Goal: Task Accomplishment & Management: Manage account settings

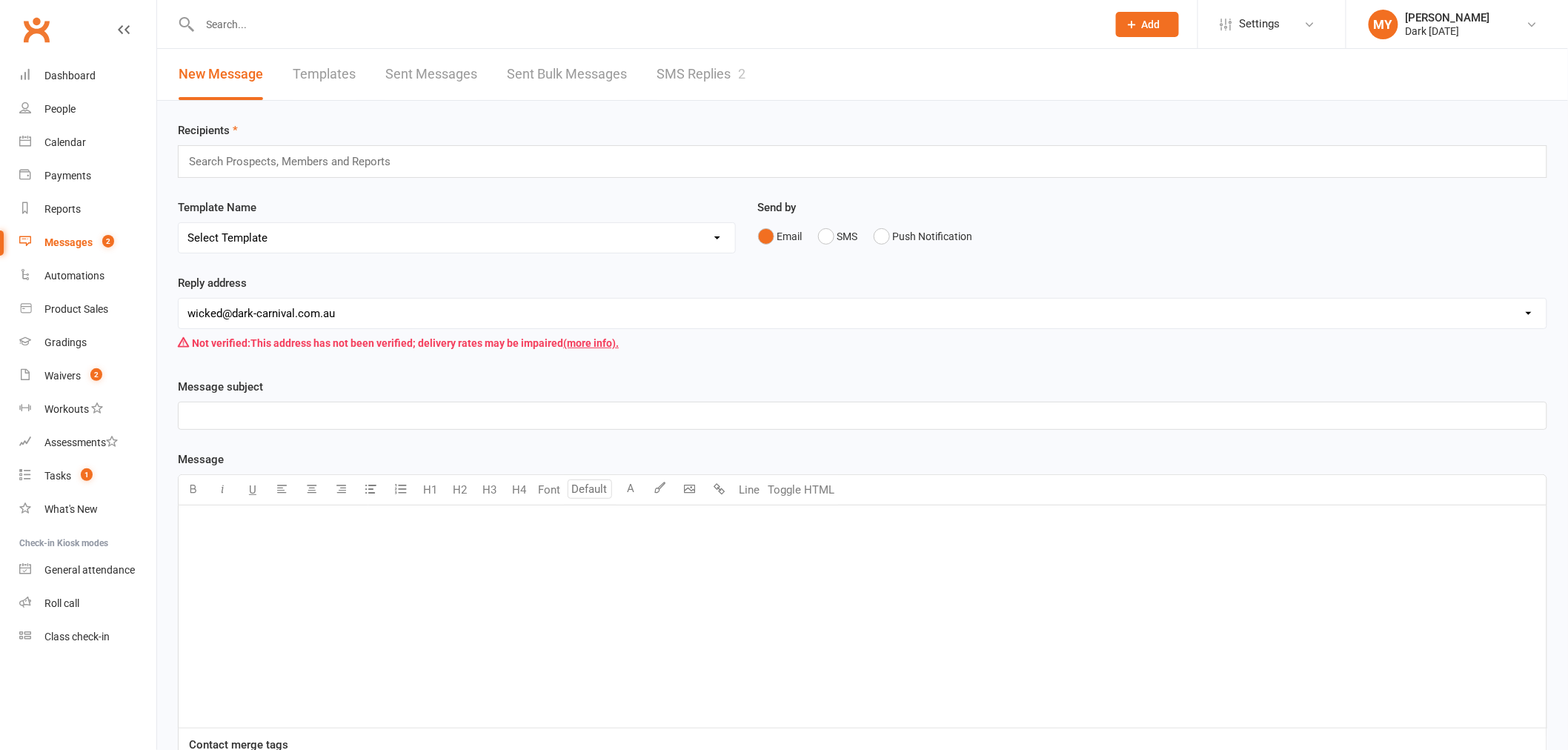
click at [662, 61] on link "SMS Replies 2" at bounding box center [701, 74] width 89 height 51
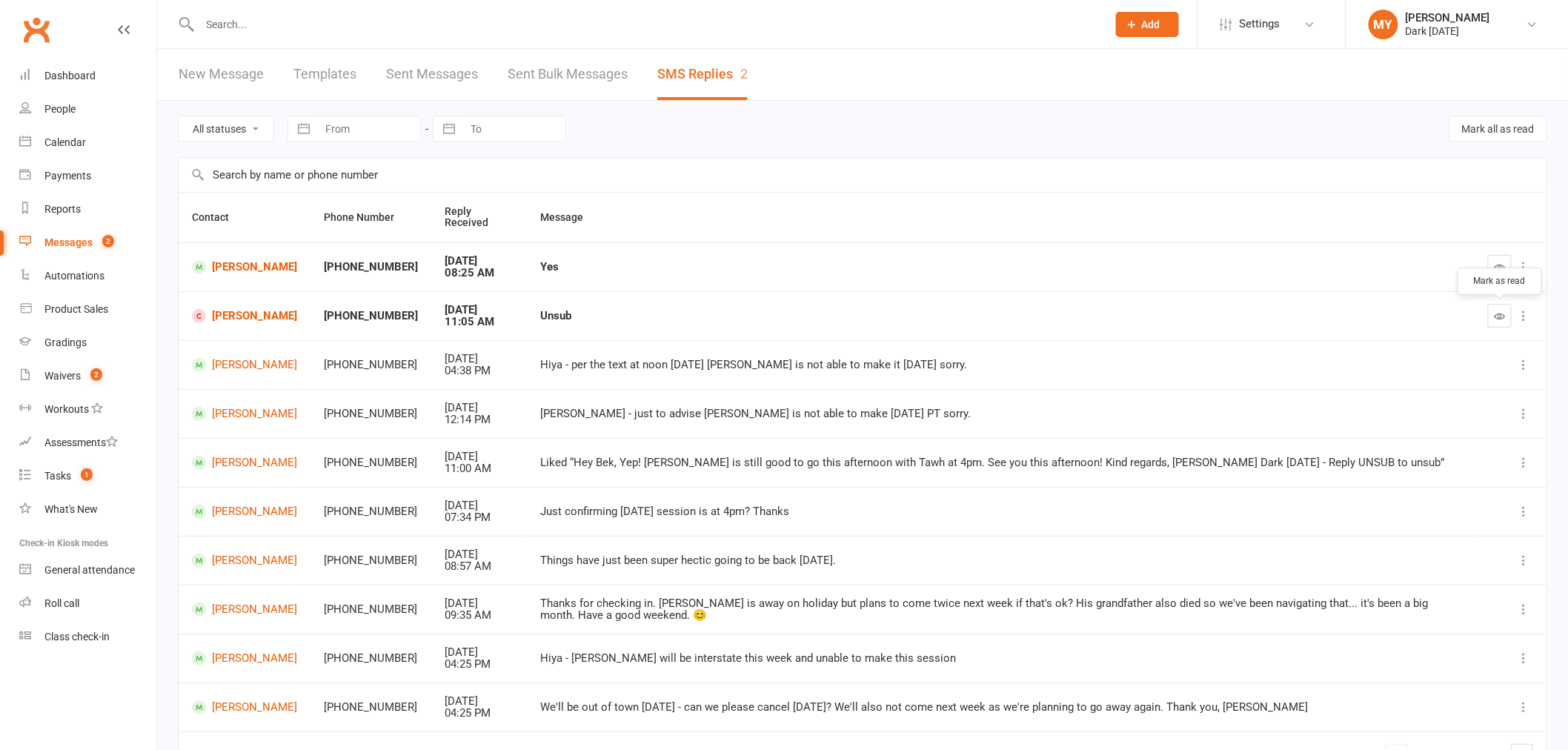
click at [1498, 324] on button "button" at bounding box center [1499, 315] width 23 height 23
click at [1514, 271] on div at bounding box center [1511, 266] width 45 height 23
click at [1519, 259] on button at bounding box center [1524, 267] width 18 height 18
click at [1451, 296] on link "Delete" at bounding box center [1447, 296] width 147 height 30
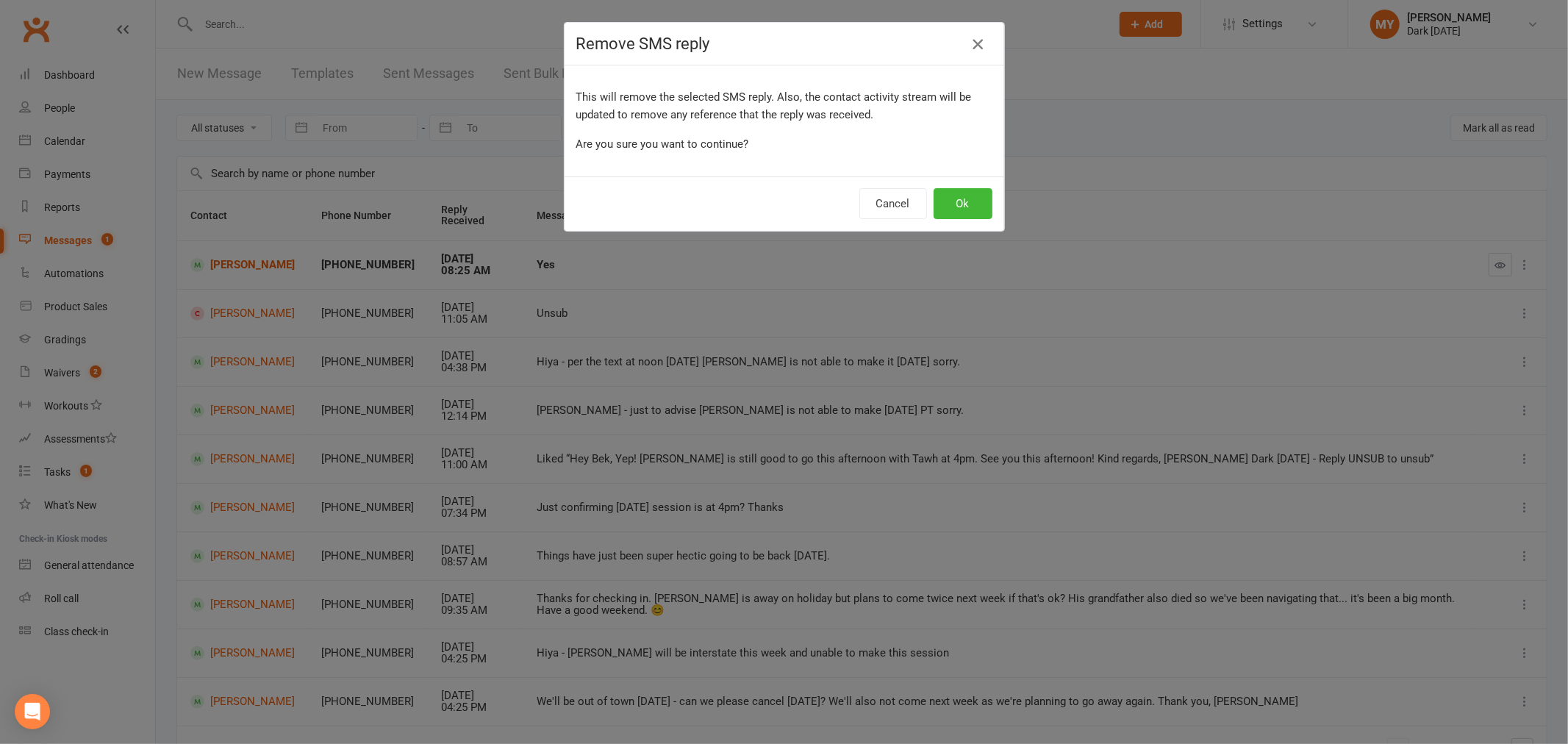
click at [969, 39] on icon "button" at bounding box center [978, 44] width 18 height 18
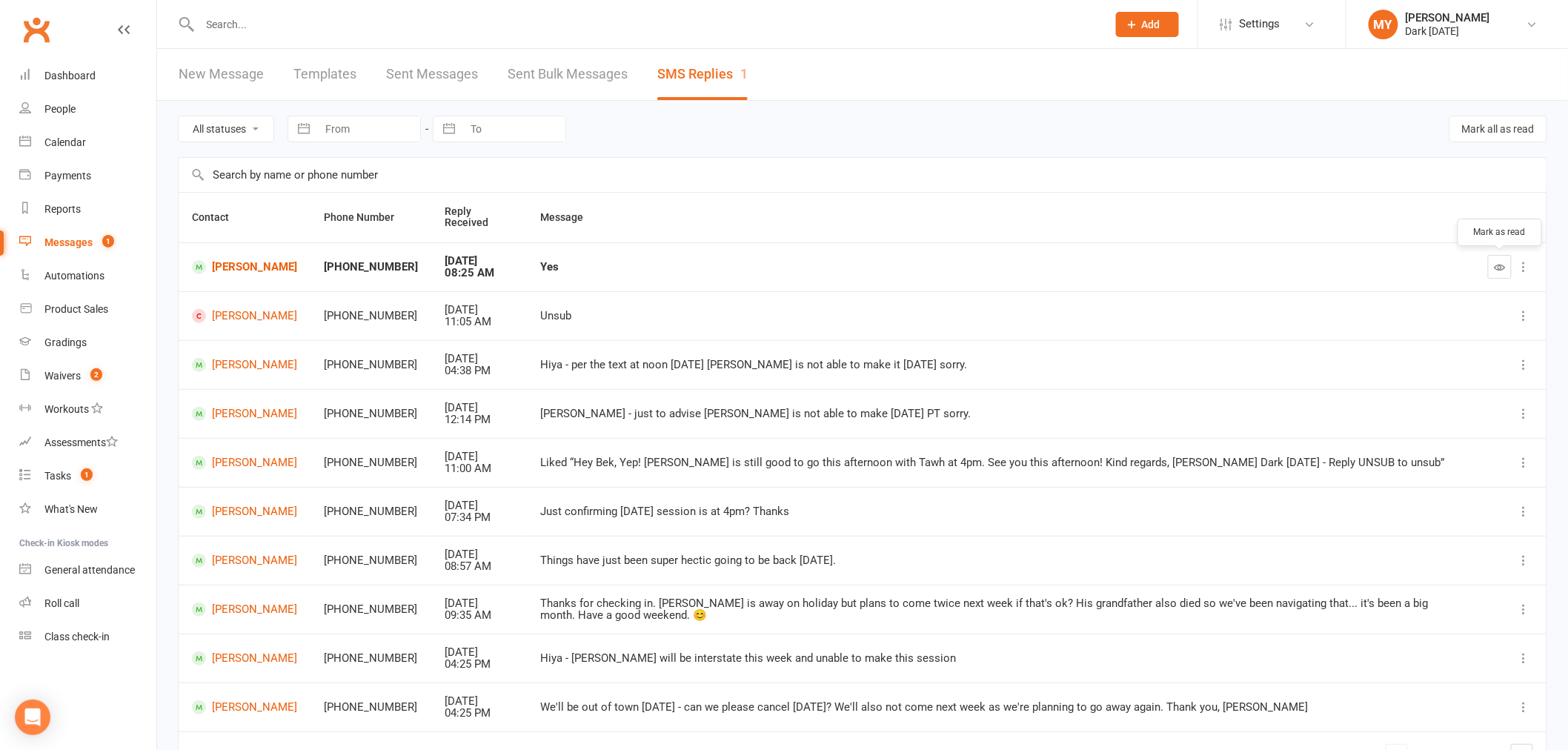
click at [1501, 258] on button "button" at bounding box center [1499, 266] width 23 height 23
click at [60, 375] on div "Waivers" at bounding box center [62, 376] width 36 height 12
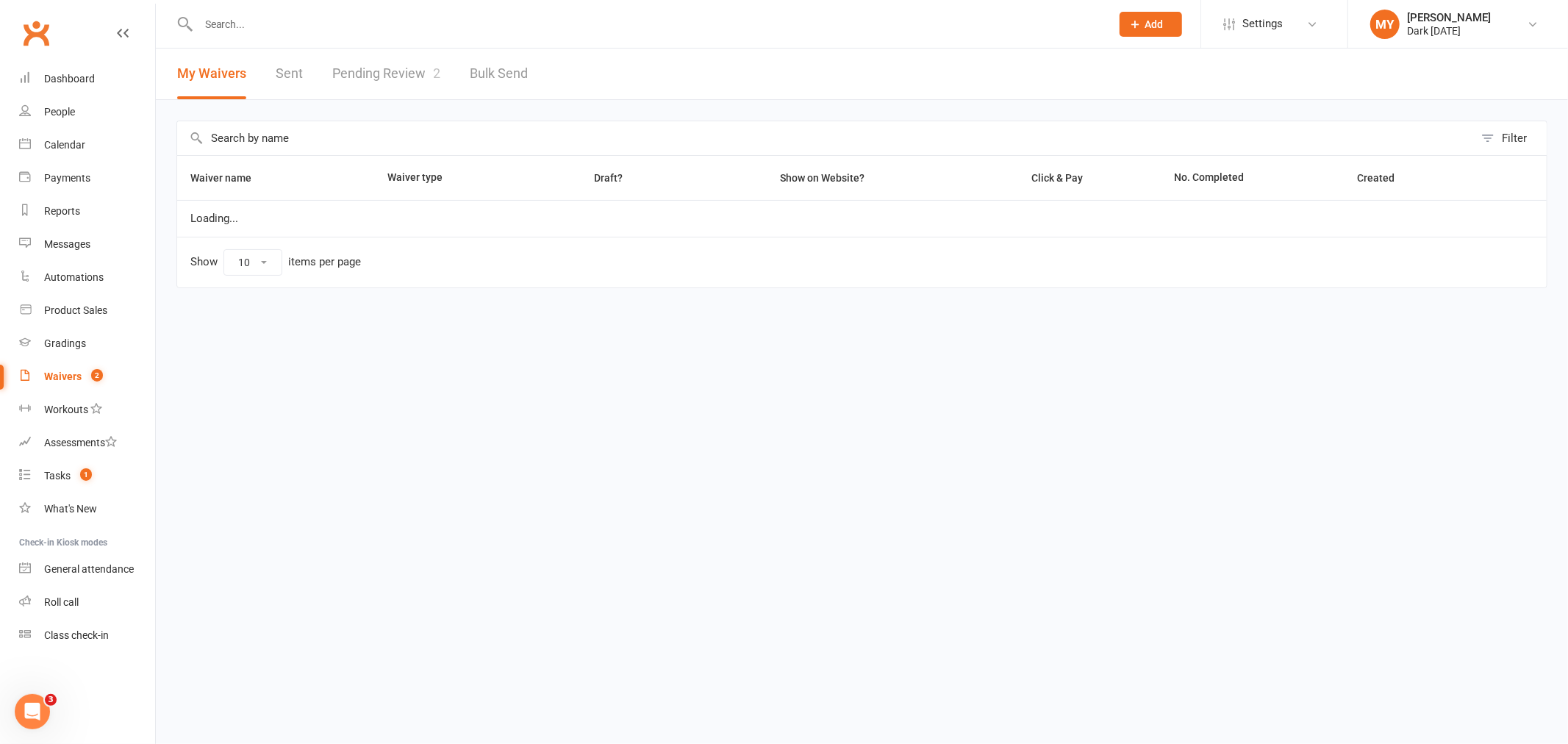
click at [338, 70] on link "Pending Review 2" at bounding box center [386, 73] width 108 height 51
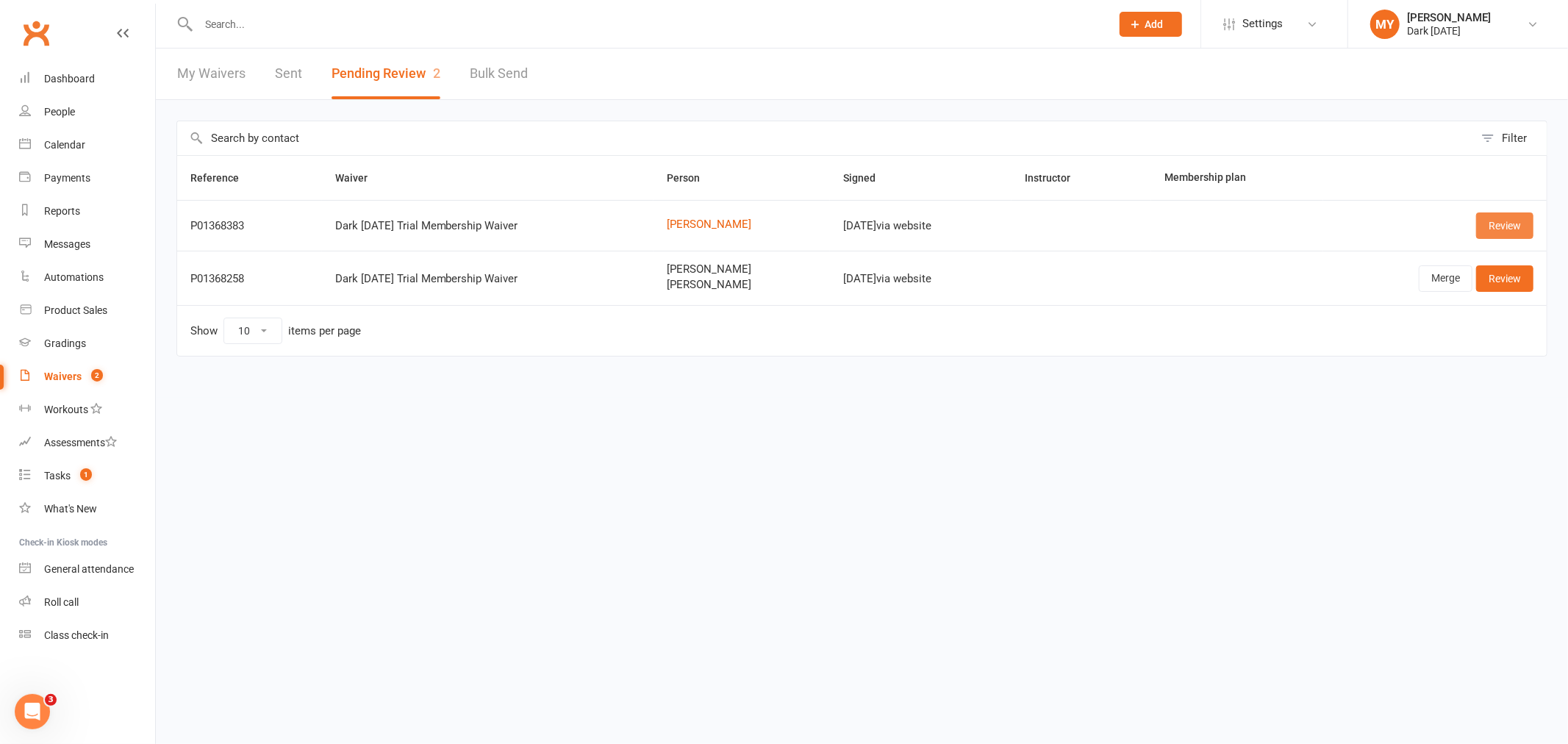
click at [1498, 228] on link "Review" at bounding box center [1505, 226] width 57 height 27
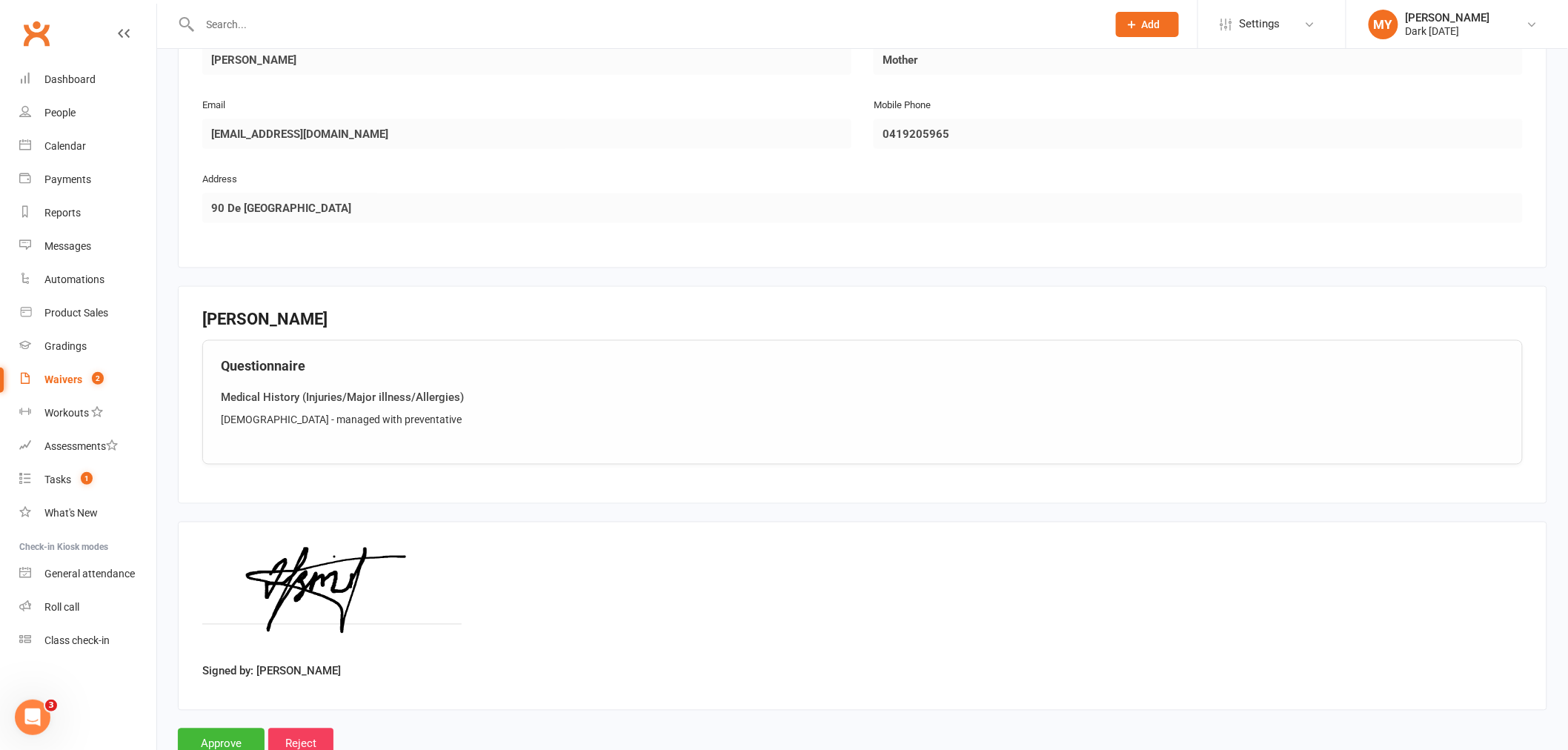
scroll to position [821, 0]
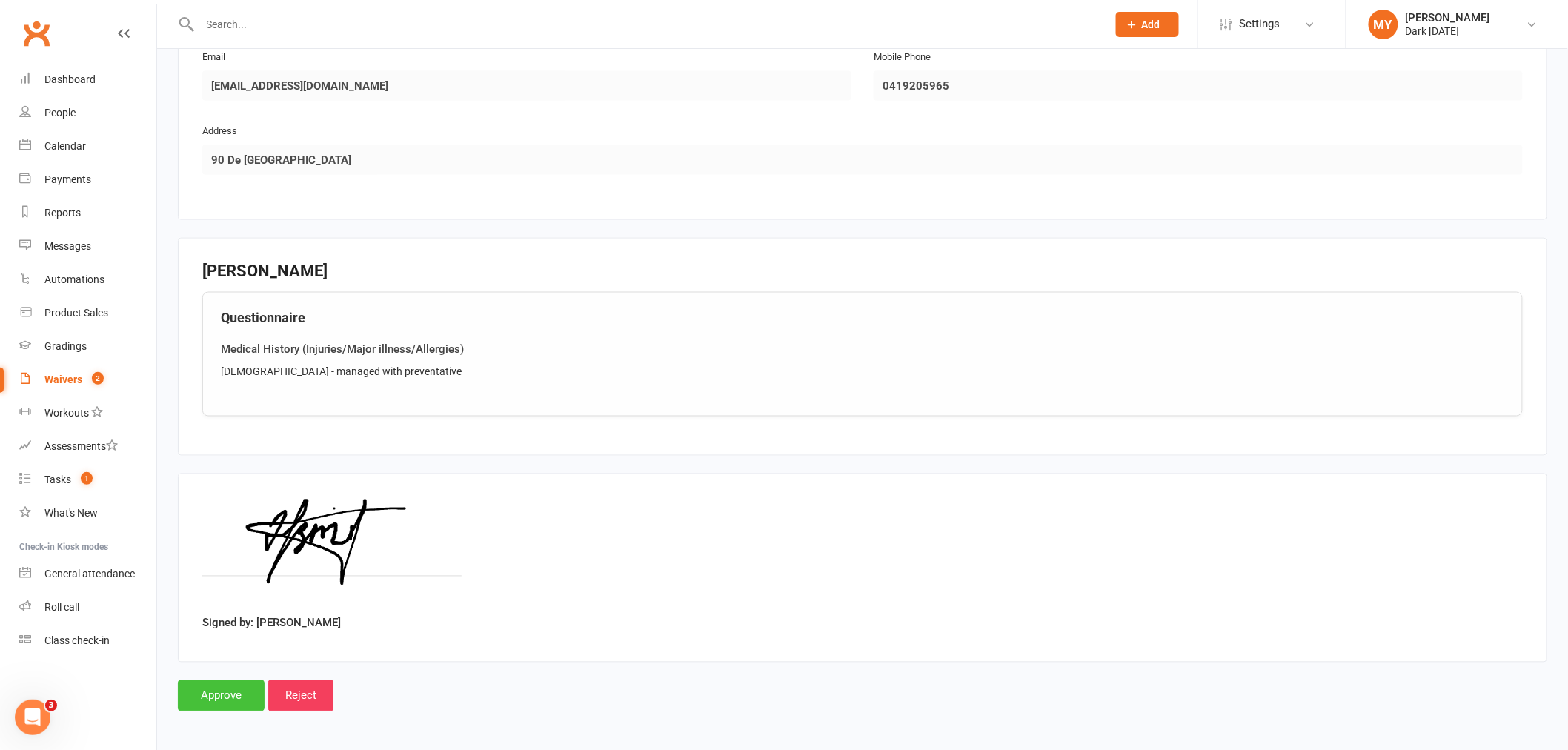
click at [232, 684] on input "Approve" at bounding box center [221, 696] width 87 height 31
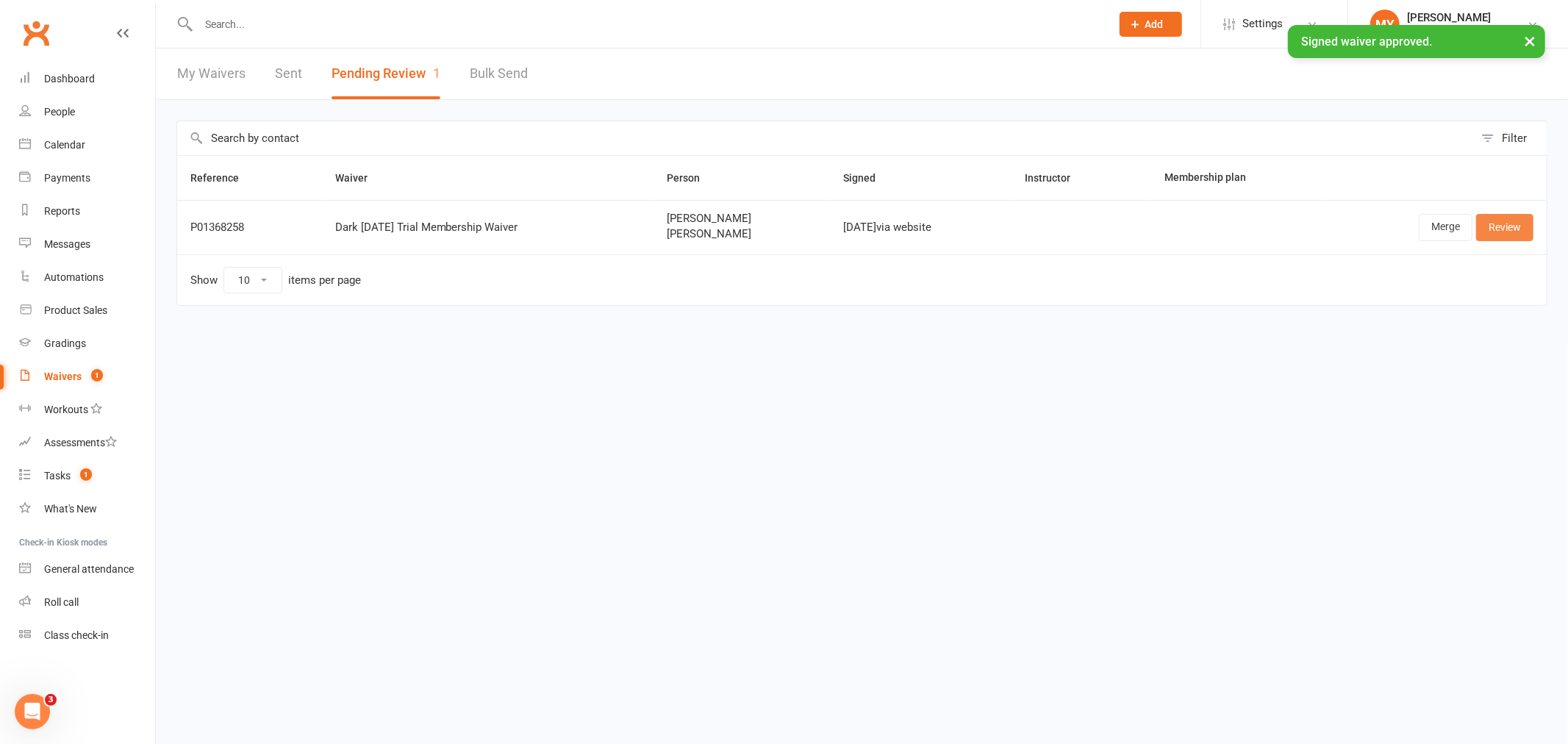
click at [1492, 222] on link "Review" at bounding box center [1505, 227] width 57 height 27
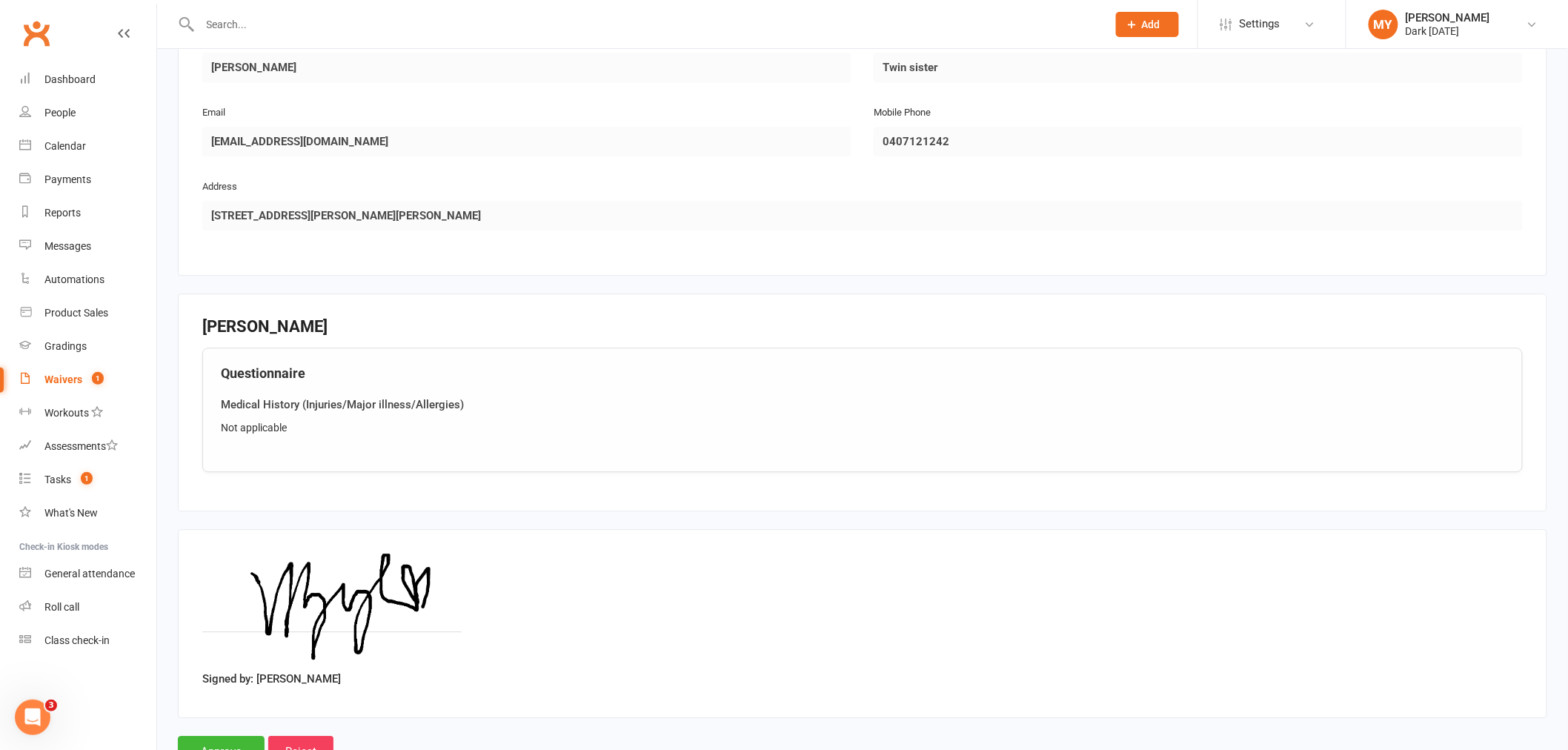
scroll to position [1488, 0]
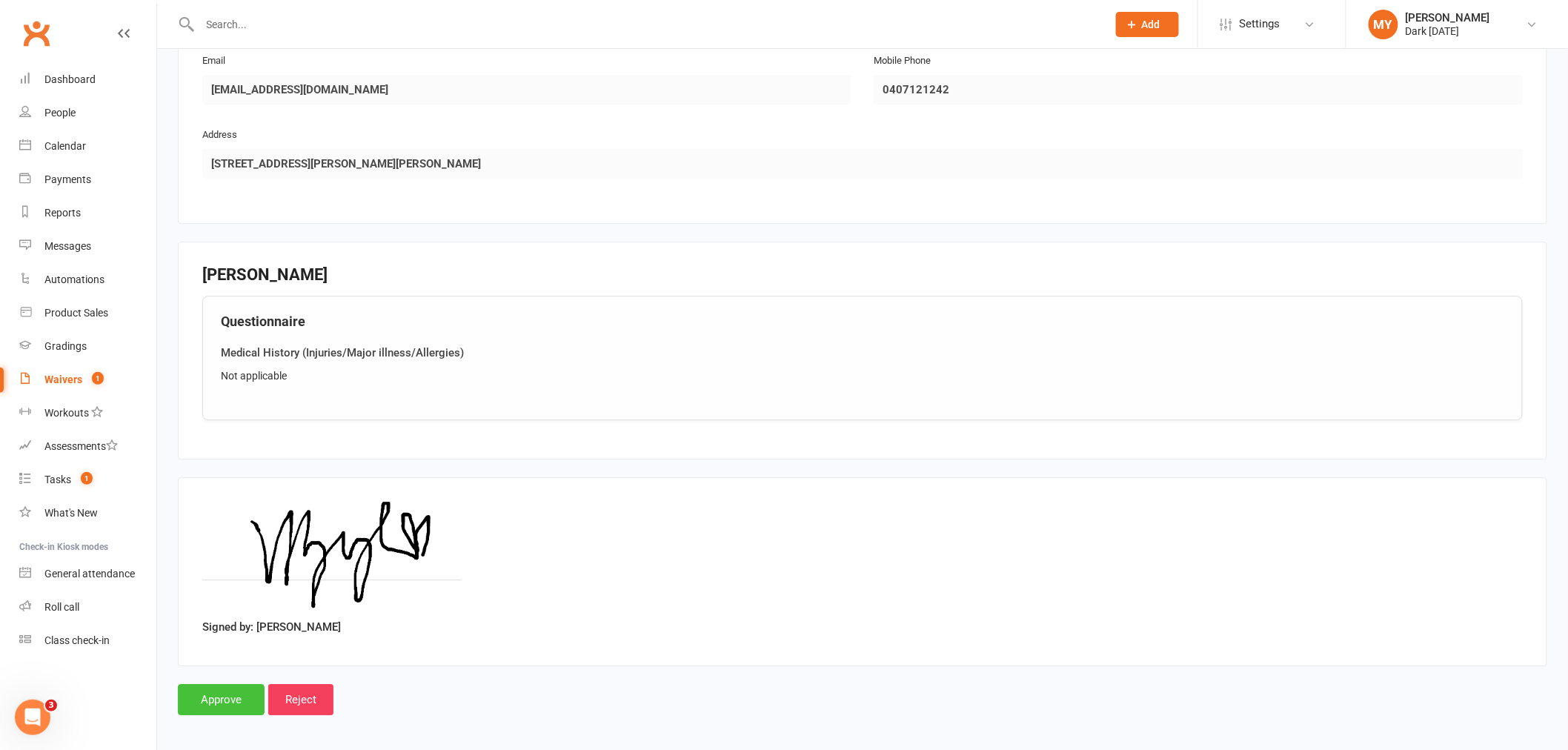
click at [230, 696] on input "Approve" at bounding box center [221, 700] width 87 height 31
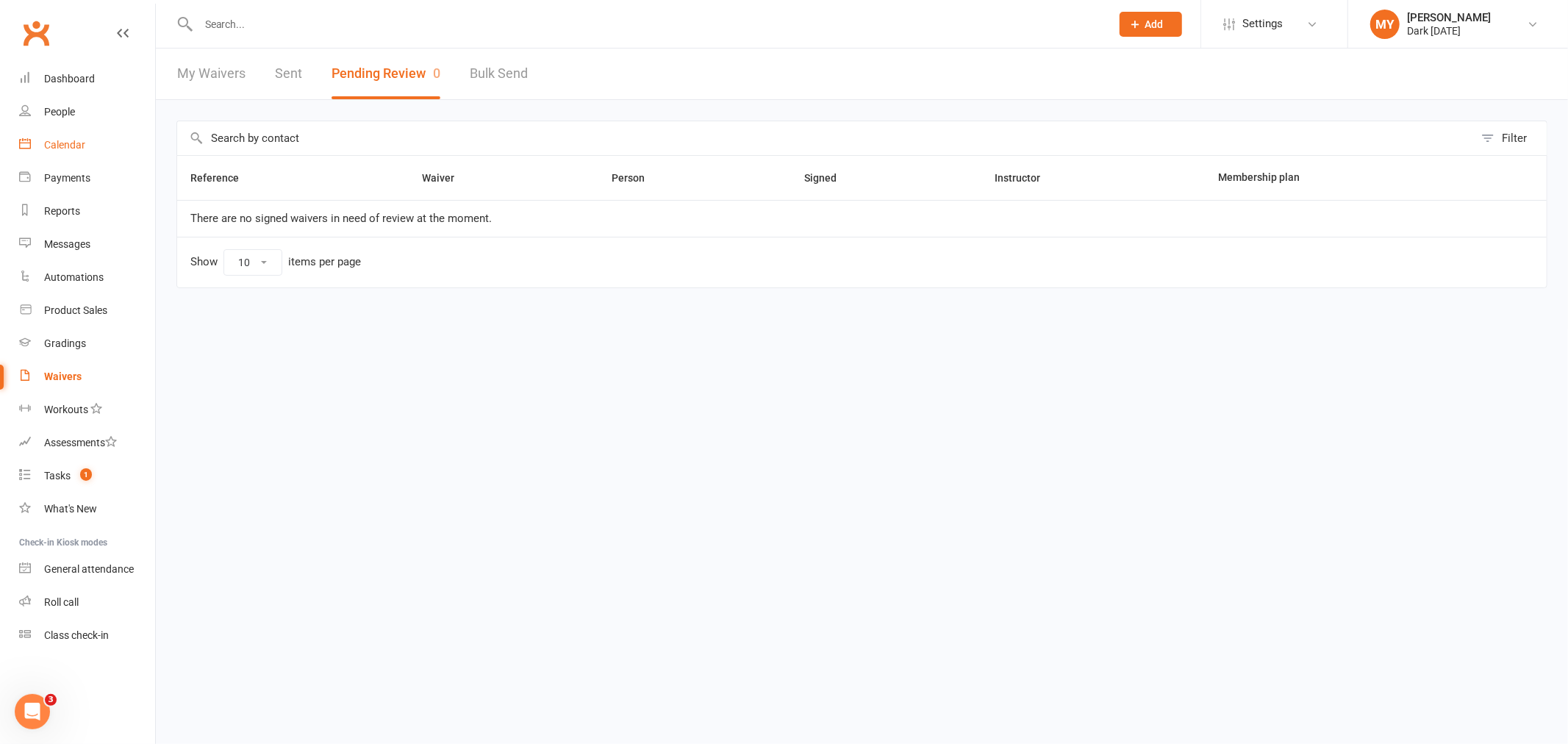
click at [79, 142] on div "Calendar" at bounding box center [64, 145] width 41 height 12
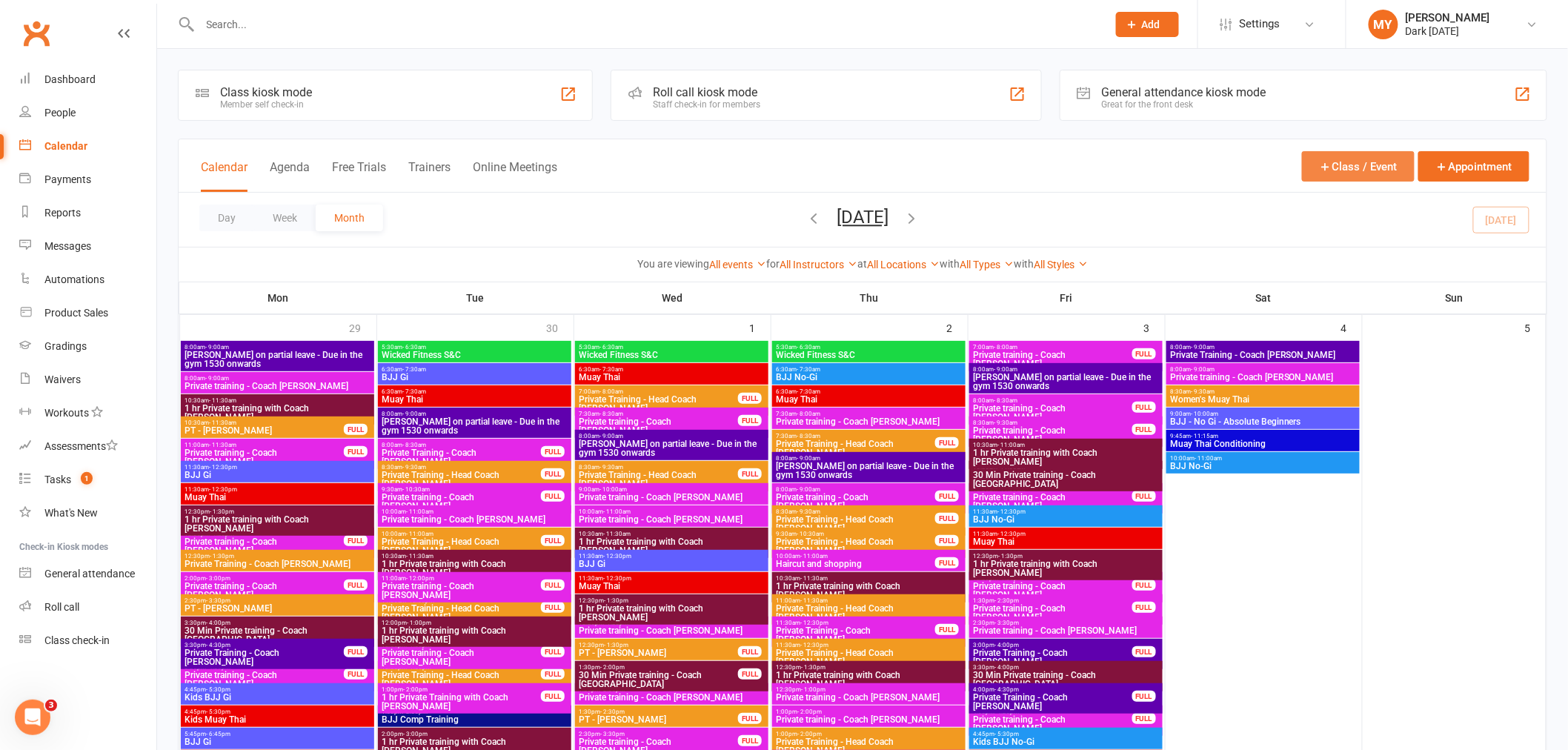
click at [1387, 168] on button "Class / Event" at bounding box center [1358, 167] width 113 height 31
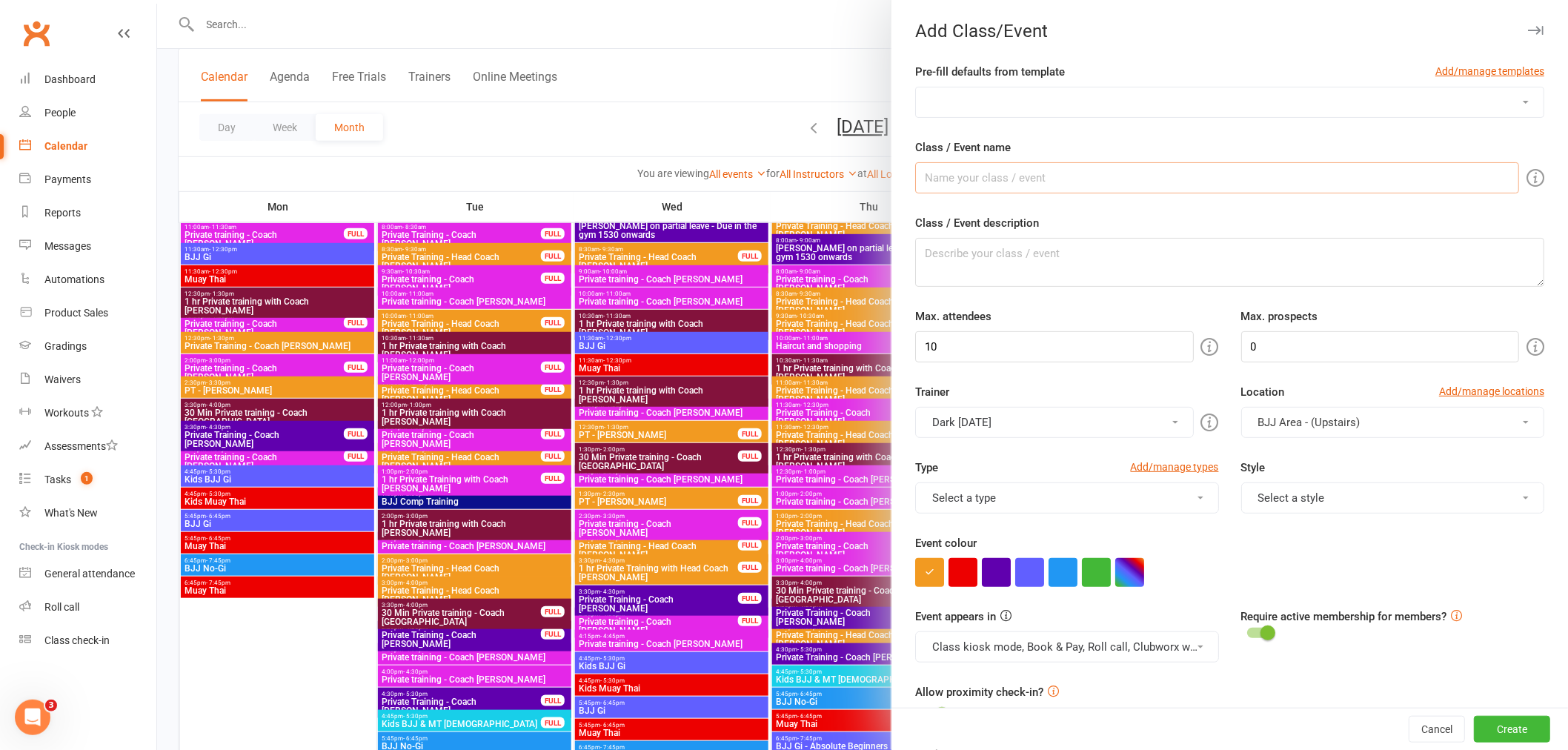
scroll to position [247, 0]
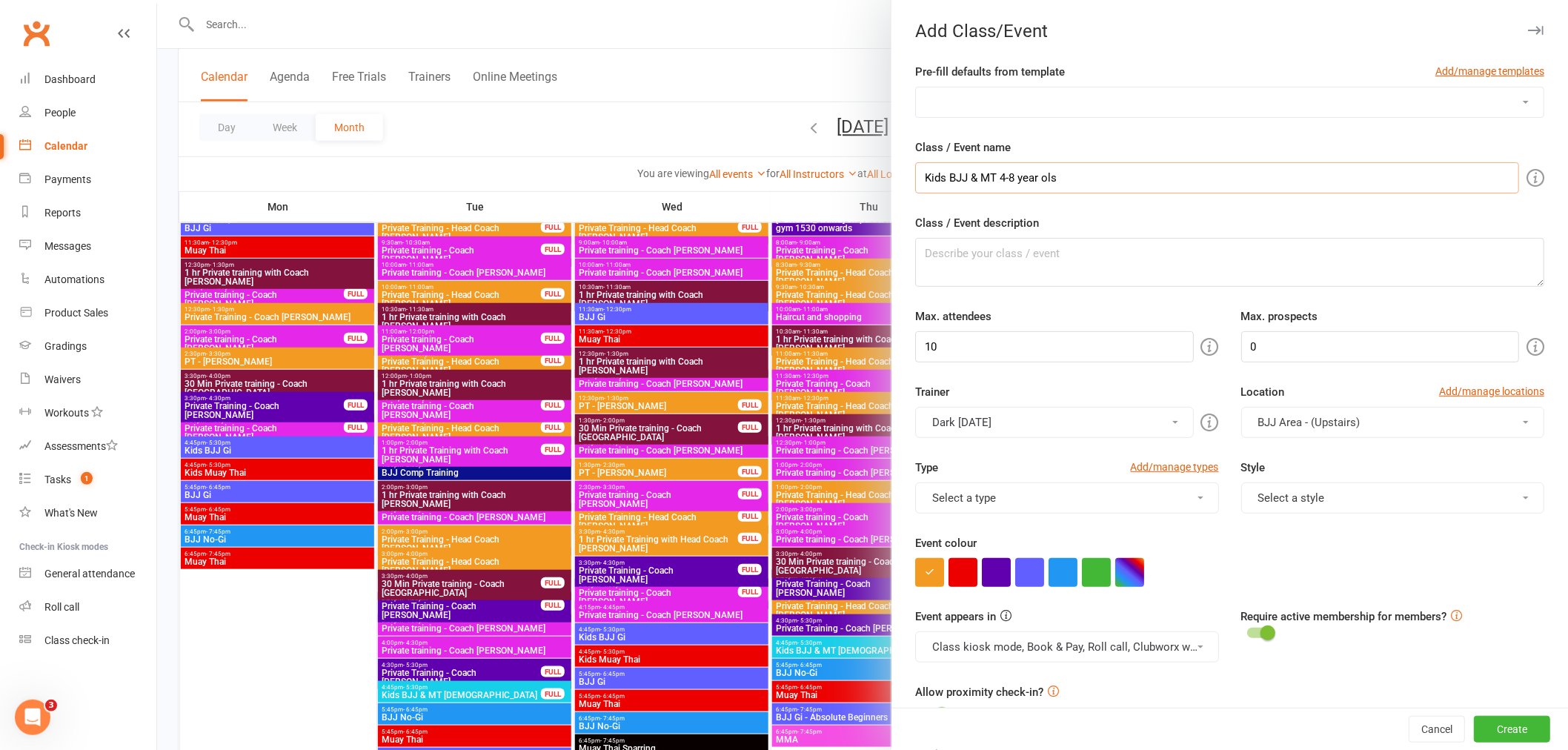
type input "Kids BJJ & MT 4-8 year ols"
click at [993, 489] on button "Select a type" at bounding box center [1066, 498] width 303 height 31
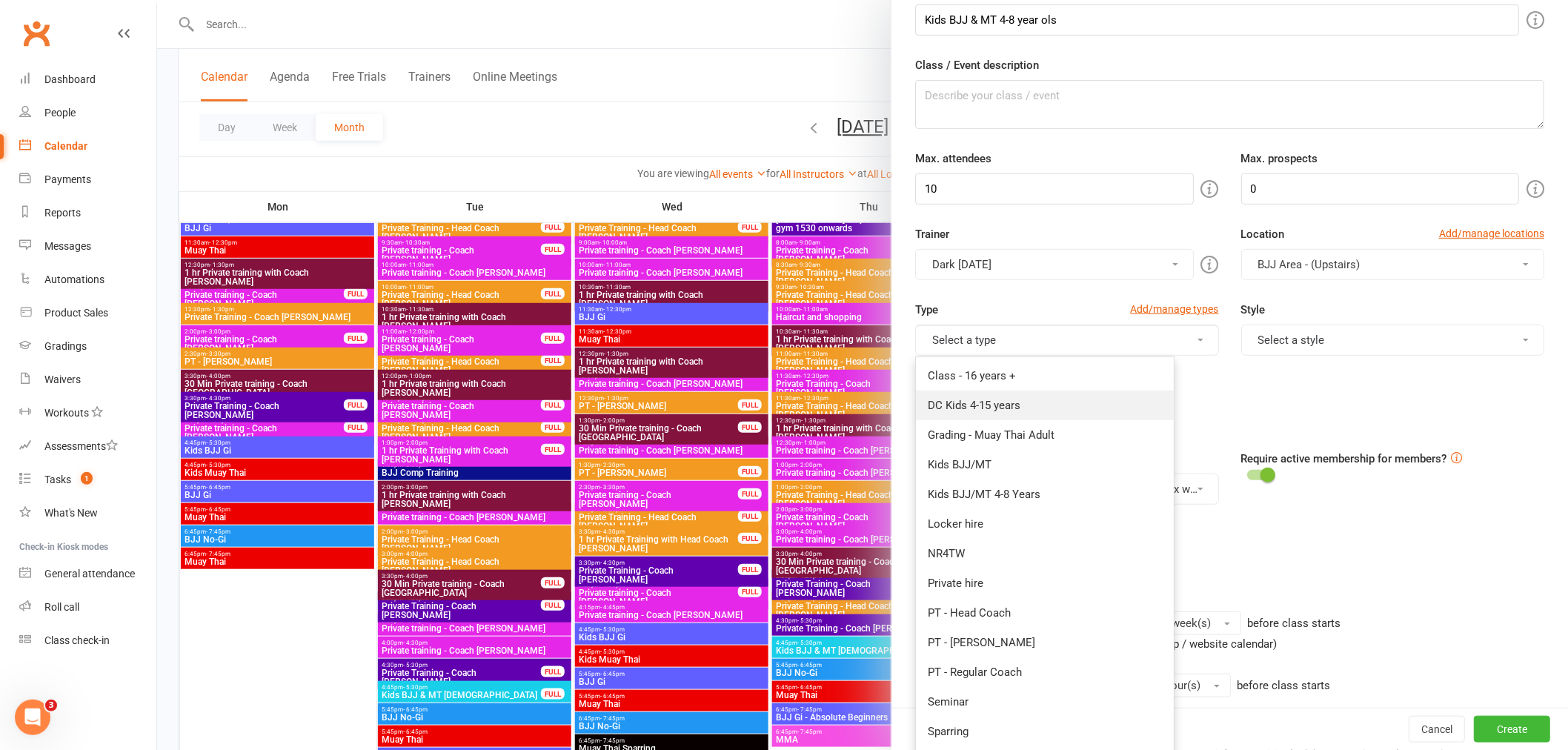
scroll to position [164, 0]
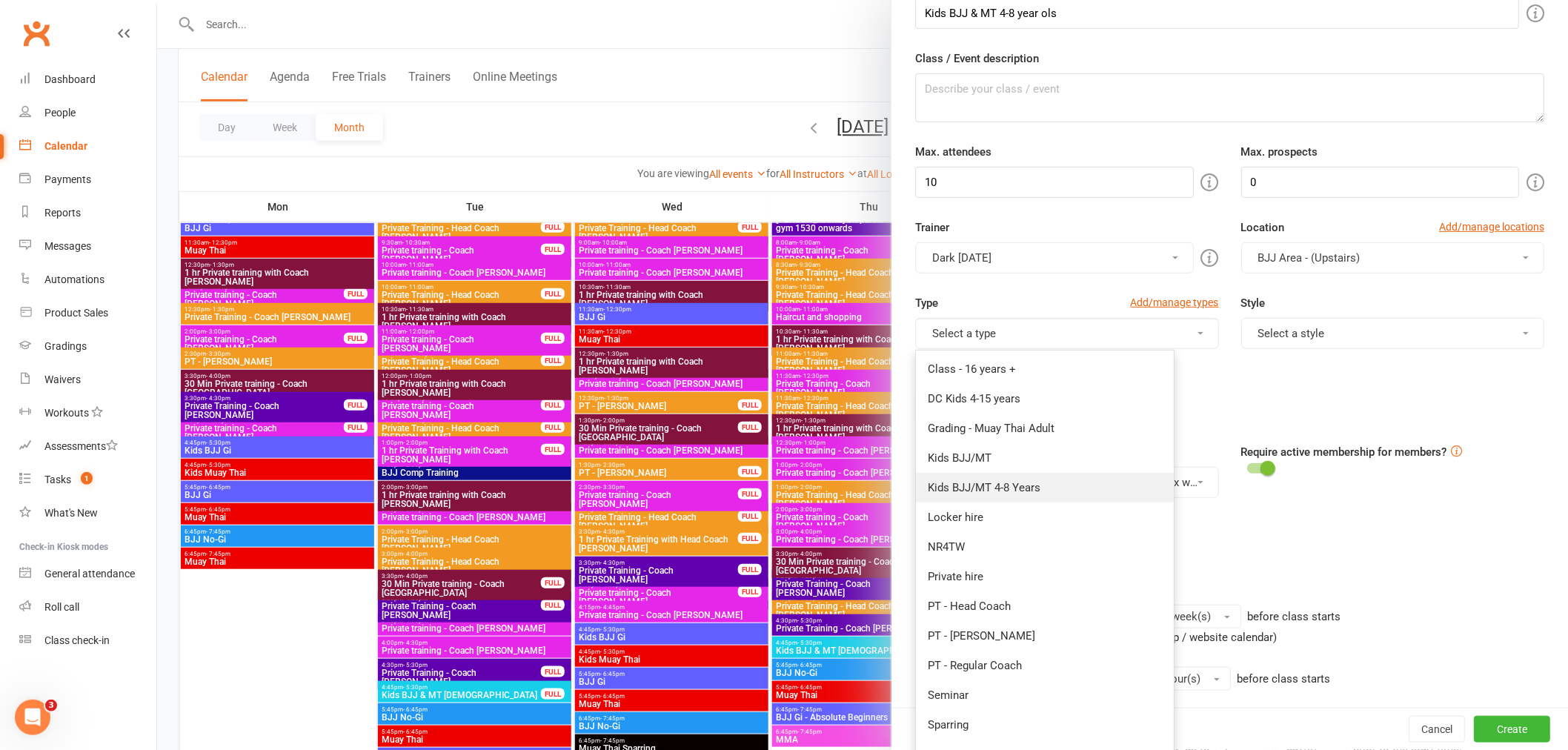
click at [1048, 493] on link "Kids BJJ/MT 4-8 Years" at bounding box center [1044, 488] width 258 height 30
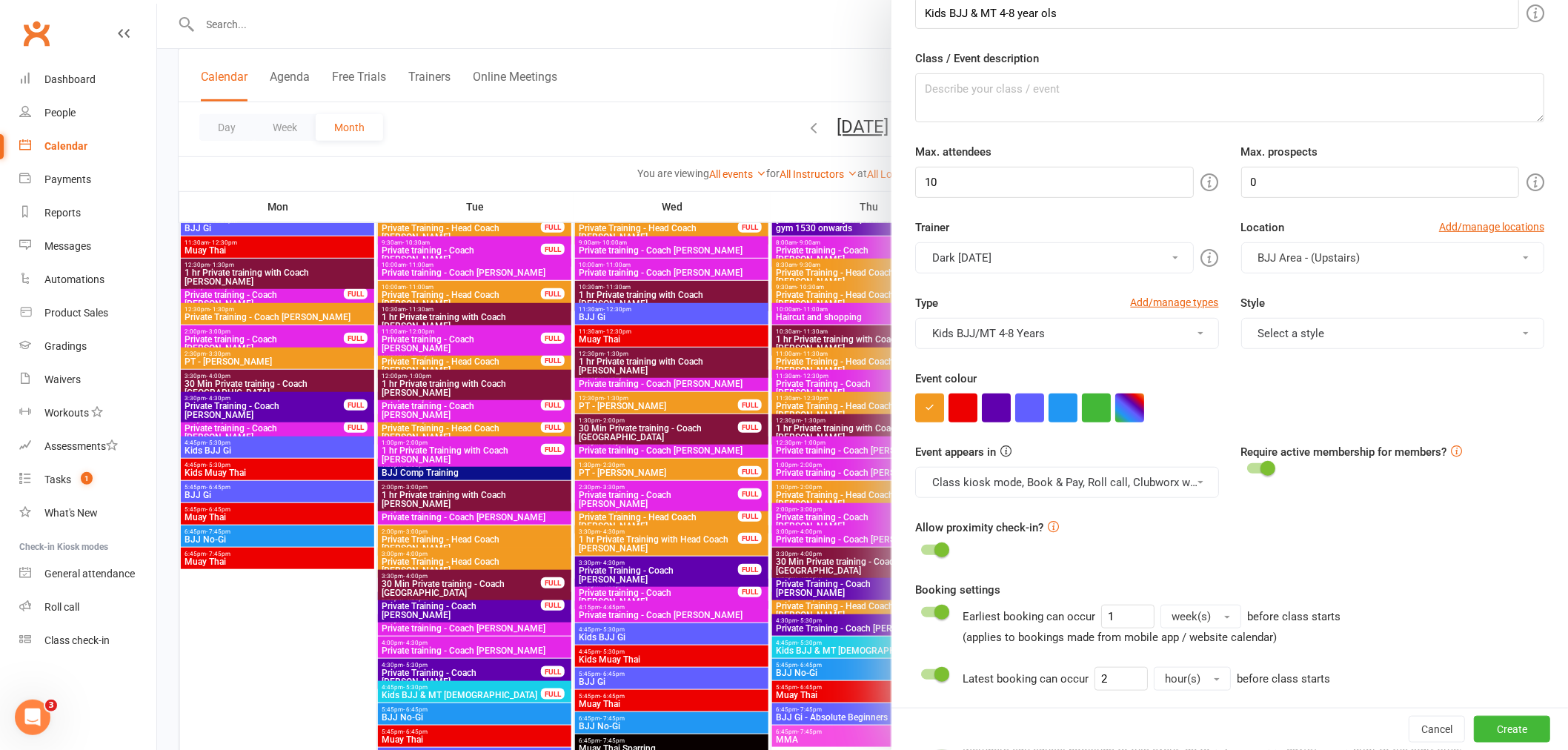
click at [1258, 262] on span "BJJ Area - (Upstairs)" at bounding box center [1309, 258] width 102 height 13
click at [1282, 335] on link "Muay Thai area (Down Stairs)" at bounding box center [1327, 323] width 170 height 30
click at [1110, 173] on input "10" at bounding box center [1053, 182] width 278 height 31
type input "1"
type input "20"
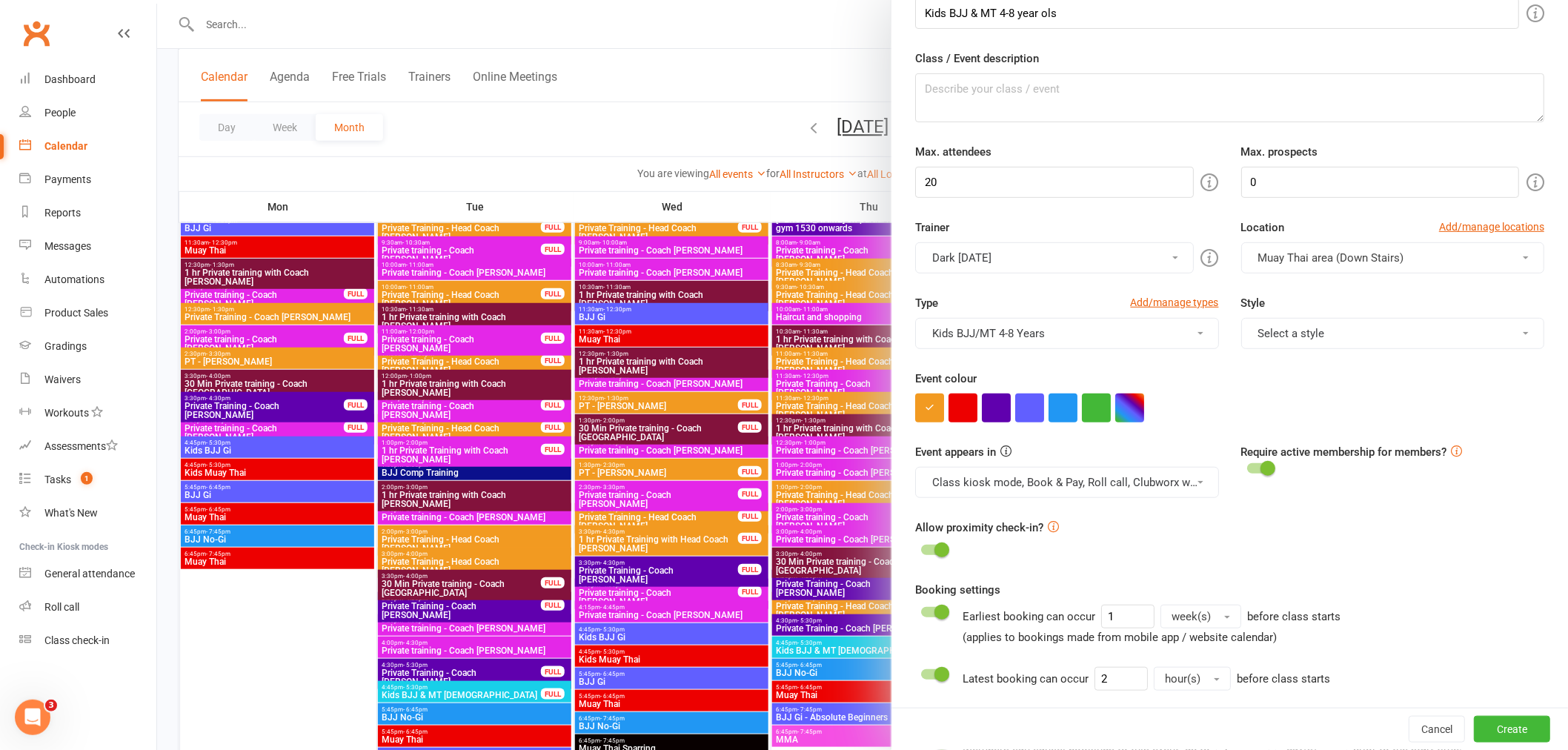
click at [1145, 224] on div "Trainer Dark Carnival Dark Carnival Daniel Fitzgerald Dana Irvine Daniel Low Ky…" at bounding box center [1067, 246] width 325 height 55
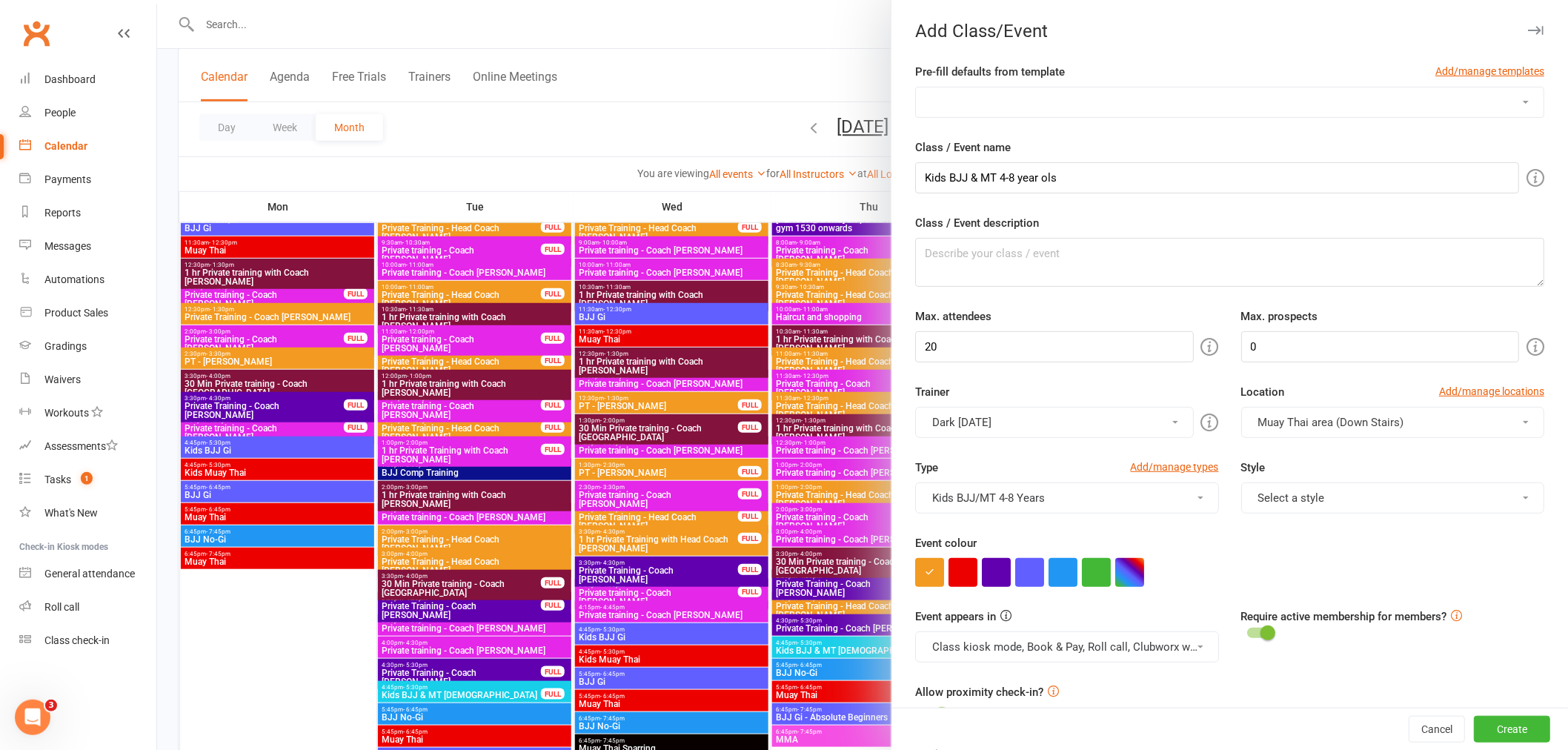
click at [1009, 109] on select "DC Kids 4-5 year old Term 1 Mon DC Kids 4-5 year old Term 1 Wed DC Kids 4-5 yea…" at bounding box center [1229, 102] width 627 height 30
select select "533"
click at [916, 87] on select "DC Kids 4-5 year old Term 1 Mon DC Kids 4-5 year old Term 1 Wed DC Kids 4-5 yea…" at bounding box center [1229, 102] width 627 height 30
type input "Kids Muay Thai / BJJ [DEMOGRAPHIC_DATA]"
type textarea "Kids"
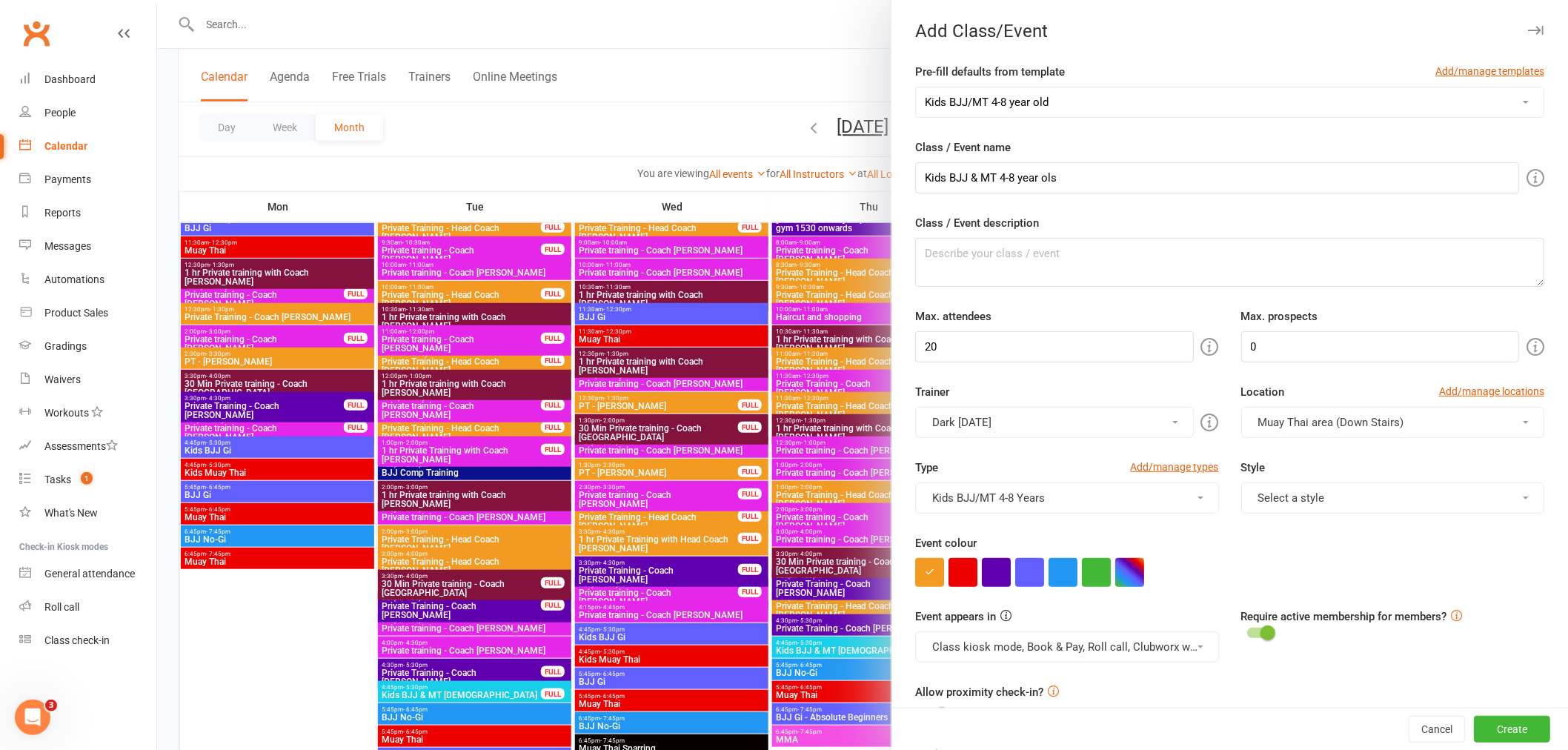
type input "15"
type input "5"
click at [1004, 342] on input "15" at bounding box center [1053, 347] width 278 height 31
type input "1"
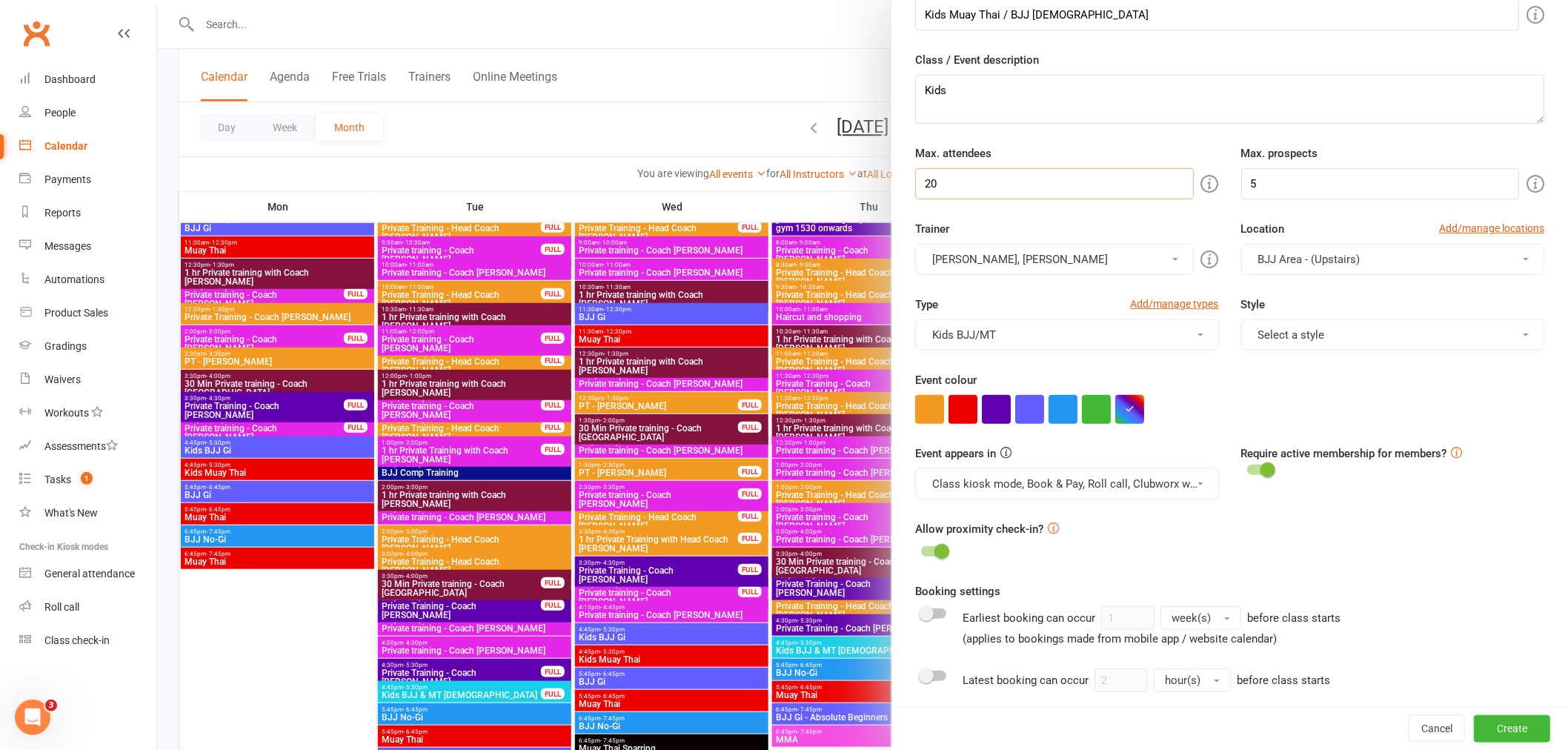
scroll to position [164, 0]
type input "20"
click at [1336, 262] on span "BJJ Area - (Upstairs)" at bounding box center [1309, 258] width 102 height 13
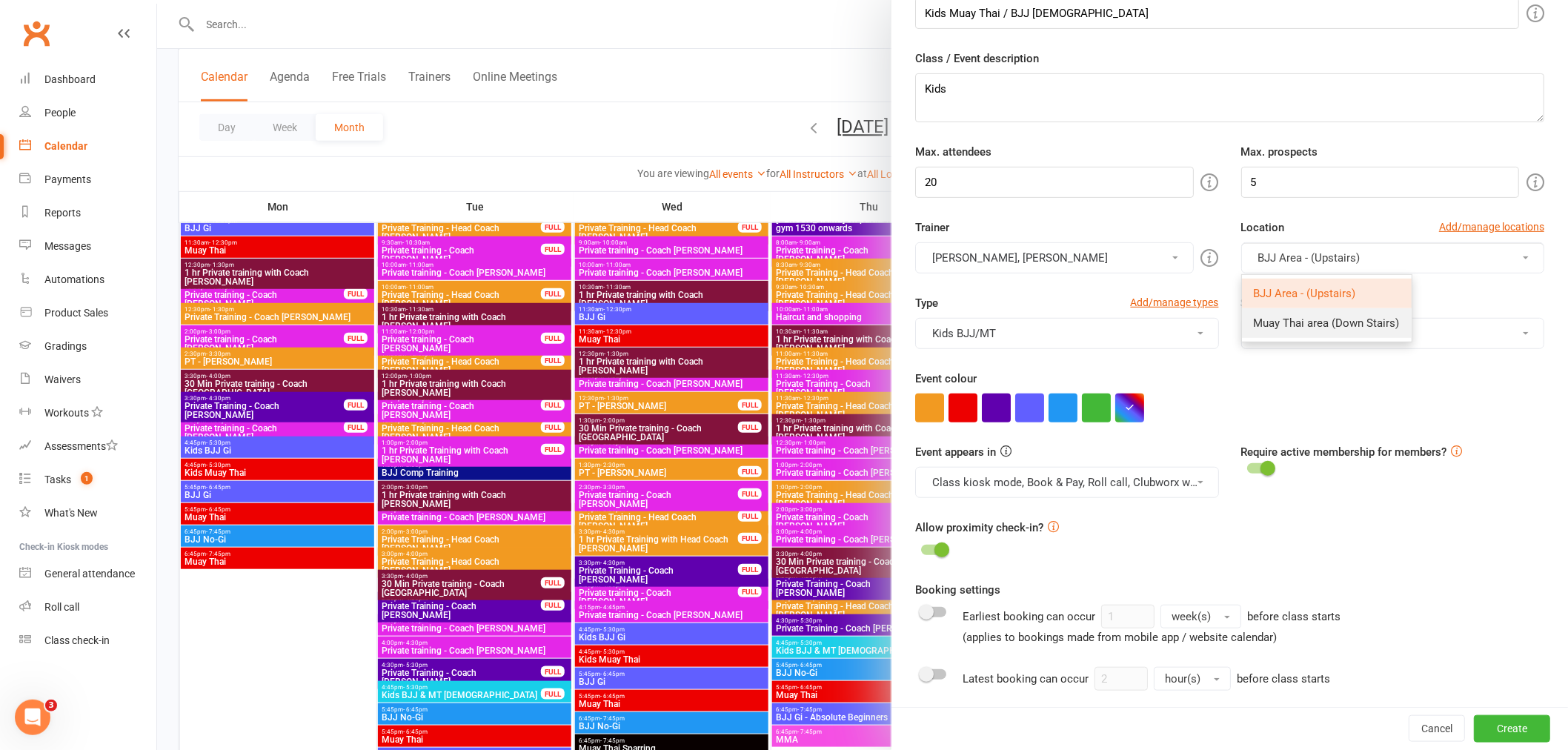
click at [1332, 321] on span "Muay Thai area (Down Stairs)" at bounding box center [1327, 323] width 146 height 13
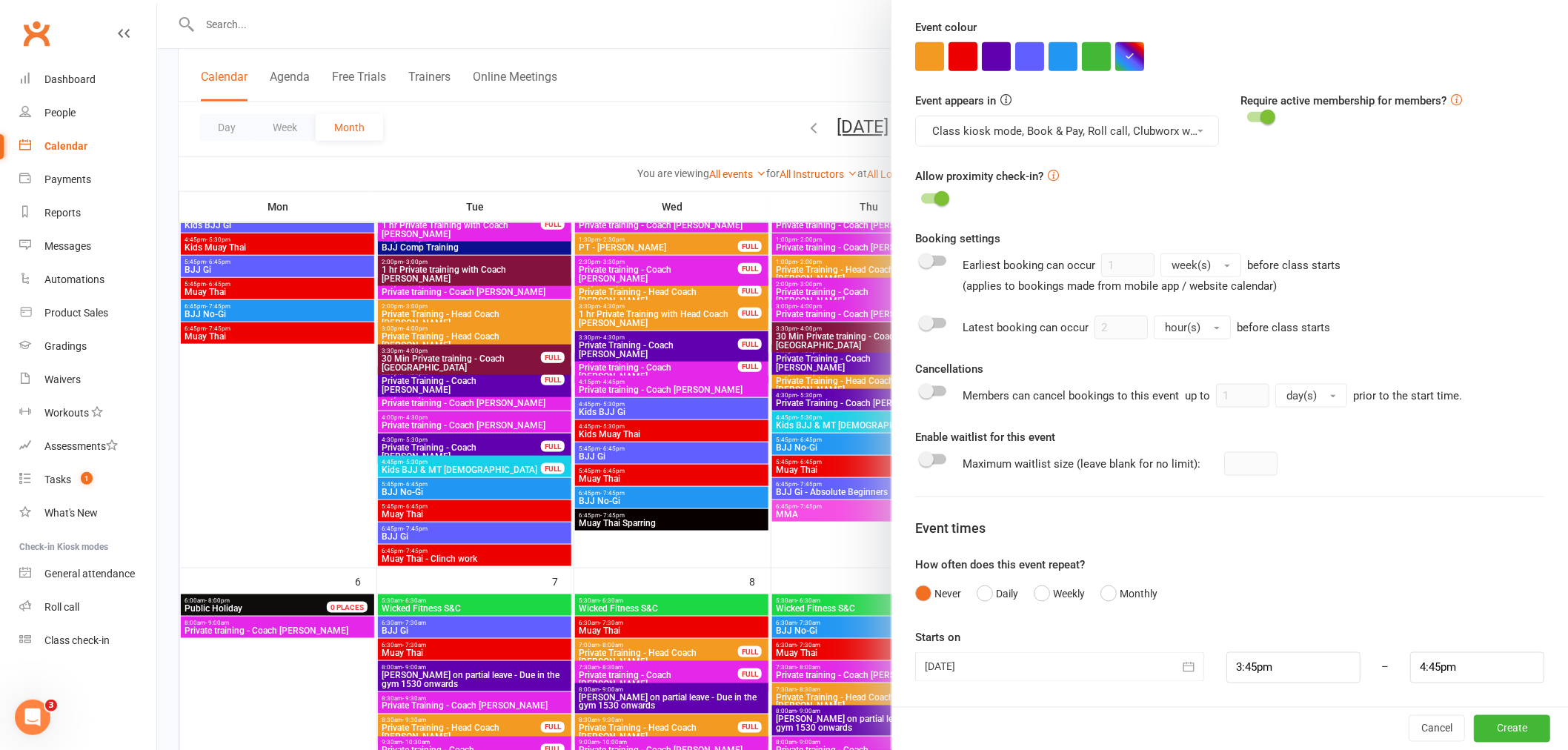
scroll to position [494, 0]
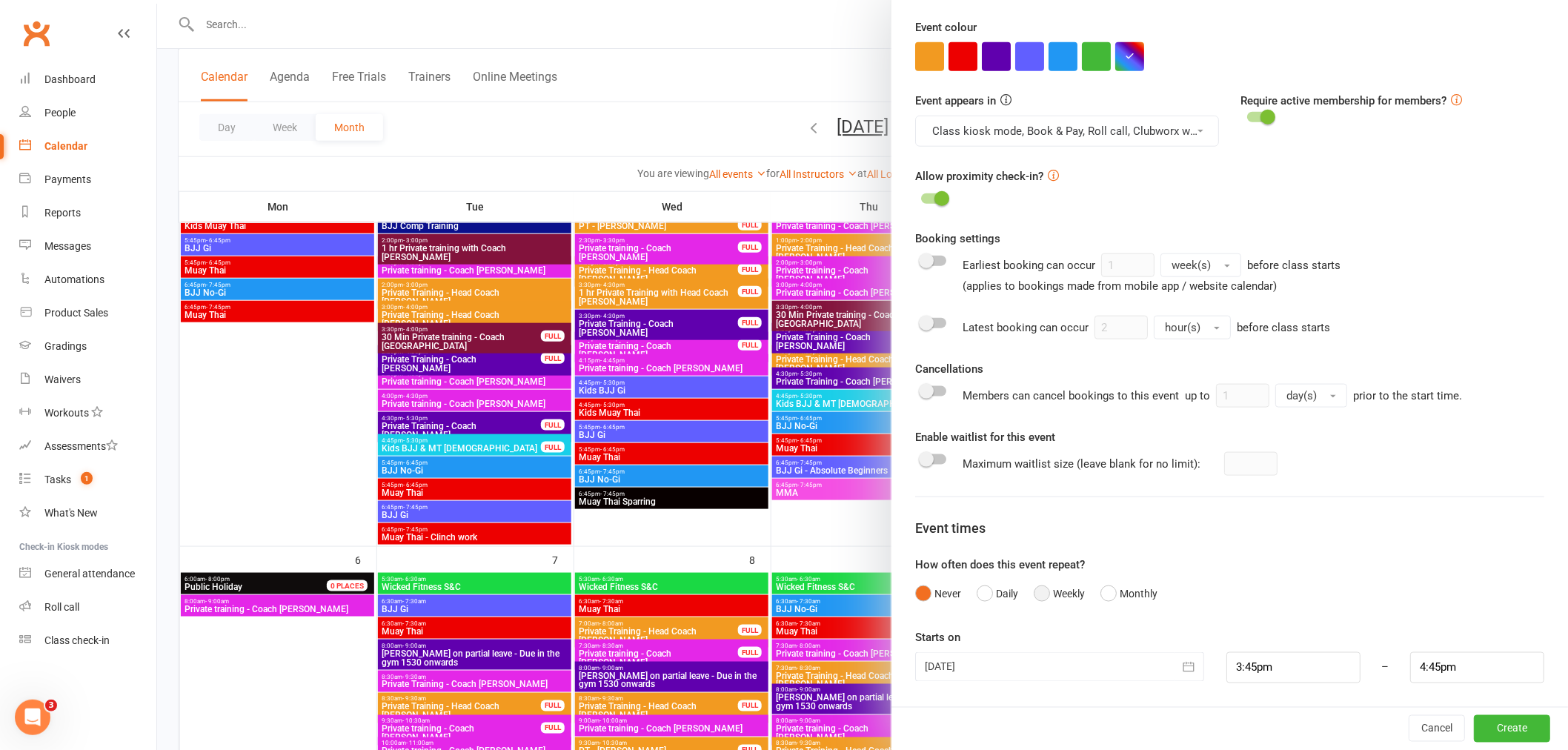
click at [1045, 594] on button "Weekly" at bounding box center [1059, 594] width 51 height 28
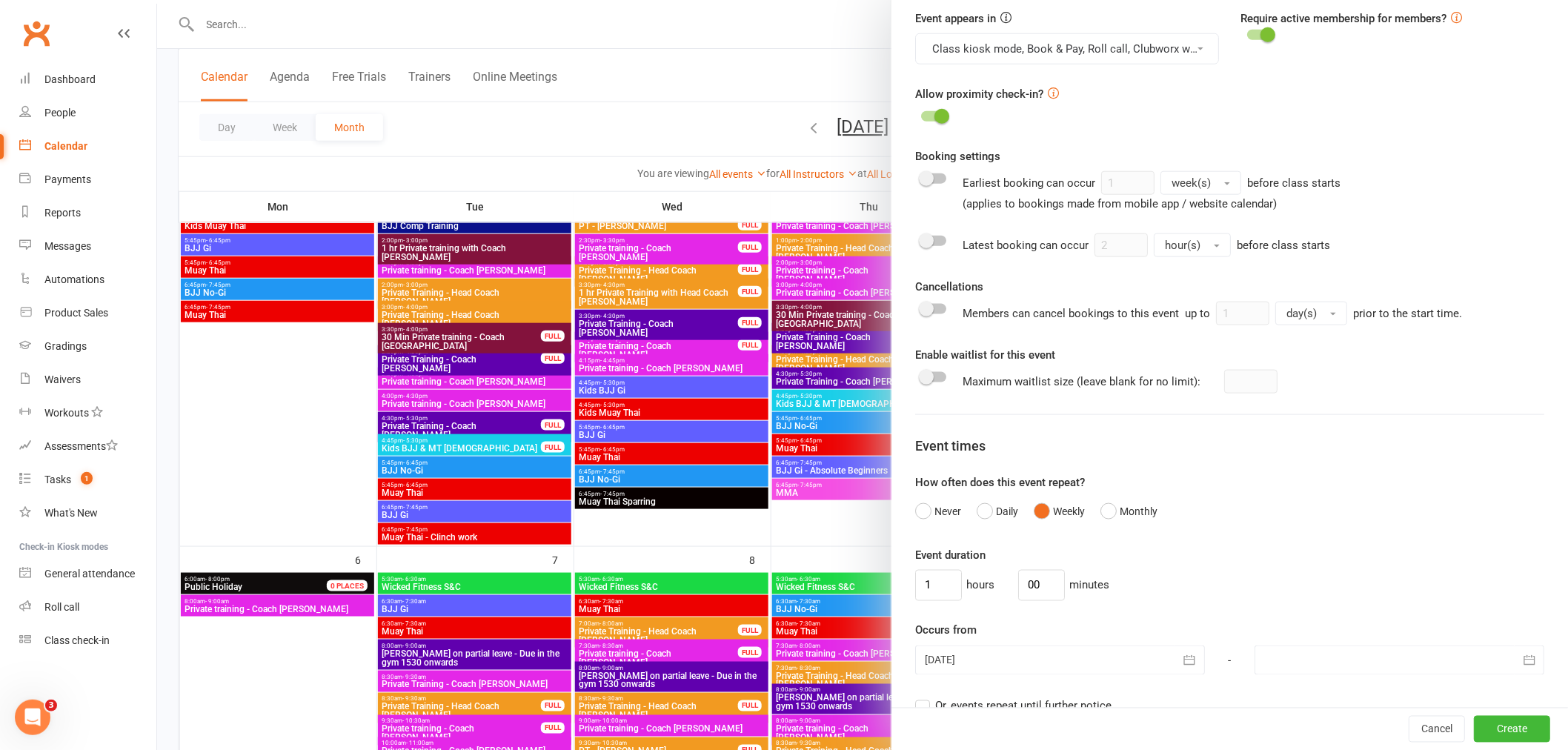
scroll to position [599, 0]
click at [930, 582] on input "1" at bounding box center [938, 585] width 47 height 31
type input "0"
click at [1031, 588] on input "00" at bounding box center [1042, 585] width 47 height 31
type input "0"
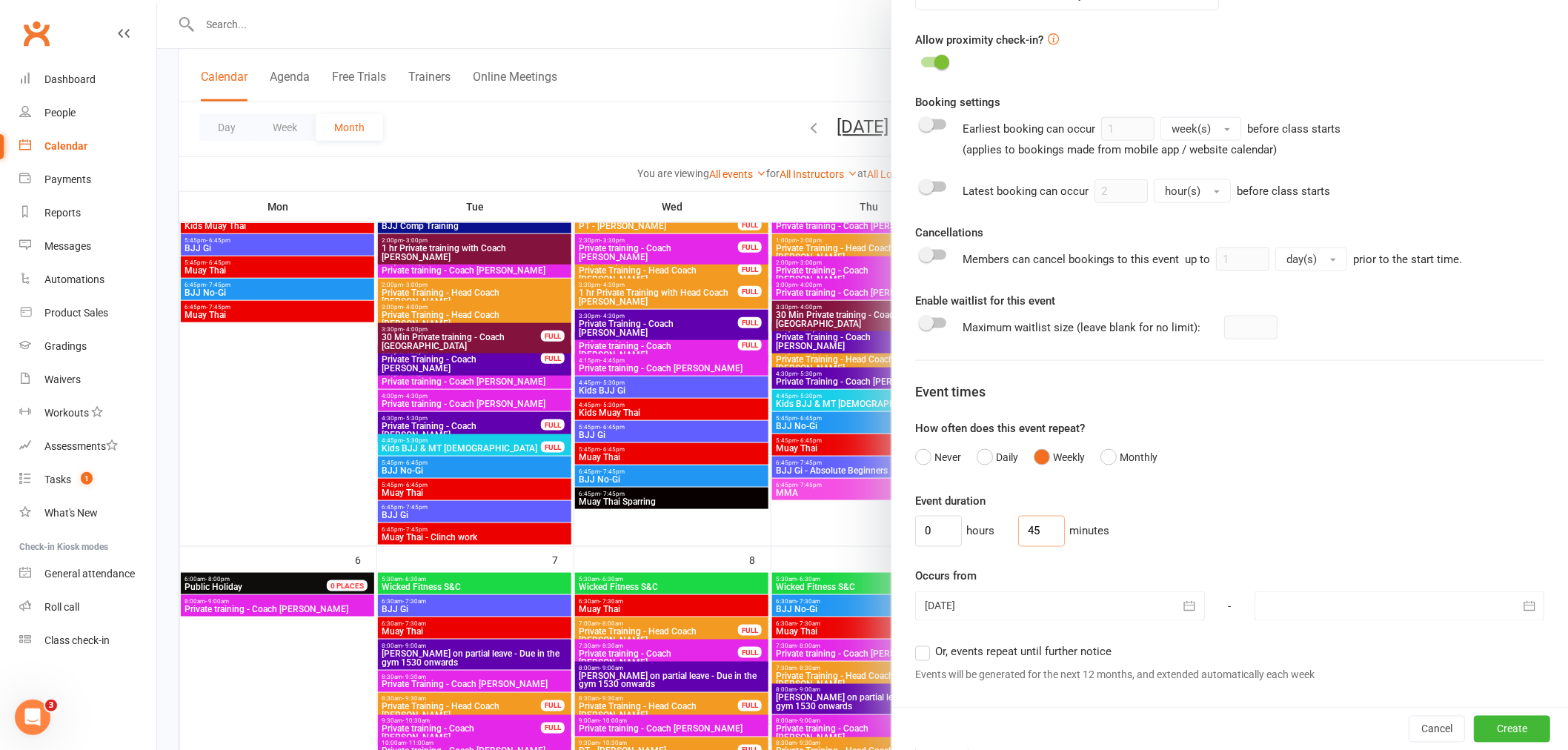
scroll to position [682, 0]
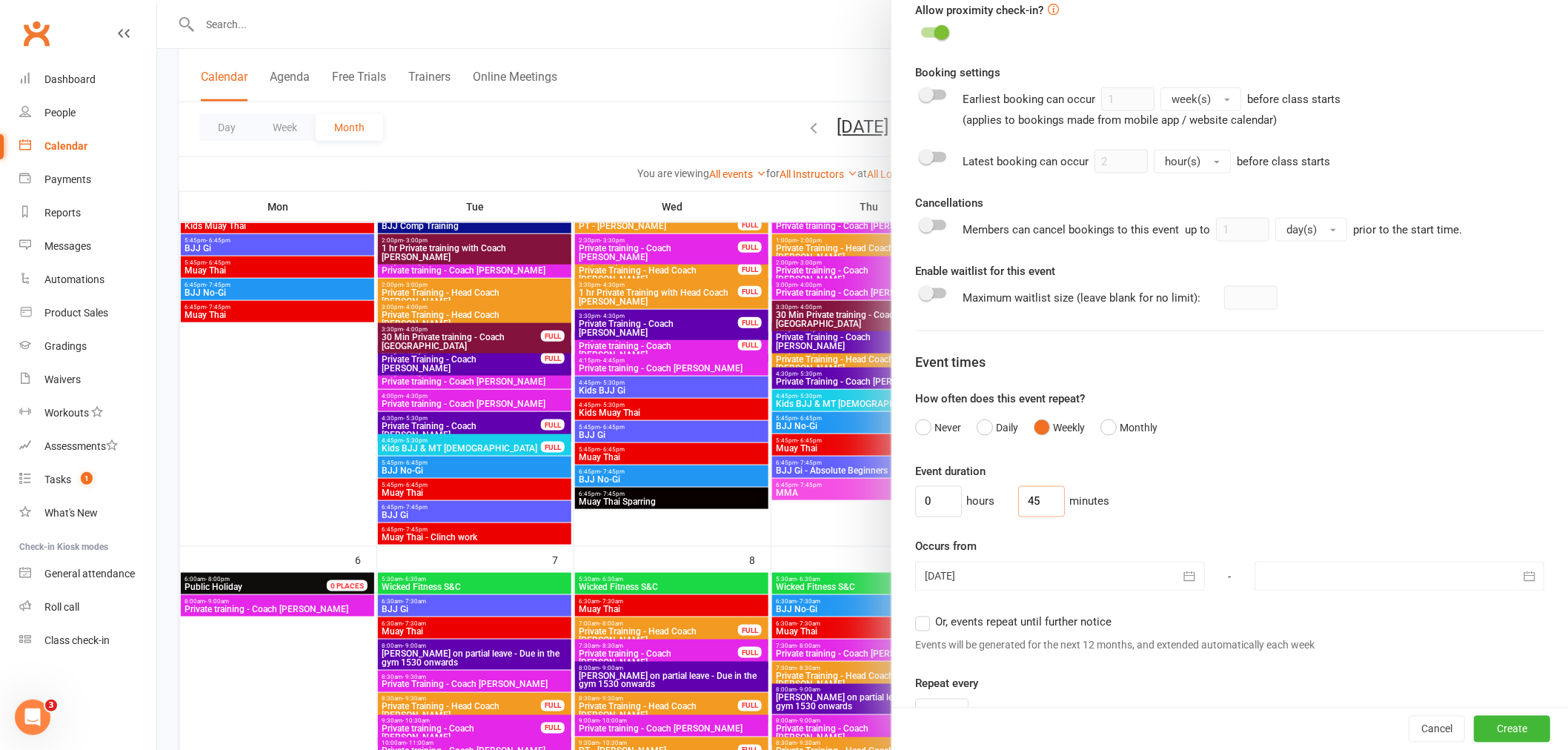
type input "45"
click at [1329, 454] on form "Pre-fill defaults from template Add/manage templates DC Kids 4-5 year old Term …" at bounding box center [1229, 219] width 629 height 1675
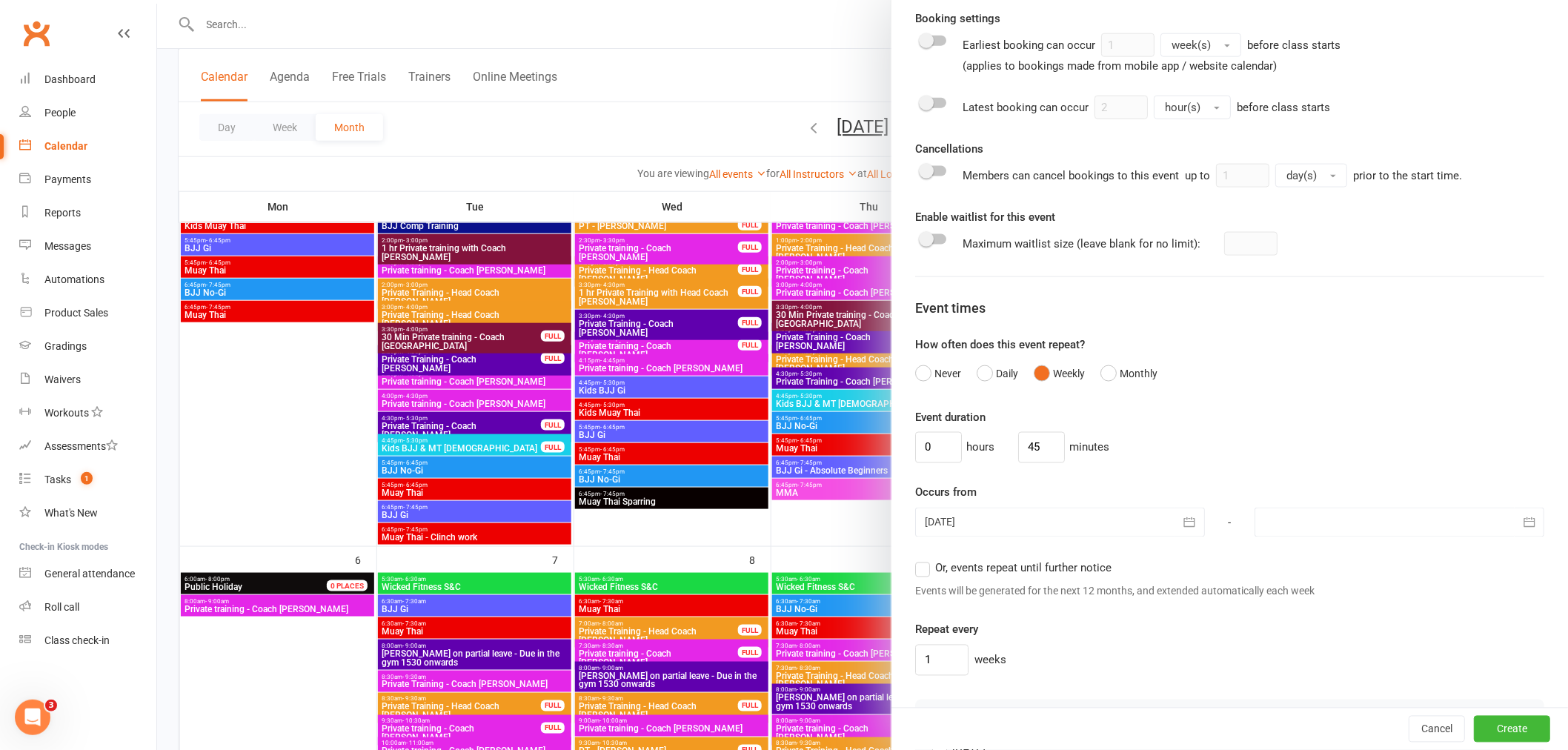
scroll to position [765, 0]
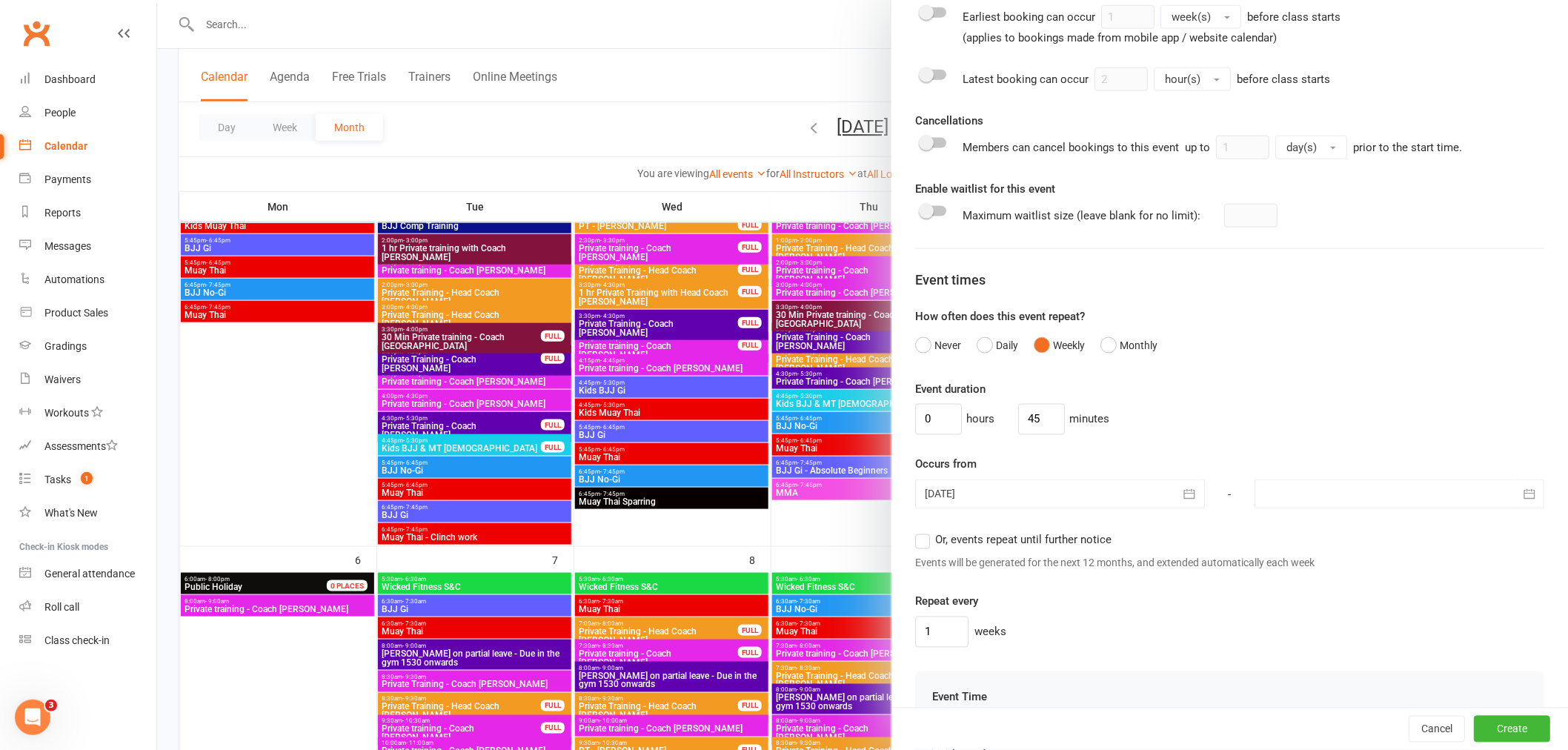
click at [1078, 543] on span "Or, events repeat until further notice" at bounding box center [1023, 539] width 176 height 15
click at [924, 531] on input "Or, events repeat until further notice" at bounding box center [920, 531] width 10 height 0
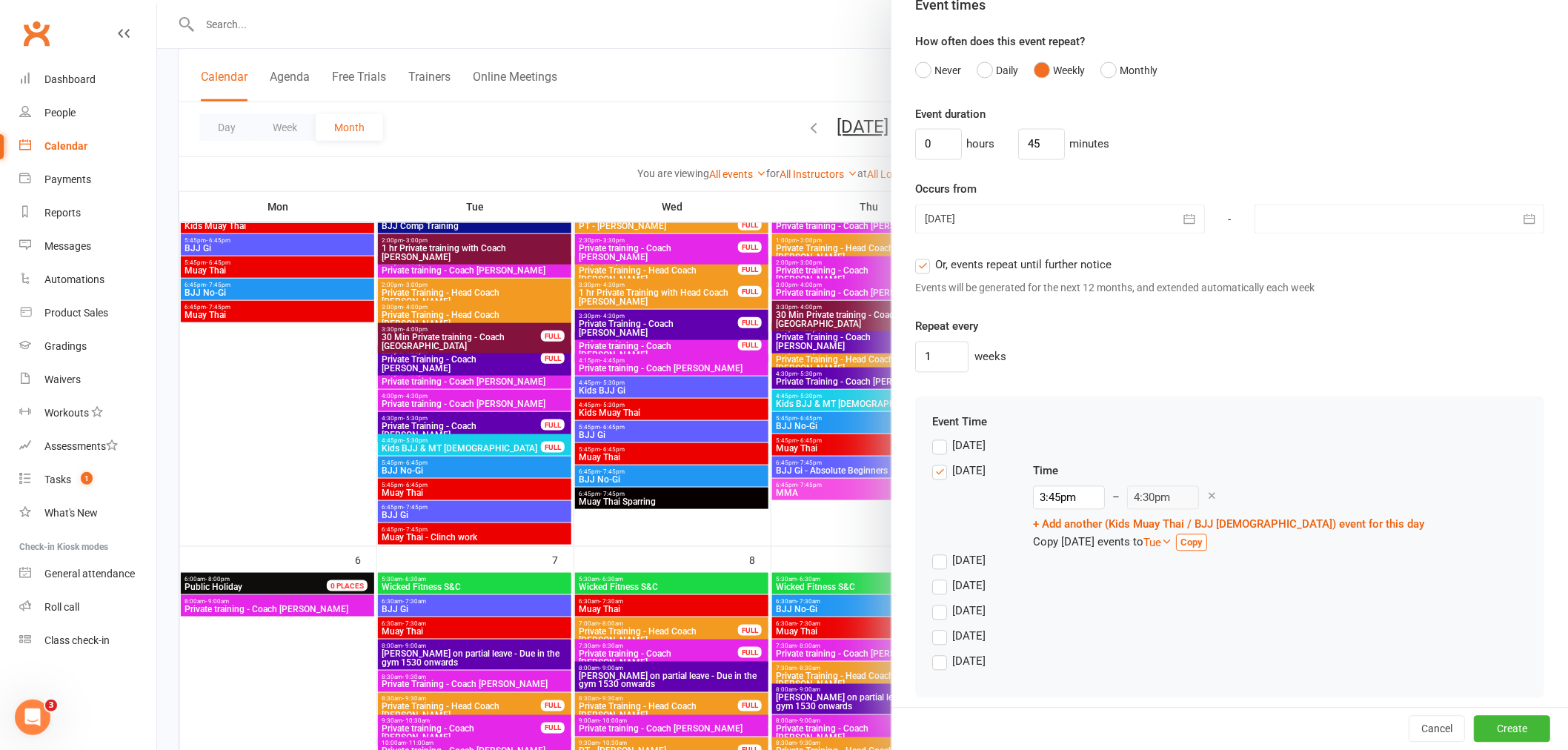
scroll to position [1051, 0]
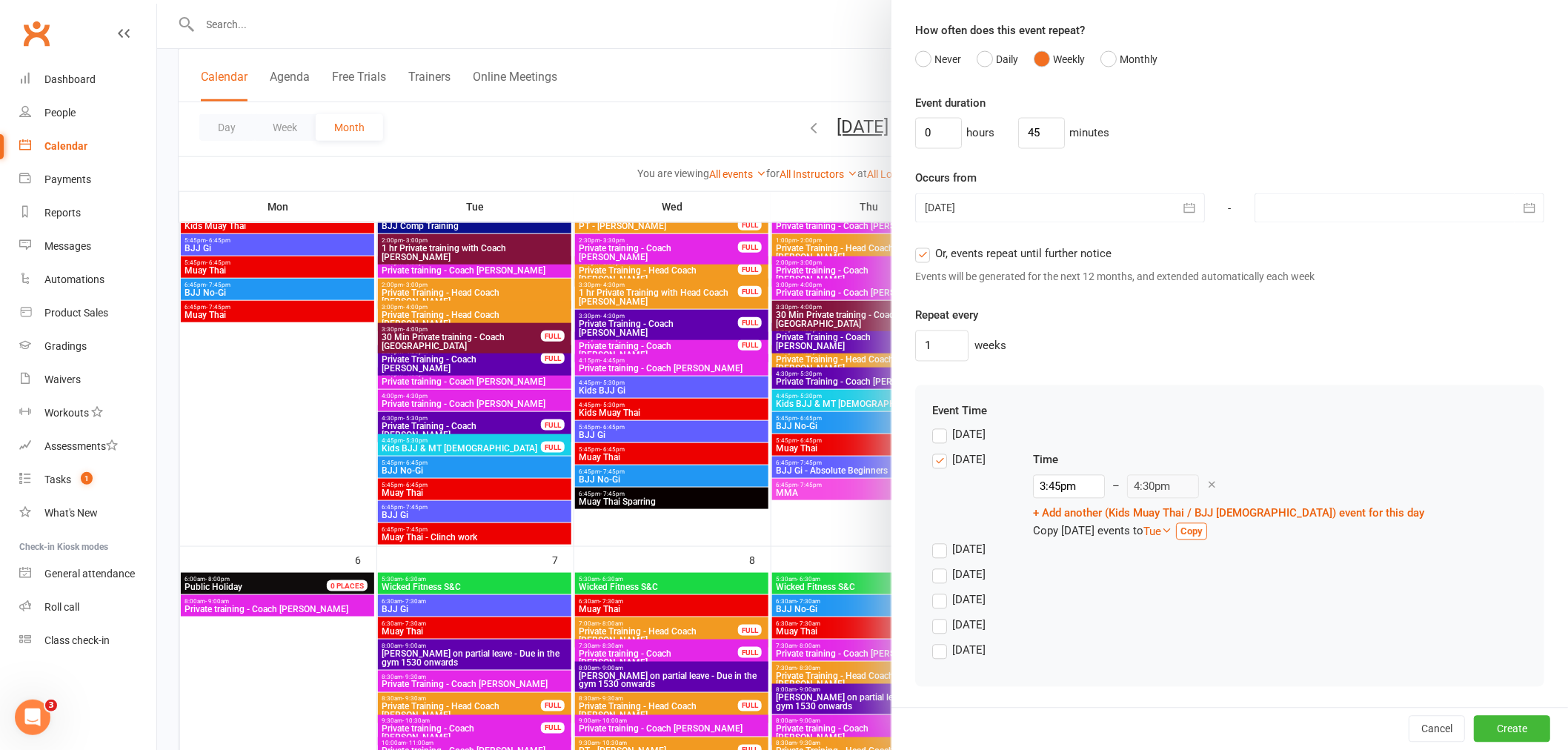
click at [975, 572] on div "Wednesday" at bounding box center [968, 573] width 33 height 15
click at [941, 566] on input "Wednesday" at bounding box center [937, 566] width 10 height 0
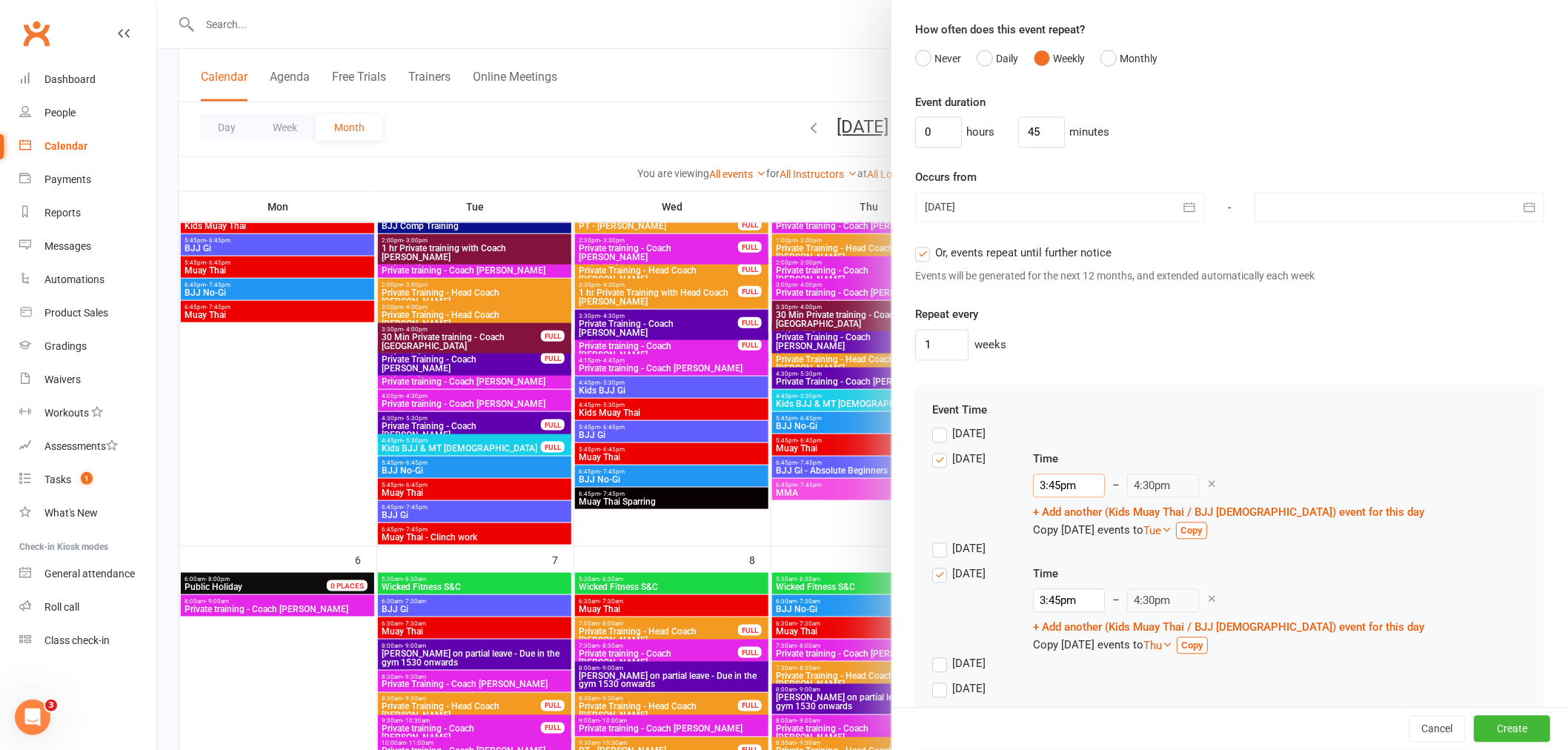
click at [1045, 484] on input "3:45pm" at bounding box center [1069, 486] width 72 height 23
type input "4:00pm"
type input "4:45pm"
click at [1055, 549] on li "4:00pm" at bounding box center [1069, 557] width 71 height 22
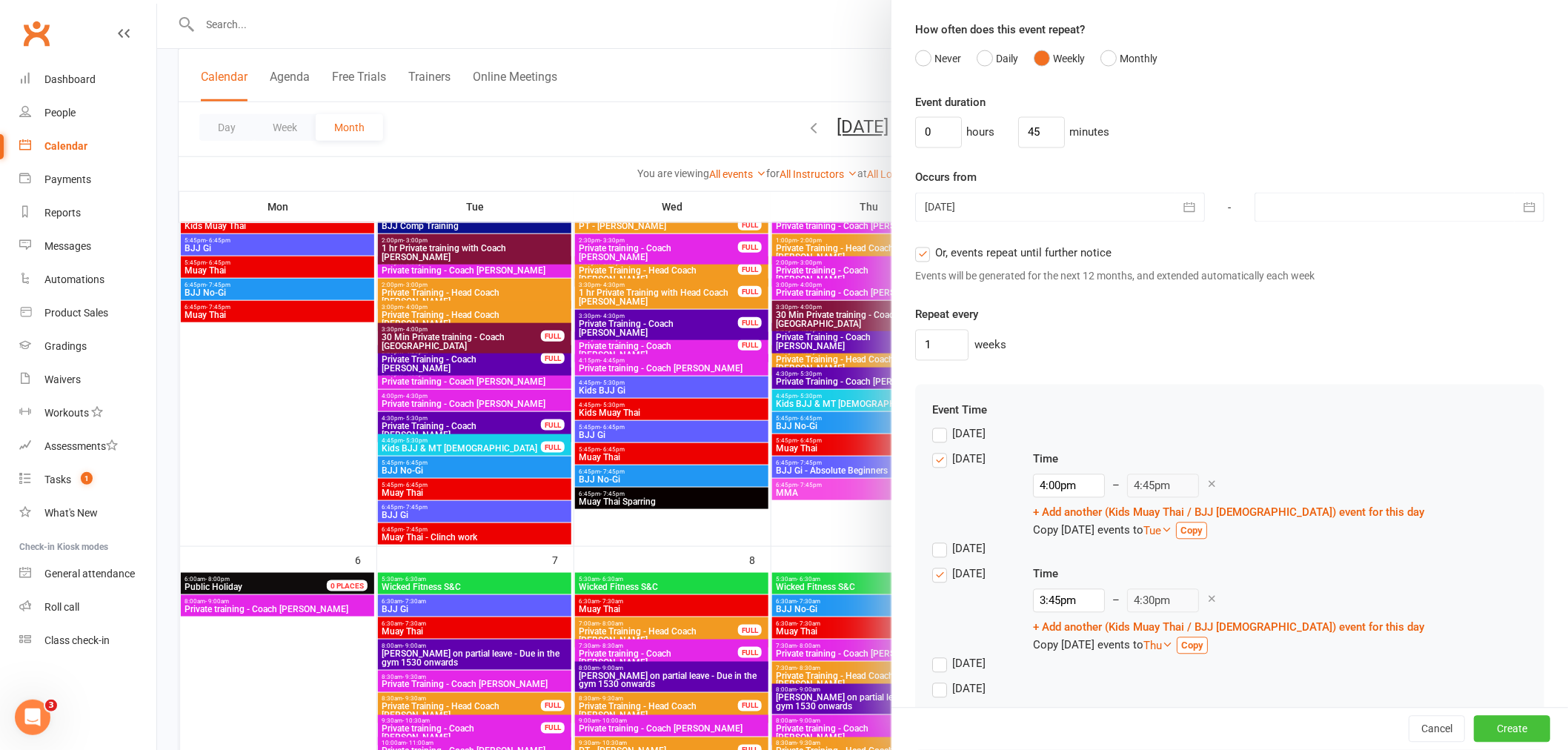
click at [1494, 727] on button "Create" at bounding box center [1512, 729] width 76 height 27
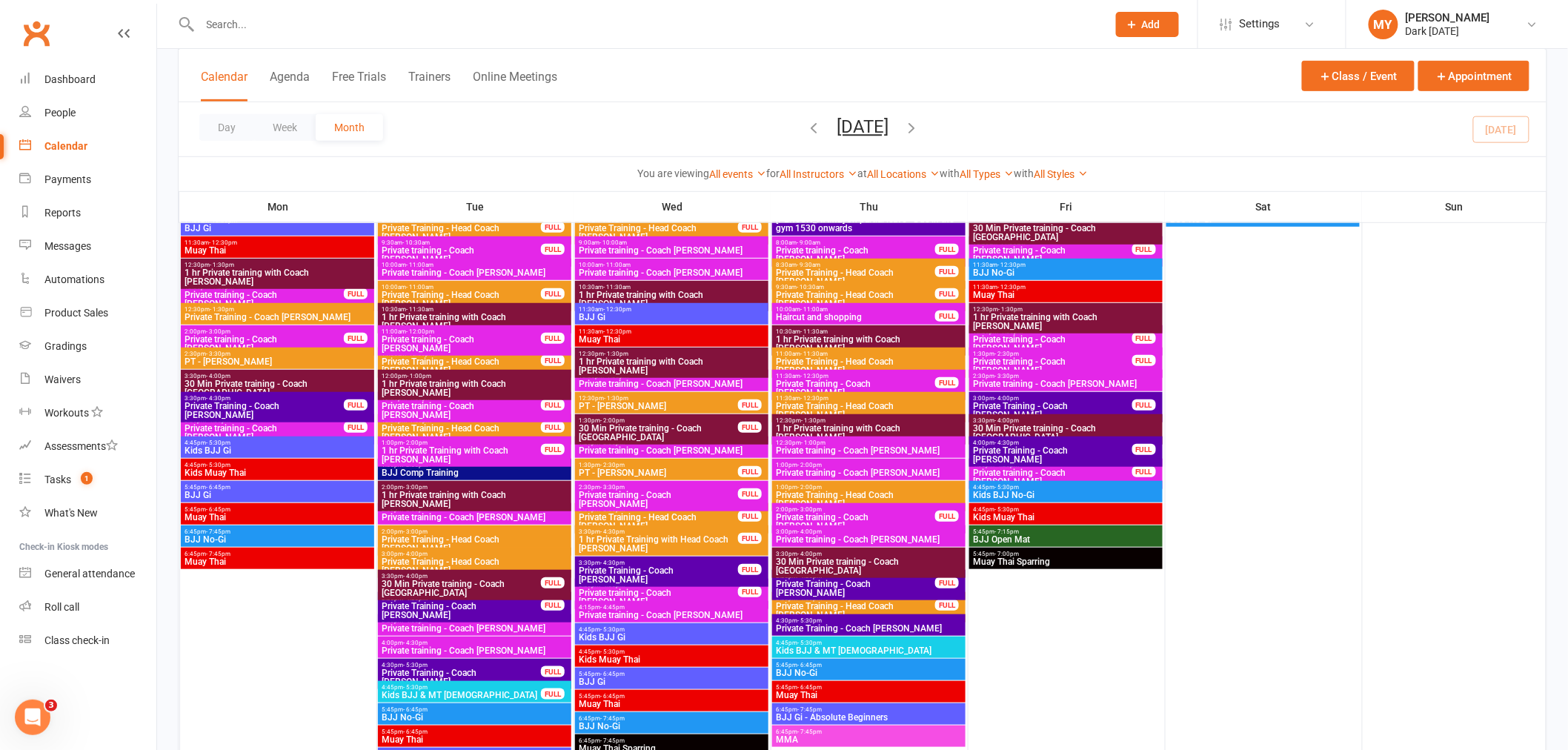
scroll to position [0, 0]
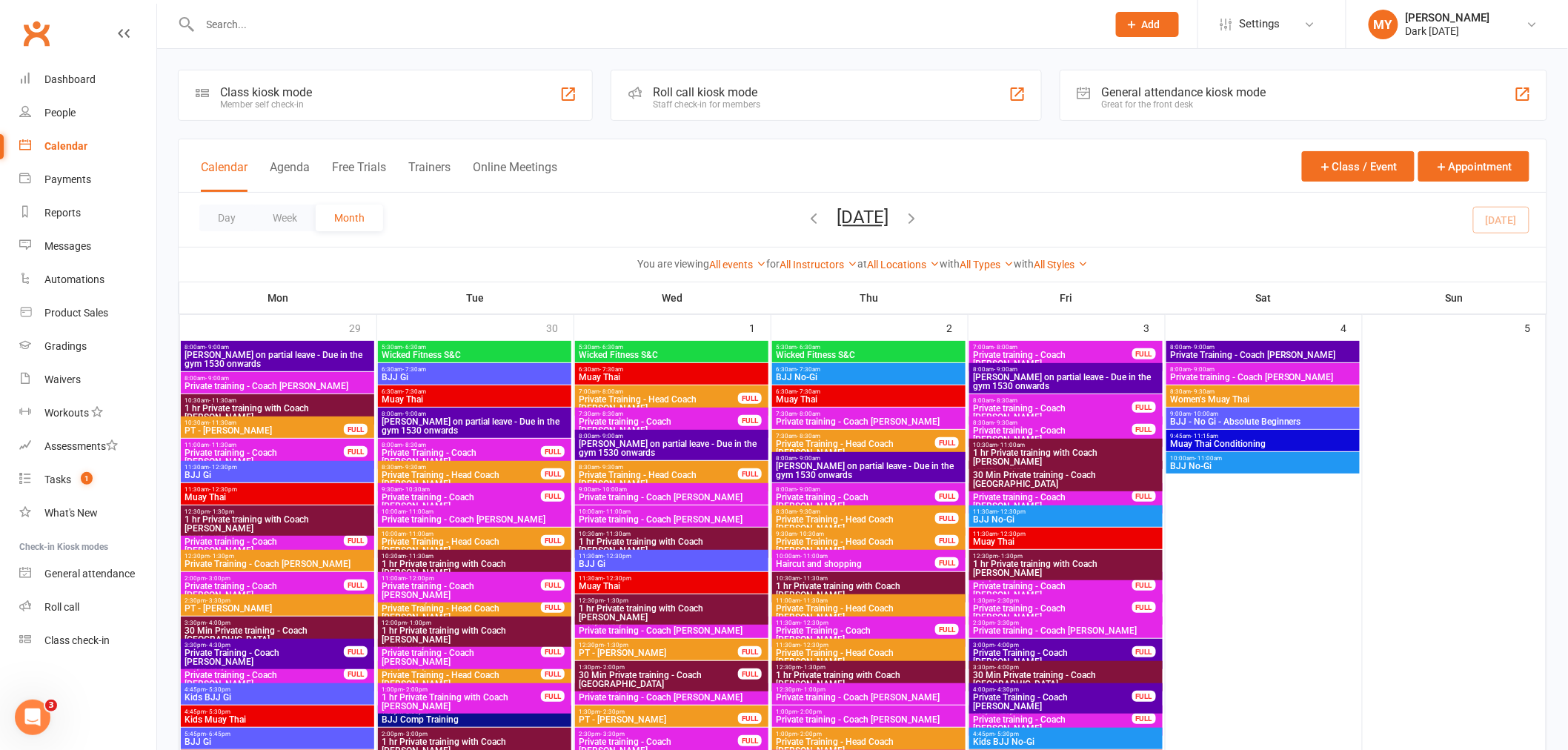
click at [64, 153] on link "Calendar" at bounding box center [87, 146] width 137 height 33
click at [105, 144] on link "Calendar" at bounding box center [87, 146] width 137 height 33
click at [234, 17] on input "text" at bounding box center [646, 24] width 901 height 21
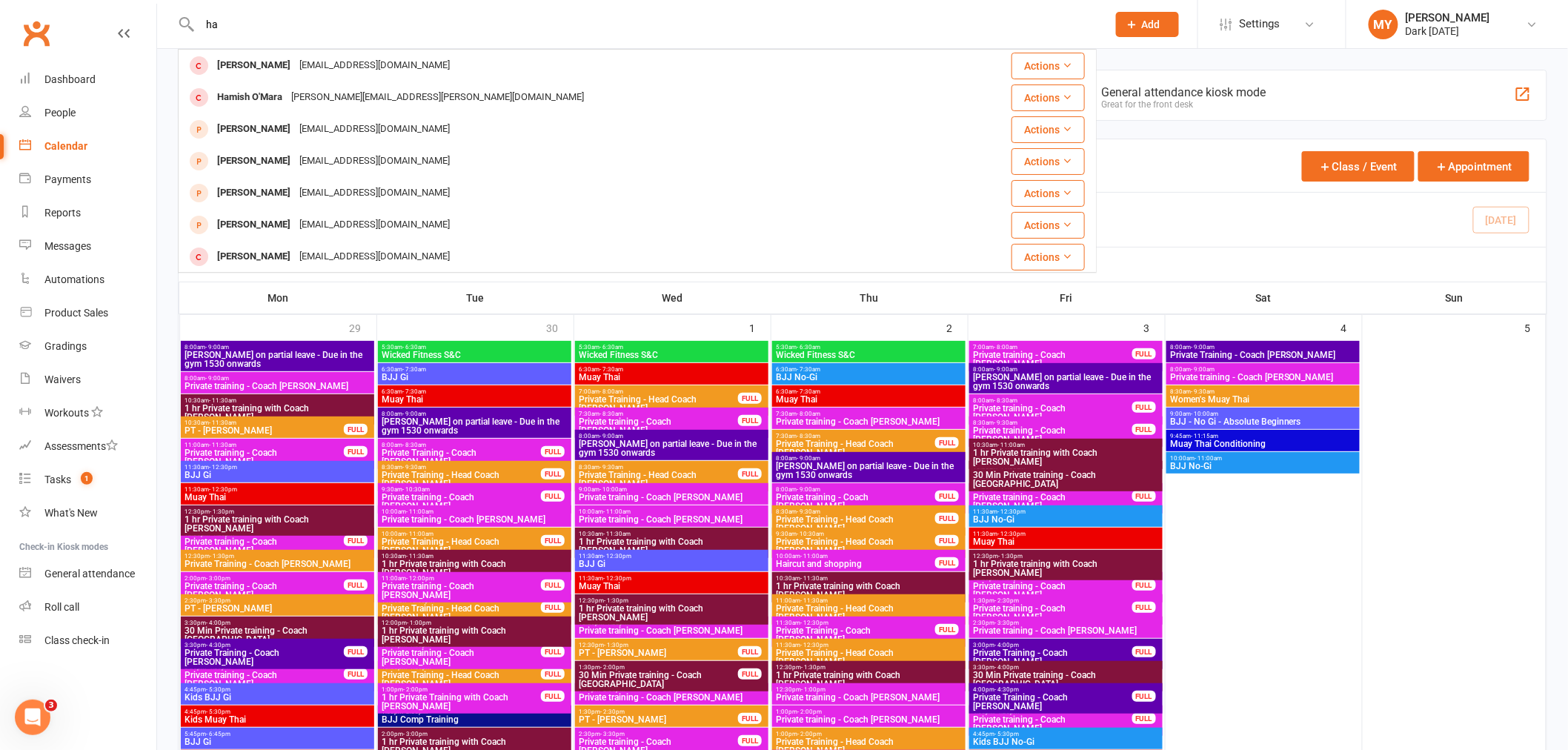
type input "h"
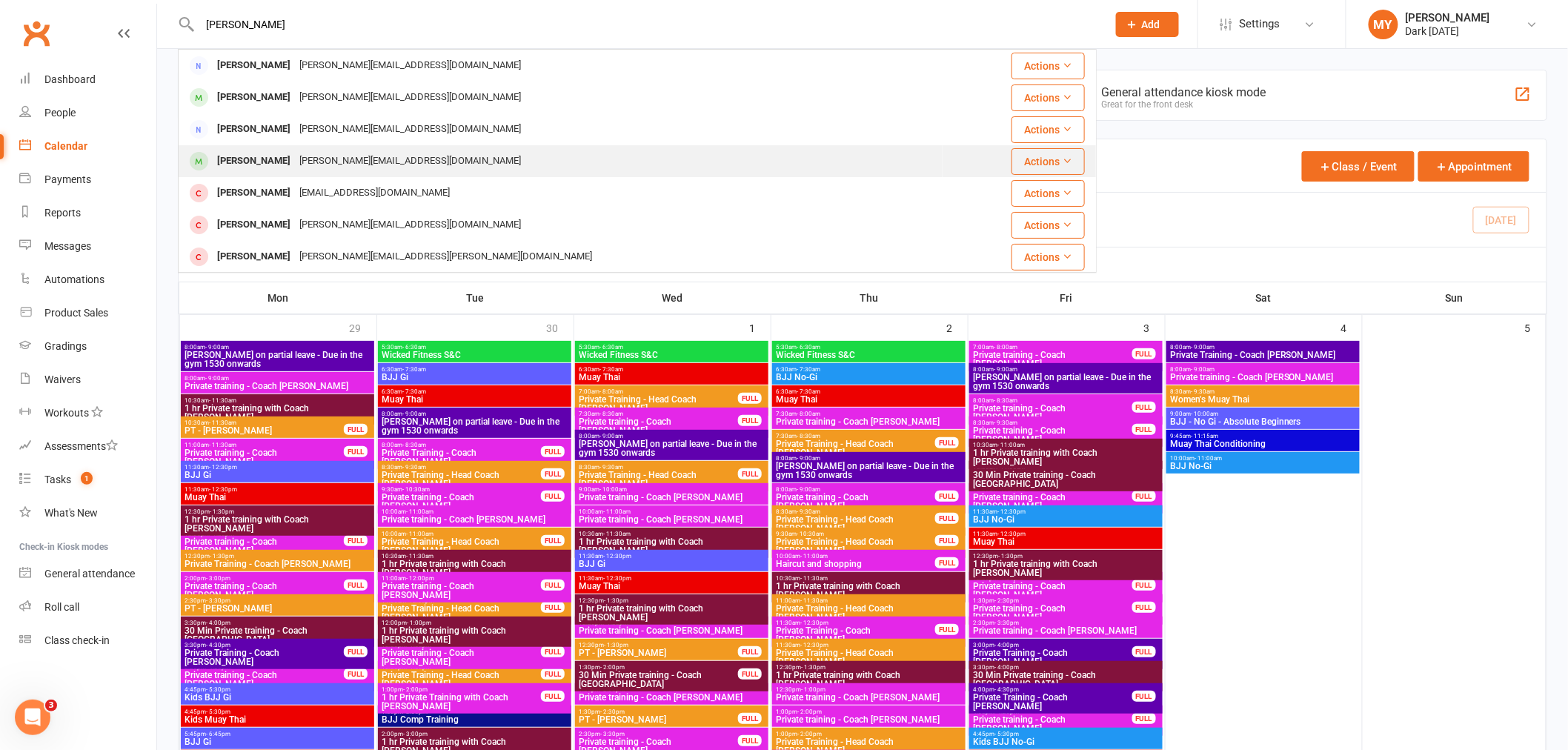
type input "[PERSON_NAME]"
click at [325, 156] on div "[PERSON_NAME][EMAIL_ADDRESS][DOMAIN_NAME]" at bounding box center [410, 161] width 231 height 22
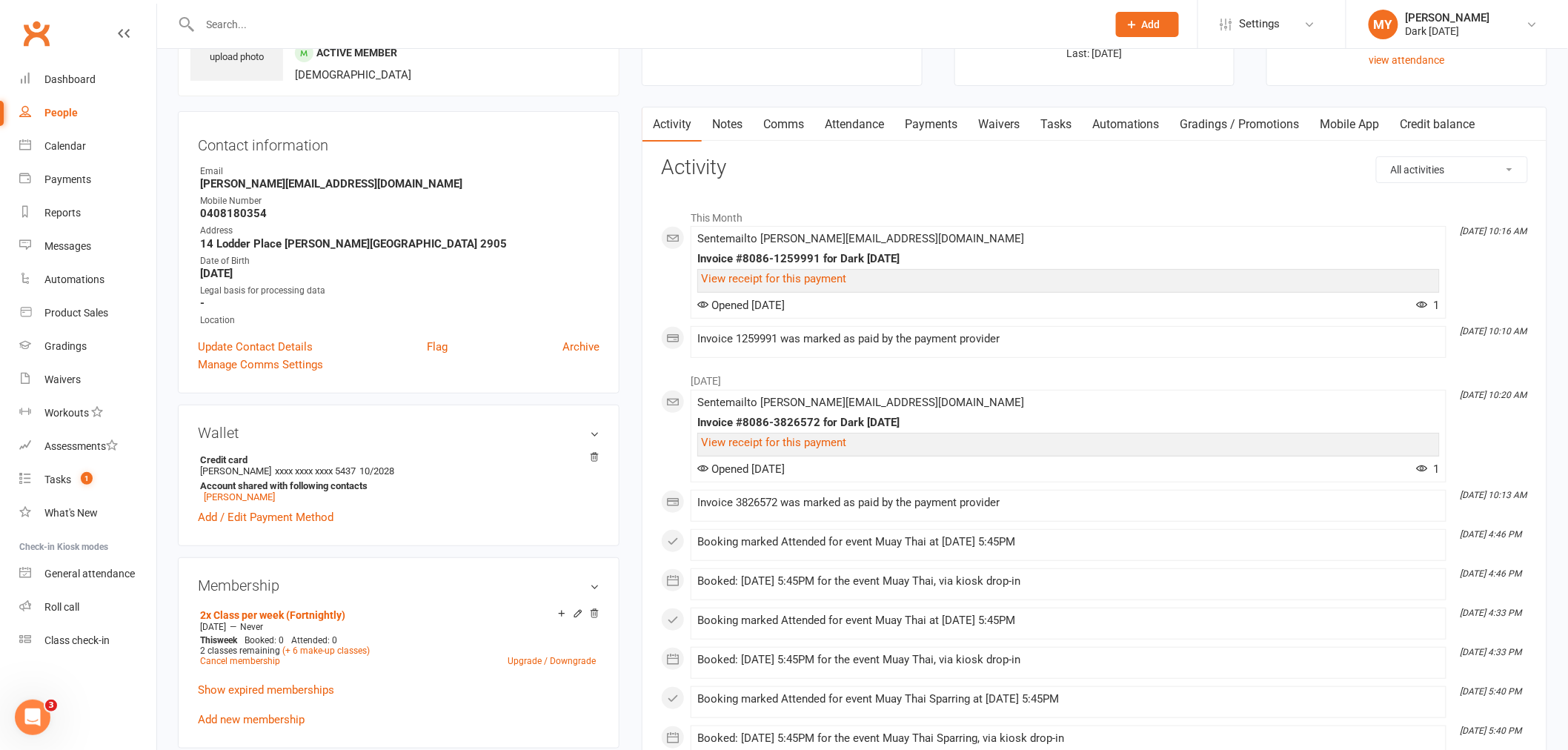
scroll to position [329, 0]
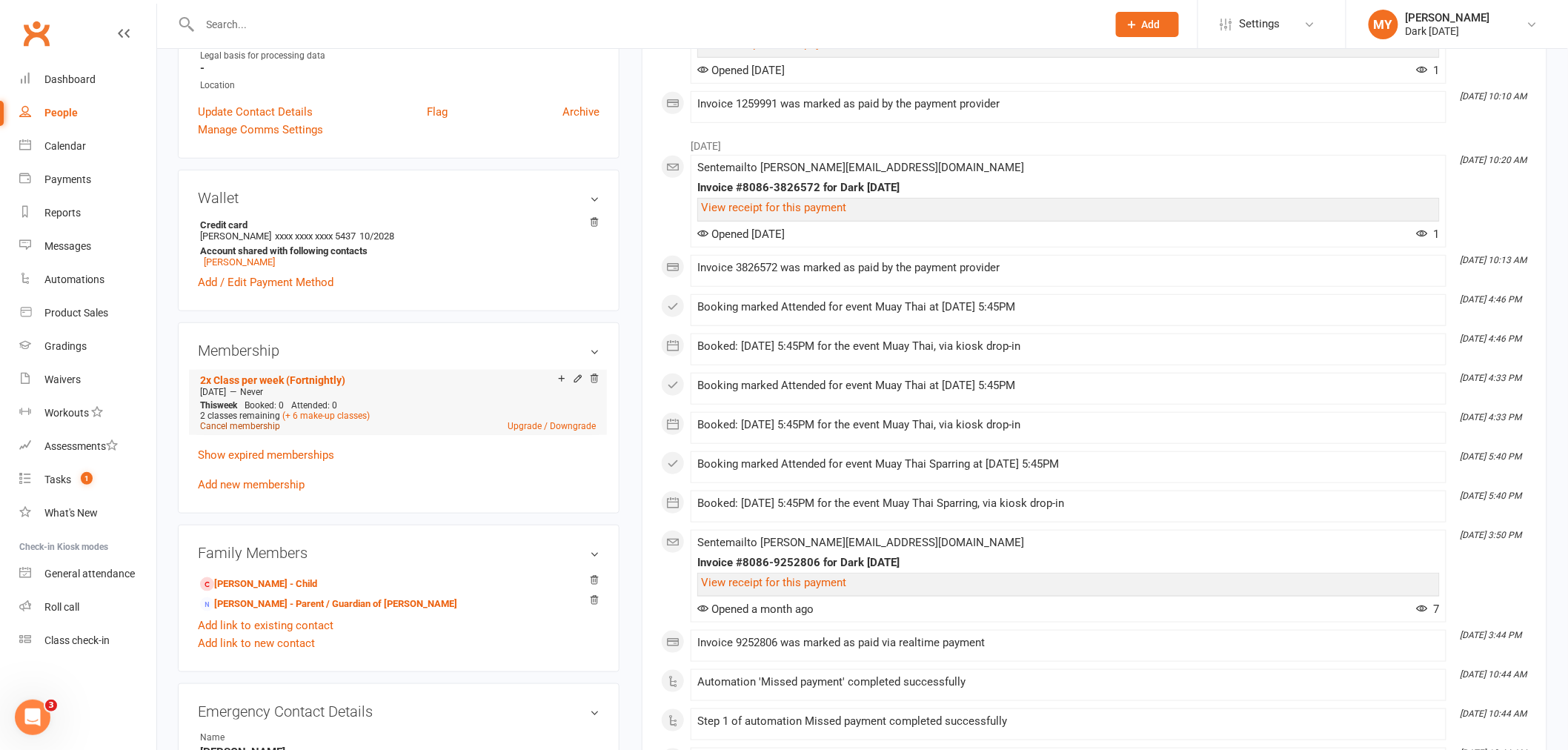
click at [227, 427] on link "Cancel membership" at bounding box center [240, 426] width 80 height 11
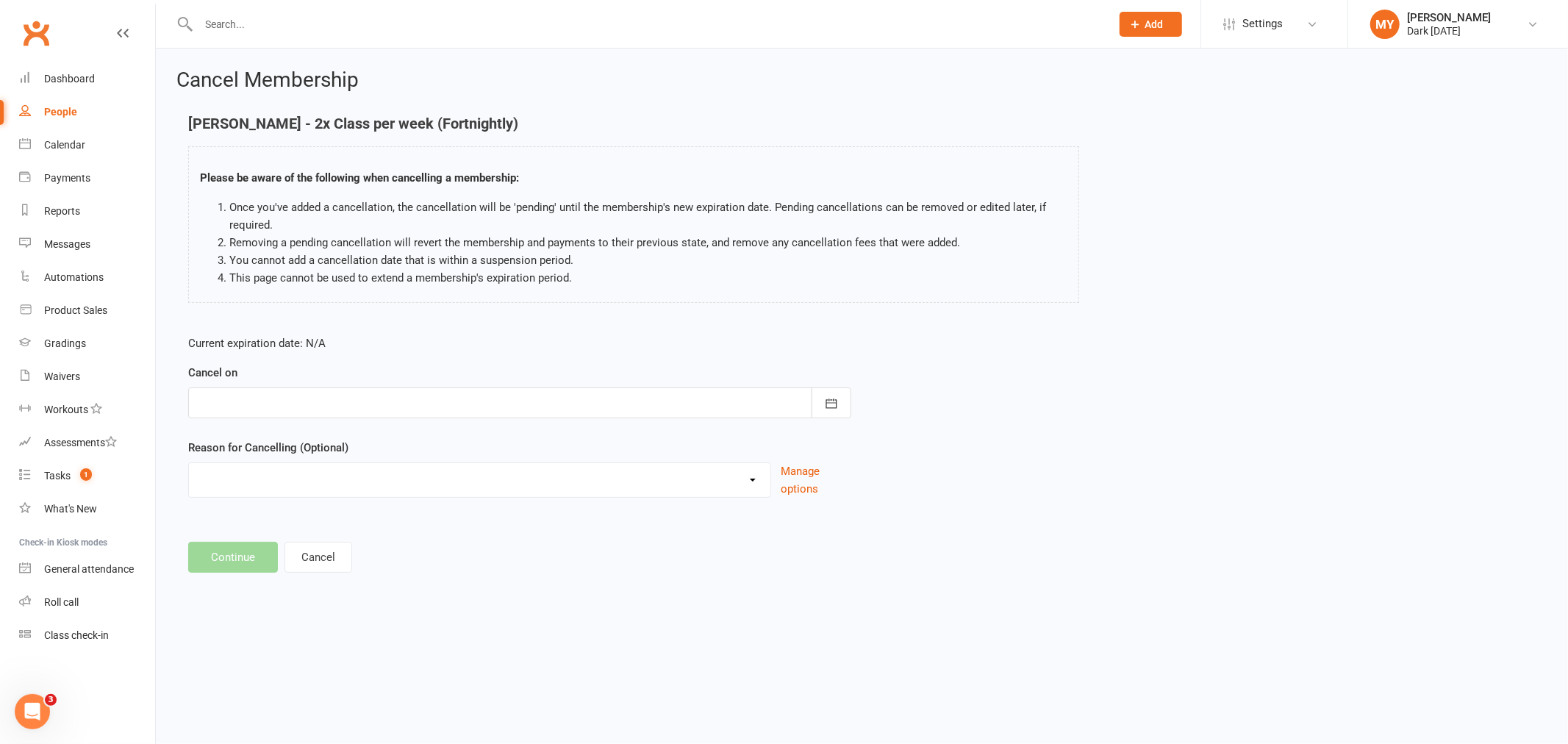
click at [303, 398] on div at bounding box center [520, 403] width 664 height 31
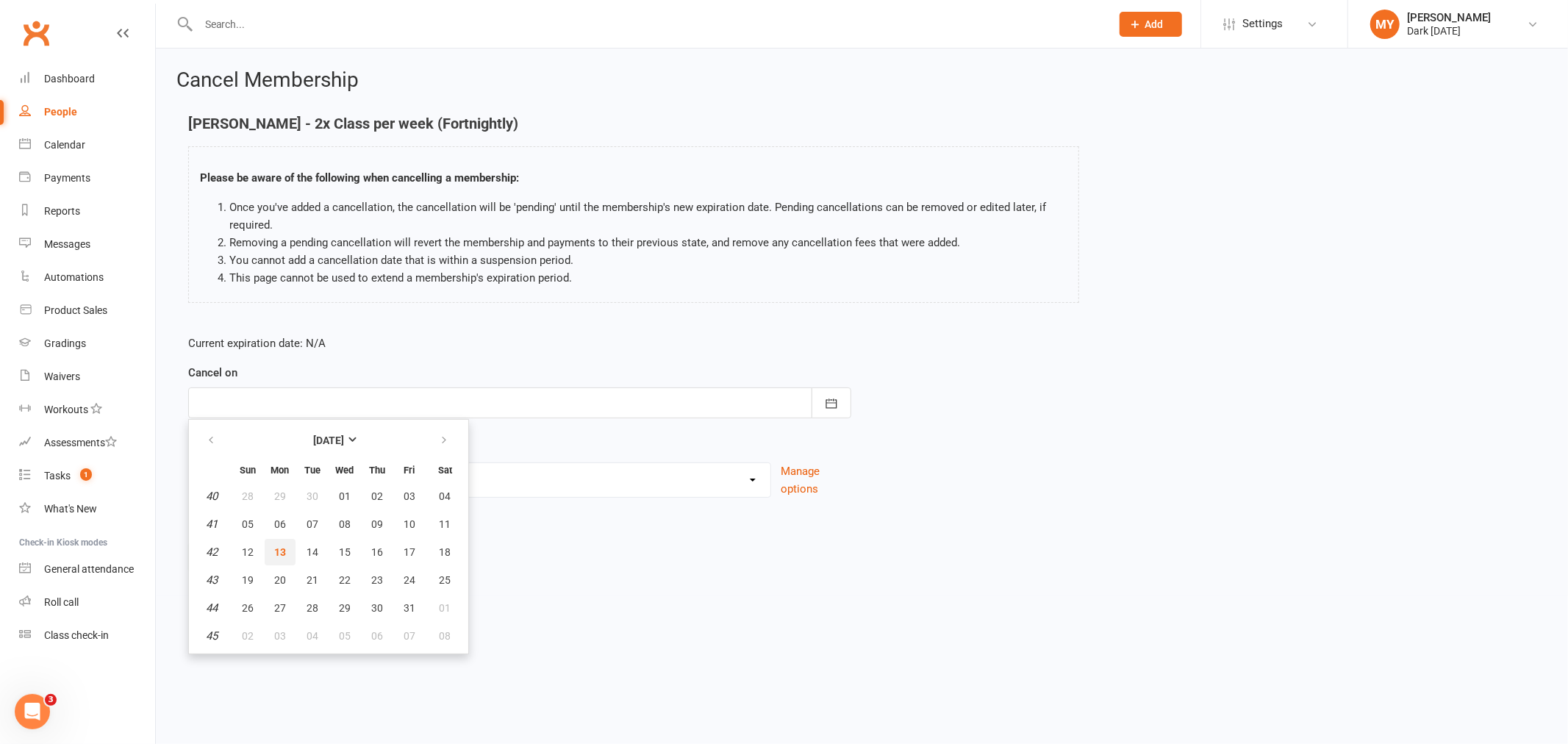
click at [288, 556] on button "13" at bounding box center [280, 552] width 31 height 27
type input "[DATE]"
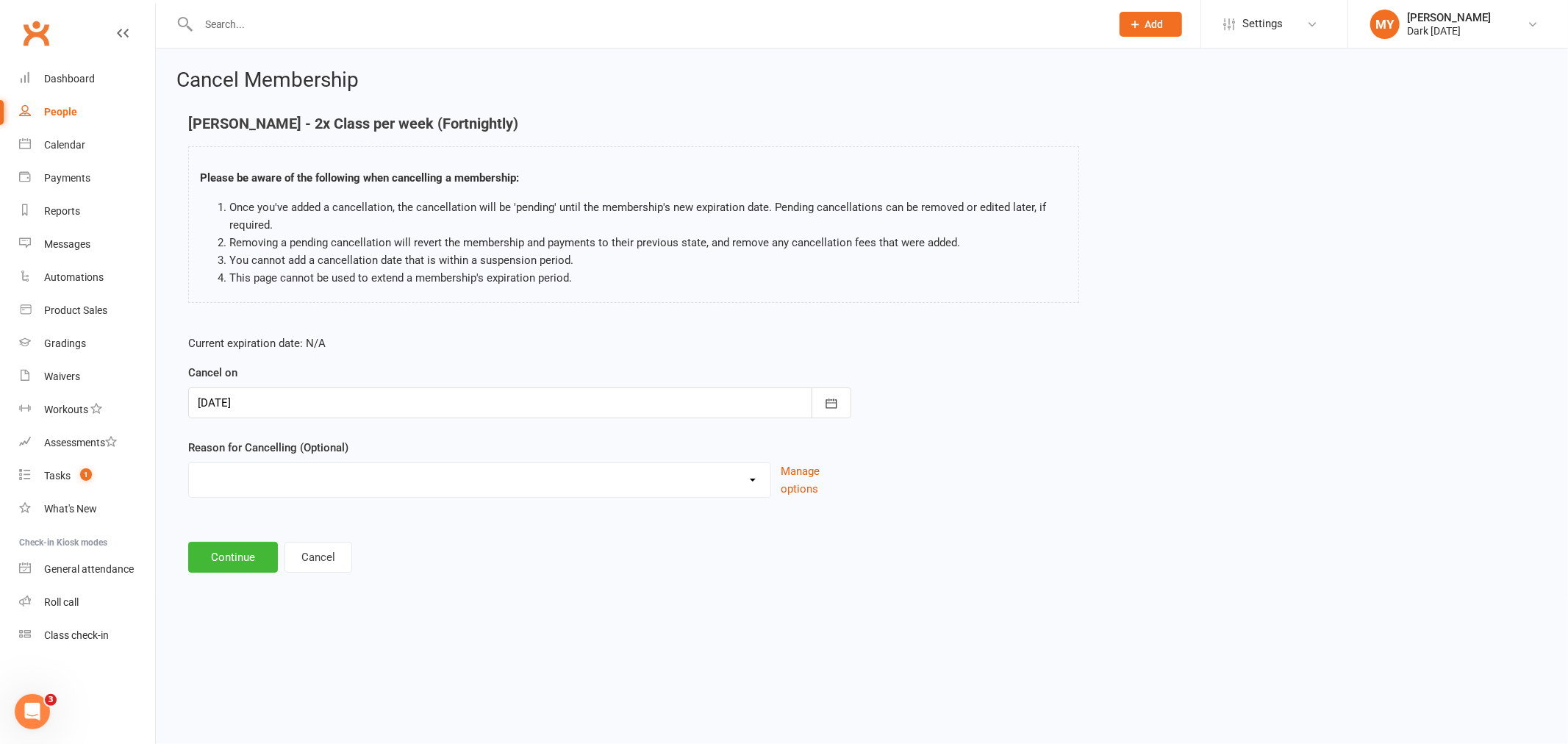
click at [274, 489] on select "Holiday Injury Other reason" at bounding box center [480, 478] width 582 height 30
select select "2"
click at [189, 464] on select "Holiday Injury Other reason" at bounding box center [480, 478] width 582 height 30
click at [251, 554] on input at bounding box center [520, 558] width 664 height 31
click at [1208, 601] on main "[PERSON_NAME] - 2x Class per week (Fortnightly) Please be aware of the followin…" at bounding box center [862, 382] width 1371 height 533
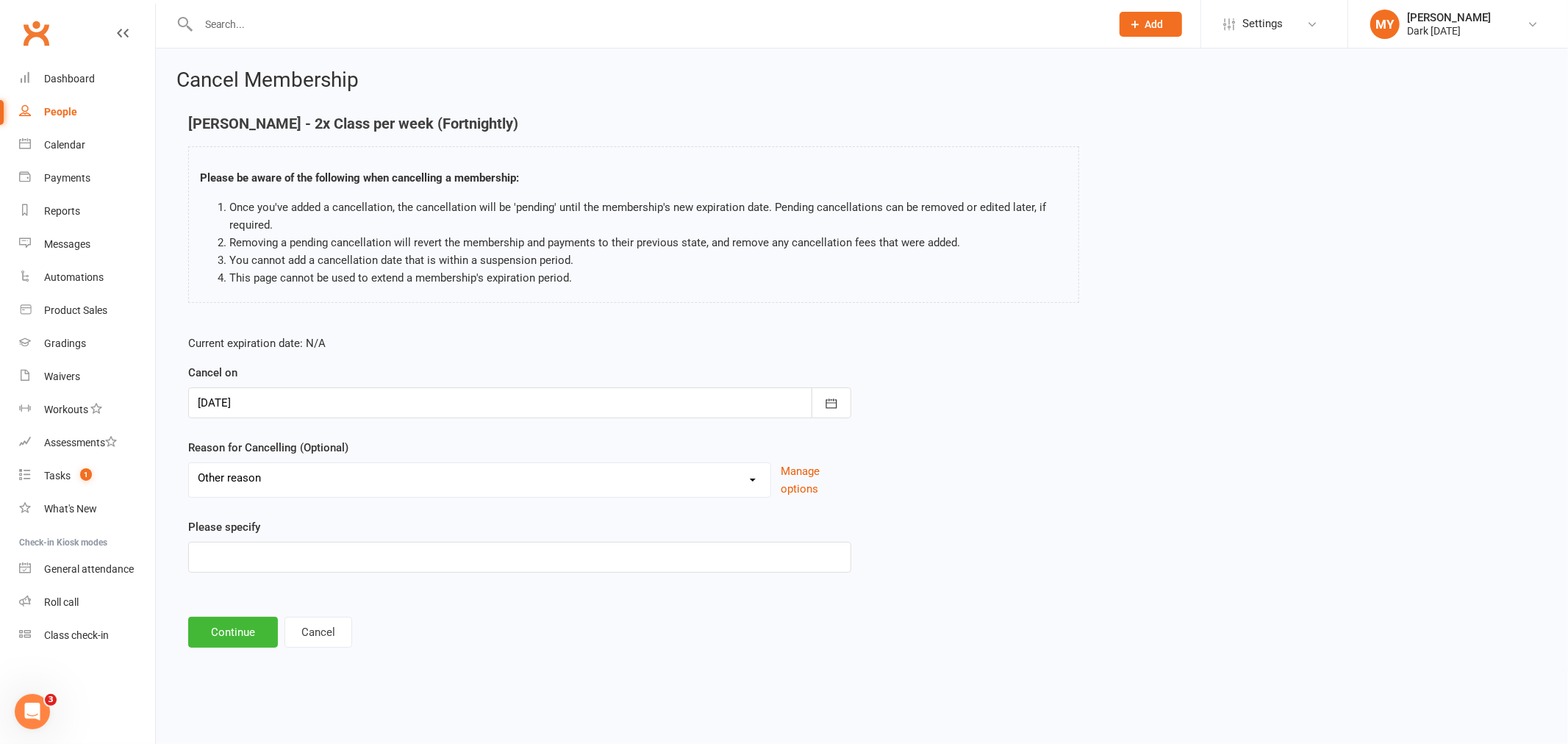
click at [1224, 569] on div "Current expiration date: N/A Cancel on [DATE] [DATE] Sun Mon Tue Wed Thu Fri Sa…" at bounding box center [862, 459] width 1370 height 270
click at [469, 538] on div "Please specify" at bounding box center [520, 546] width 664 height 55
click at [464, 556] on input at bounding box center [520, 558] width 664 height 31
click at [210, 557] on input at bounding box center [520, 558] width 664 height 31
type input "potential FVO"
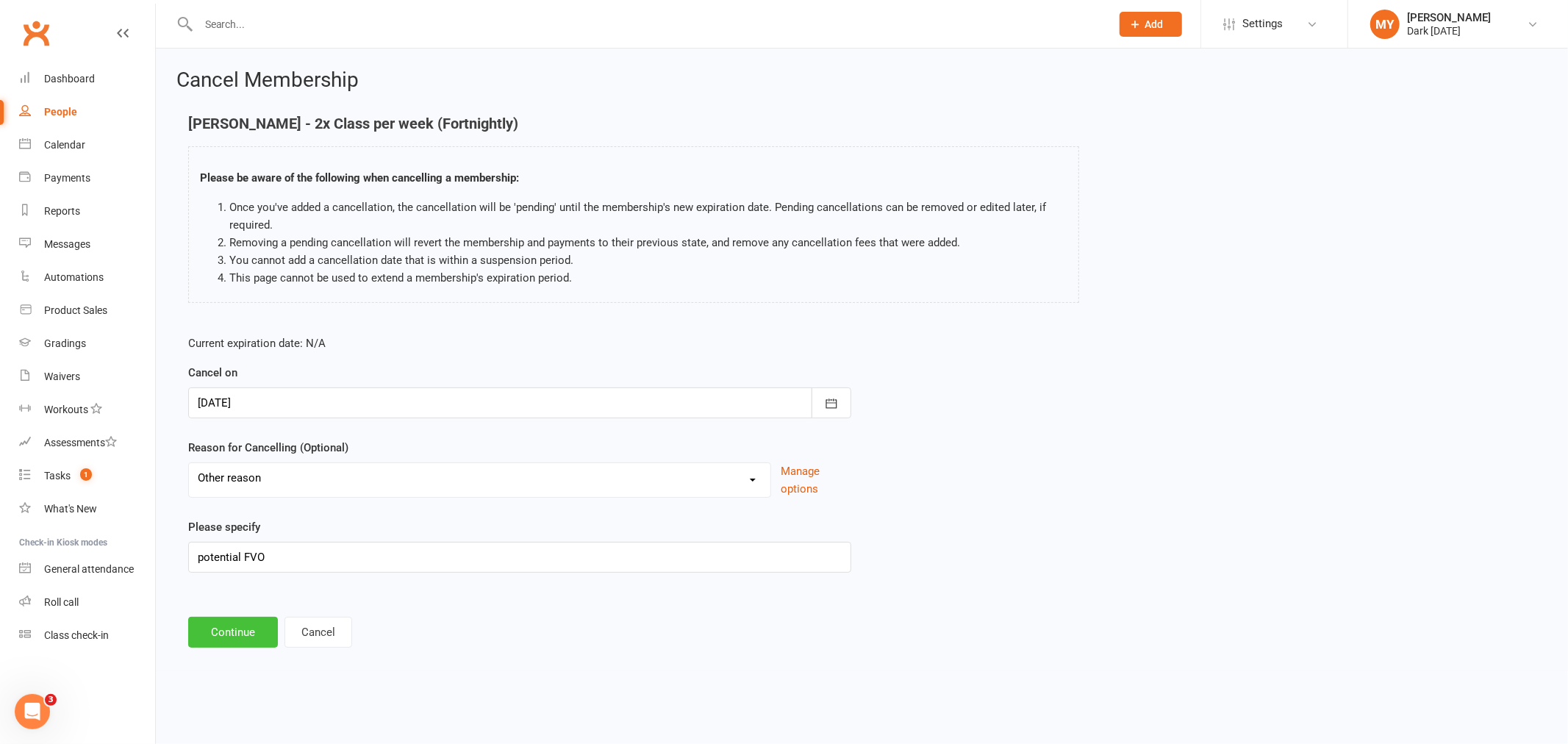
click at [248, 636] on button "Continue" at bounding box center [233, 632] width 90 height 31
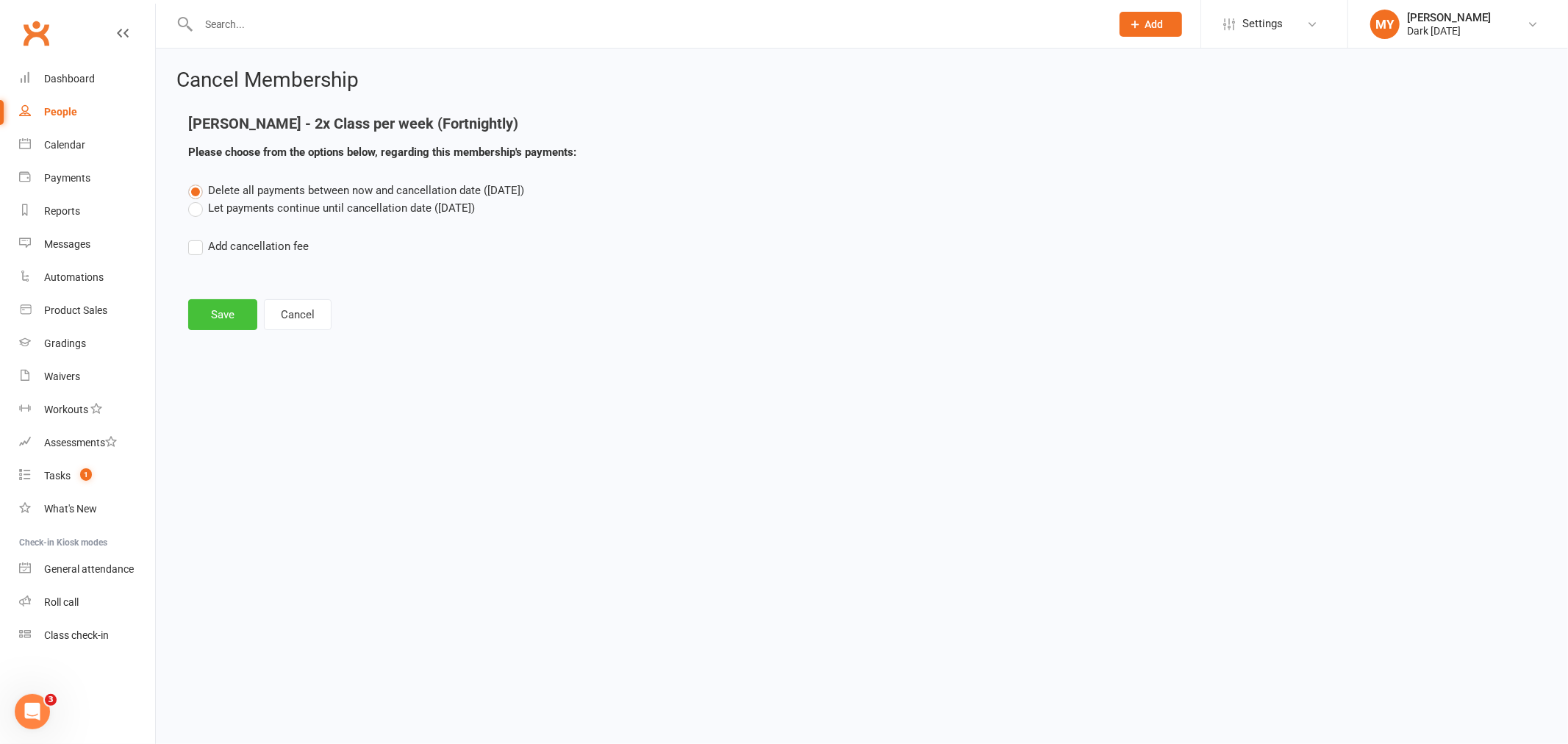
click at [228, 310] on button "Save" at bounding box center [223, 315] width 69 height 31
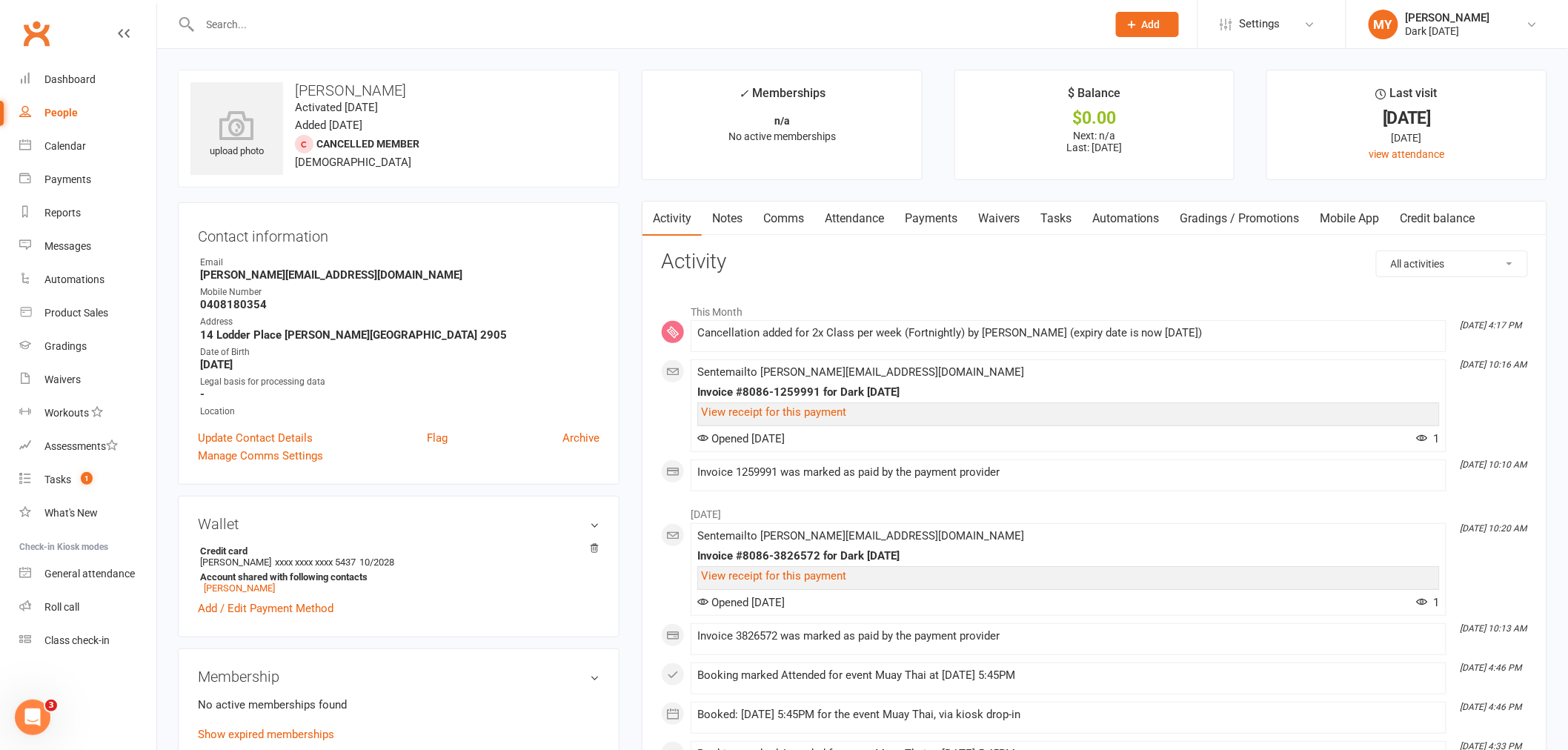
click at [252, 19] on input "text" at bounding box center [646, 24] width 901 height 21
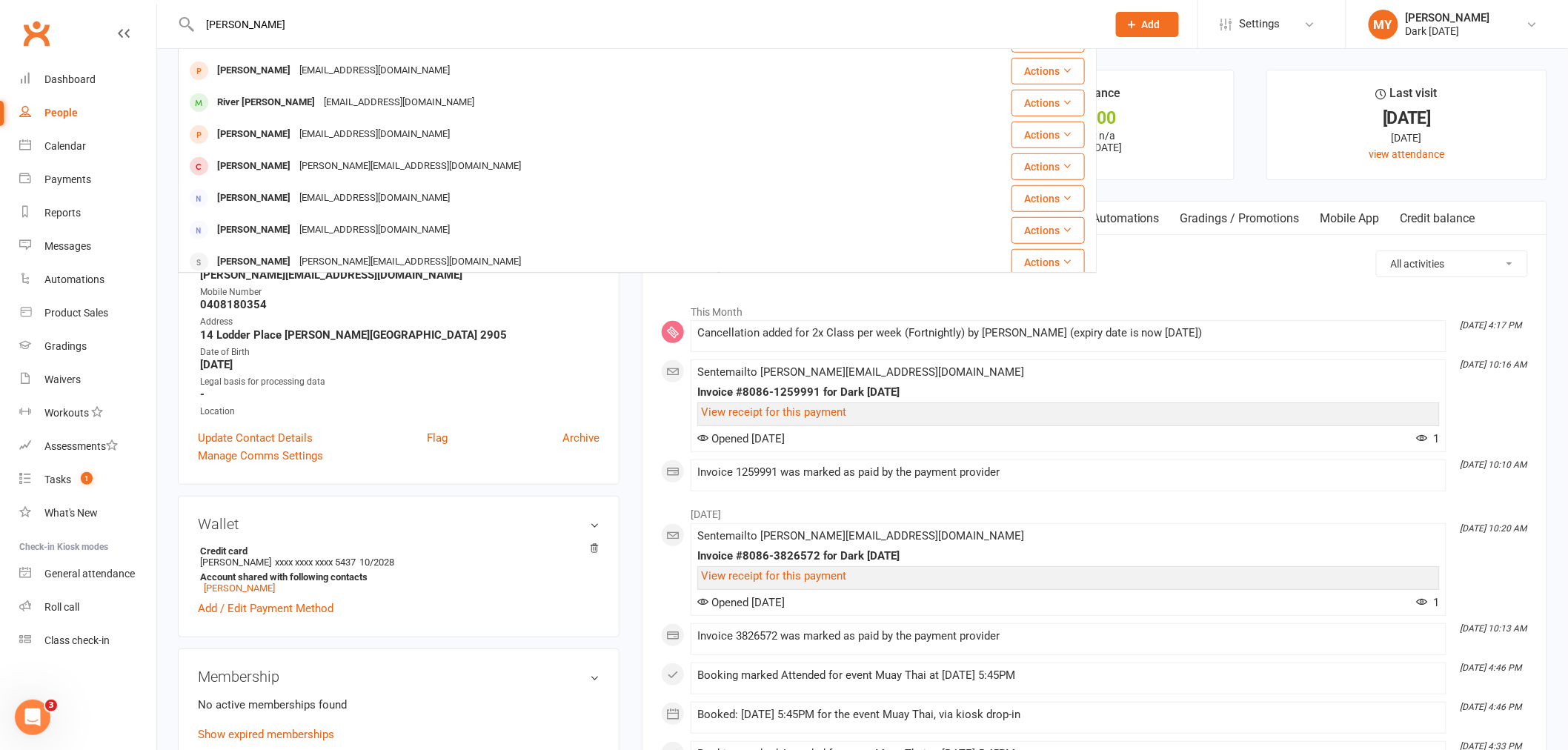
scroll to position [414, 0]
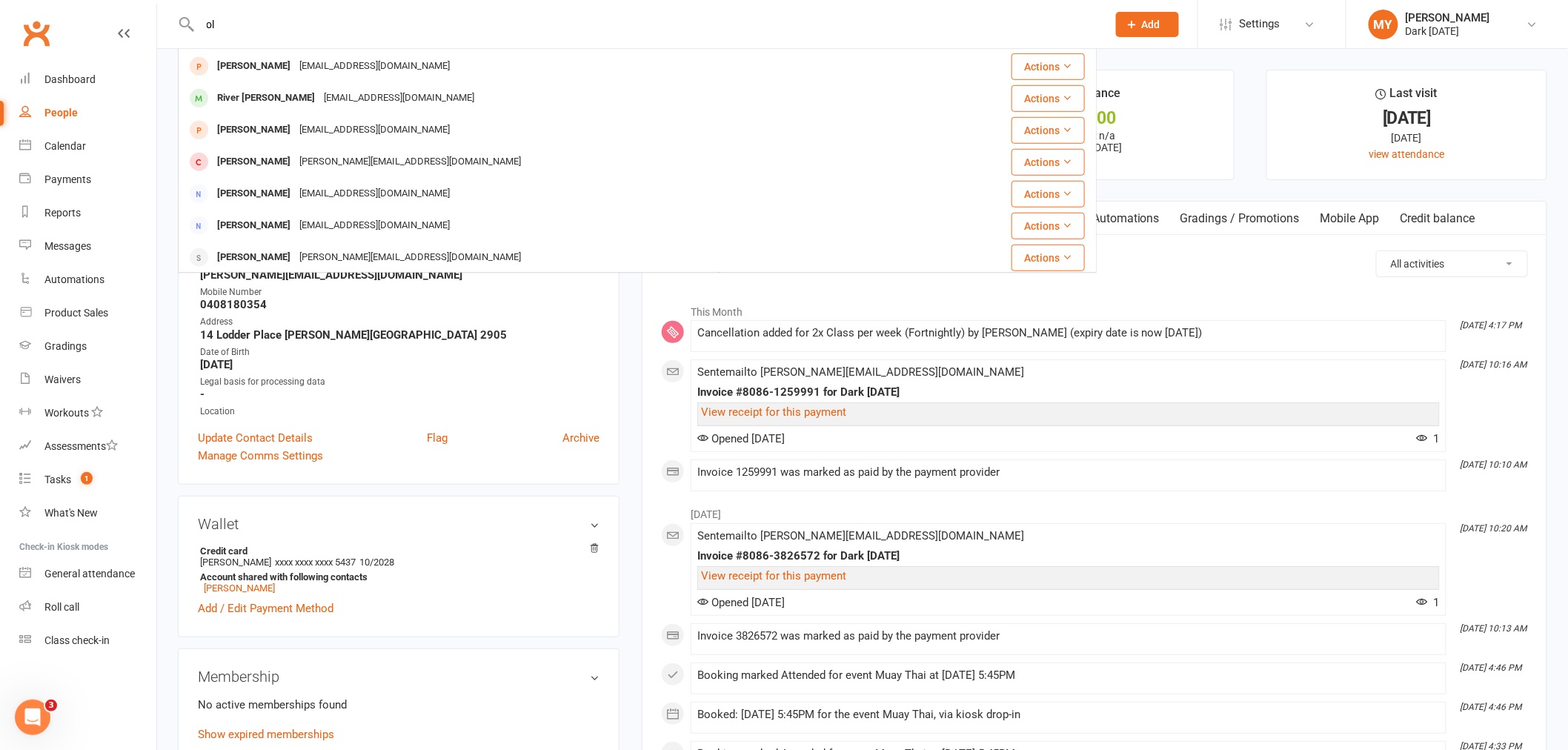
type input "o"
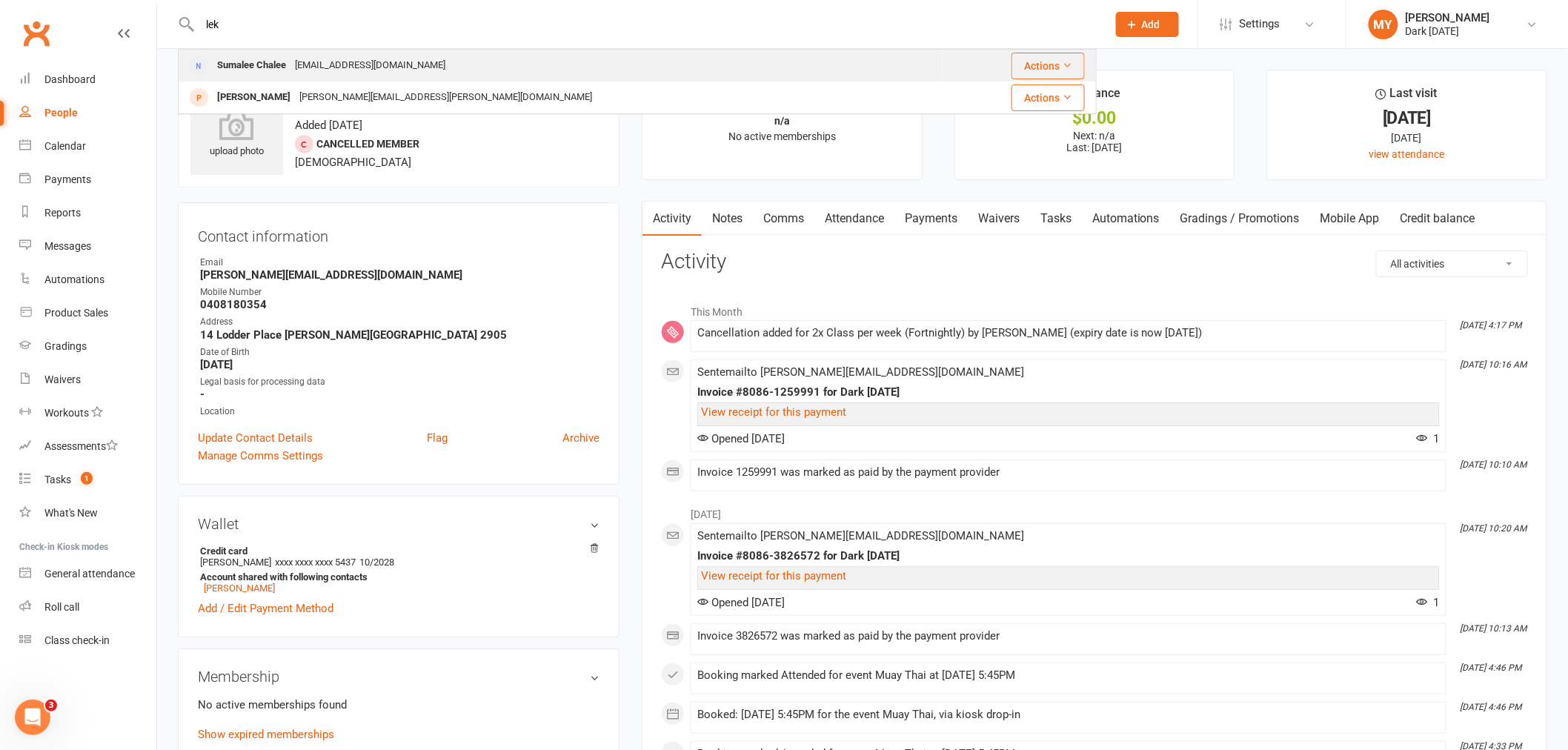
type input "lek"
click at [437, 64] on div "Sumalee Chalee [EMAIL_ADDRESS][DOMAIN_NAME]" at bounding box center [561, 66] width 763 height 31
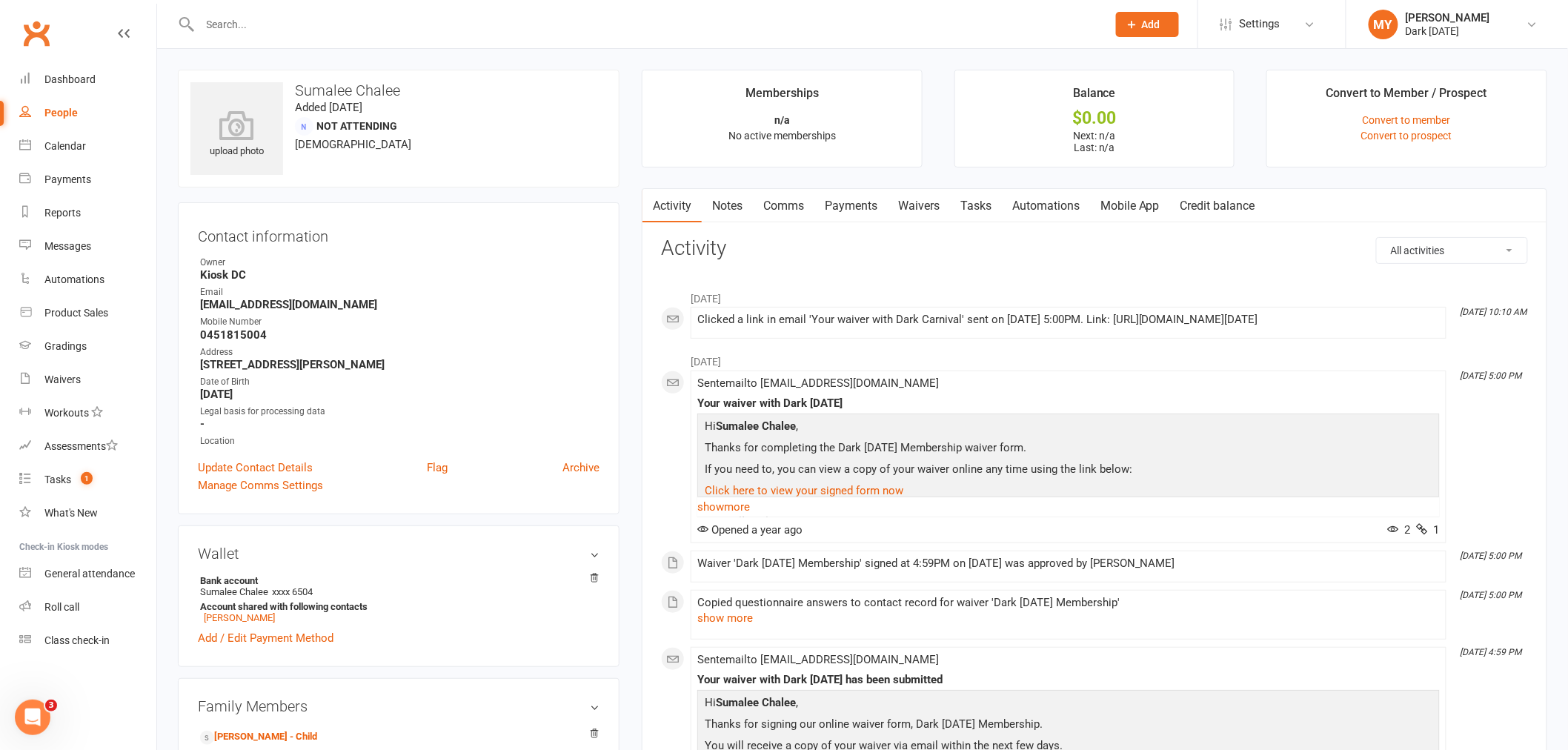
scroll to position [83, 0]
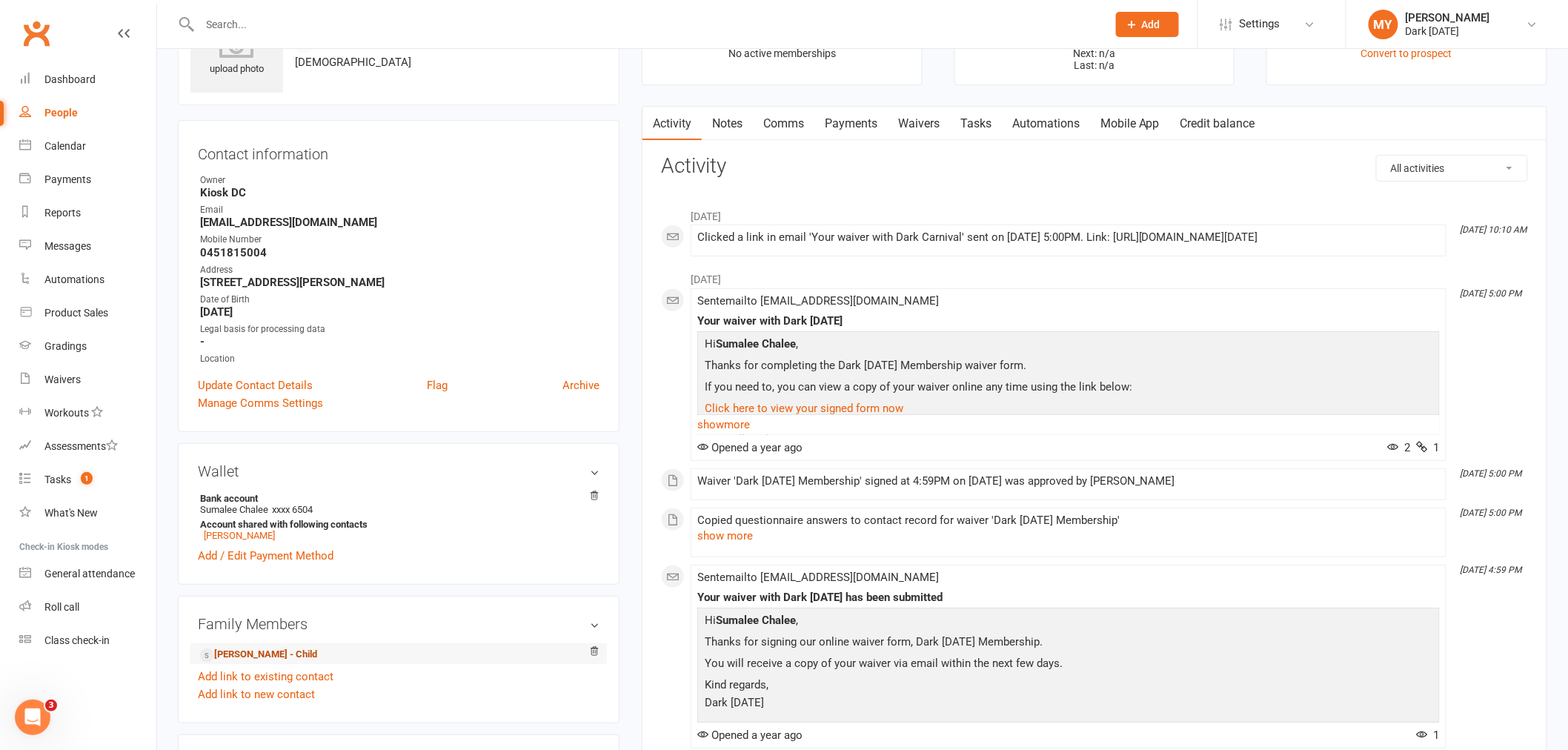
click at [296, 654] on link "[PERSON_NAME] - Child" at bounding box center [258, 654] width 117 height 15
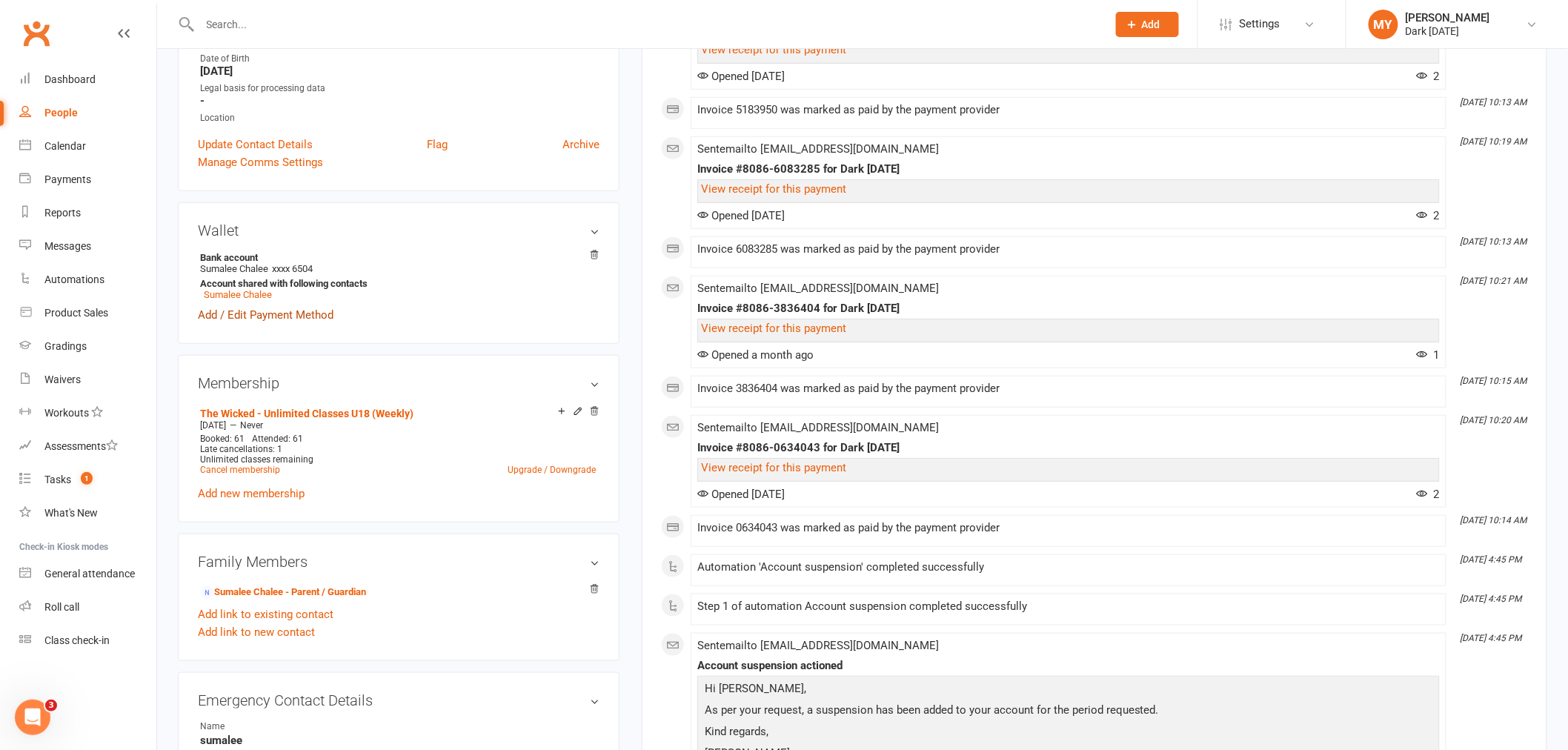
scroll to position [329, 0]
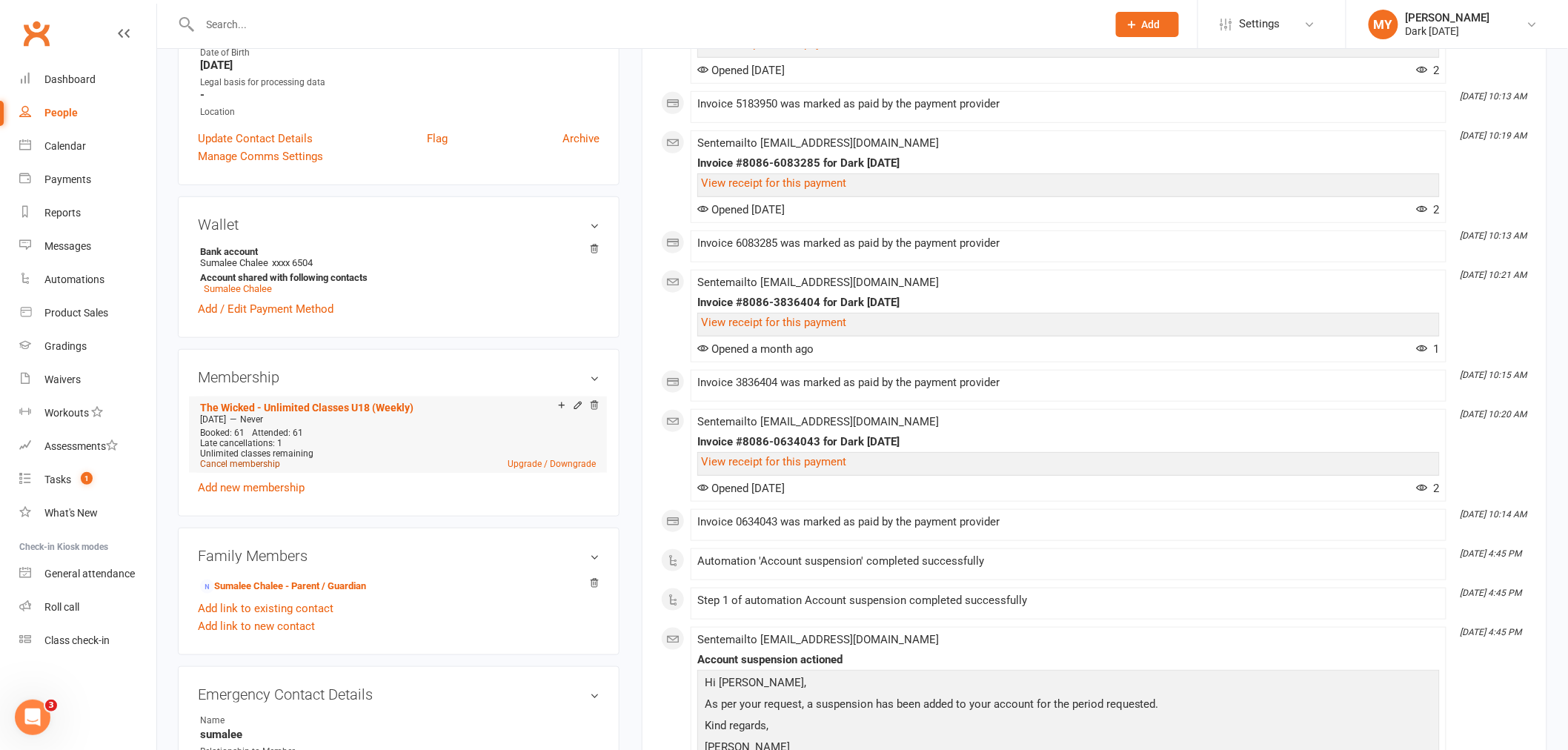
click at [262, 460] on link "Cancel membership" at bounding box center [240, 464] width 80 height 11
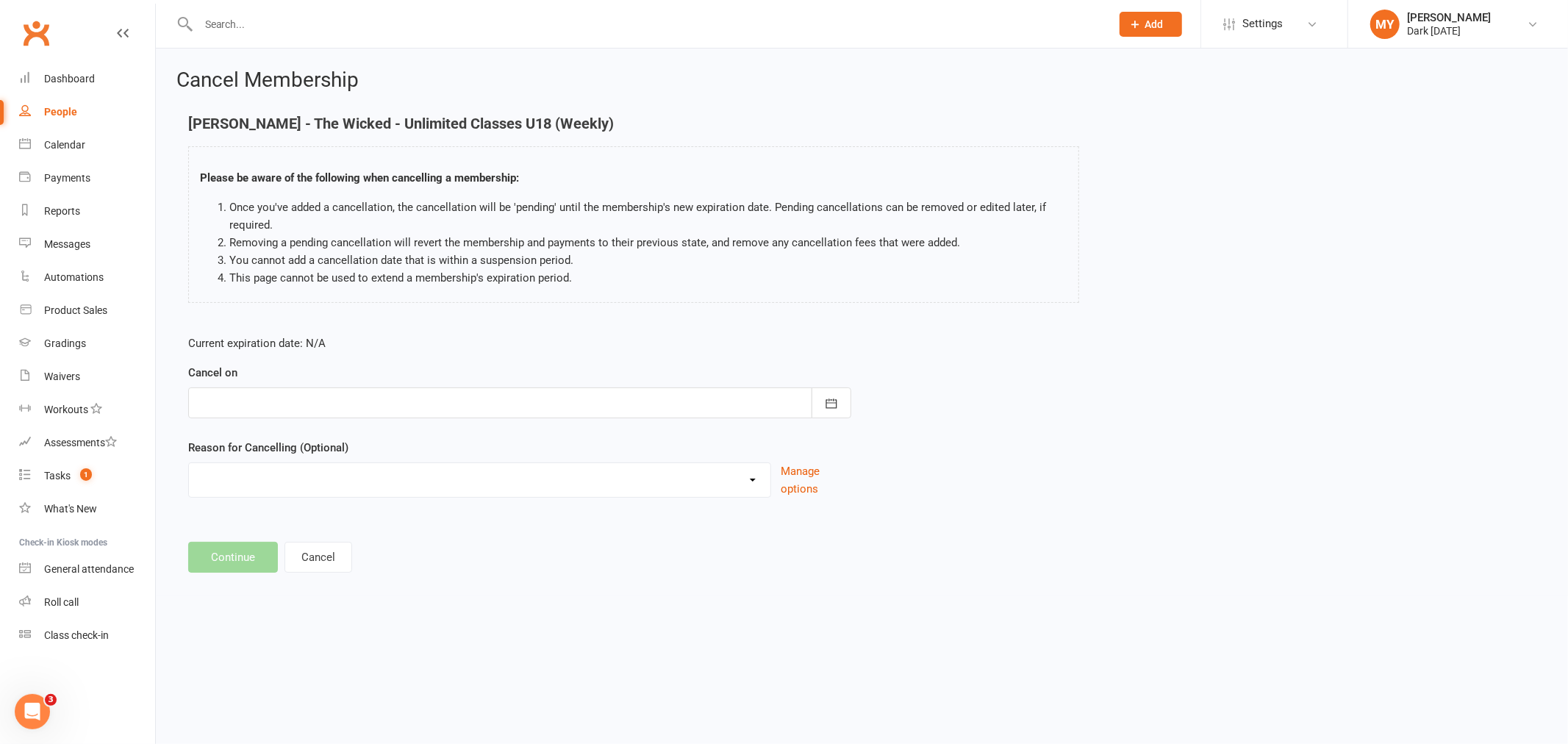
click at [258, 382] on div "Cancel on [DATE] Sun Mon Tue Wed Thu Fri Sat 40 28 29 30 01 02 03 04 41 05 06 0…" at bounding box center [520, 391] width 664 height 55
click at [257, 391] on div at bounding box center [520, 403] width 664 height 31
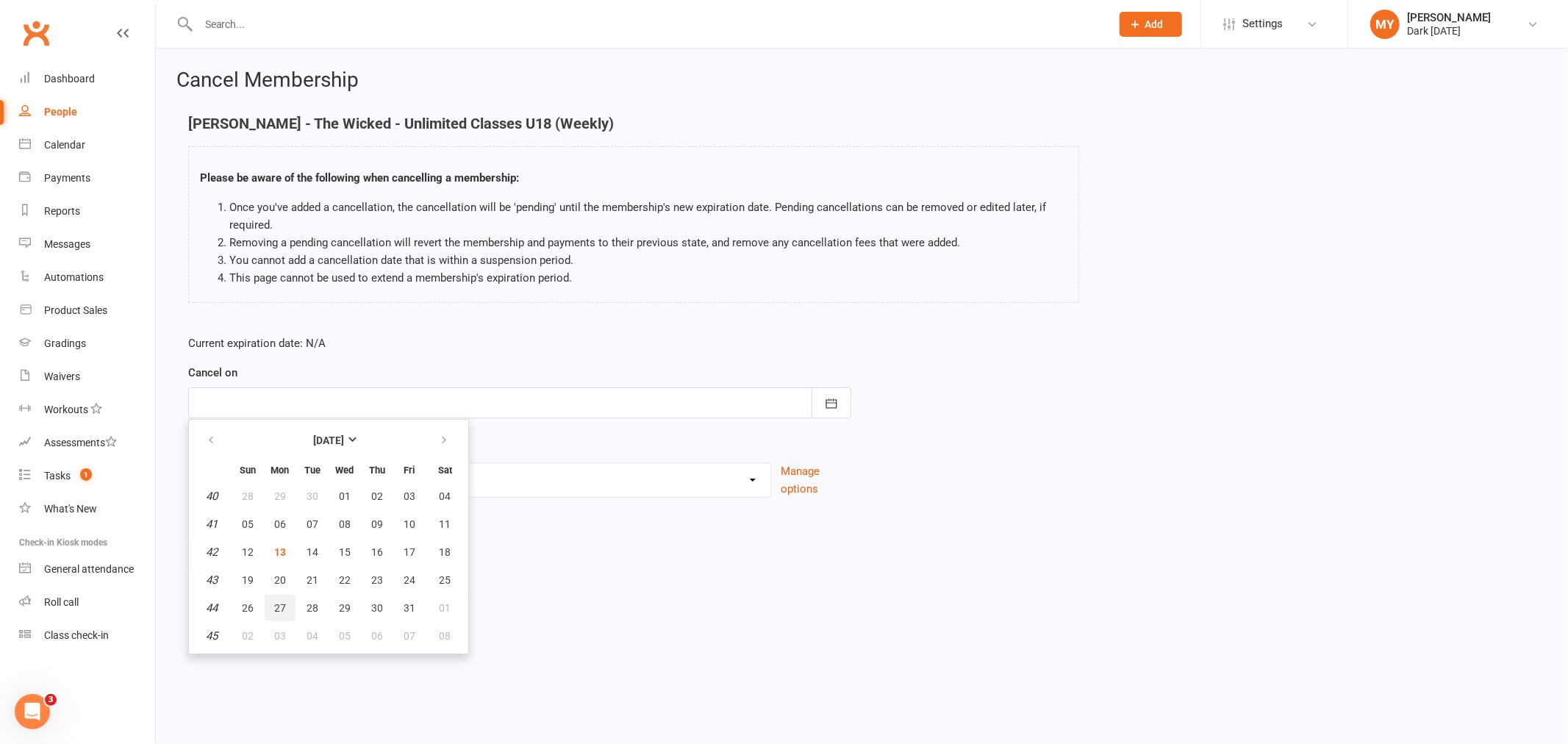
click at [271, 606] on button "27" at bounding box center [280, 608] width 31 height 27
type input "[DATE]"
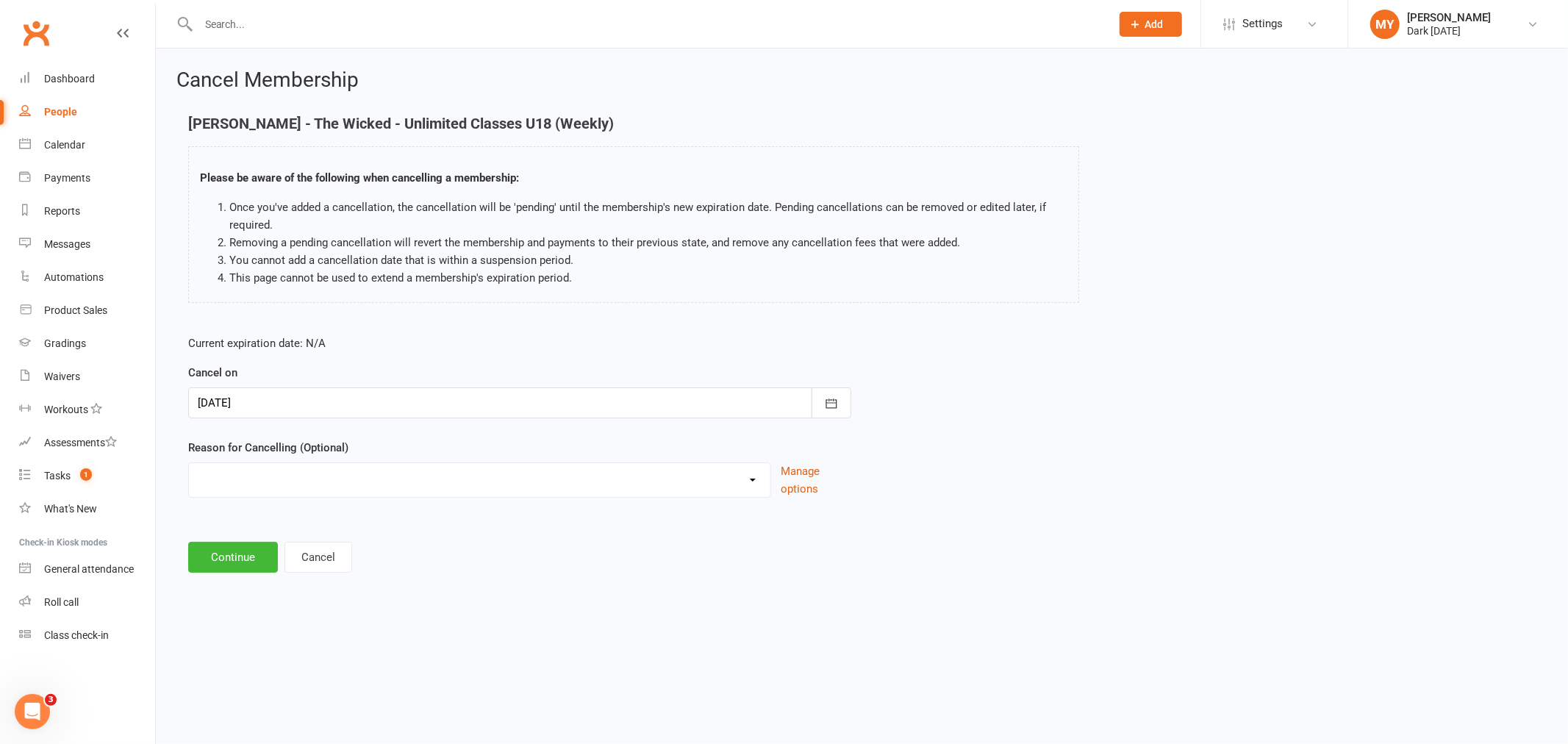
click at [255, 481] on select "Holiday Injury Other reason" at bounding box center [480, 478] width 582 height 30
select select "2"
click at [189, 464] on select "Holiday Injury Other reason" at bounding box center [480, 478] width 582 height 30
drag, startPoint x: 233, startPoint y: 618, endPoint x: 226, endPoint y: 631, distance: 14.8
click at [233, 619] on button "Continue" at bounding box center [233, 632] width 90 height 31
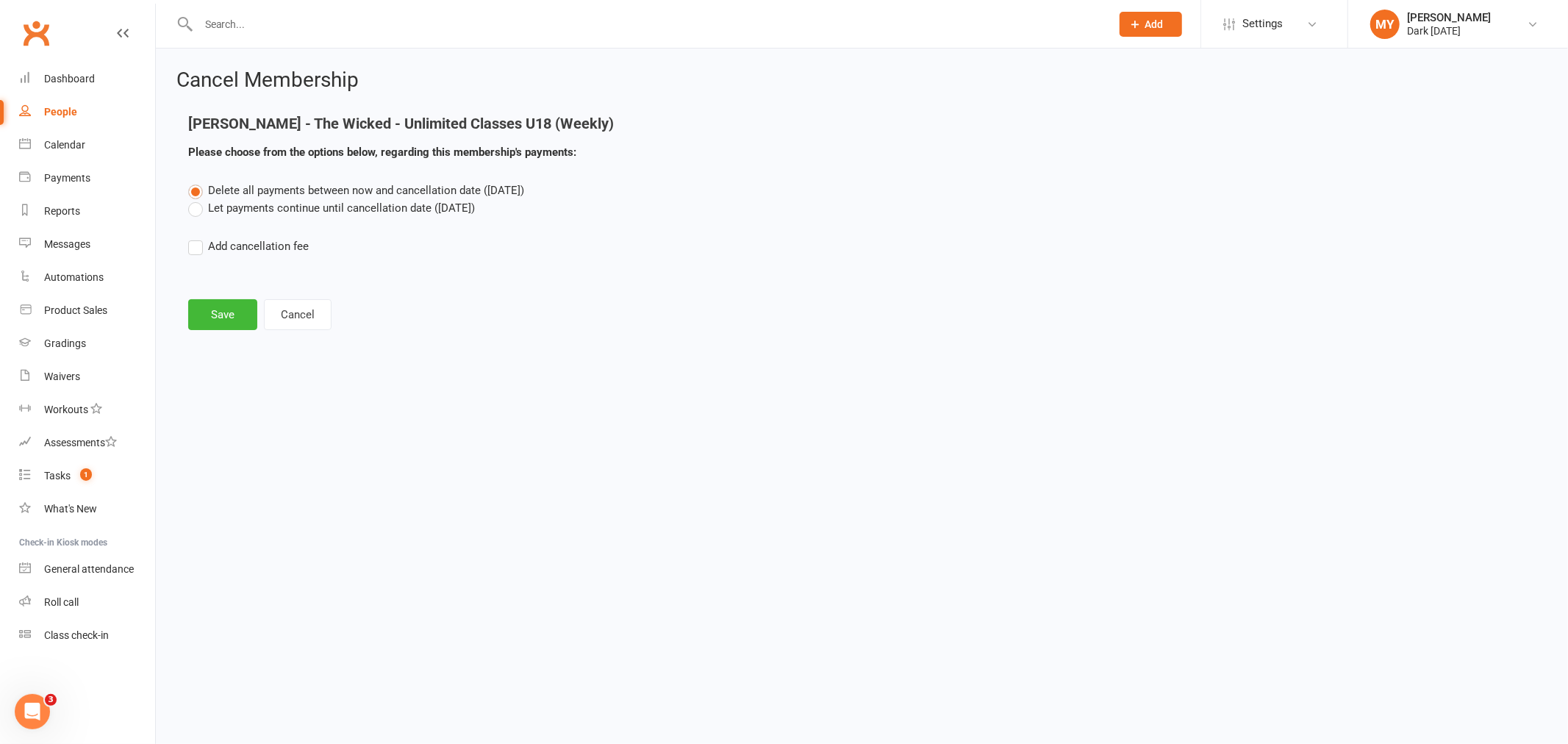
click at [236, 214] on label "Let payments continue until cancellation date ([DATE])" at bounding box center [331, 208] width 287 height 18
click at [198, 199] on input "Let payments continue until cancellation date ([DATE])" at bounding box center [193, 199] width 10 height 0
click at [232, 313] on button "Save" at bounding box center [223, 315] width 69 height 31
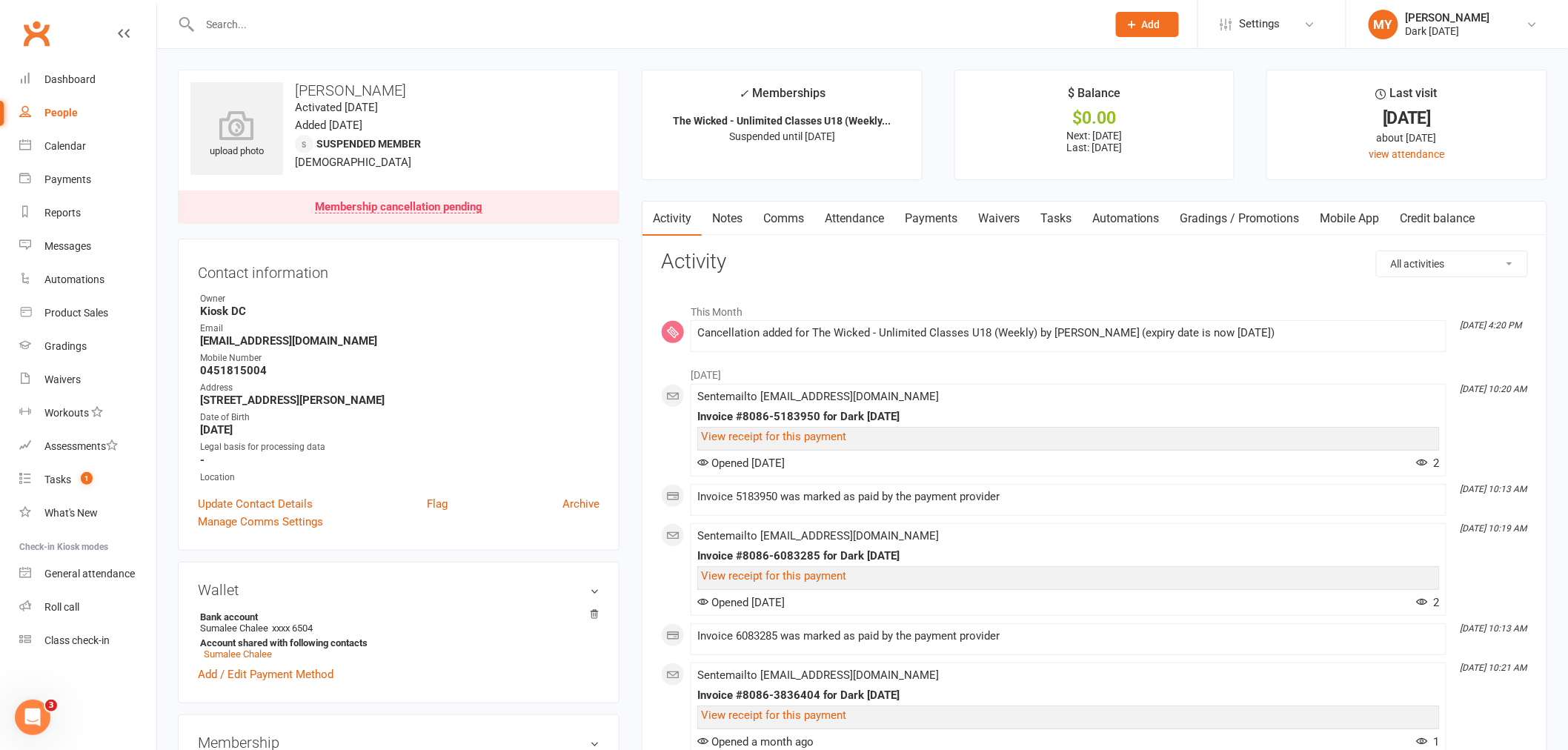
click at [261, 28] on input "text" at bounding box center [646, 24] width 901 height 21
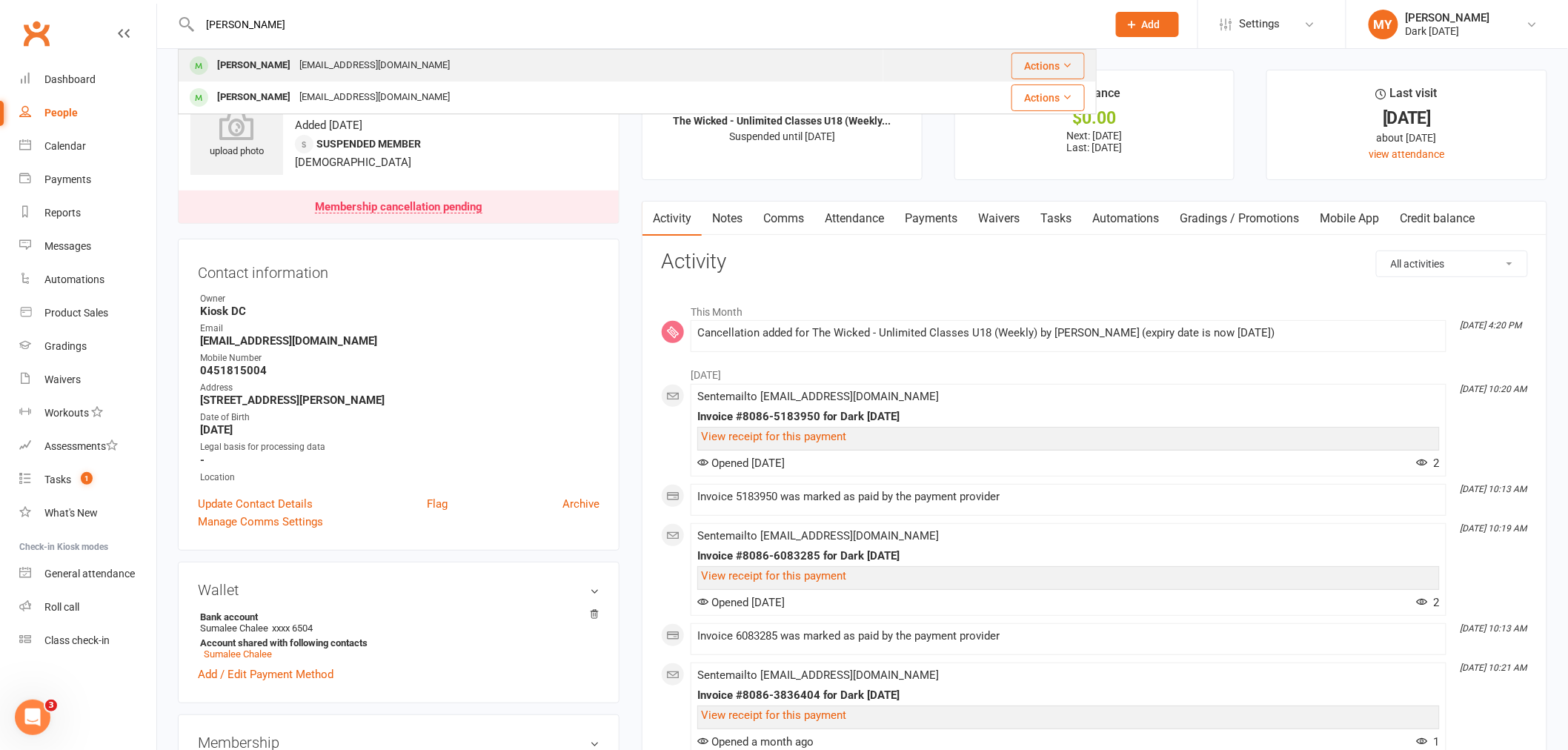
type input "[PERSON_NAME]"
click at [291, 55] on div "[PERSON_NAME]" at bounding box center [254, 66] width 83 height 22
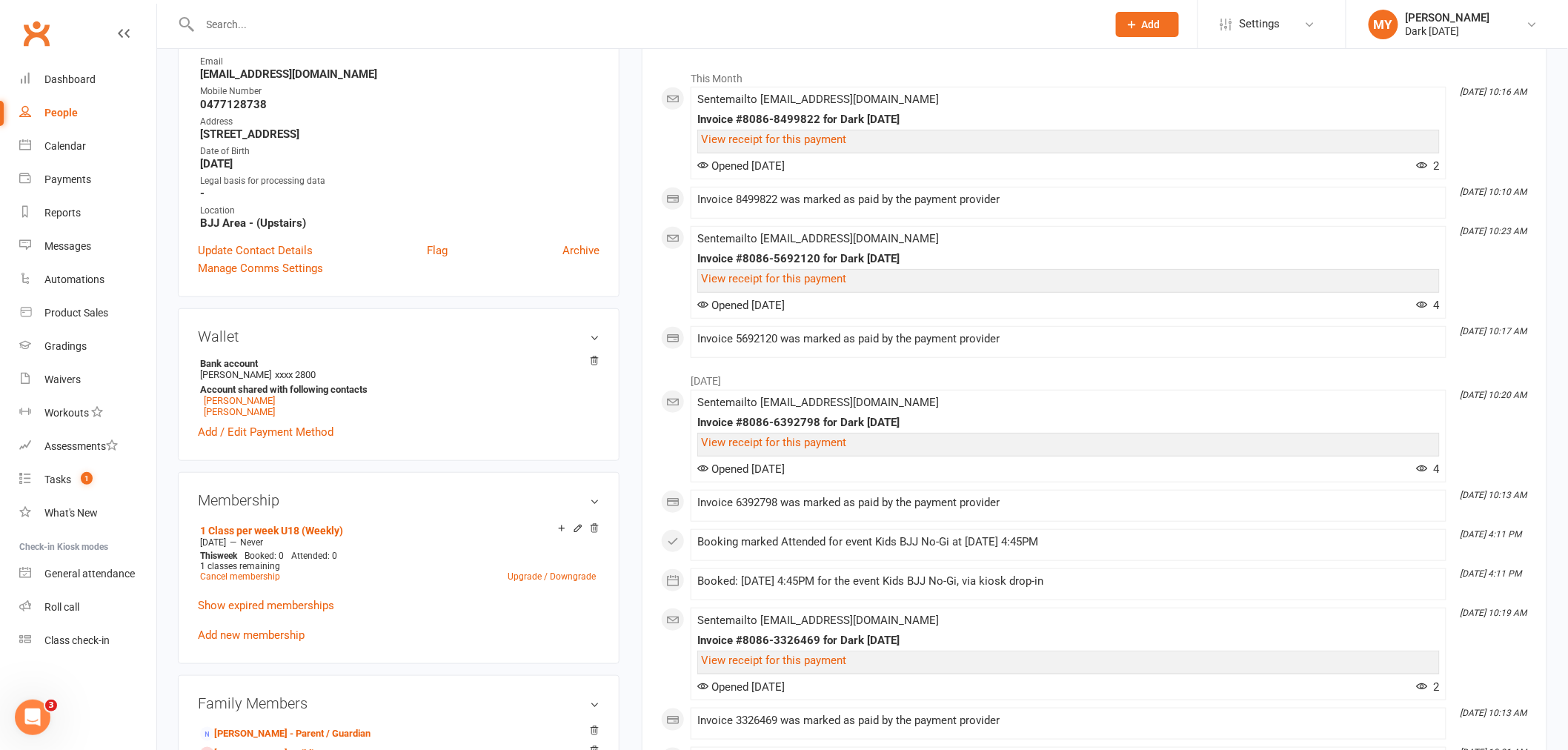
scroll to position [247, 0]
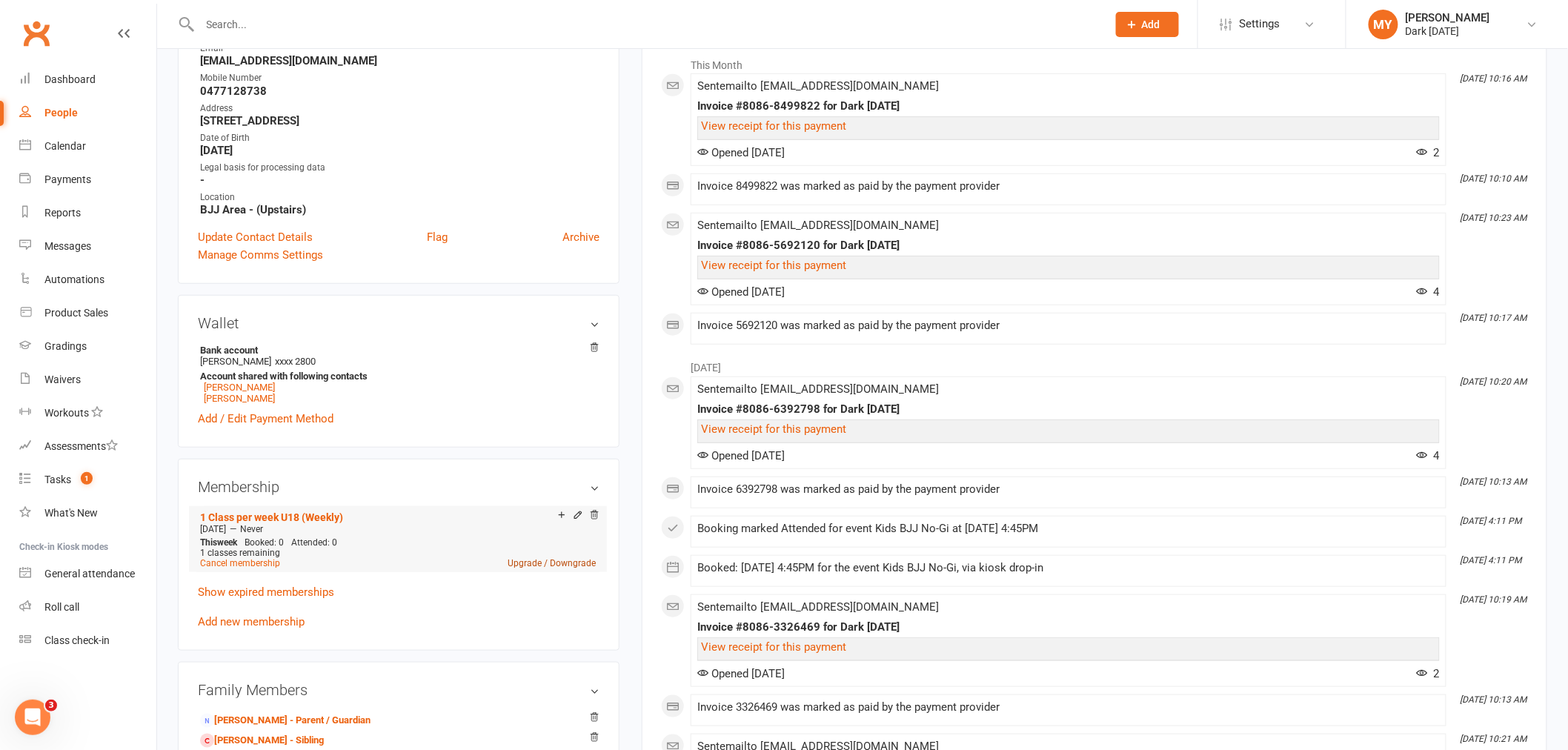
click at [525, 564] on link "Upgrade / Downgrade" at bounding box center [551, 563] width 88 height 11
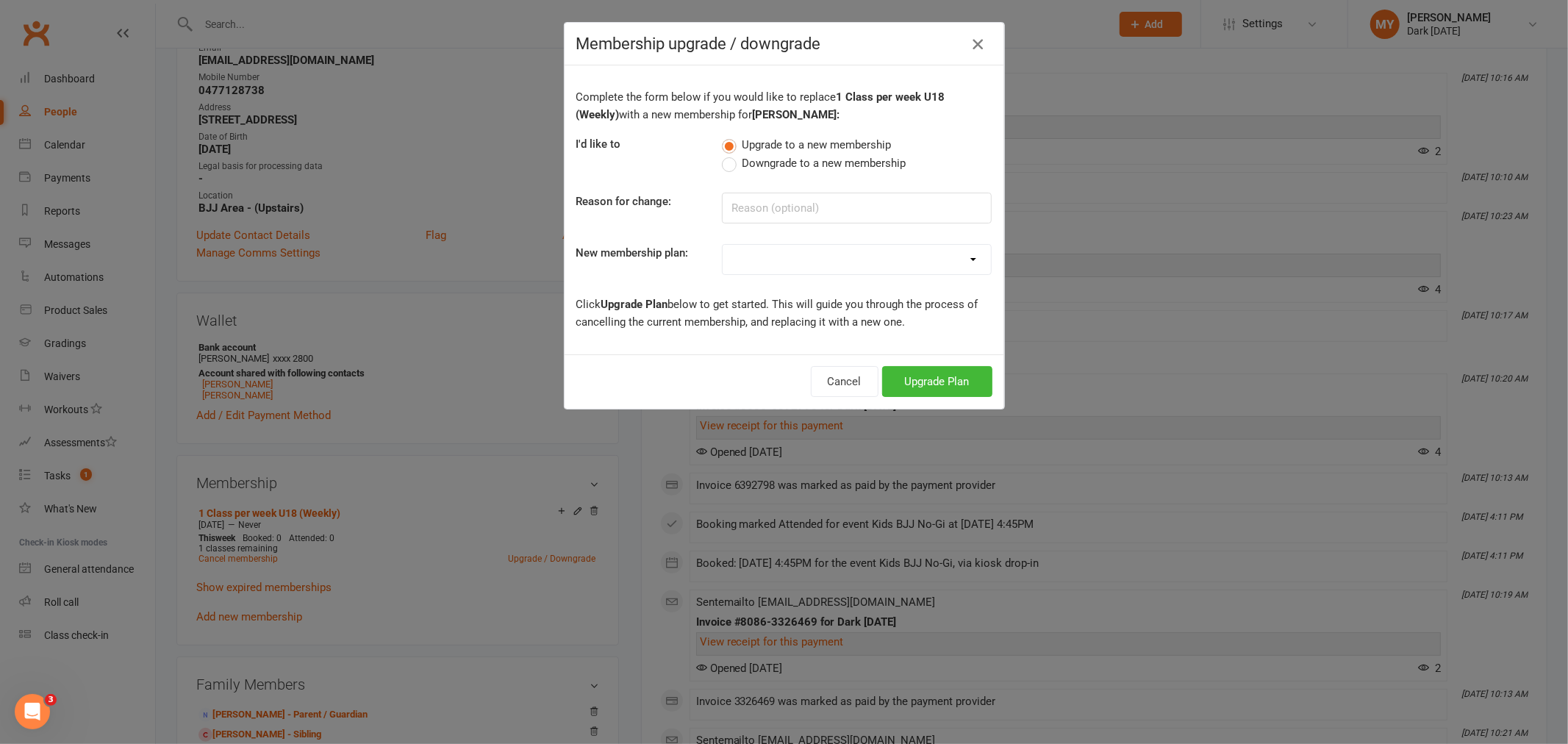
click at [981, 49] on button "button" at bounding box center [978, 43] width 23 height 23
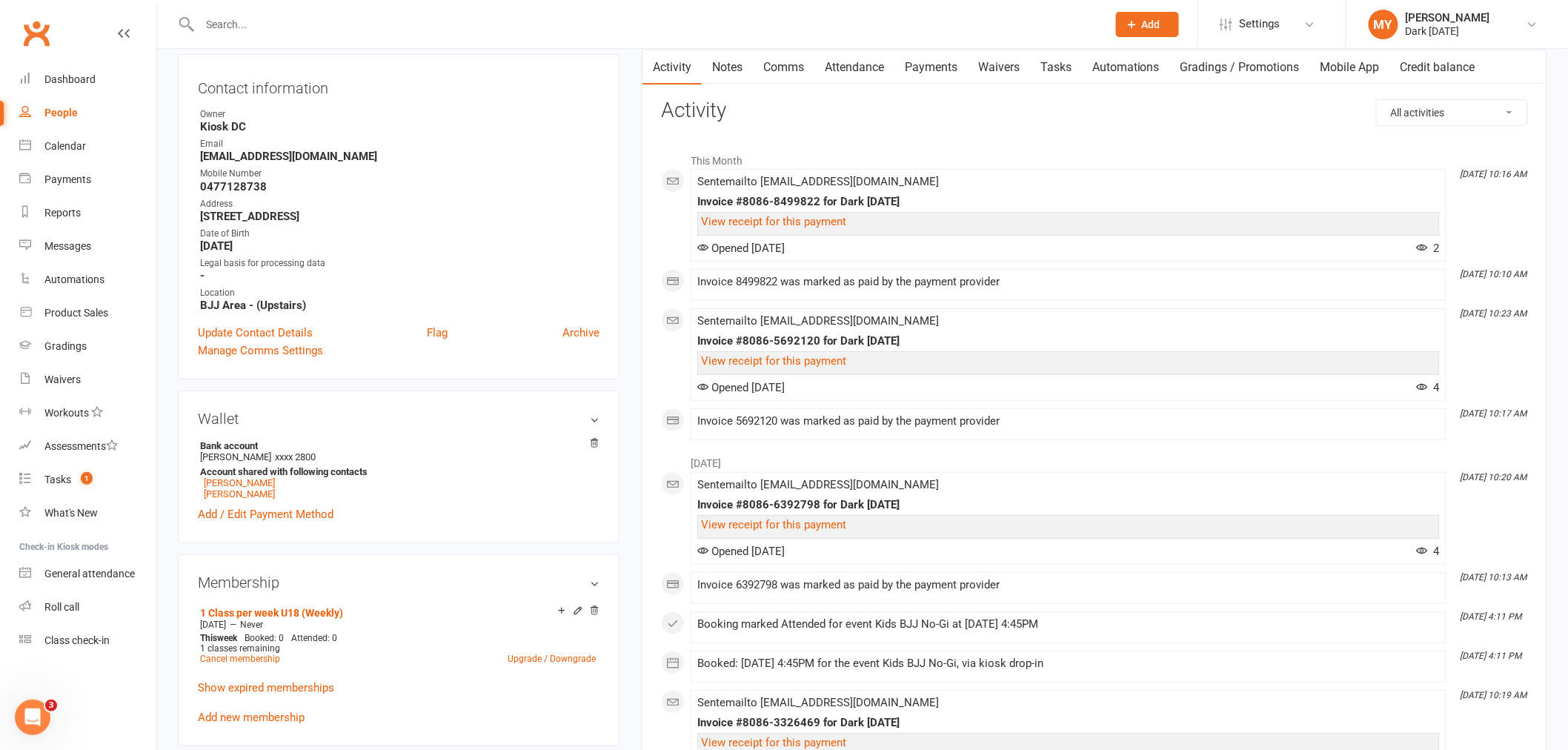
scroll to position [0, 0]
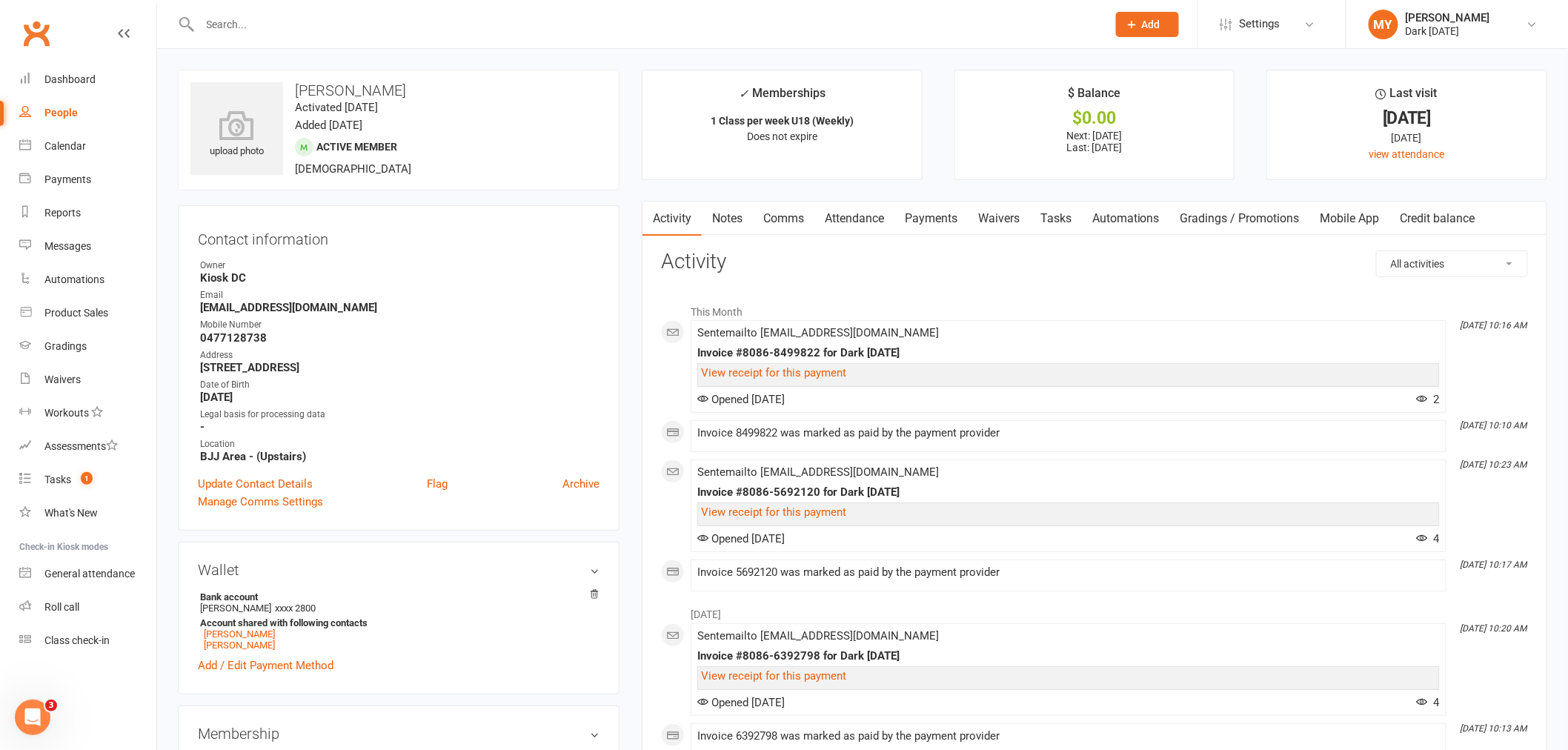
click at [924, 223] on link "Payments" at bounding box center [931, 219] width 74 height 34
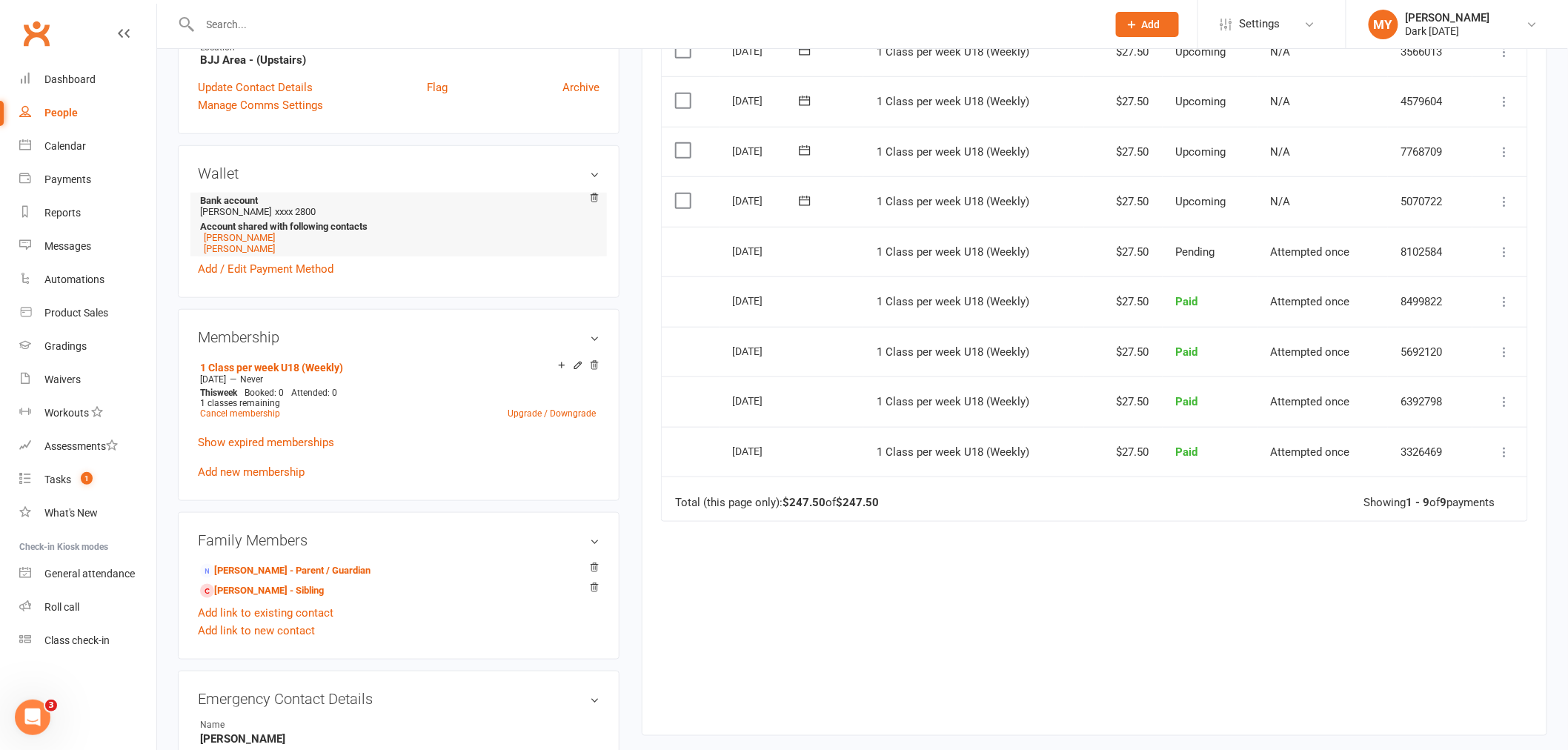
scroll to position [411, 0]
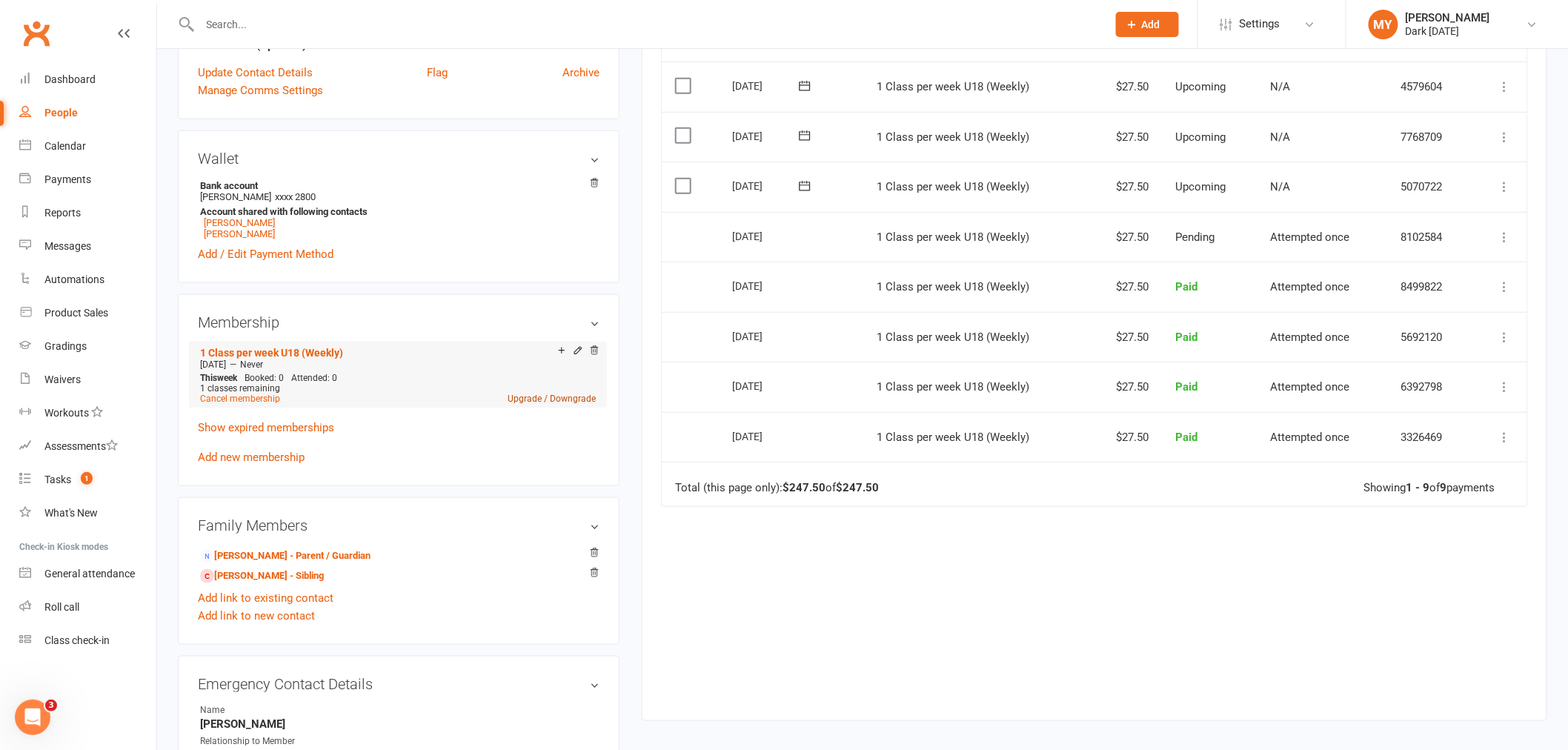
click at [534, 394] on link "Upgrade / Downgrade" at bounding box center [551, 398] width 88 height 11
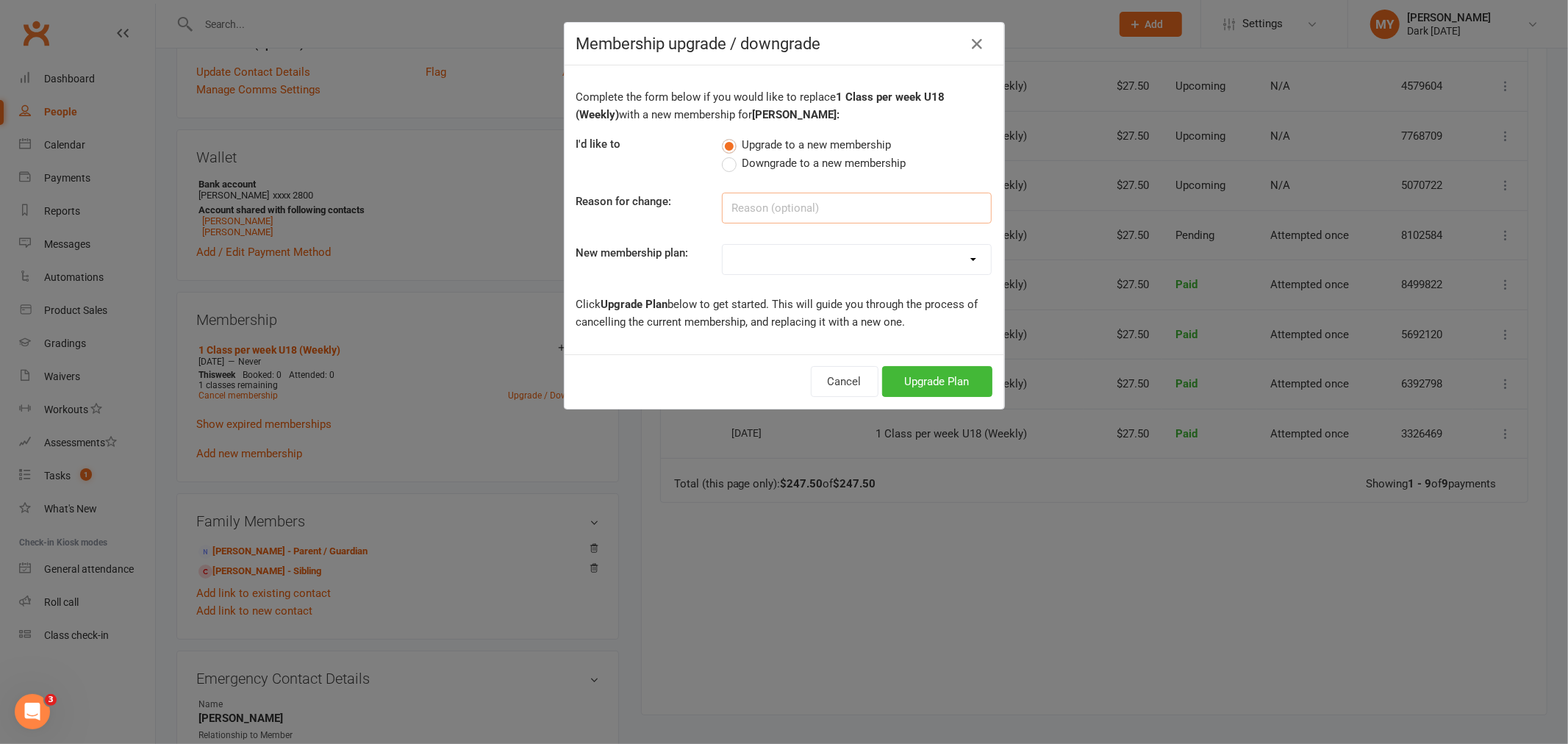
click at [758, 214] on input at bounding box center [857, 208] width 270 height 31
click at [762, 253] on select "Redzone Knife Defence Workshop Casual Membership Casual Membership - Other Club…" at bounding box center [857, 260] width 268 height 30
select select "30"
click at [723, 245] on select "Redzone Knife Defence Workshop Casual Membership Casual Membership - Other Club…" at bounding box center [857, 260] width 268 height 30
click at [897, 388] on button "Upgrade Plan" at bounding box center [937, 382] width 110 height 31
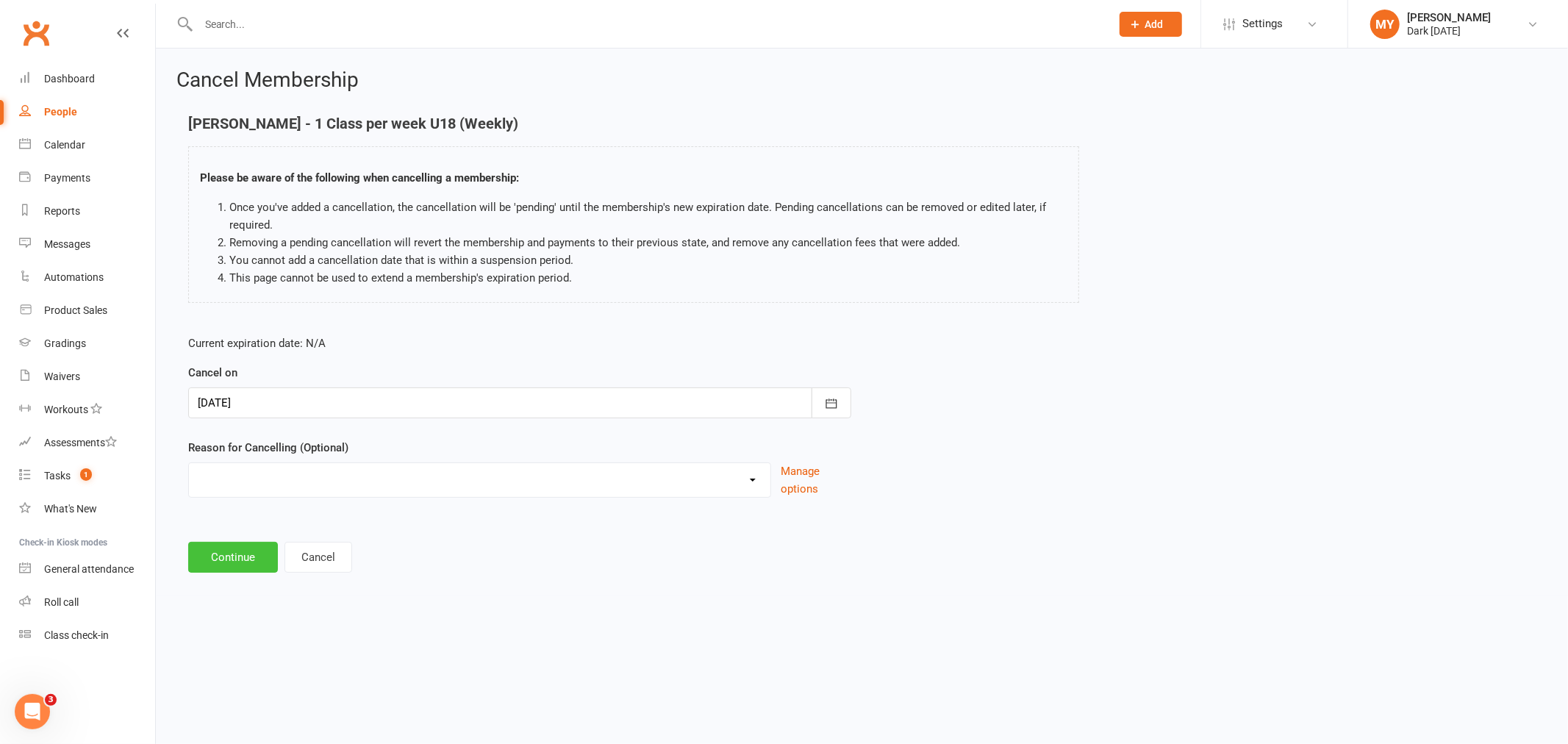
click at [245, 562] on button "Continue" at bounding box center [233, 558] width 90 height 31
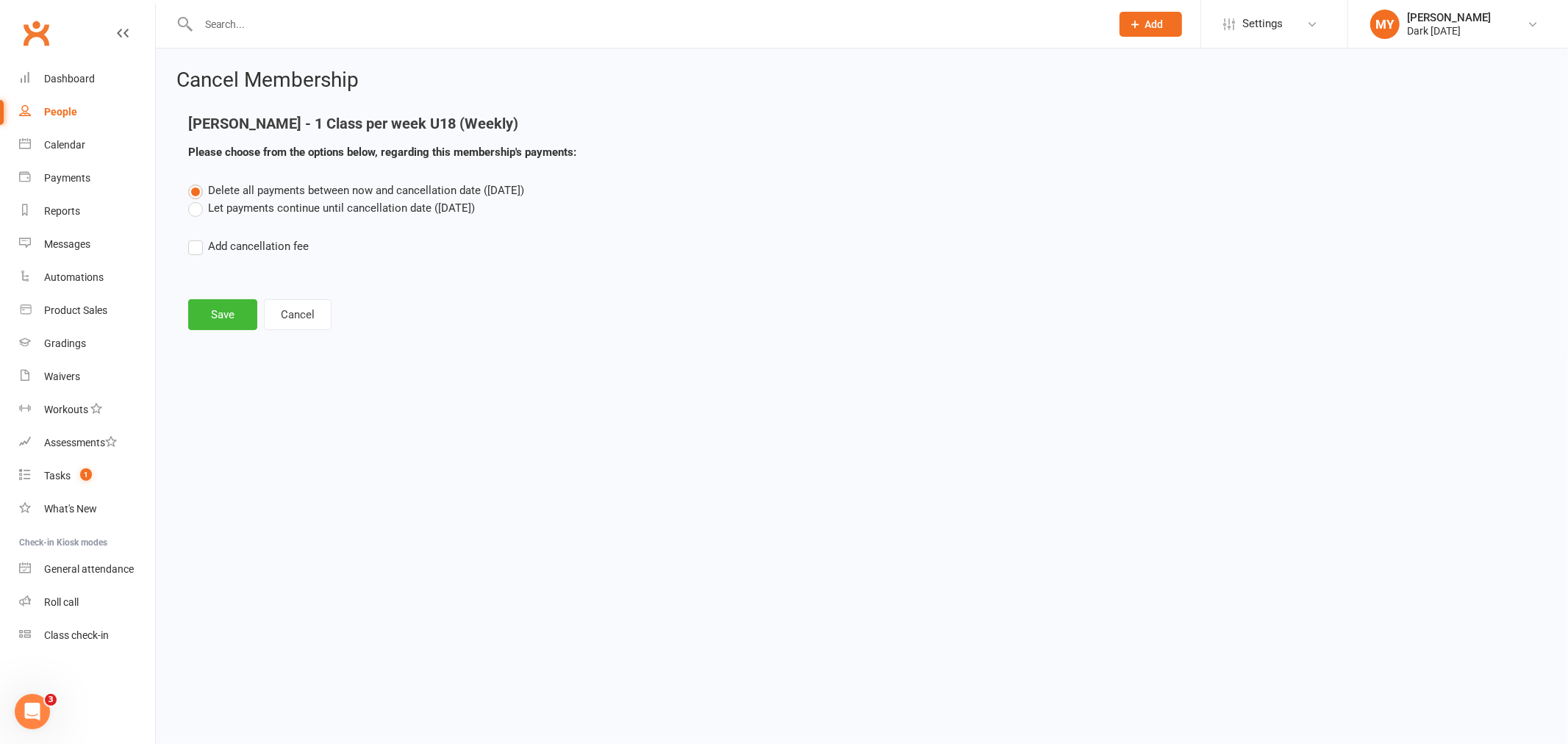
click at [259, 212] on label "Let payments continue until cancellation date ([DATE])" at bounding box center [331, 208] width 287 height 18
click at [198, 199] on input "Let payments continue until cancellation date ([DATE])" at bounding box center [193, 199] width 10 height 0
click at [221, 309] on button "Save" at bounding box center [223, 315] width 69 height 31
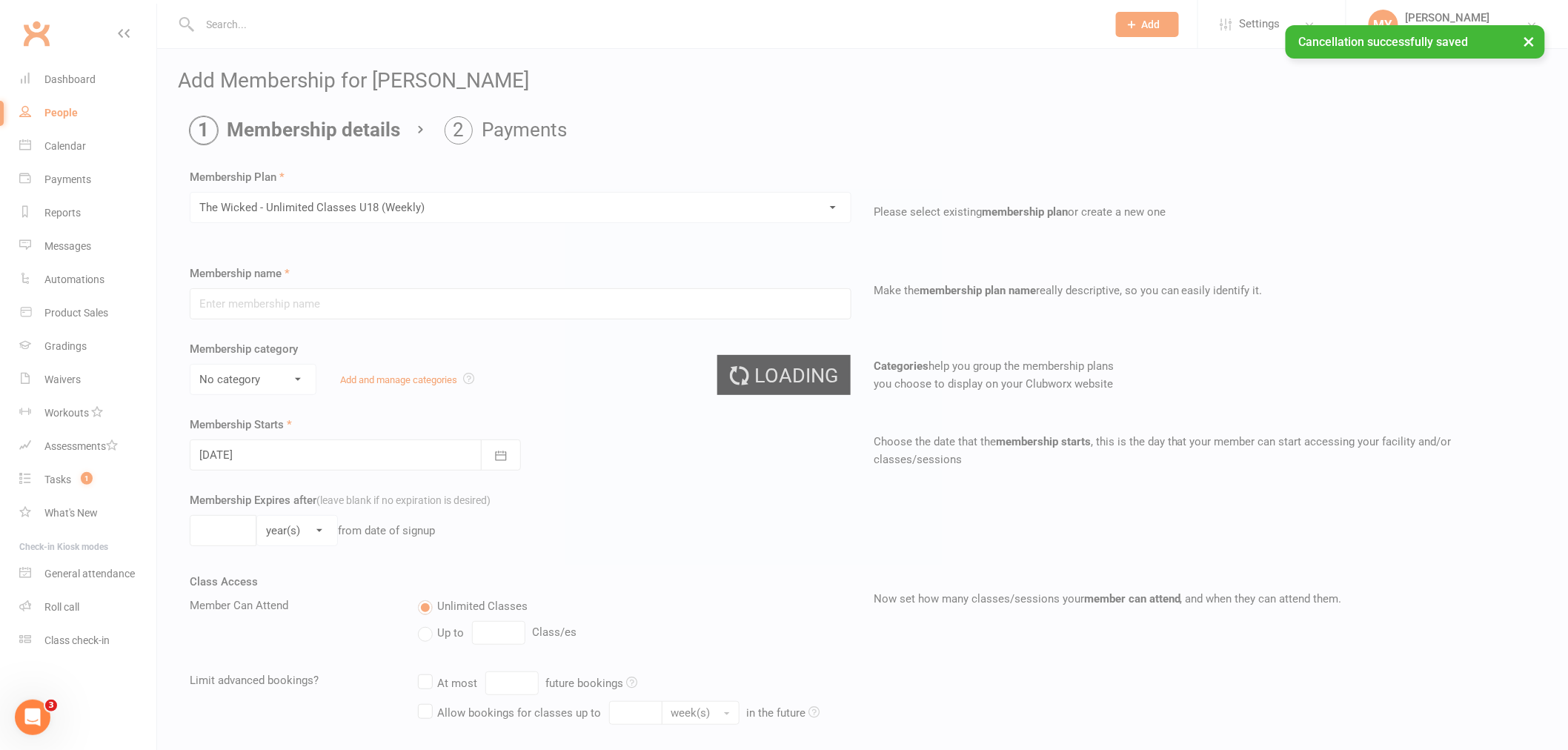
type input "The Wicked - Unlimited Classes U18 (Weekly)"
select select "7"
type input "0"
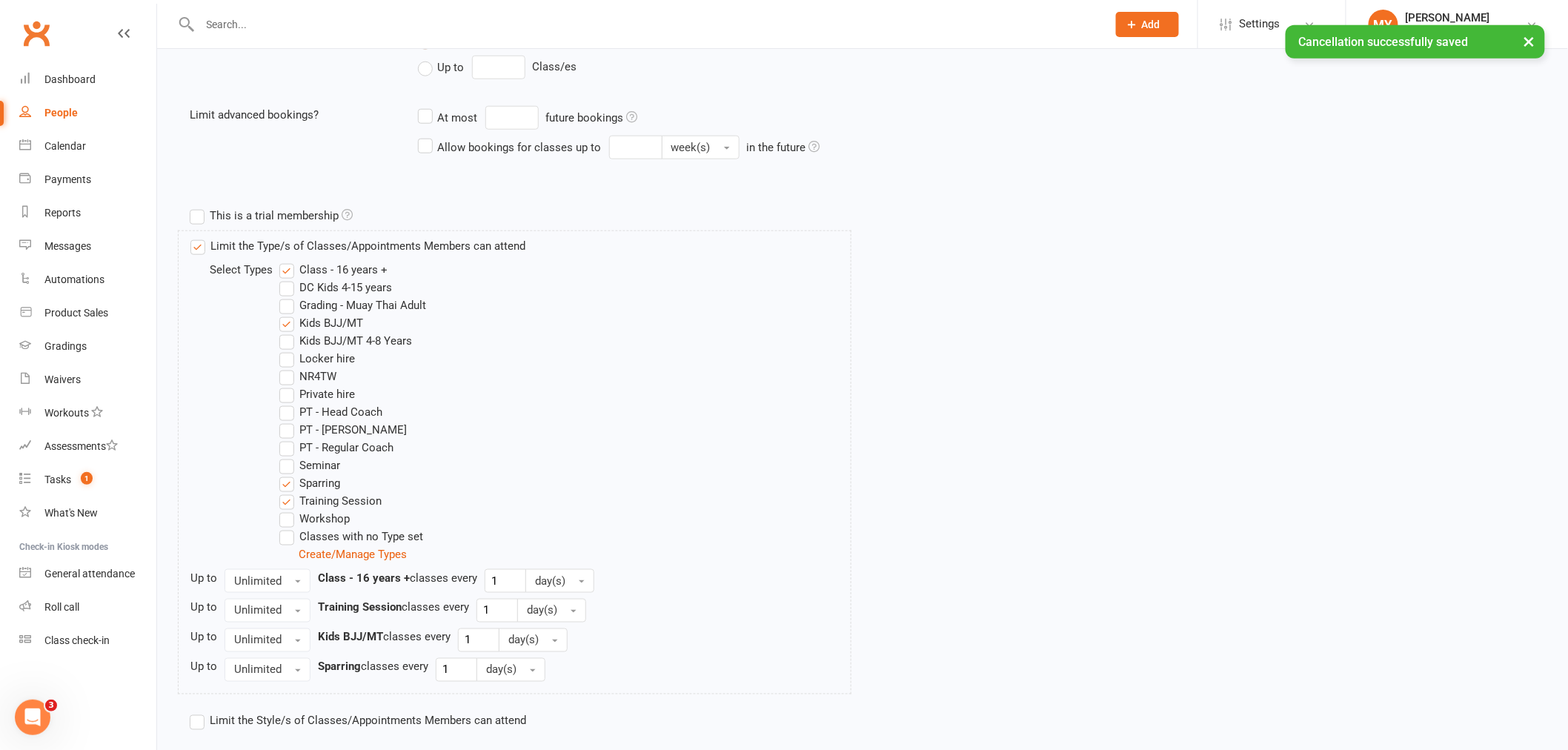
scroll to position [649, 0]
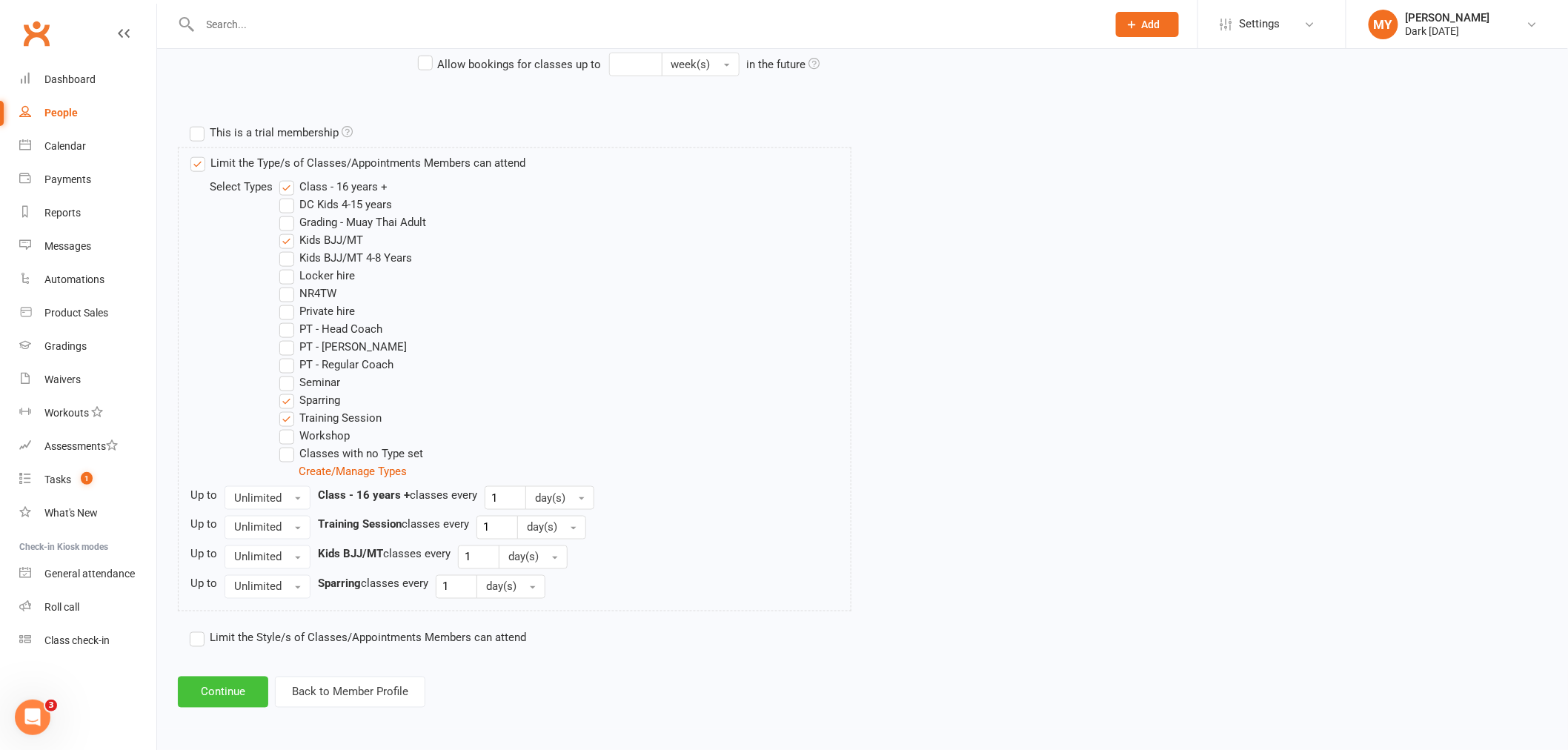
click at [220, 691] on button "Continue" at bounding box center [223, 692] width 91 height 31
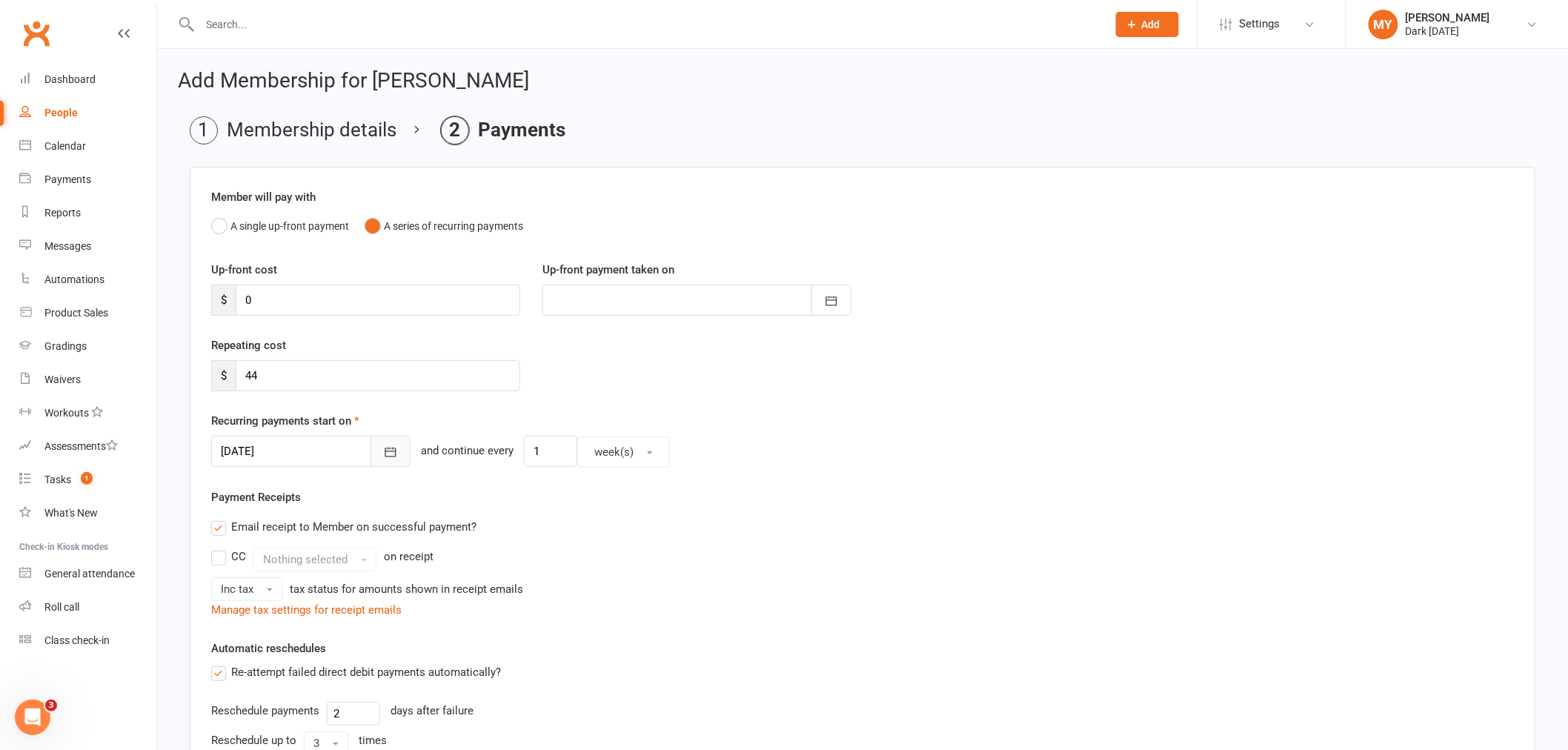
click at [383, 446] on icon "button" at bounding box center [390, 452] width 15 height 15
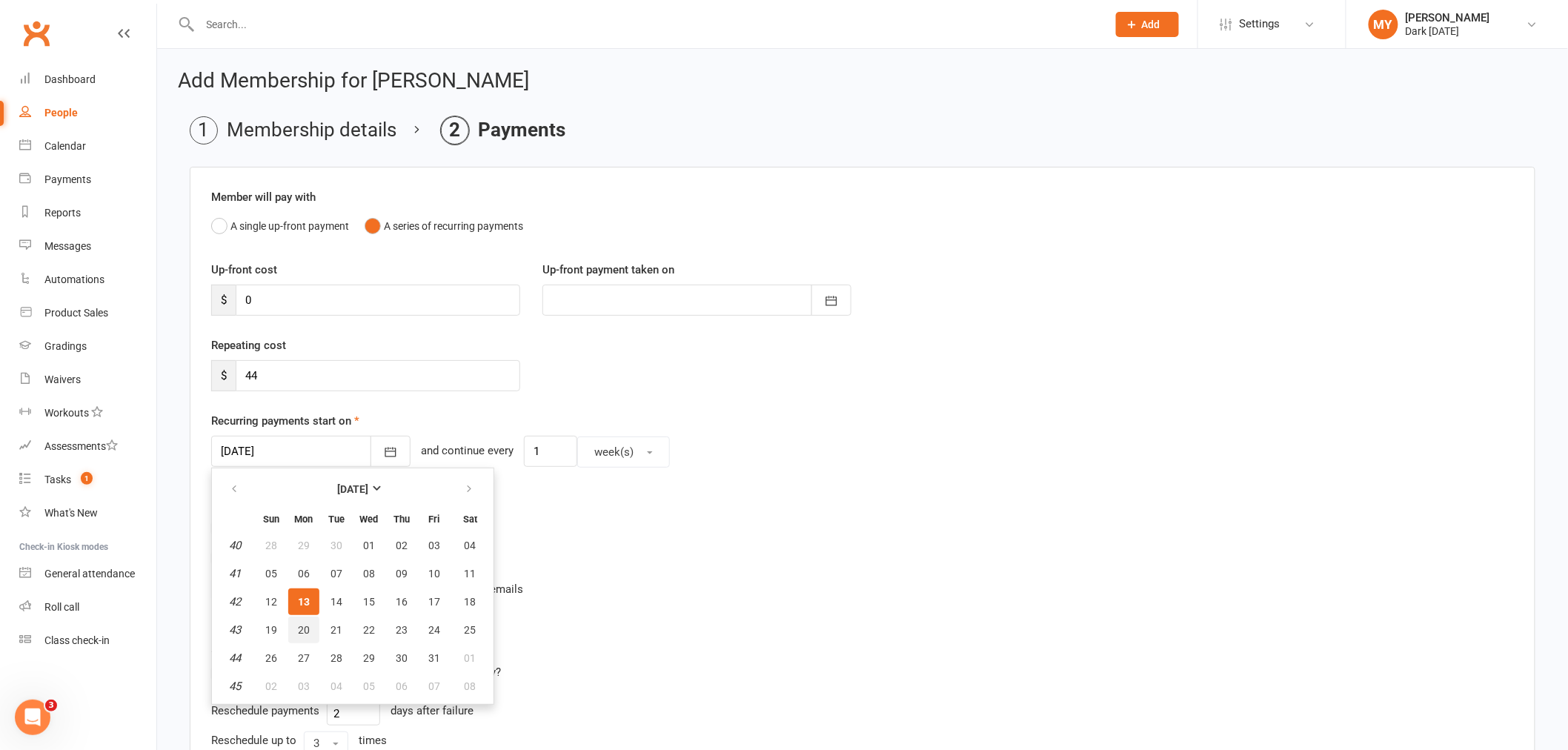
click at [300, 626] on span "20" at bounding box center [304, 630] width 12 height 12
type input "[DATE]"
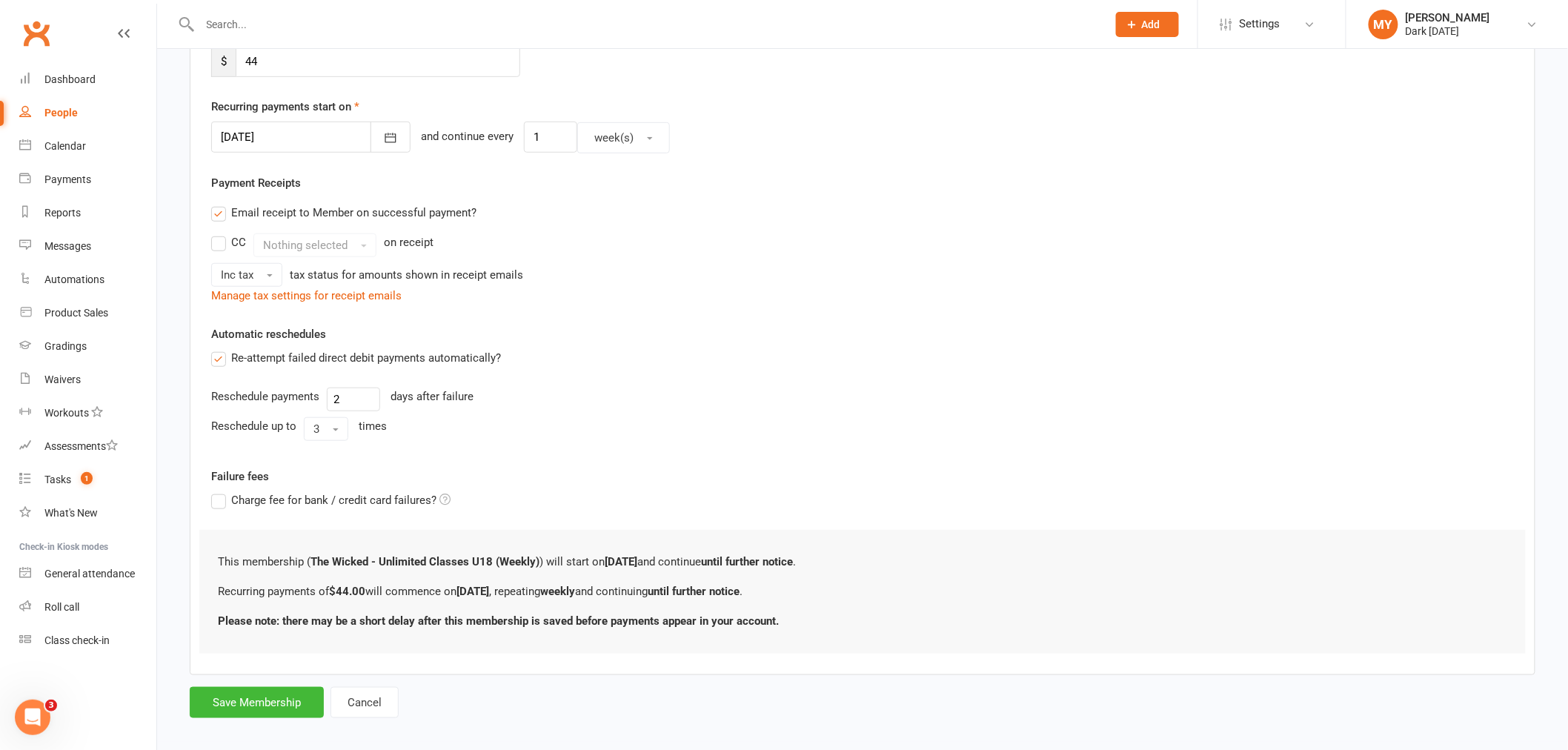
scroll to position [328, 0]
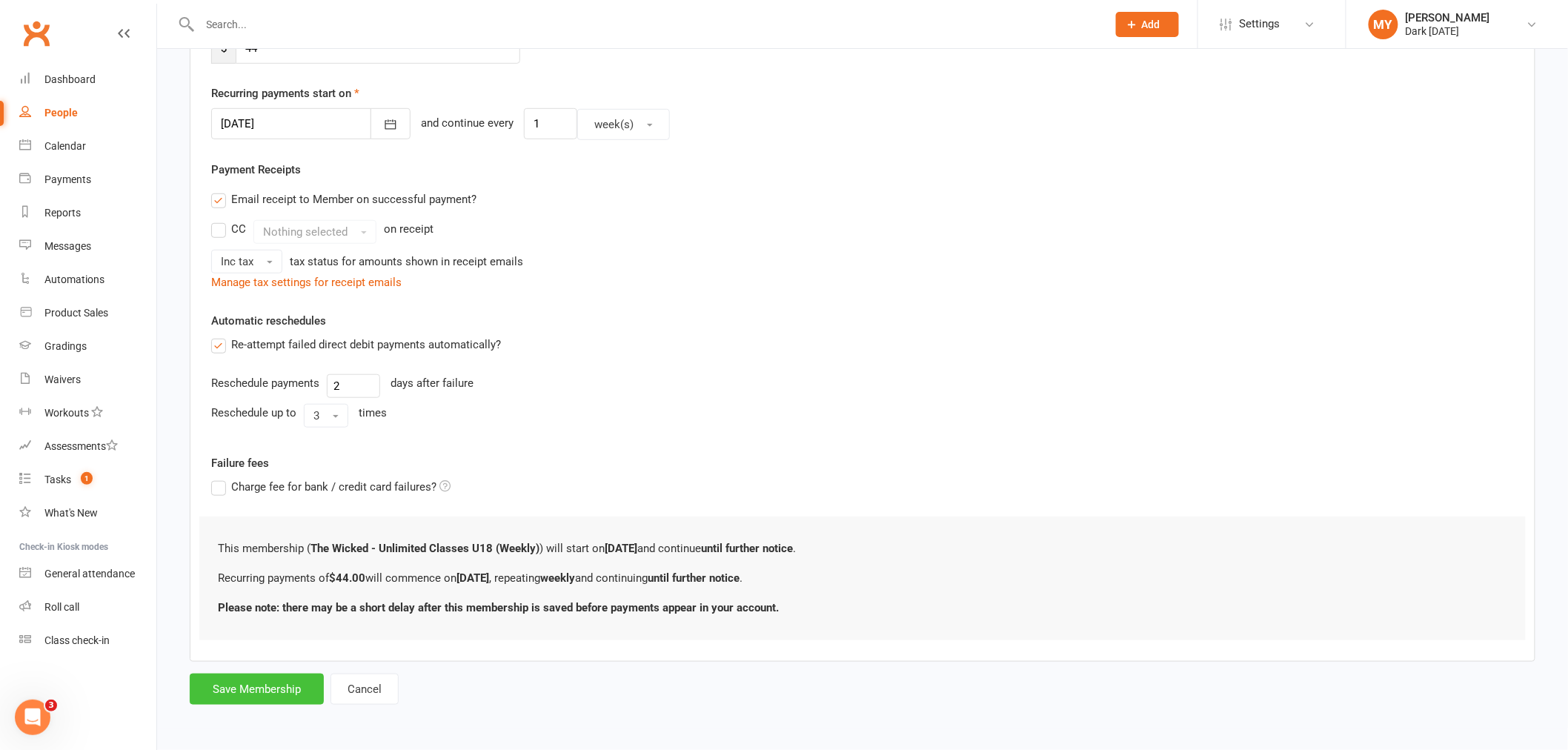
click at [287, 694] on button "Save Membership" at bounding box center [257, 689] width 134 height 31
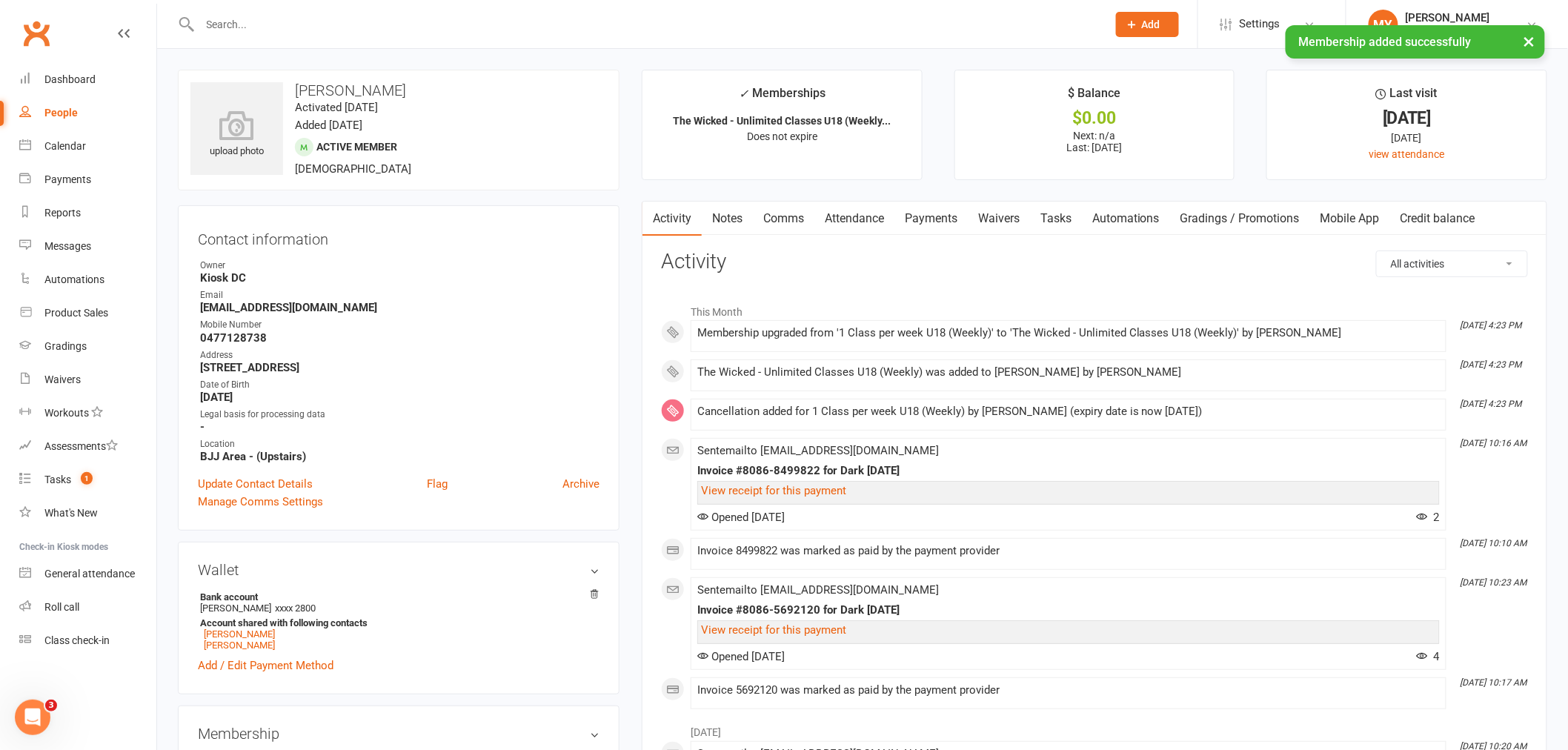
click at [909, 214] on link "Payments" at bounding box center [931, 219] width 74 height 34
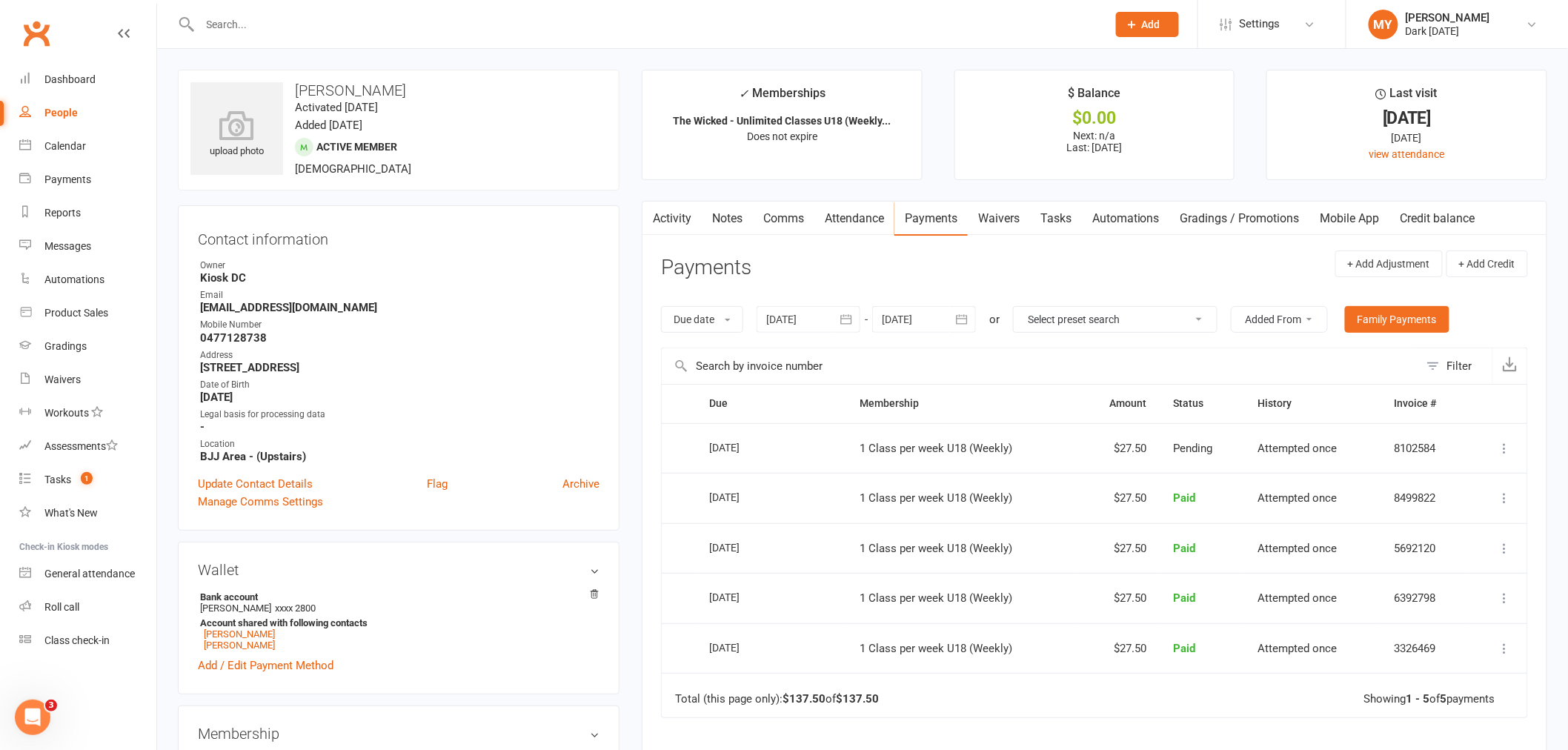
click at [355, 26] on input "text" at bounding box center [646, 24] width 901 height 21
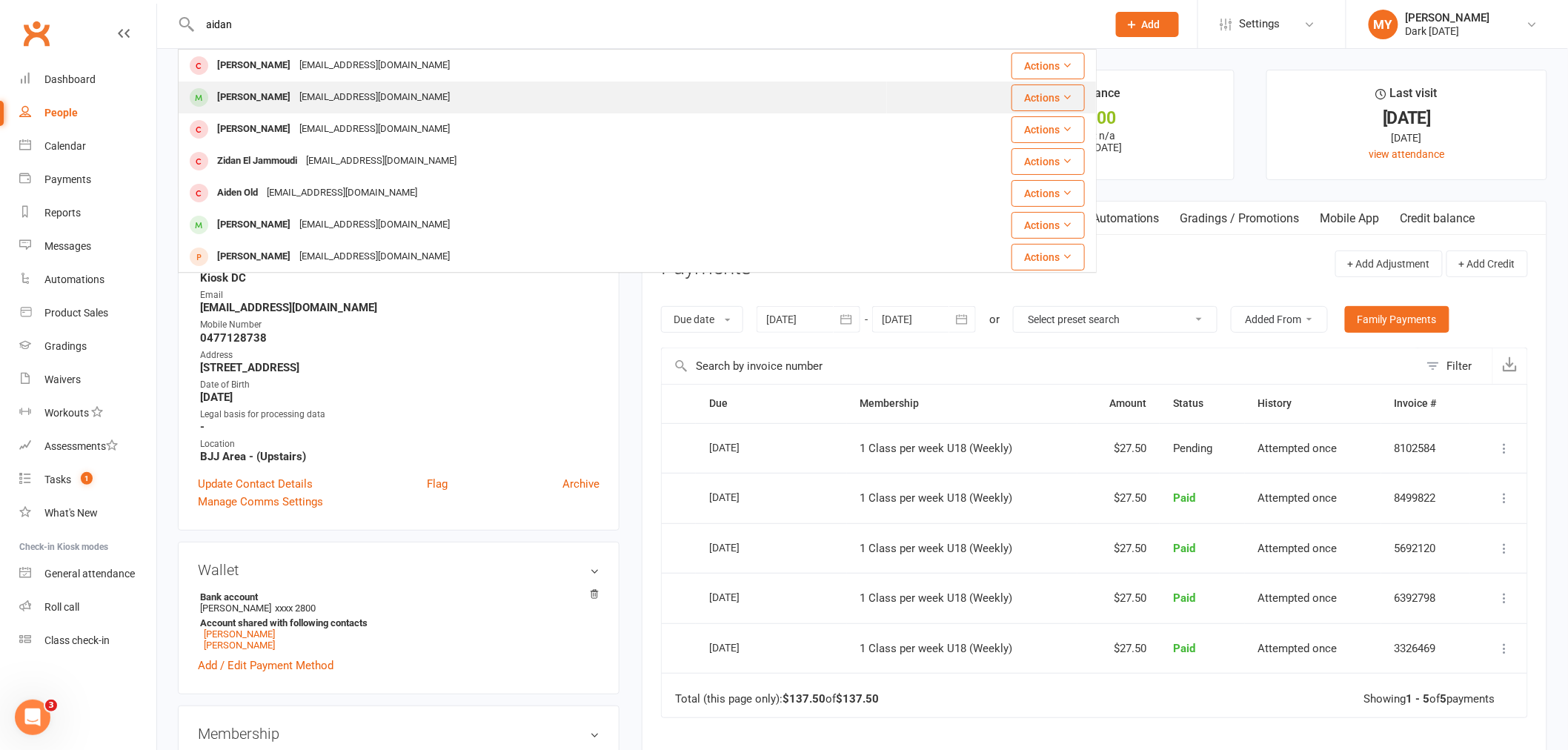
type input "aidan"
click at [365, 92] on div "[EMAIL_ADDRESS][DOMAIN_NAME]" at bounding box center [374, 97] width 159 height 22
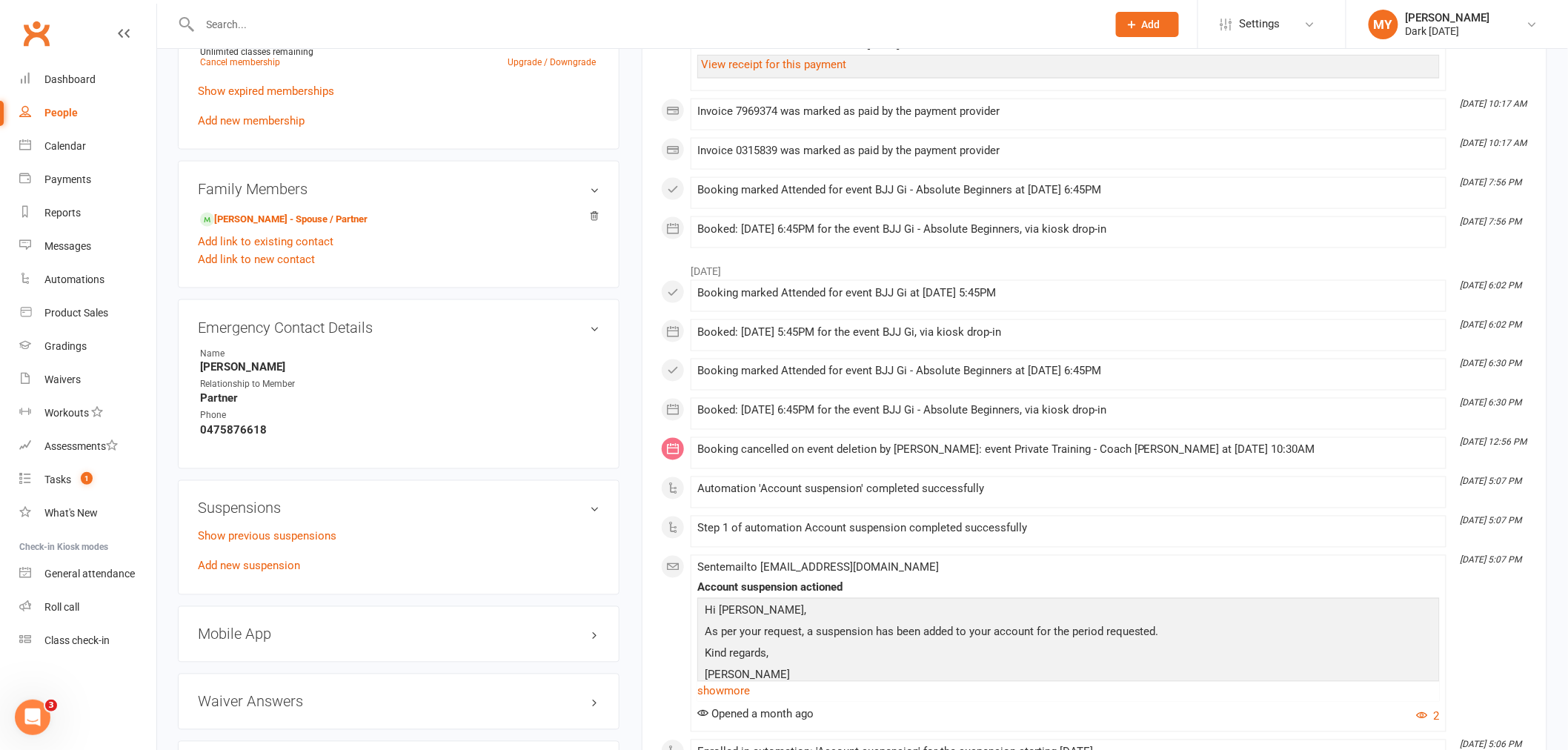
scroll to position [906, 0]
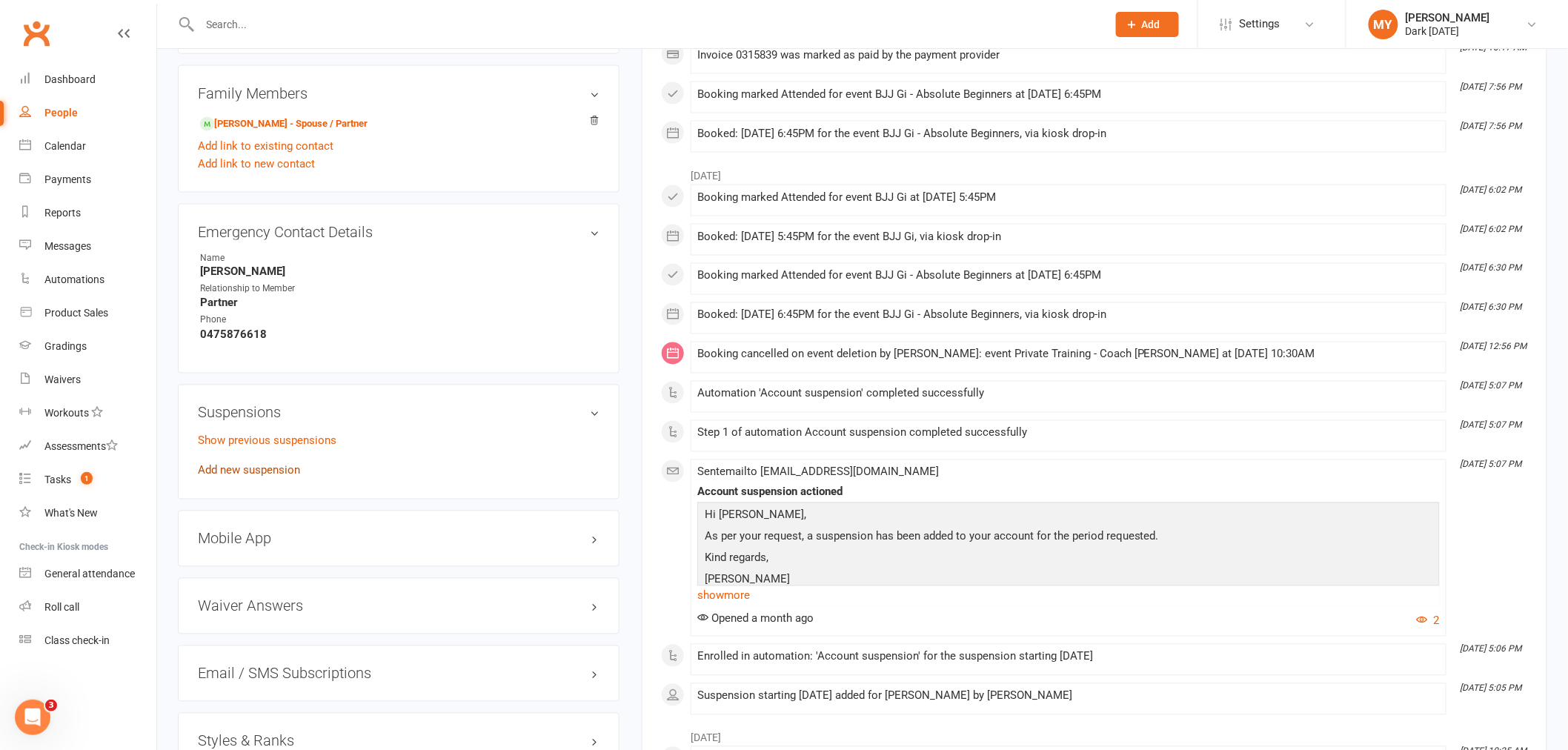
click at [244, 464] on link "Add new suspension" at bounding box center [249, 471] width 102 height 13
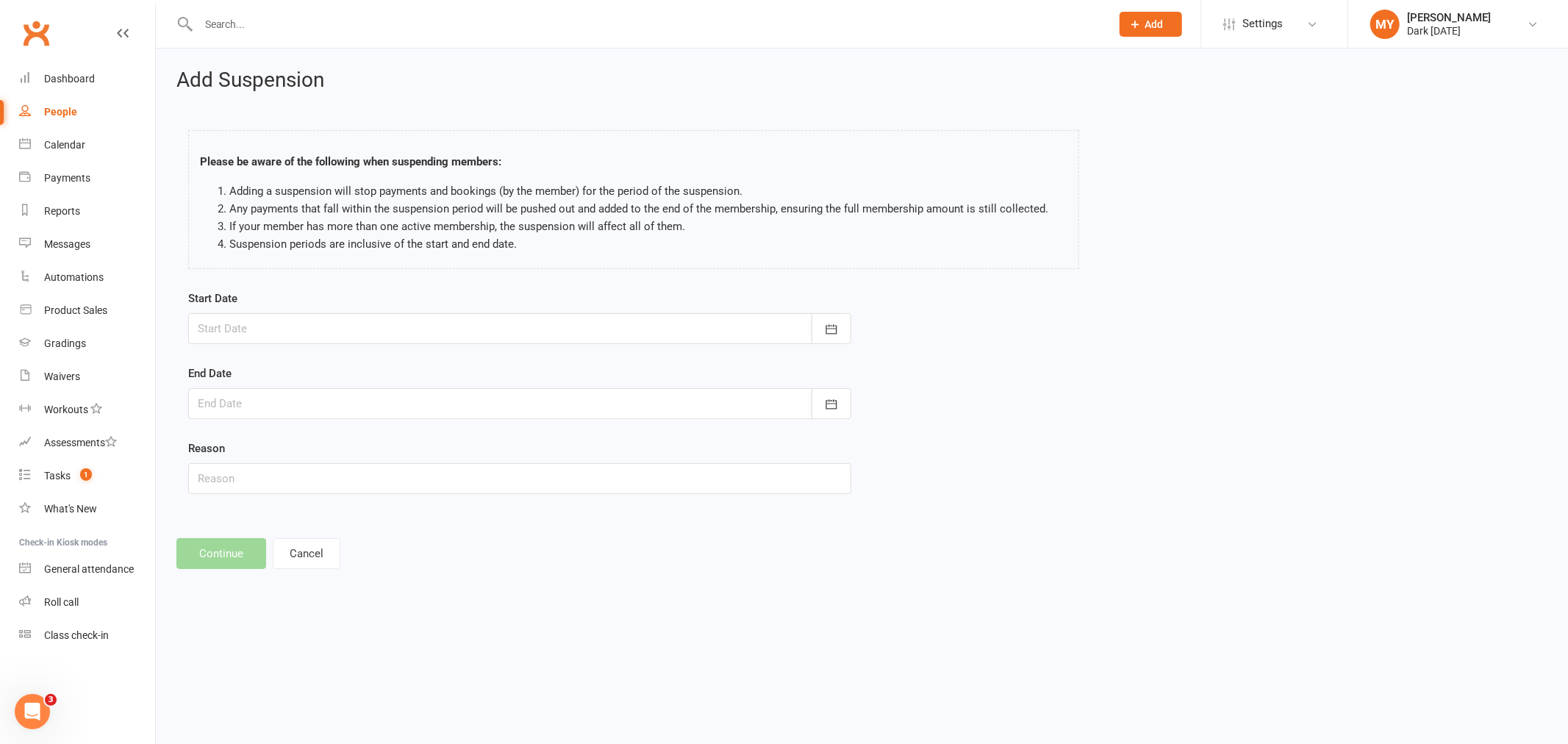
click at [259, 335] on div at bounding box center [520, 329] width 664 height 31
click at [282, 479] on span "13" at bounding box center [280, 478] width 12 height 12
type input "[DATE]"
click at [284, 400] on div at bounding box center [520, 403] width 664 height 31
click at [439, 436] on icon "button" at bounding box center [443, 441] width 10 height 12
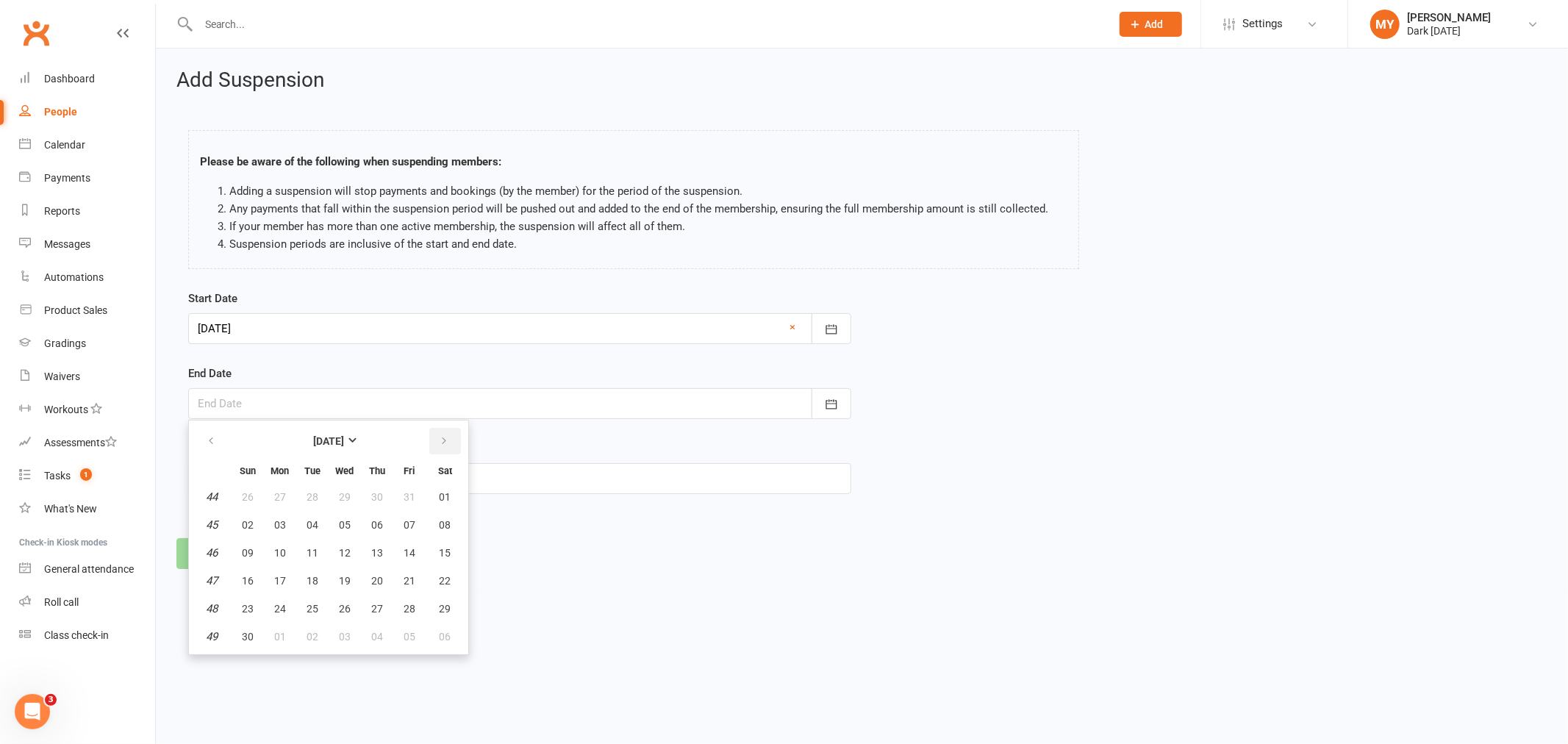
click at [439, 436] on icon "button" at bounding box center [443, 441] width 10 height 12
click at [439, 519] on span "13" at bounding box center [445, 525] width 12 height 12
type input "[DATE]"
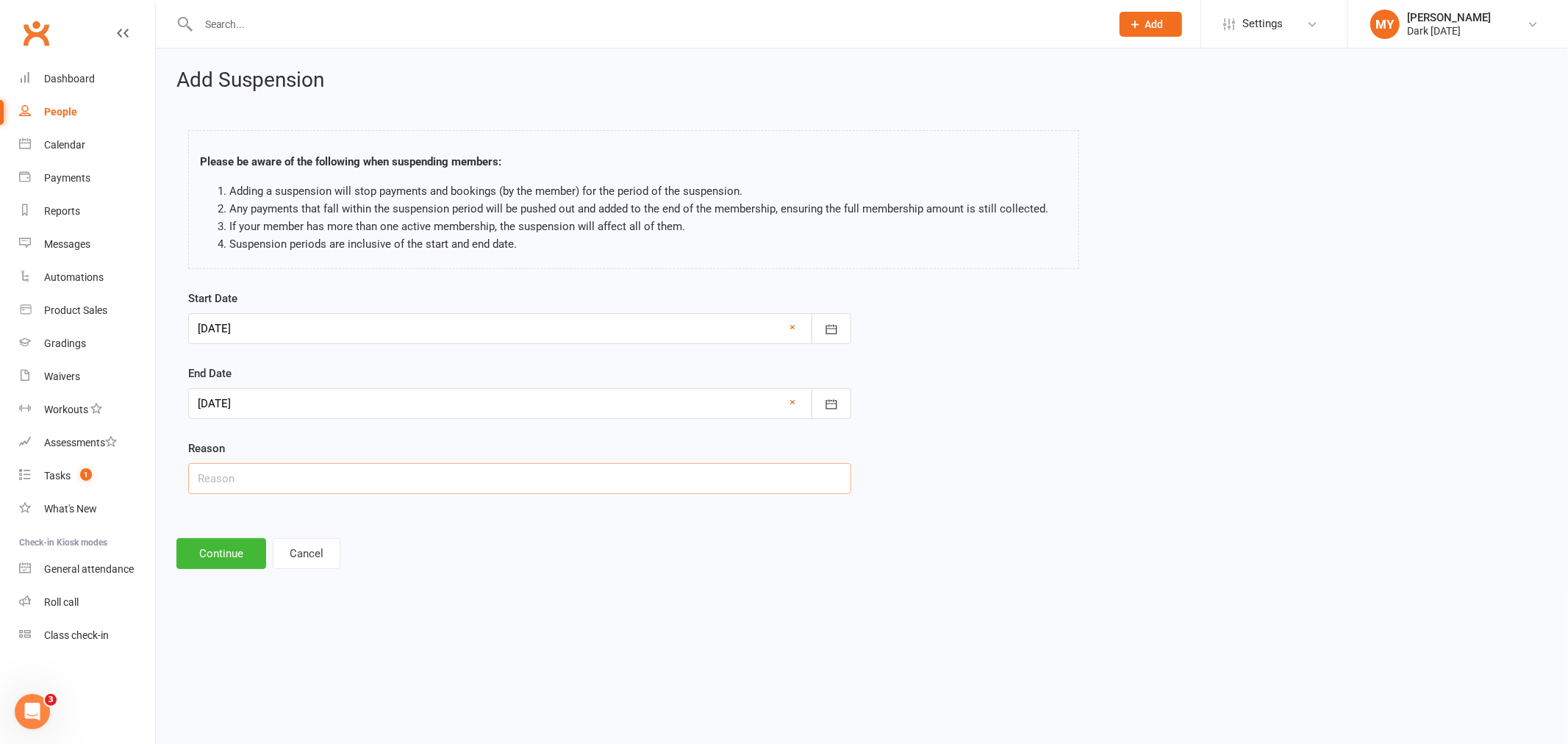
click at [222, 485] on input "text" at bounding box center [520, 479] width 664 height 31
type input "Injury"
click at [233, 542] on button "Continue" at bounding box center [222, 554] width 90 height 31
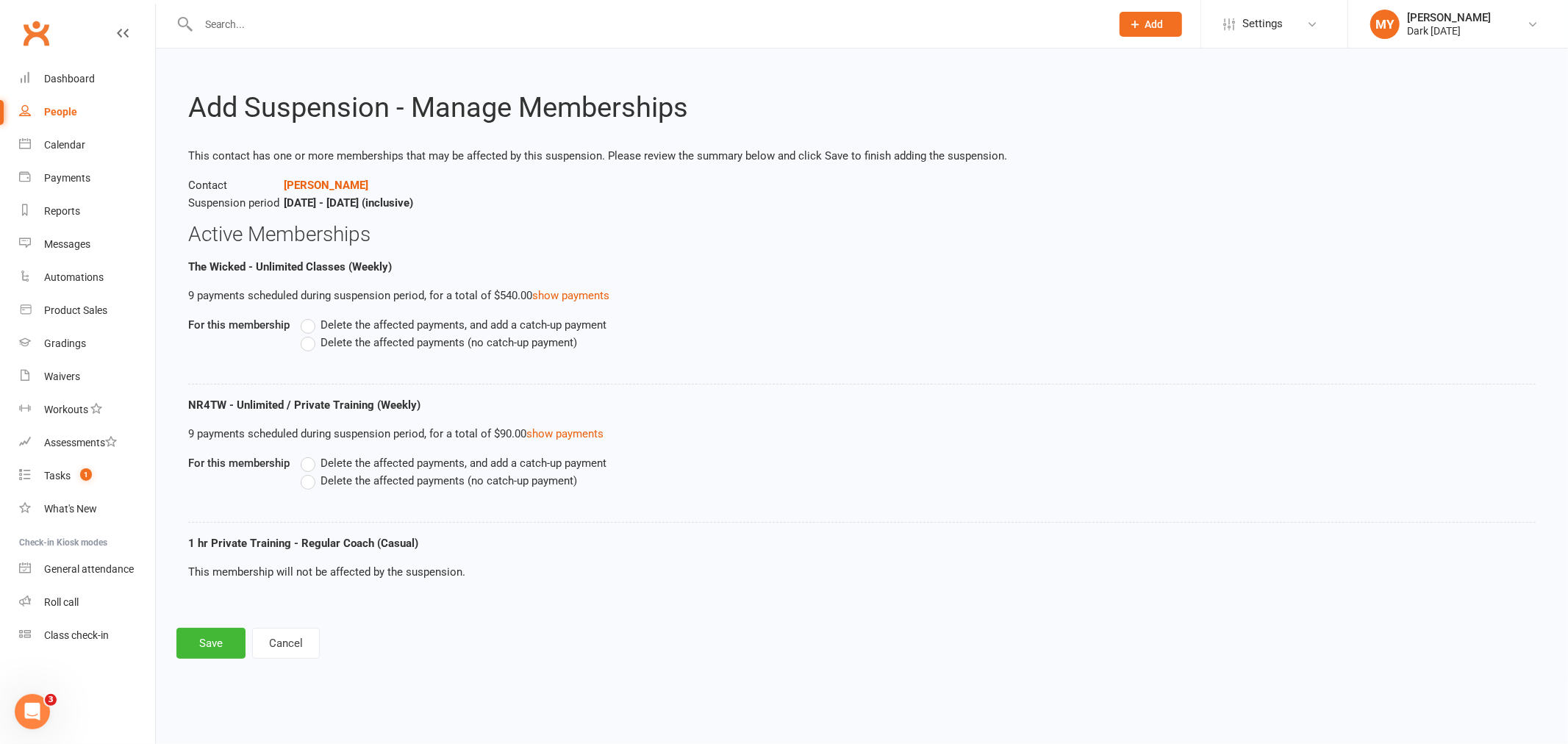
click at [350, 343] on span "Delete the affected payments (no catch-up payment)" at bounding box center [448, 341] width 256 height 15
click at [310, 334] on input "Delete the affected payments (no catch-up payment)" at bounding box center [305, 334] width 10 height 0
click at [365, 486] on span "Delete the affected payments (no catch-up payment)" at bounding box center [448, 480] width 256 height 15
click at [310, 472] on input "Delete the affected payments (no catch-up payment)" at bounding box center [305, 472] width 10 height 0
click at [200, 643] on button "Save" at bounding box center [211, 644] width 69 height 31
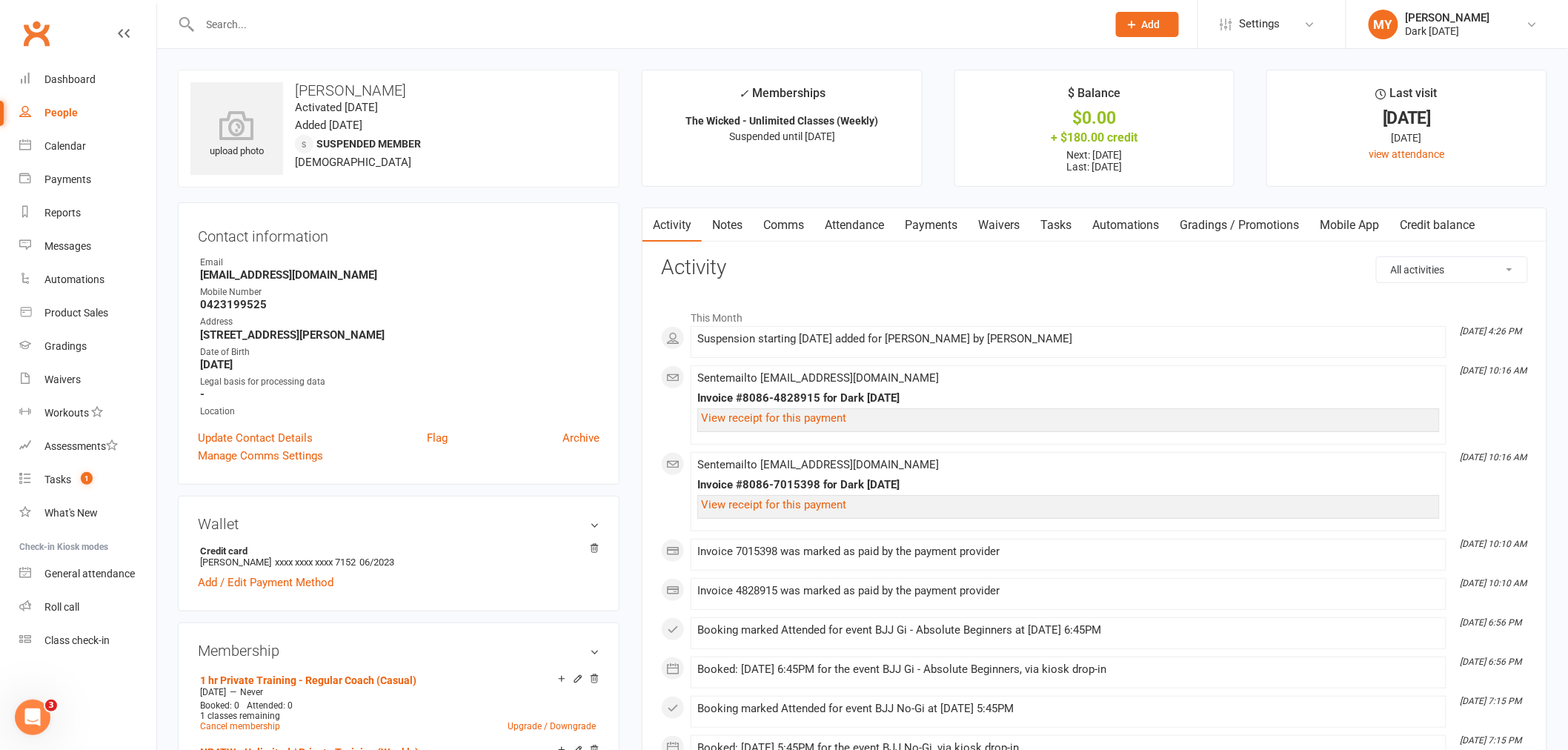
click at [341, 27] on input "text" at bounding box center [646, 24] width 901 height 21
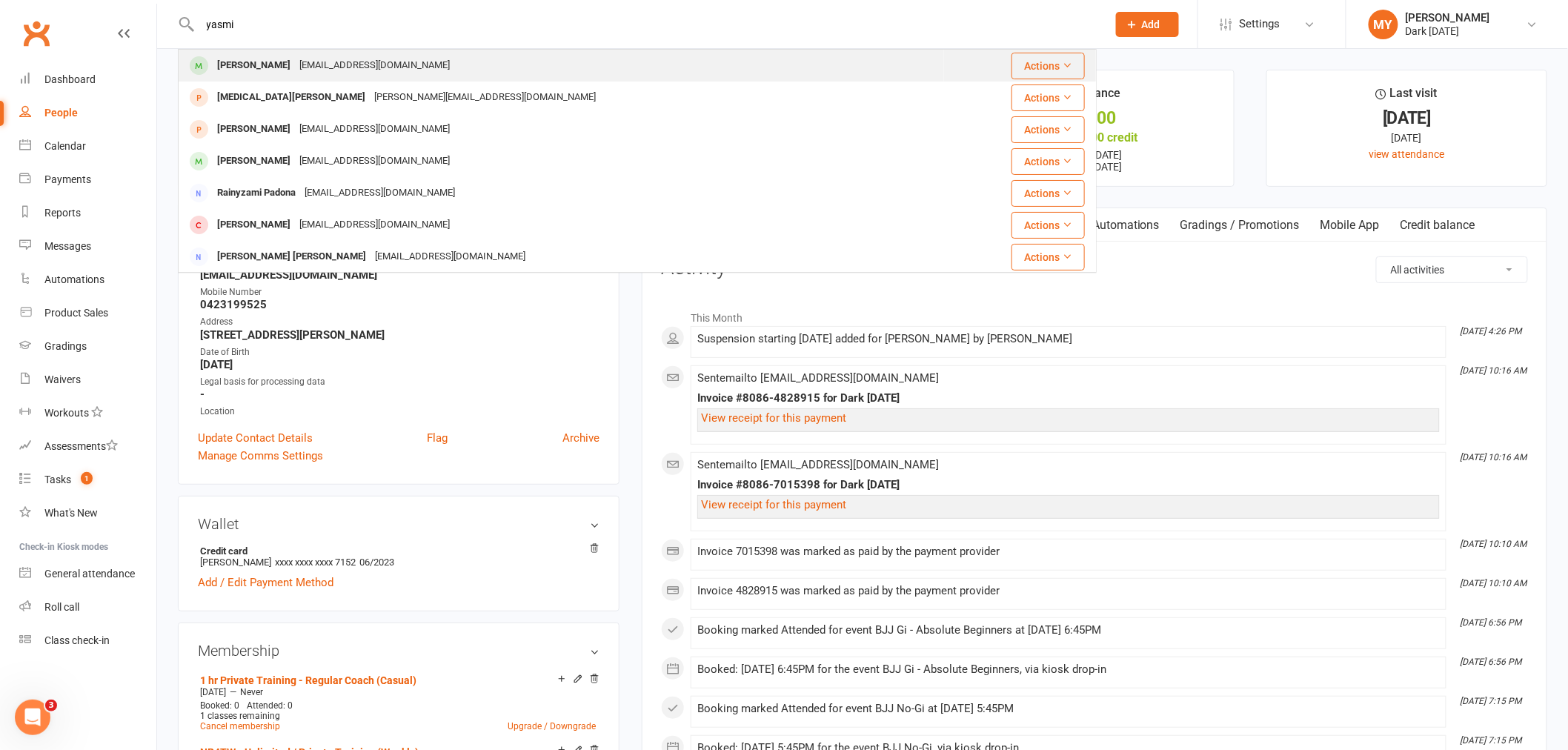
type input "yasmi"
click at [346, 75] on div "[EMAIL_ADDRESS][DOMAIN_NAME]" at bounding box center [374, 66] width 159 height 22
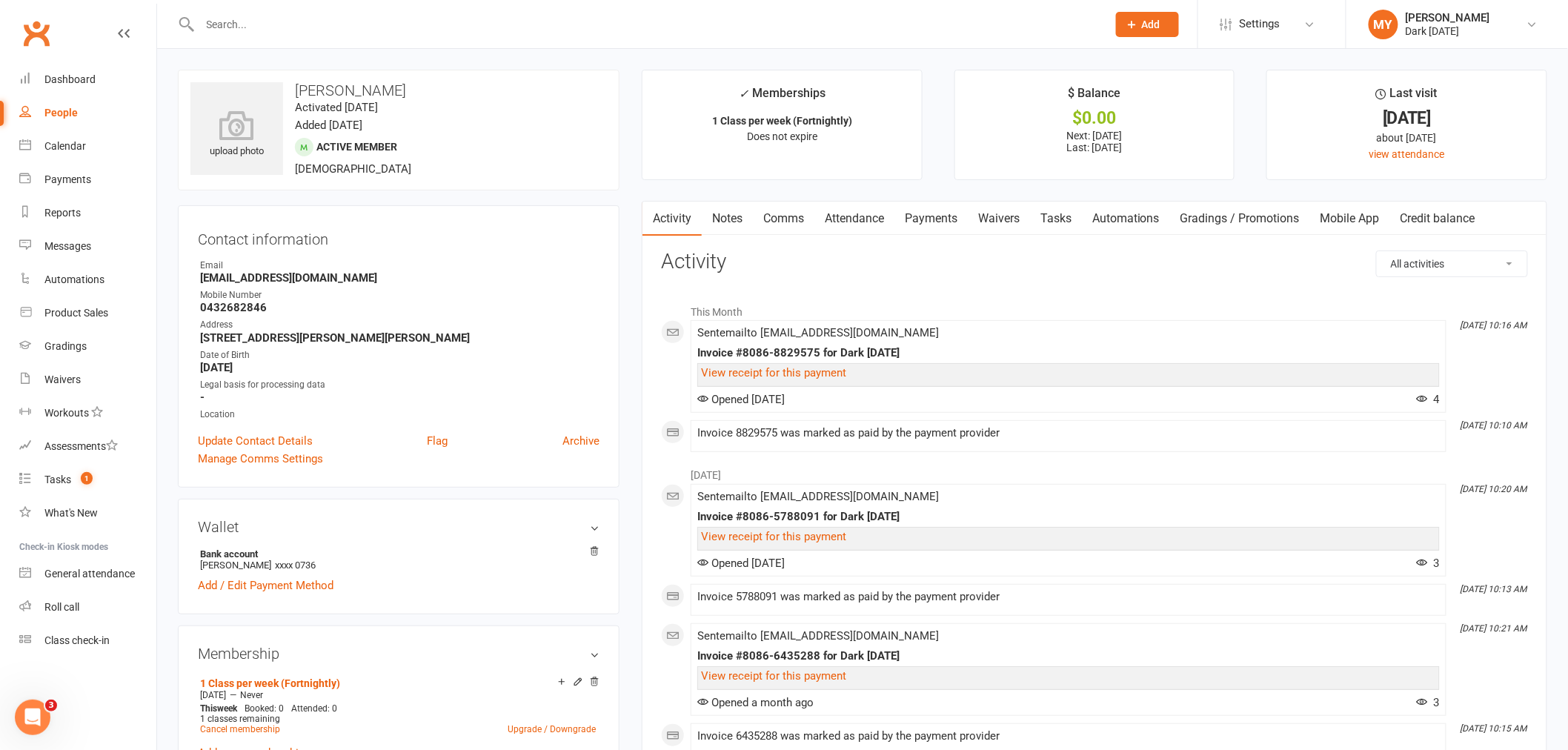
click at [875, 217] on link "Attendance" at bounding box center [854, 219] width 80 height 34
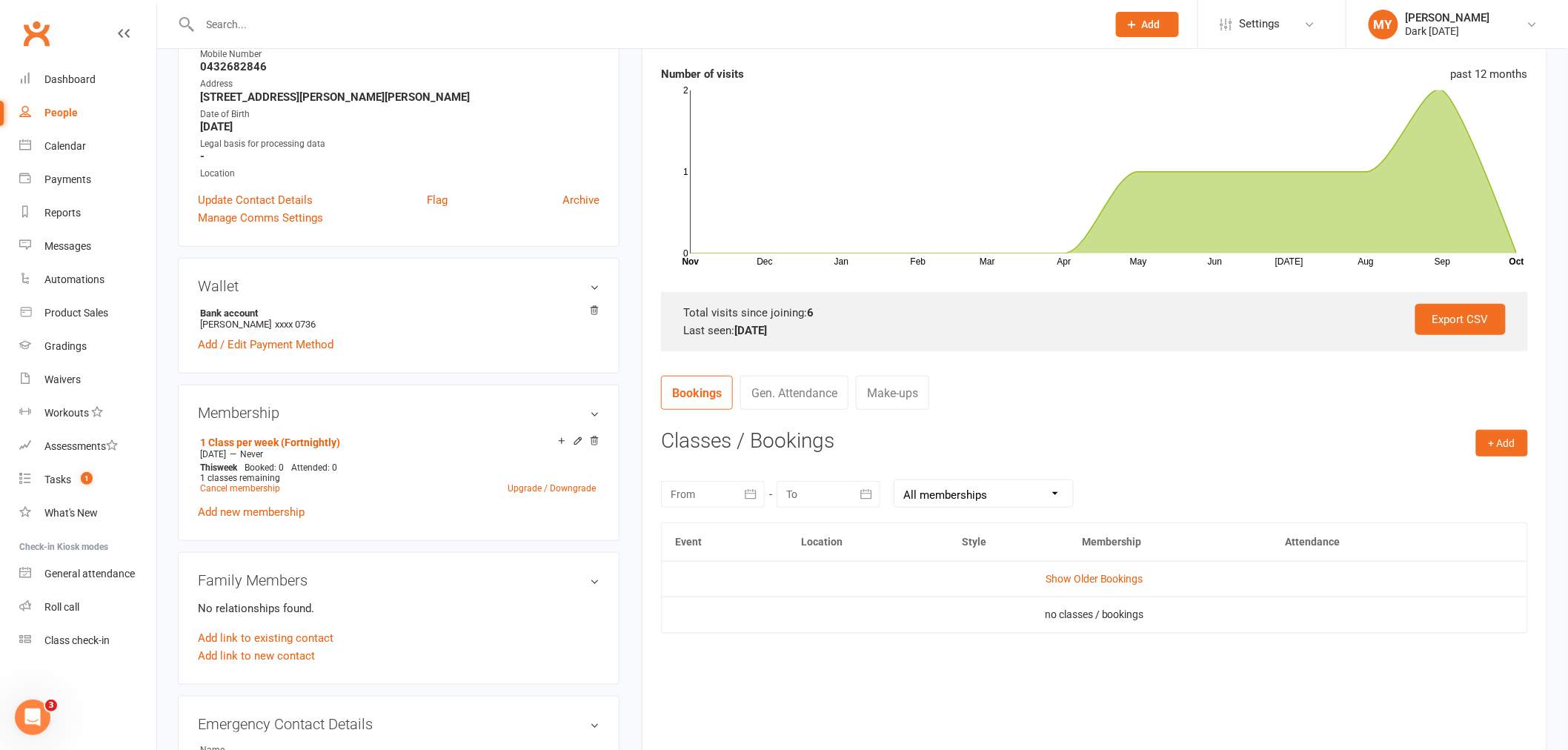
scroll to position [247, 0]
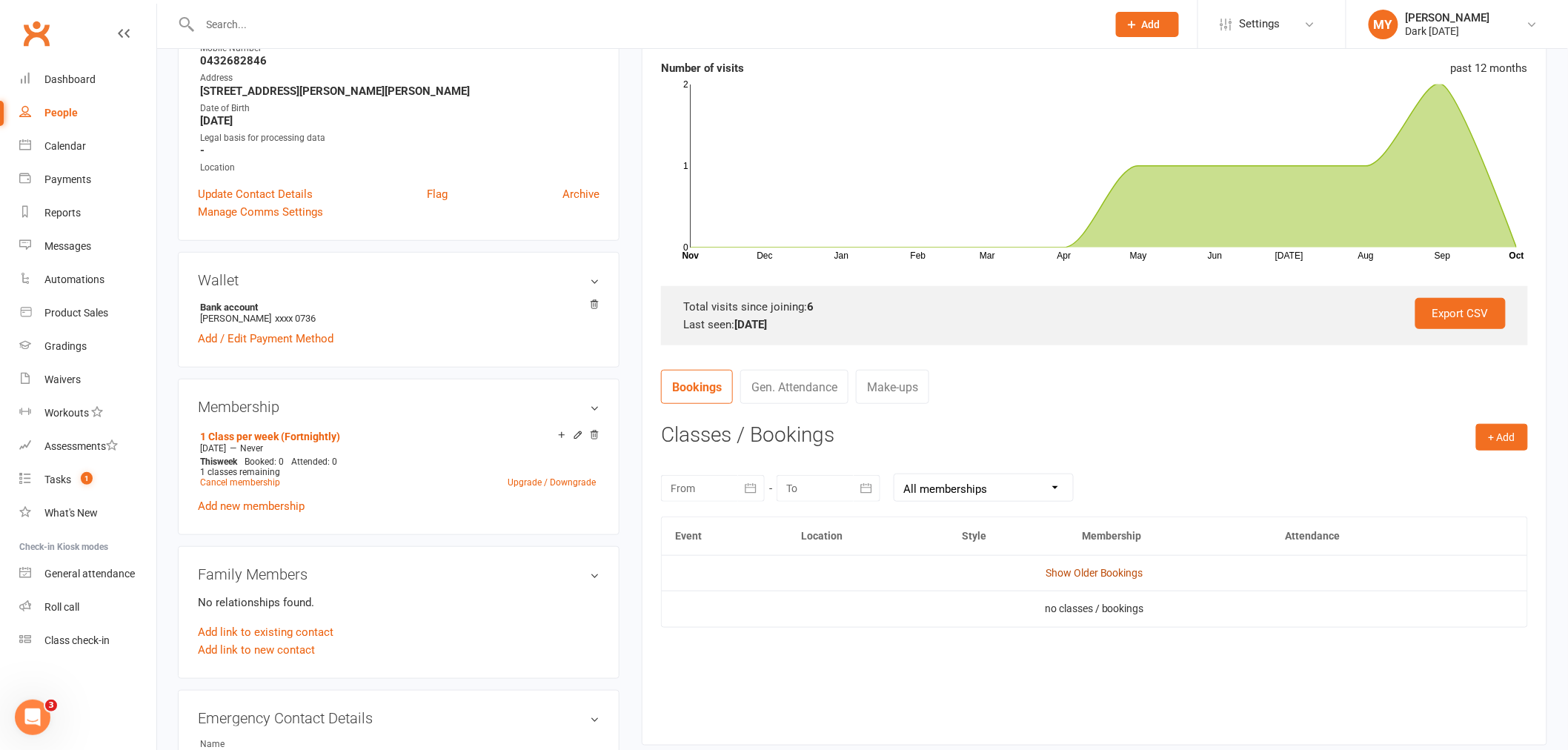
click at [1134, 579] on link "Show Older Bookings" at bounding box center [1094, 573] width 98 height 12
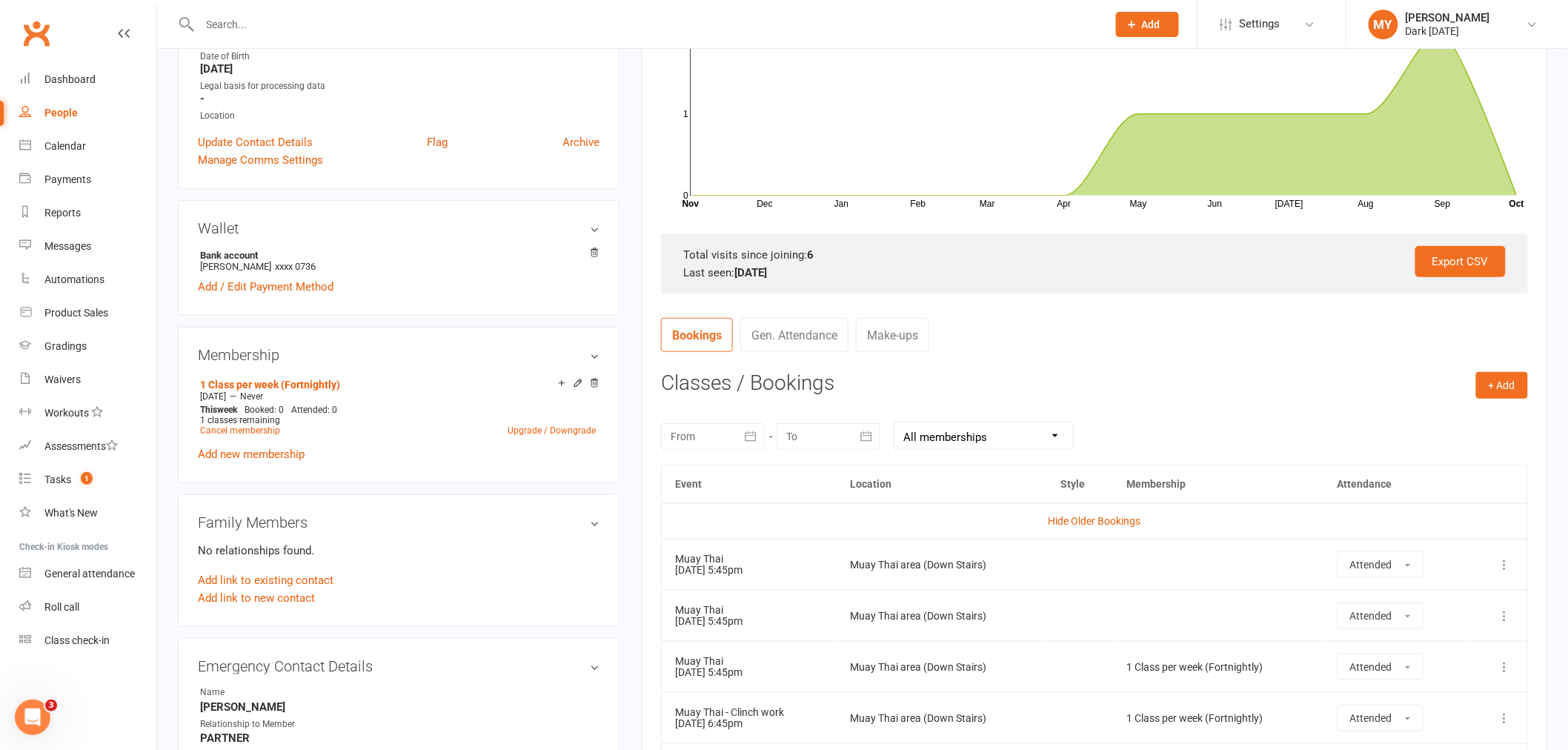
scroll to position [329, 0]
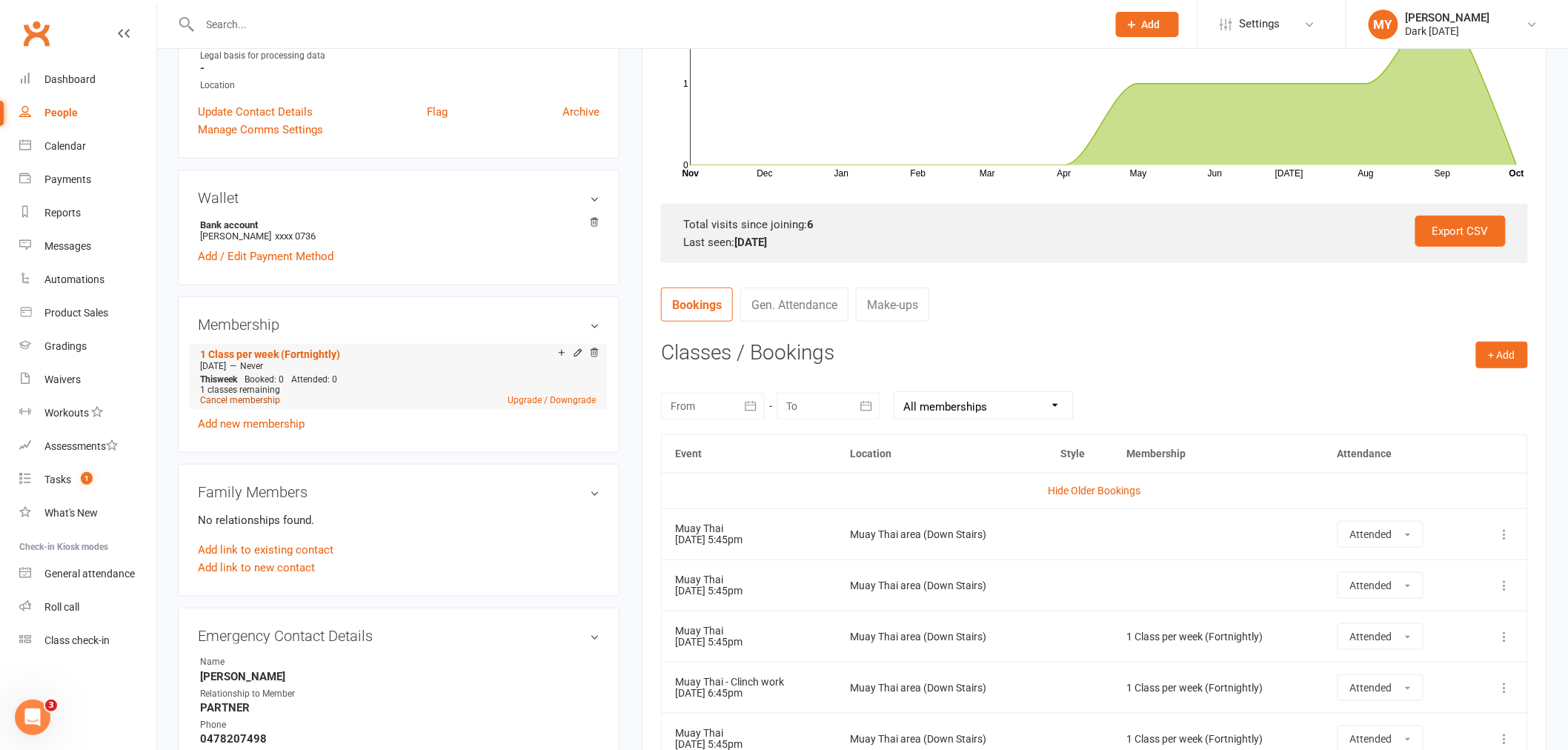
click at [239, 398] on link "Cancel membership" at bounding box center [240, 400] width 80 height 11
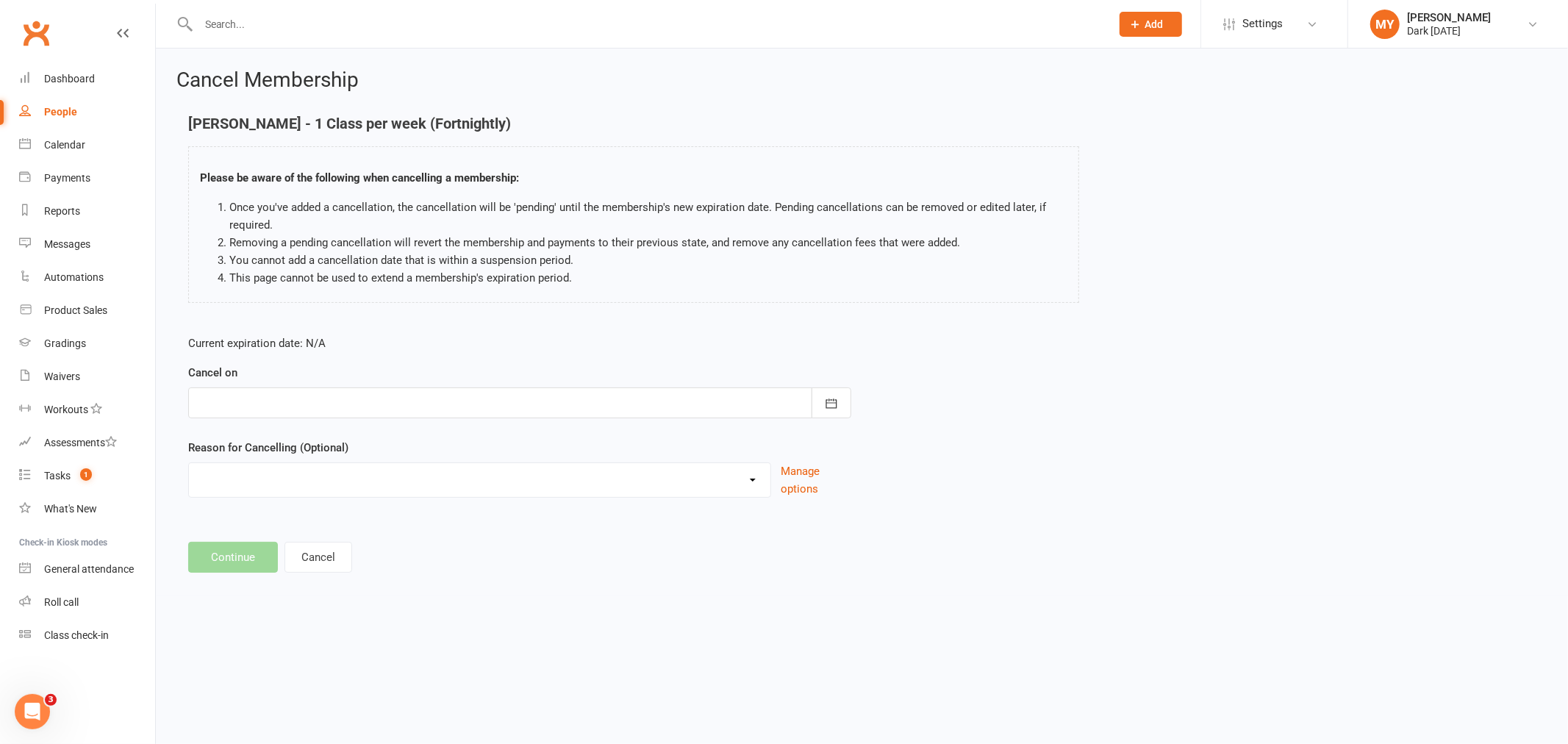
click at [246, 398] on div at bounding box center [520, 403] width 664 height 31
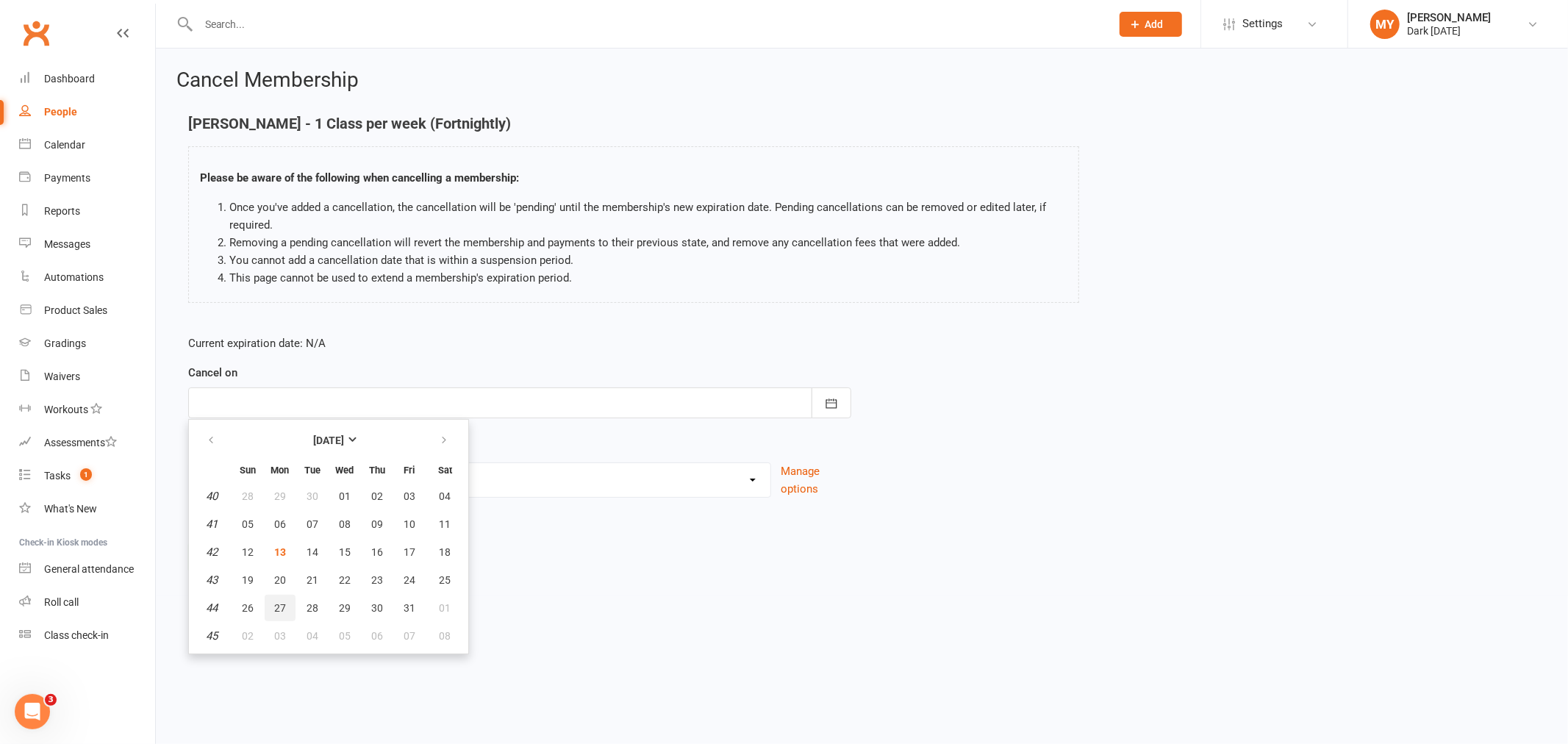
click at [280, 603] on span "27" at bounding box center [280, 608] width 12 height 12
type input "[DATE]"
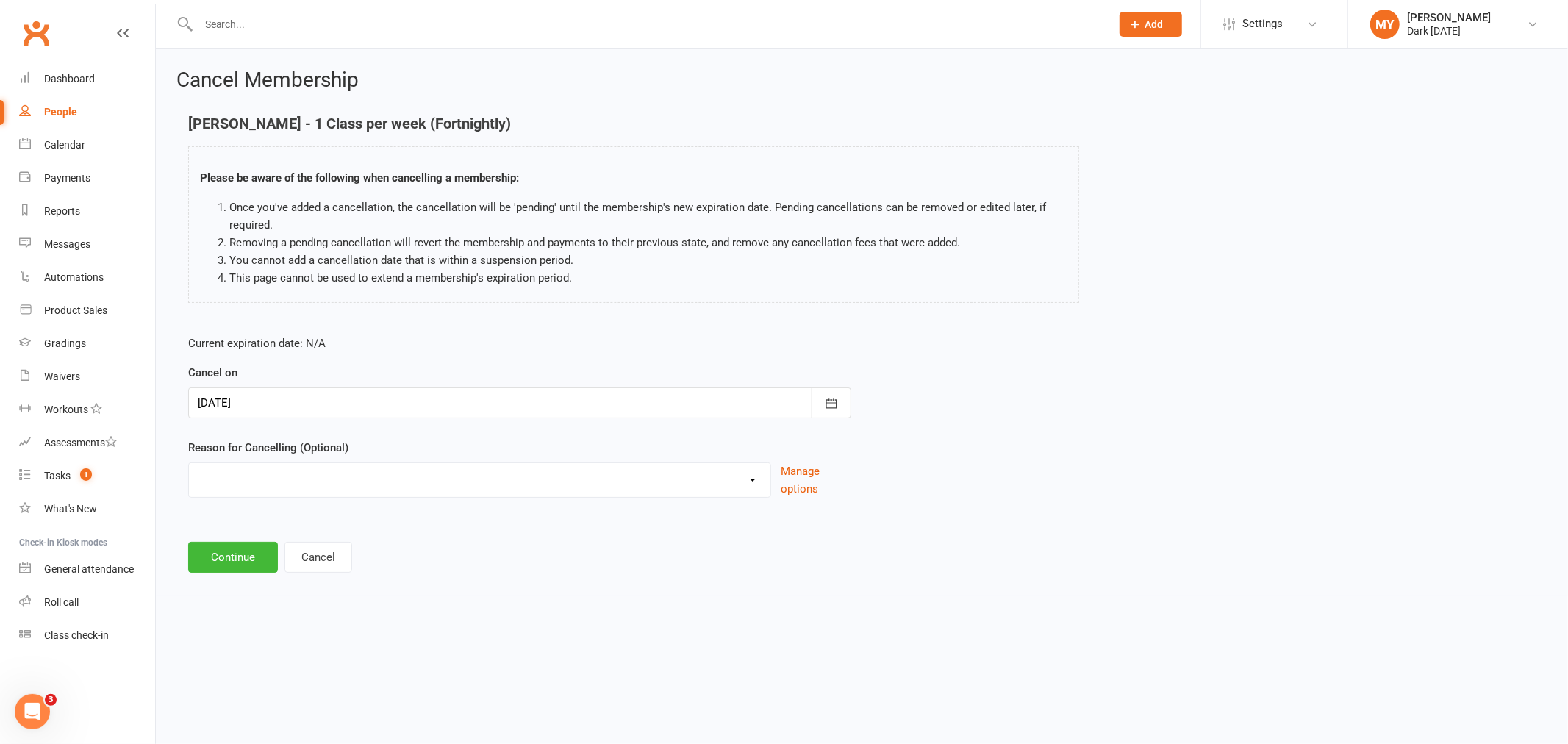
click at [245, 478] on select "Holiday Injury Other reason" at bounding box center [480, 478] width 582 height 30
select select "2"
click at [189, 464] on select "Holiday Injury Other reason" at bounding box center [480, 478] width 582 height 30
click at [243, 554] on input at bounding box center [520, 558] width 664 height 31
type input "work travel"
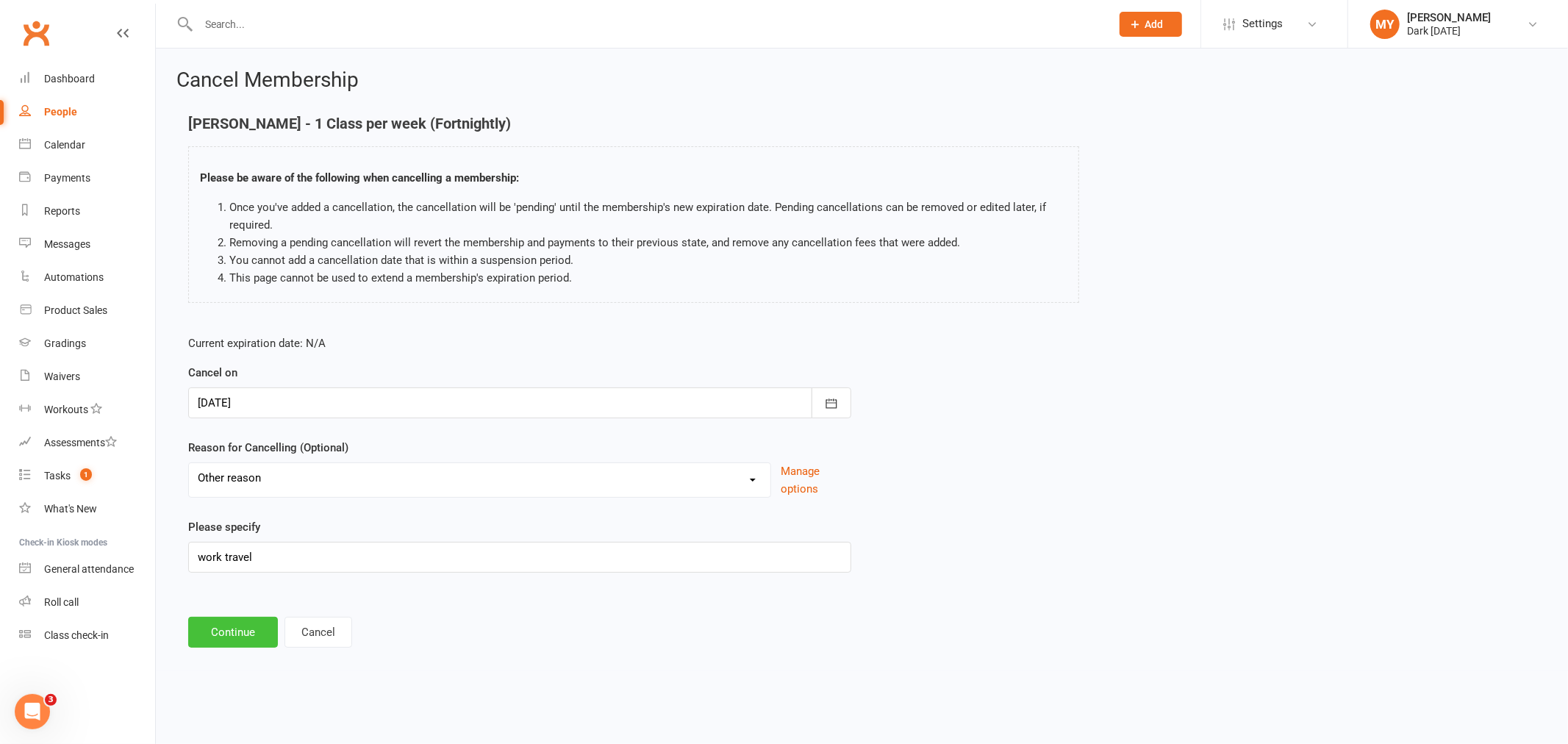
click at [243, 644] on button "Continue" at bounding box center [233, 632] width 90 height 31
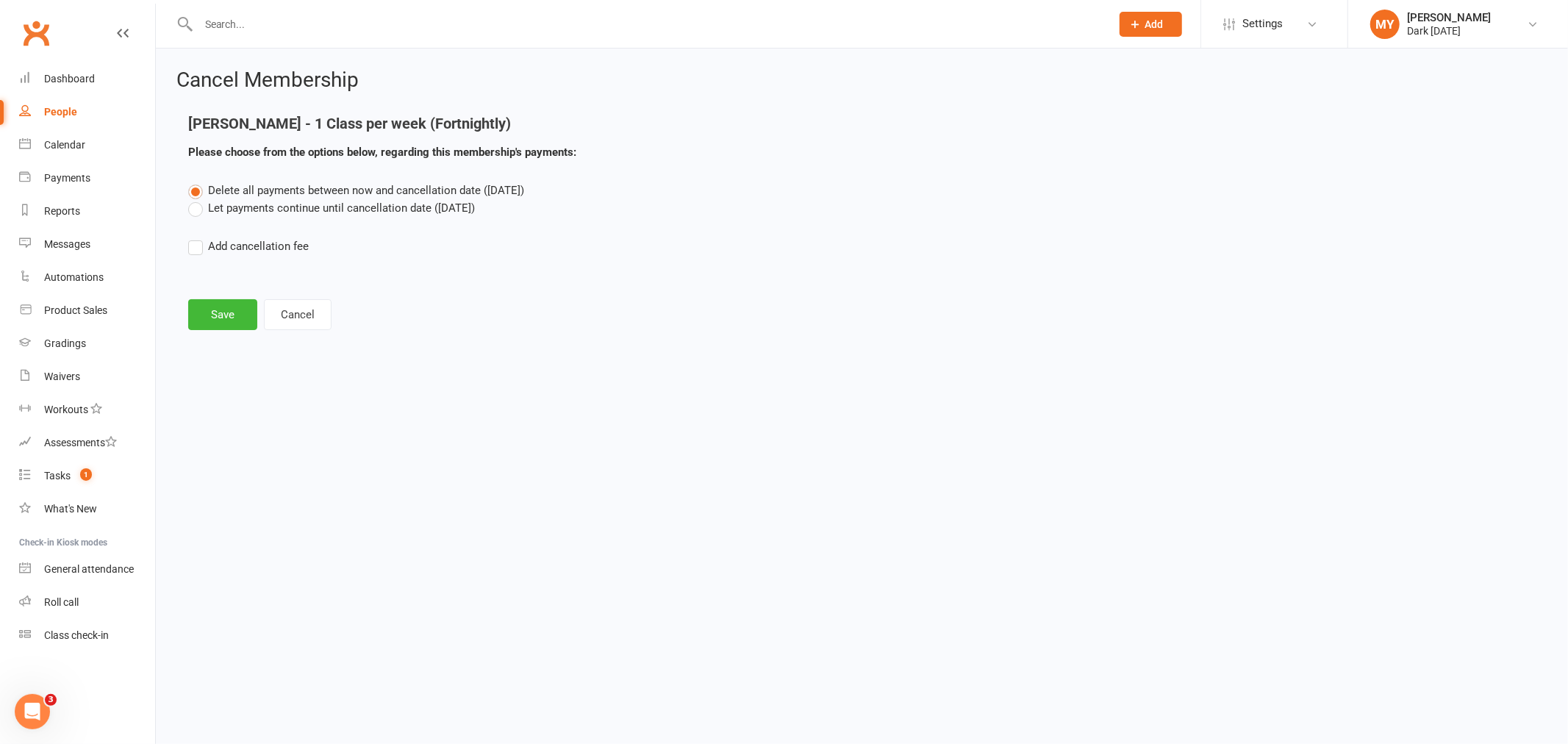
click at [363, 210] on label "Let payments continue until cancellation date ([DATE])" at bounding box center [331, 208] width 287 height 18
click at [198, 199] on input "Let payments continue until cancellation date ([DATE])" at bounding box center [193, 199] width 10 height 0
click at [209, 319] on button "Save" at bounding box center [223, 315] width 69 height 31
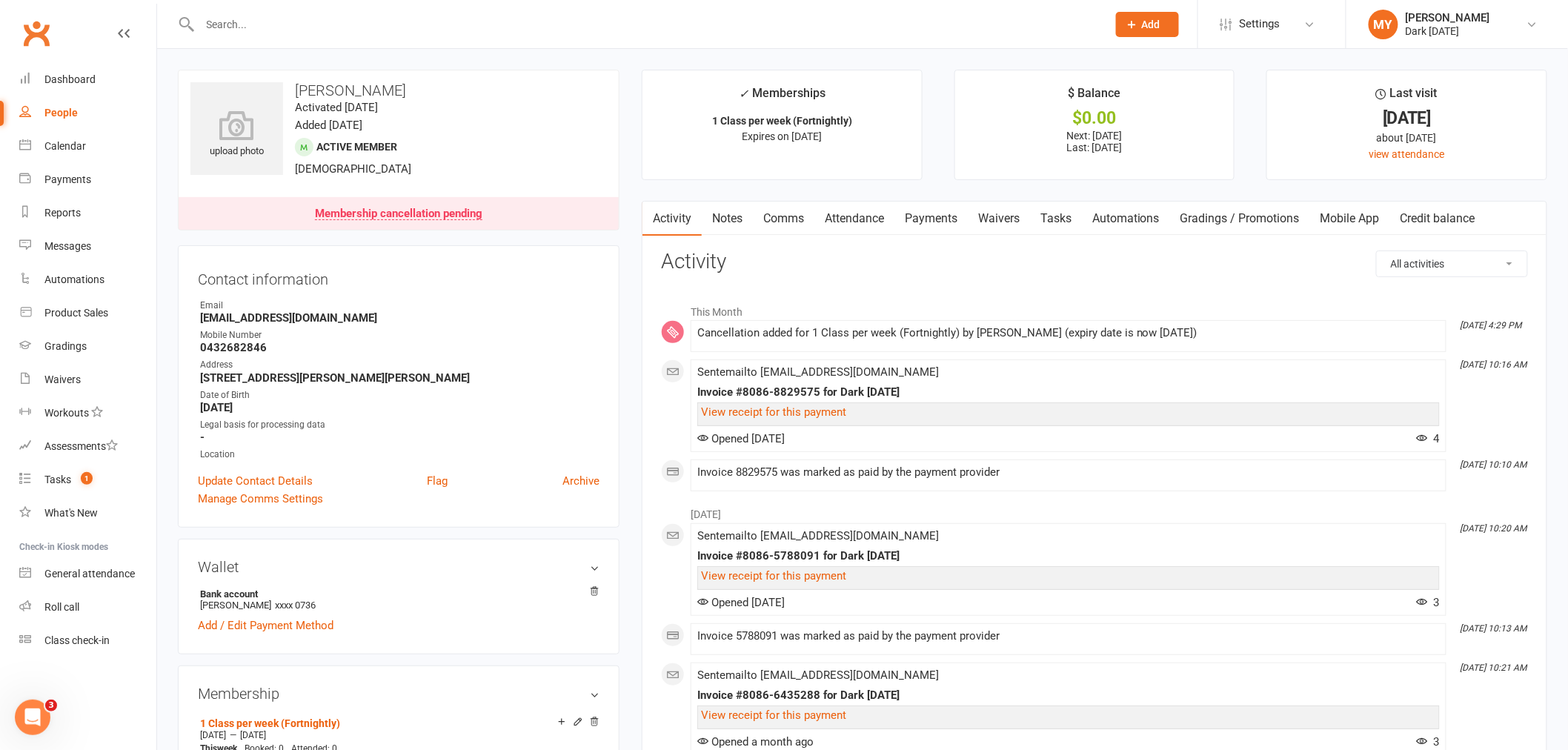
click at [223, 23] on input "text" at bounding box center [646, 24] width 901 height 21
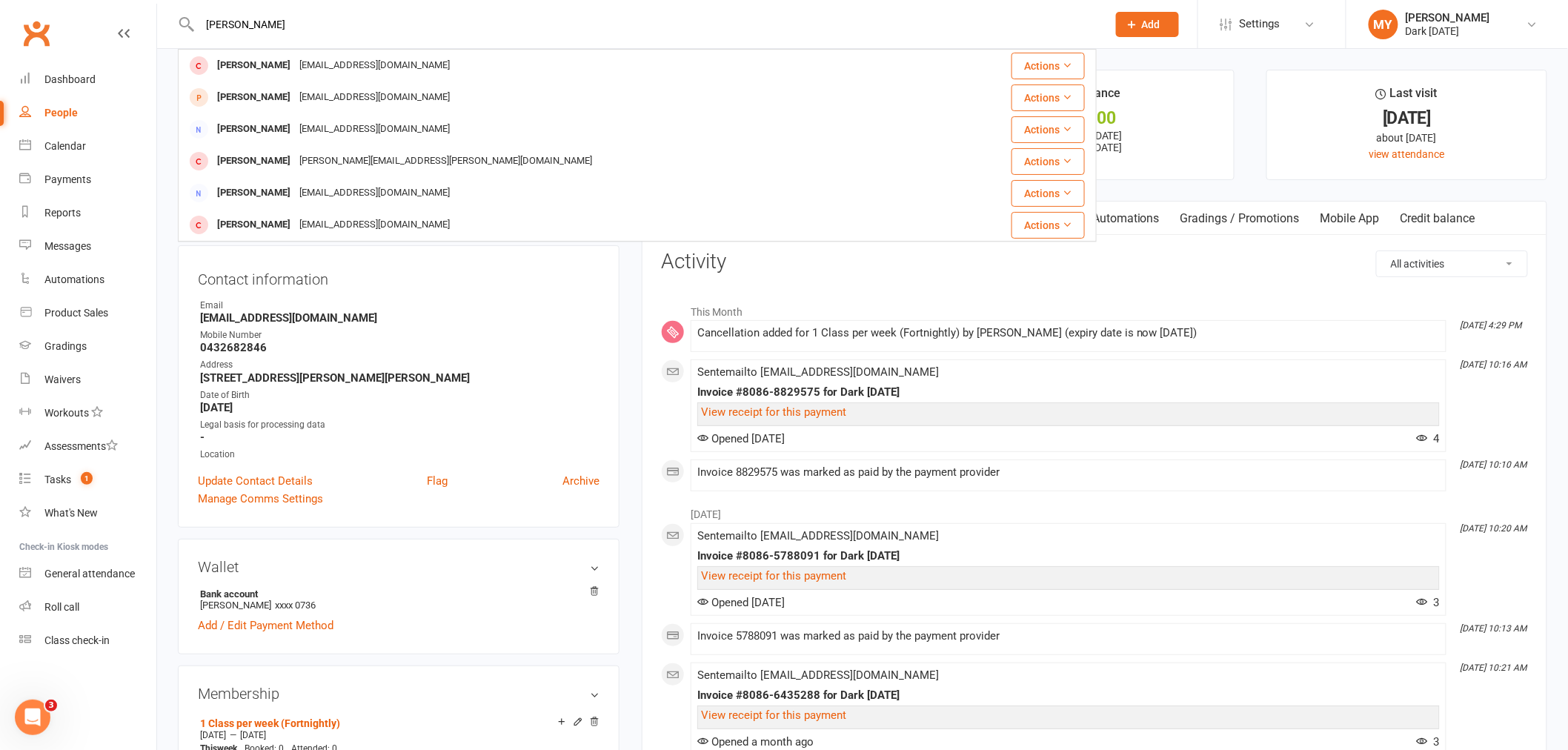
type input "[PERSON_NAME]"
click at [373, 49] on div "[PERSON_NAME] [EMAIL_ADDRESS][DOMAIN_NAME] Actions [PERSON_NAME] [EMAIL_ADDRESS…" at bounding box center [637, 145] width 919 height 193
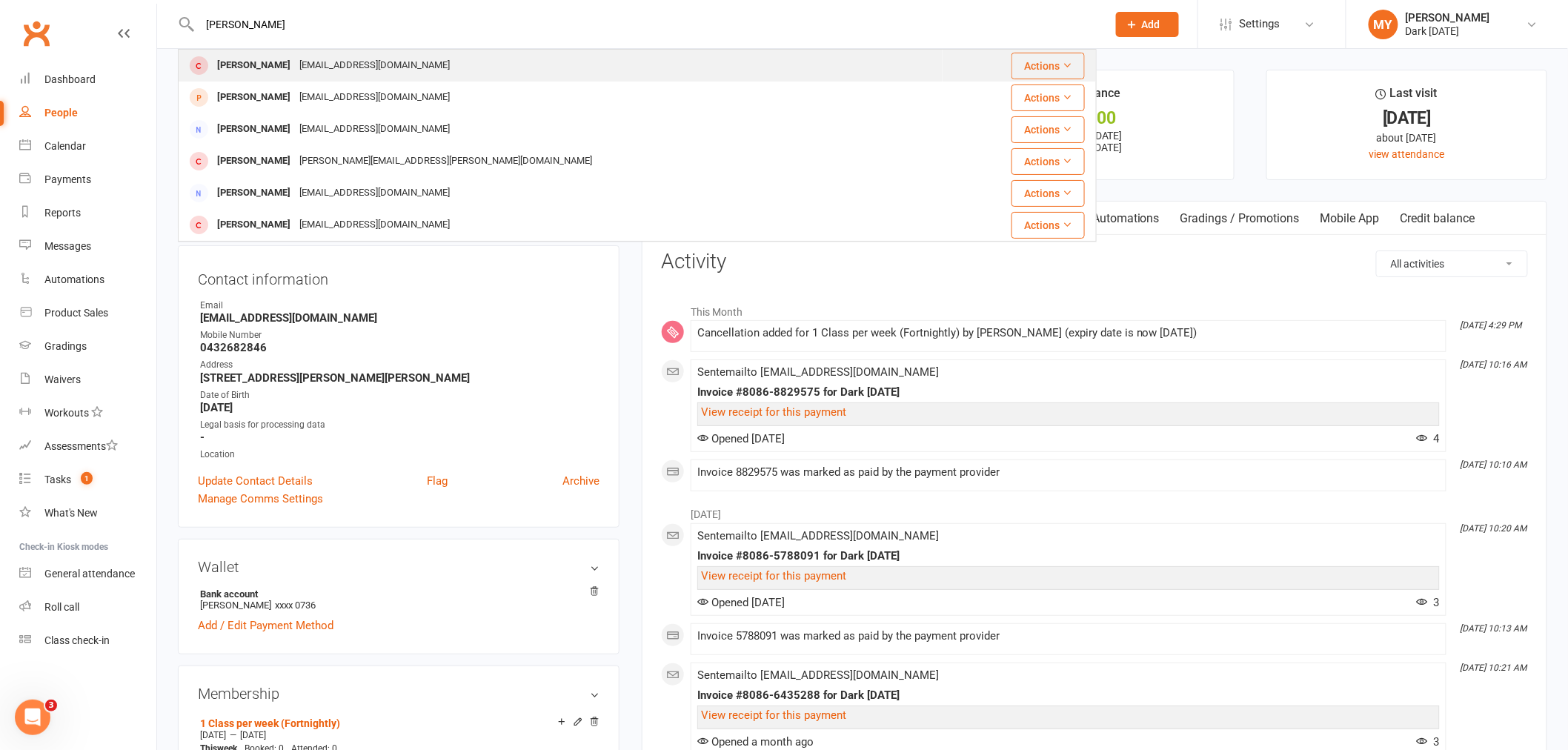
click at [373, 56] on div "[EMAIL_ADDRESS][DOMAIN_NAME]" at bounding box center [374, 66] width 159 height 22
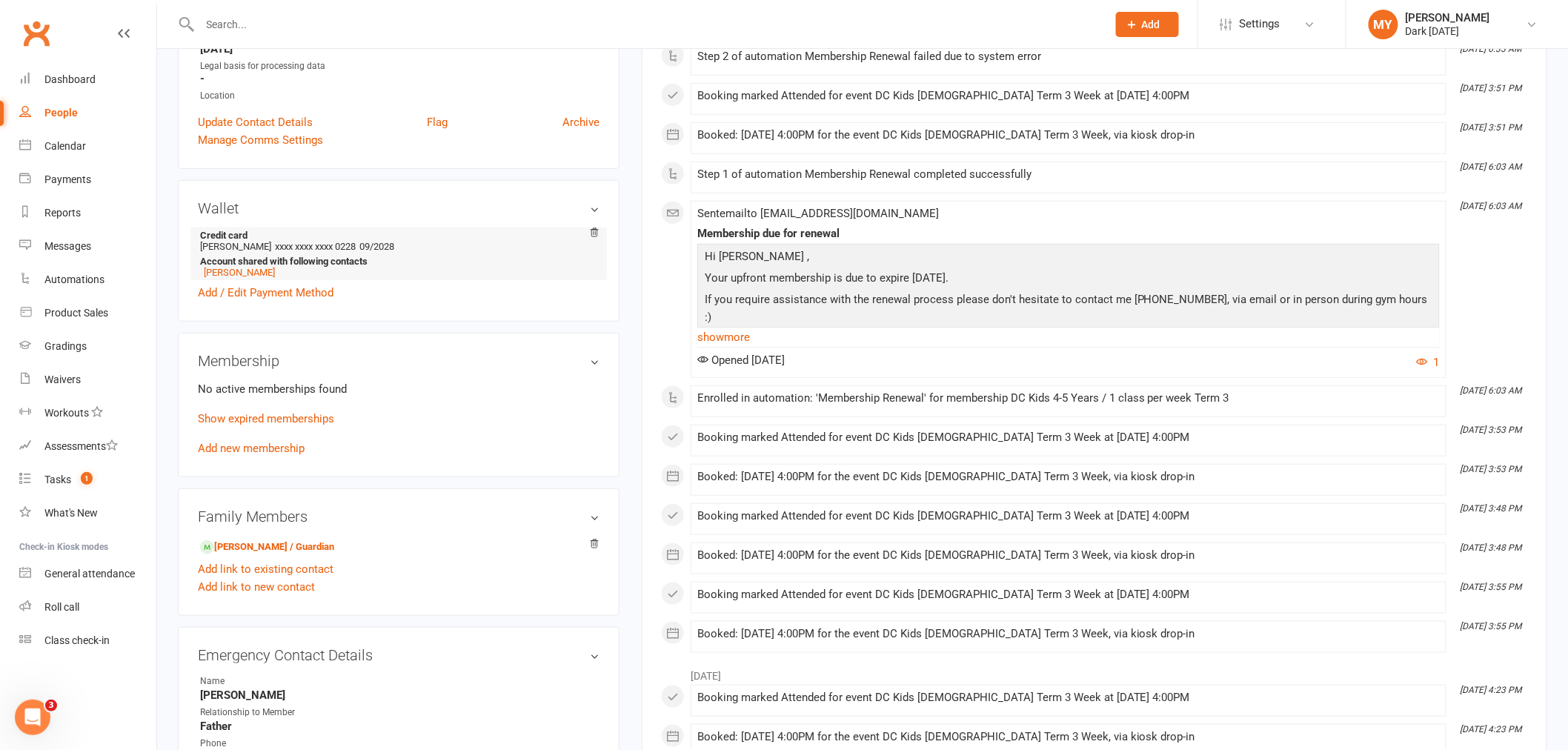
scroll to position [411, 0]
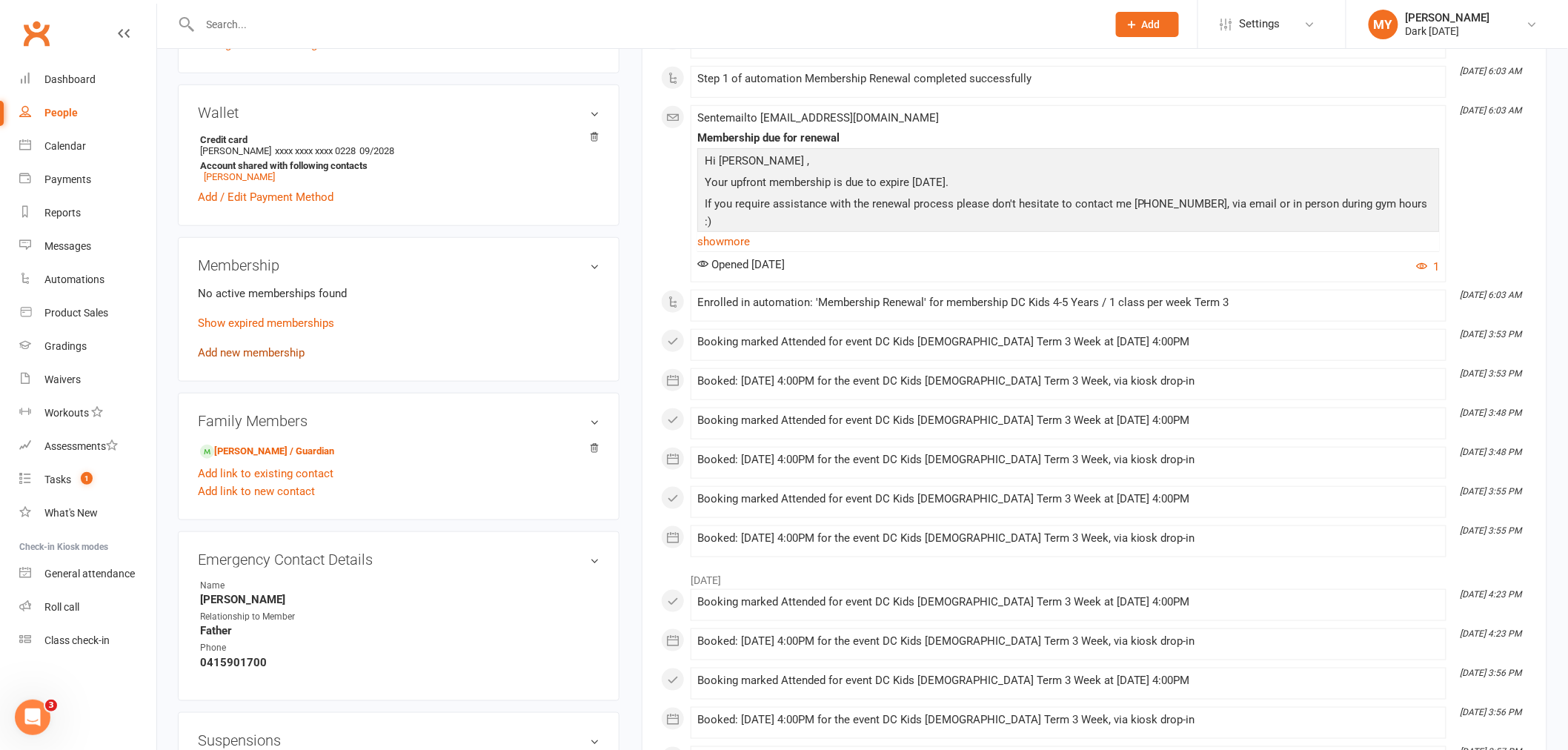
click at [287, 347] on link "Add new membership" at bounding box center [251, 352] width 107 height 13
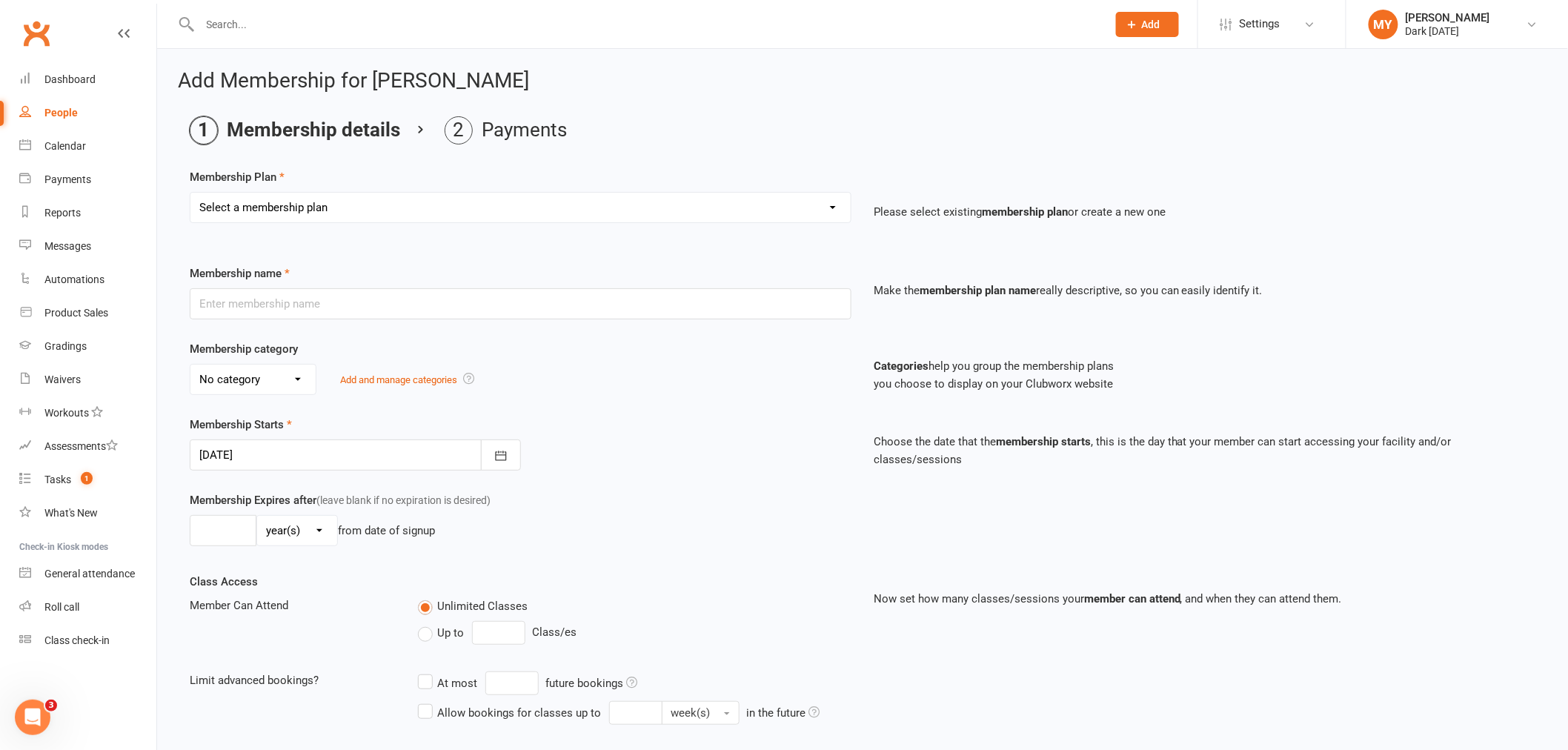
click at [308, 213] on select "Select a membership plan Create new Membership Plan Redzone Knife Defence Works…" at bounding box center [521, 207] width 661 height 30
select select "66"
click at [190, 193] on select "Select a membership plan Create new Membership Plan Redzone Knife Defence Works…" at bounding box center [521, 207] width 661 height 30
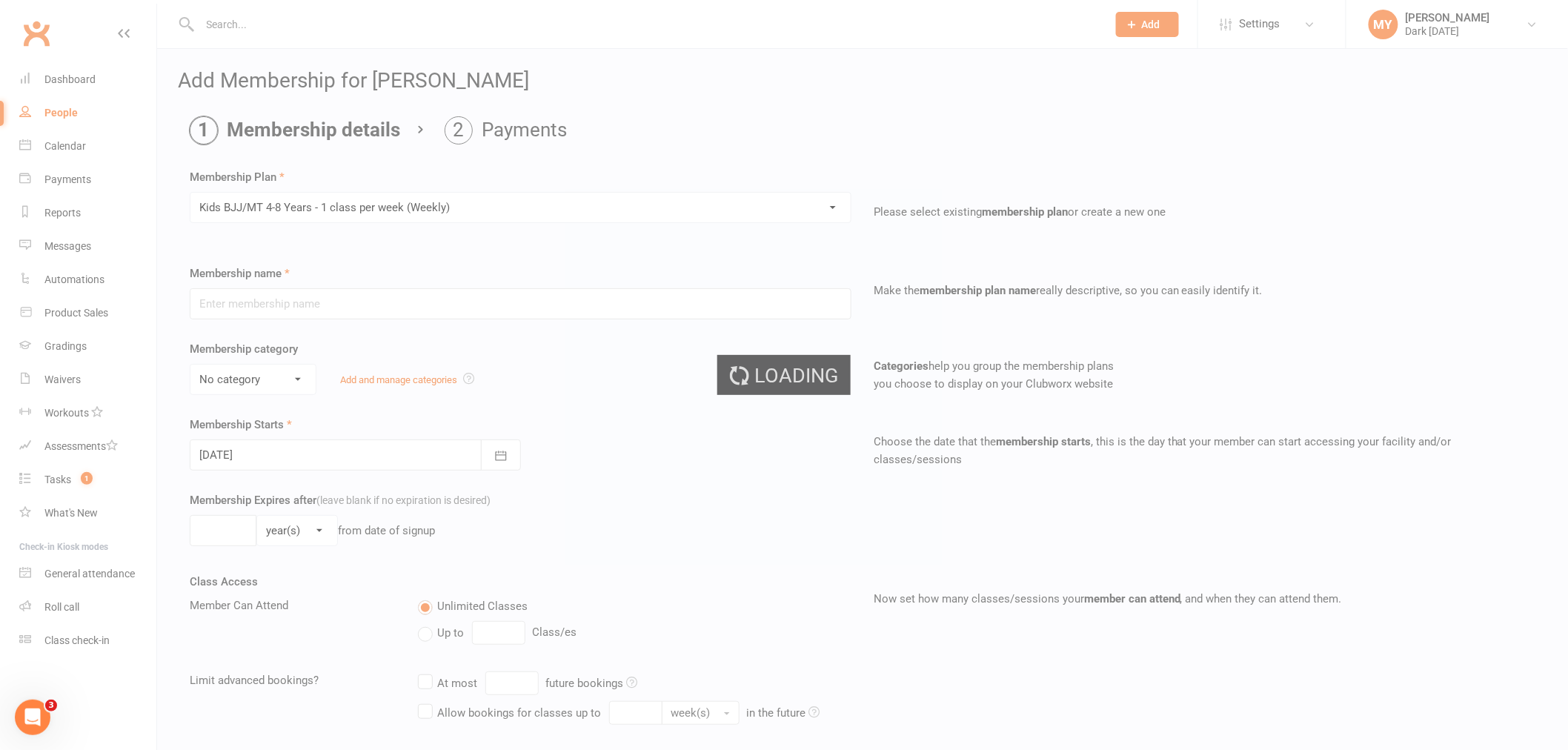
type input "Kids BJJ/MT 4-8 Years - 1 class per week (Weekly)"
select select "4"
type input "0"
type input "1"
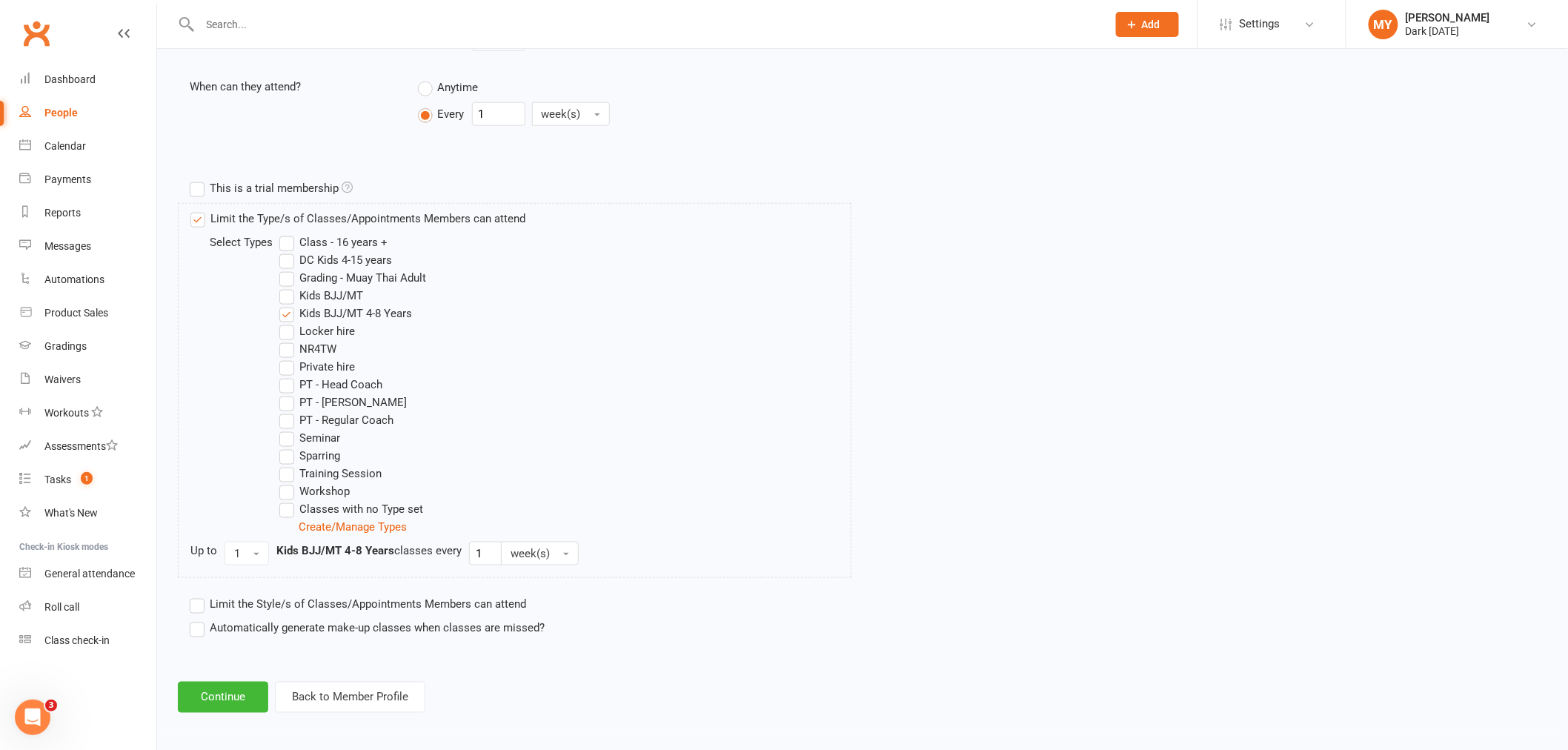
scroll to position [599, 0]
click at [238, 688] on button "Continue" at bounding box center [223, 693] width 91 height 31
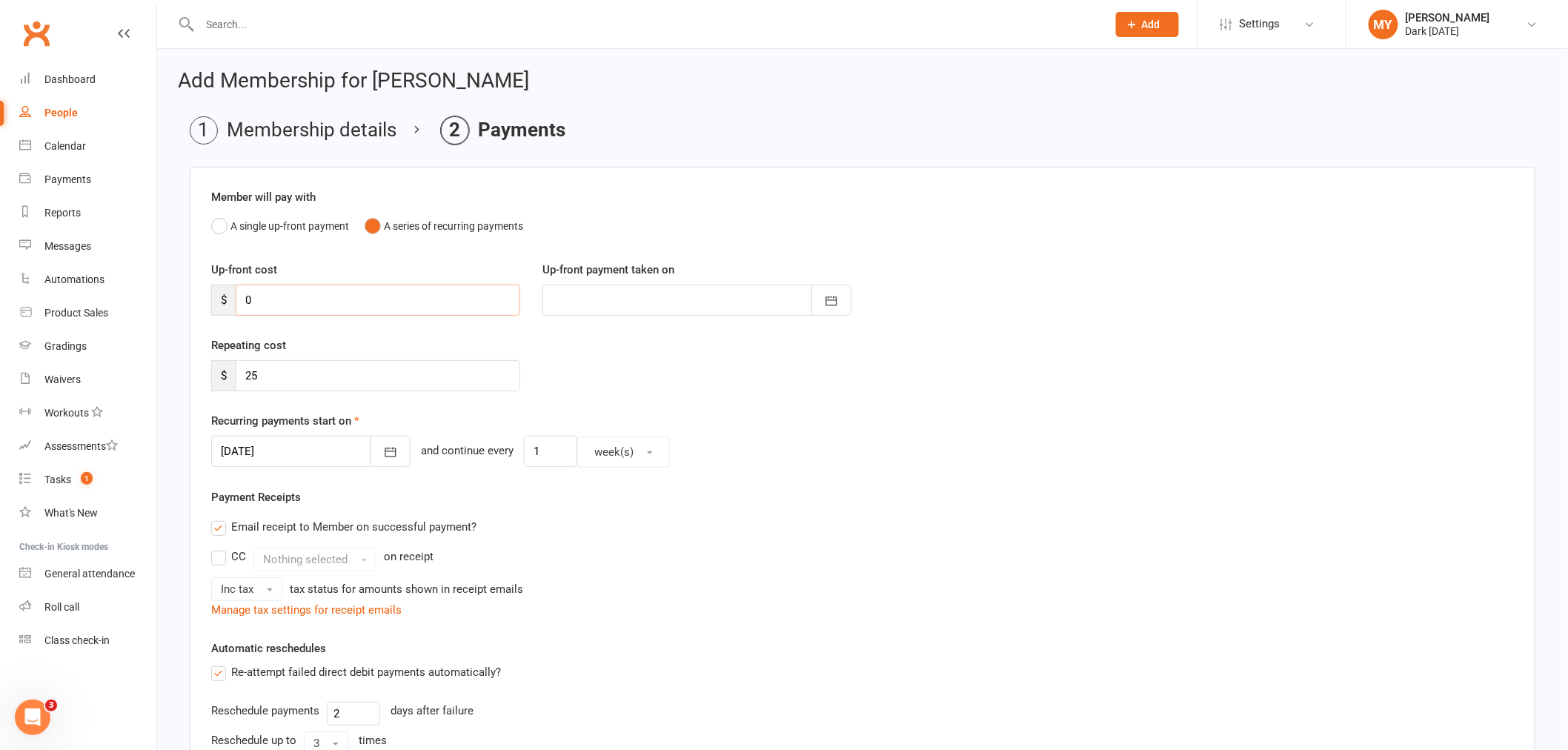
click at [300, 297] on input "0" at bounding box center [377, 300] width 284 height 31
type input "2"
type input "[DATE]"
type input "250"
click at [831, 304] on icon "button" at bounding box center [831, 300] width 15 height 15
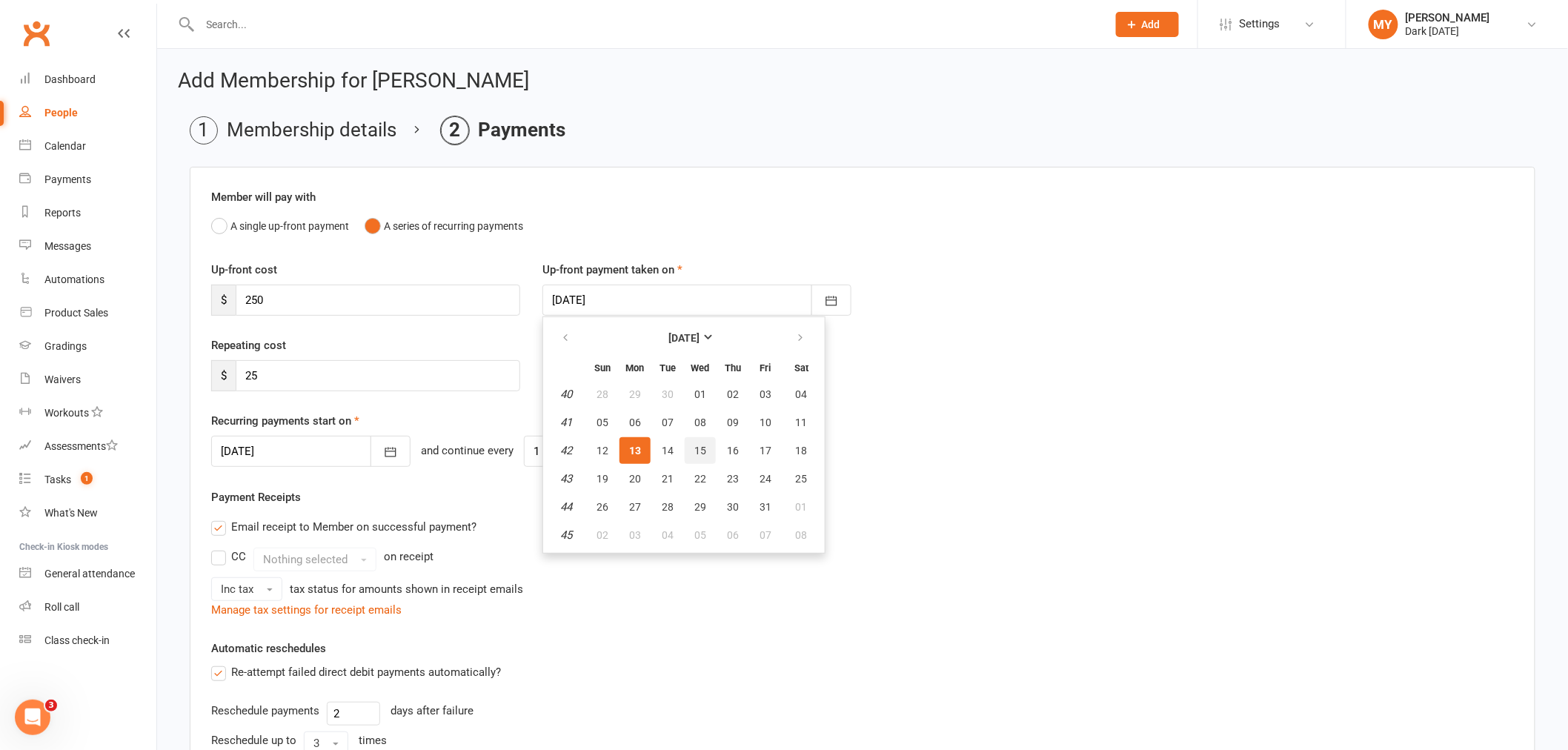
click at [695, 454] on button "15" at bounding box center [700, 450] width 31 height 27
type input "[DATE]"
click at [397, 369] on input "25" at bounding box center [377, 376] width 284 height 31
type input "2"
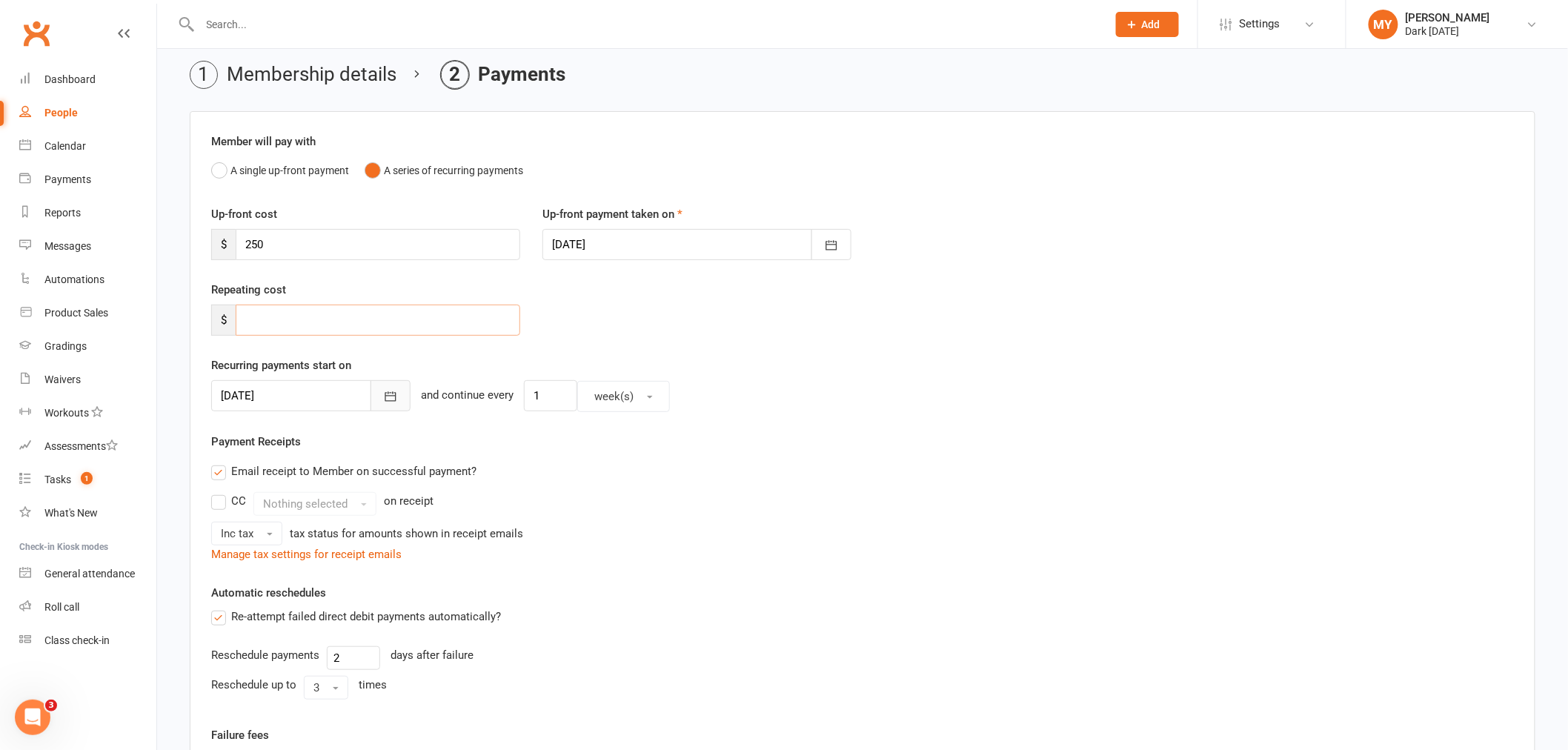
scroll to position [83, 0]
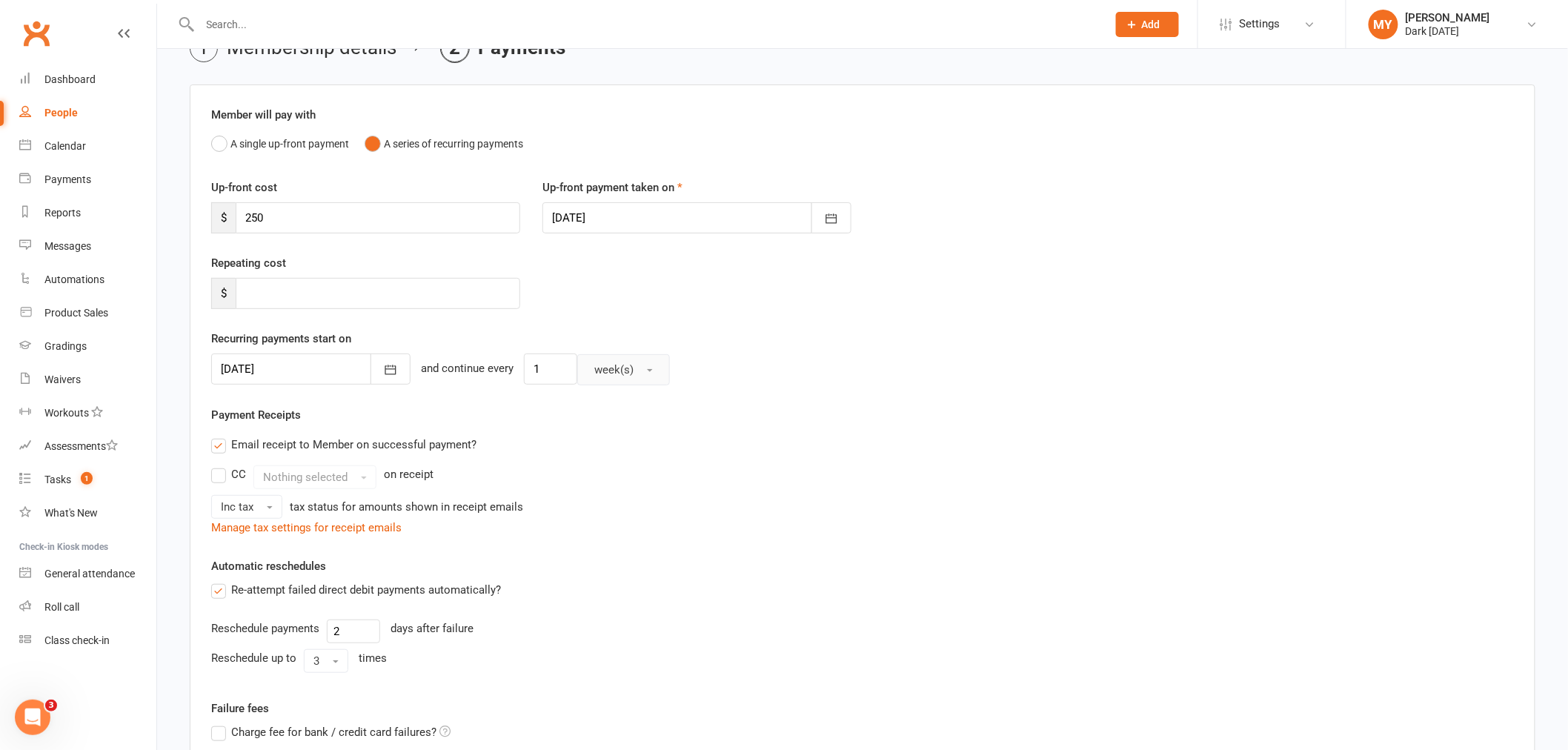
click at [594, 369] on span "week(s)" at bounding box center [614, 370] width 40 height 13
click at [577, 371] on button "week(s)" at bounding box center [623, 370] width 92 height 31
click at [553, 371] on input "1" at bounding box center [550, 369] width 53 height 31
type input "0"
click at [580, 501] on div "Inc tax tax status for amounts shown in receipt emails" at bounding box center [862, 506] width 1302 height 23
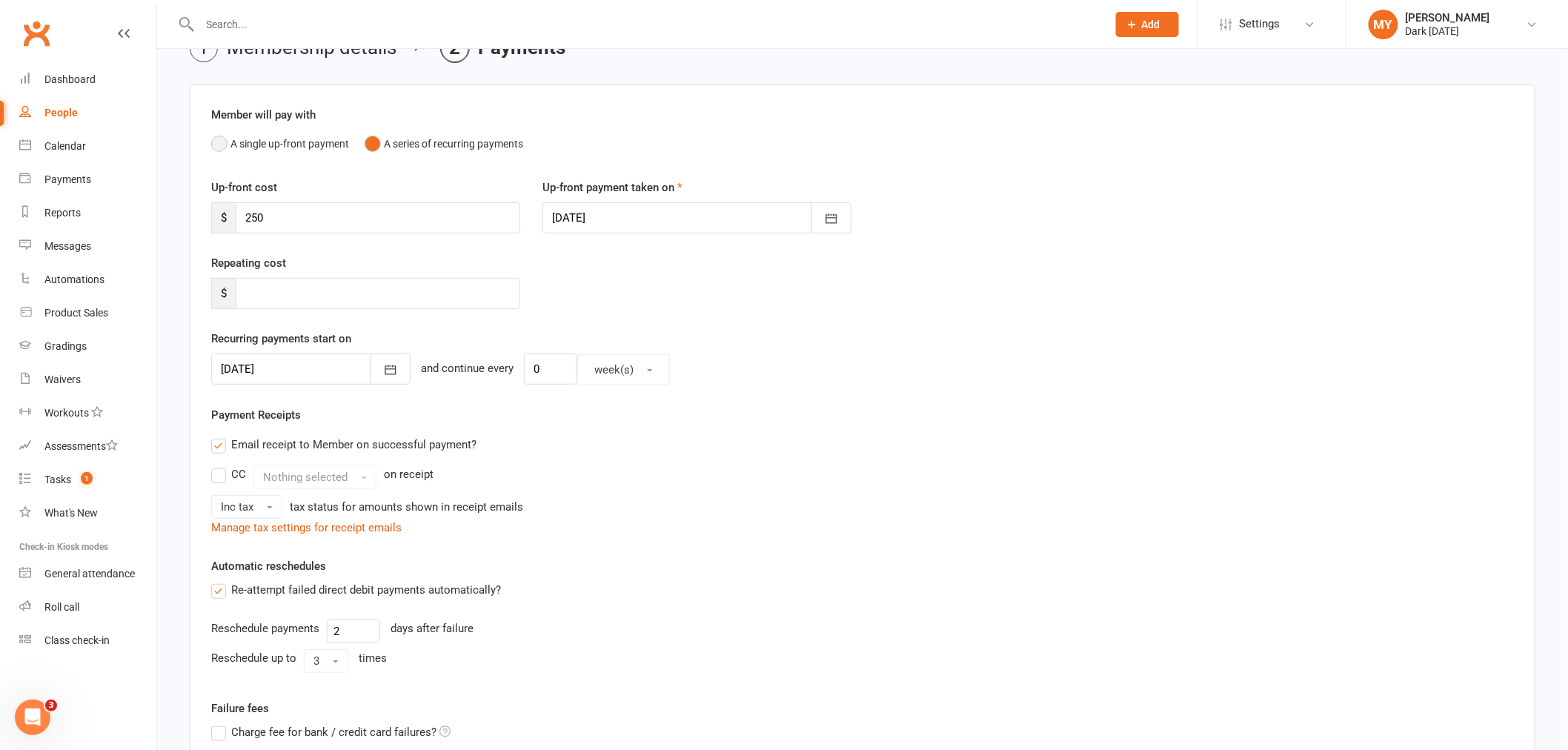
click at [256, 138] on button "A single up-front payment" at bounding box center [280, 143] width 138 height 28
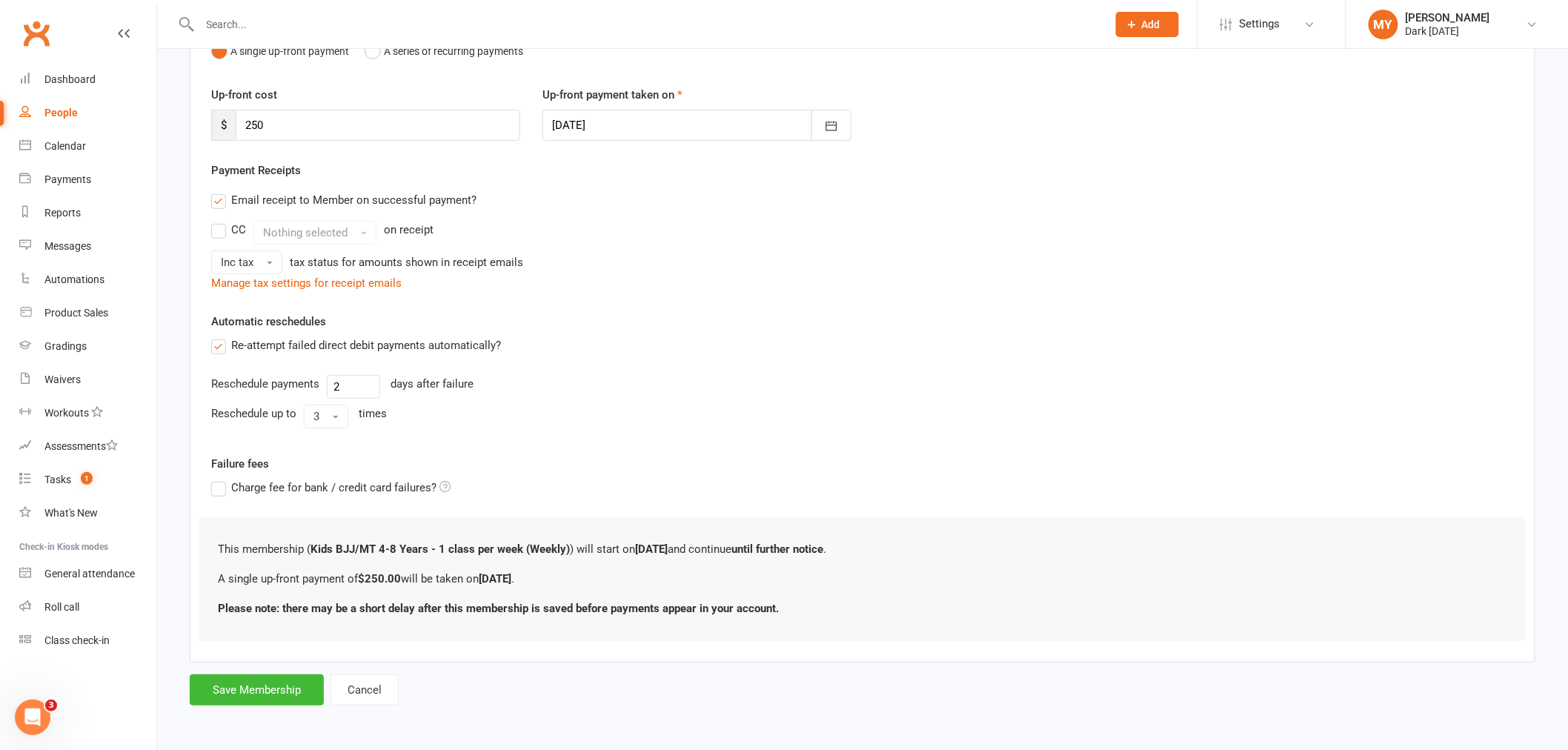
scroll to position [176, 0]
click at [280, 680] on button "Save Membership" at bounding box center [257, 689] width 134 height 31
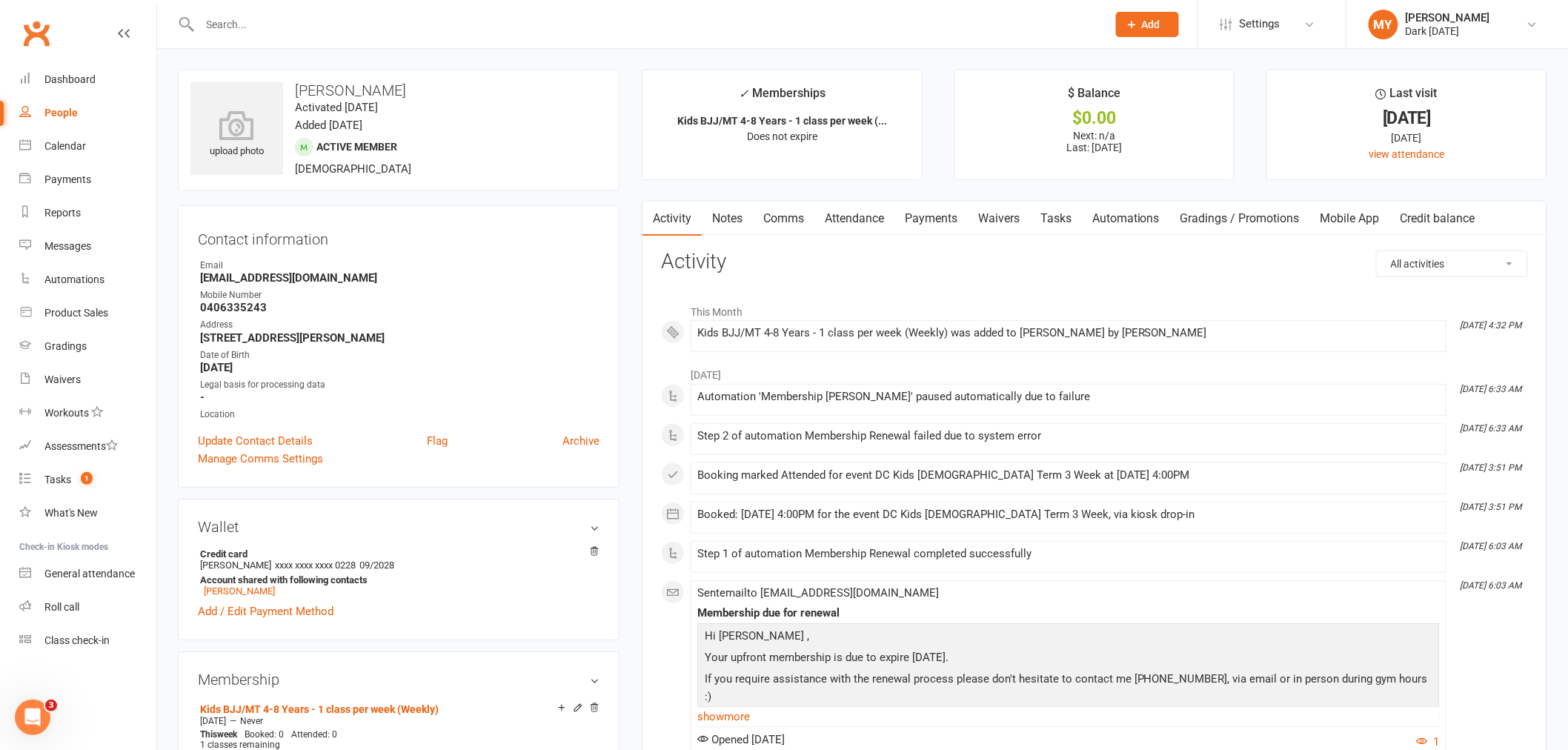
click at [236, 19] on input "text" at bounding box center [646, 24] width 901 height 21
click at [116, 154] on link "Calendar" at bounding box center [87, 146] width 137 height 33
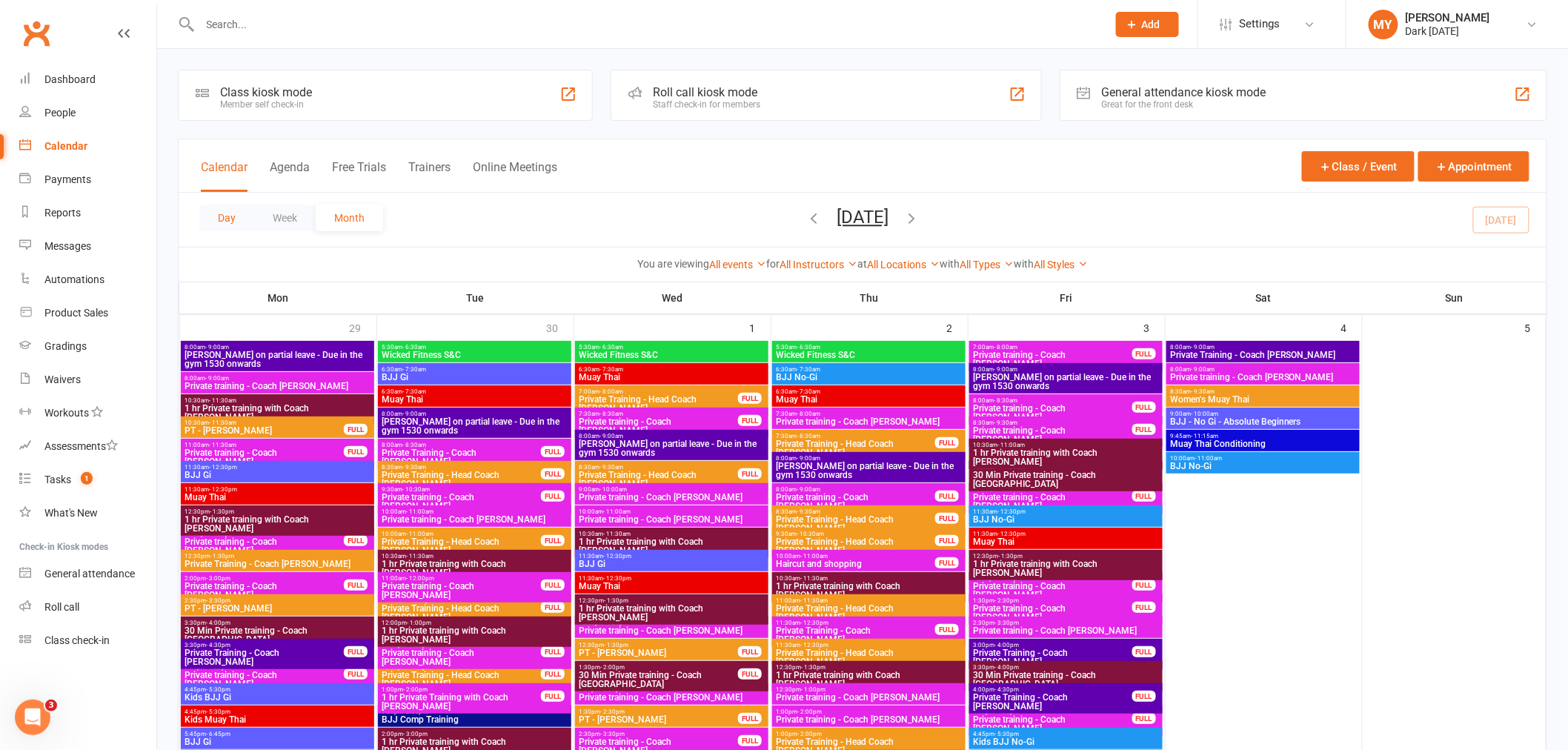
click at [240, 217] on button "Day" at bounding box center [227, 218] width 55 height 27
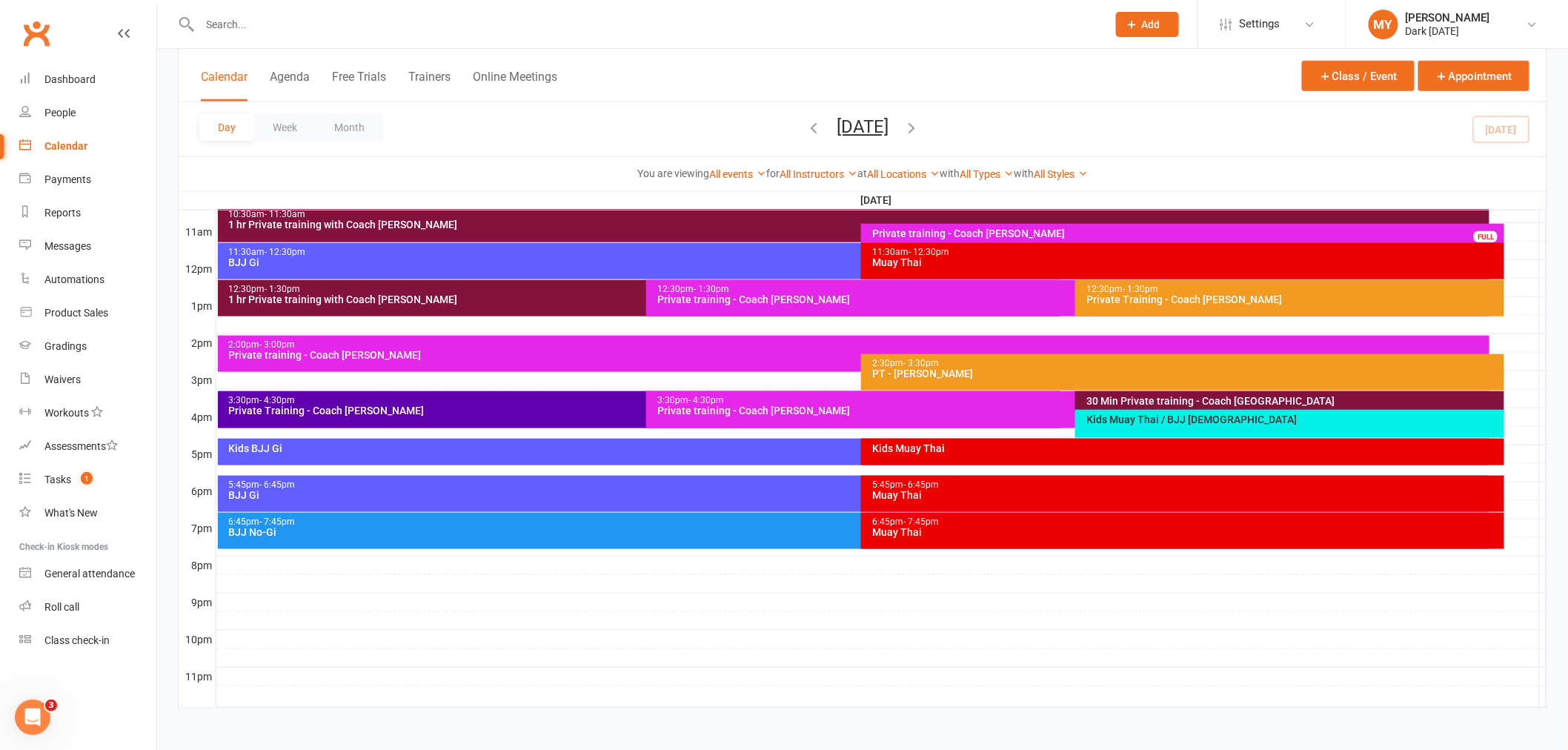
scroll to position [487, 0]
click at [1132, 398] on div "30 Min Private training - Coach [GEOGRAPHIC_DATA]" at bounding box center [1293, 400] width 415 height 11
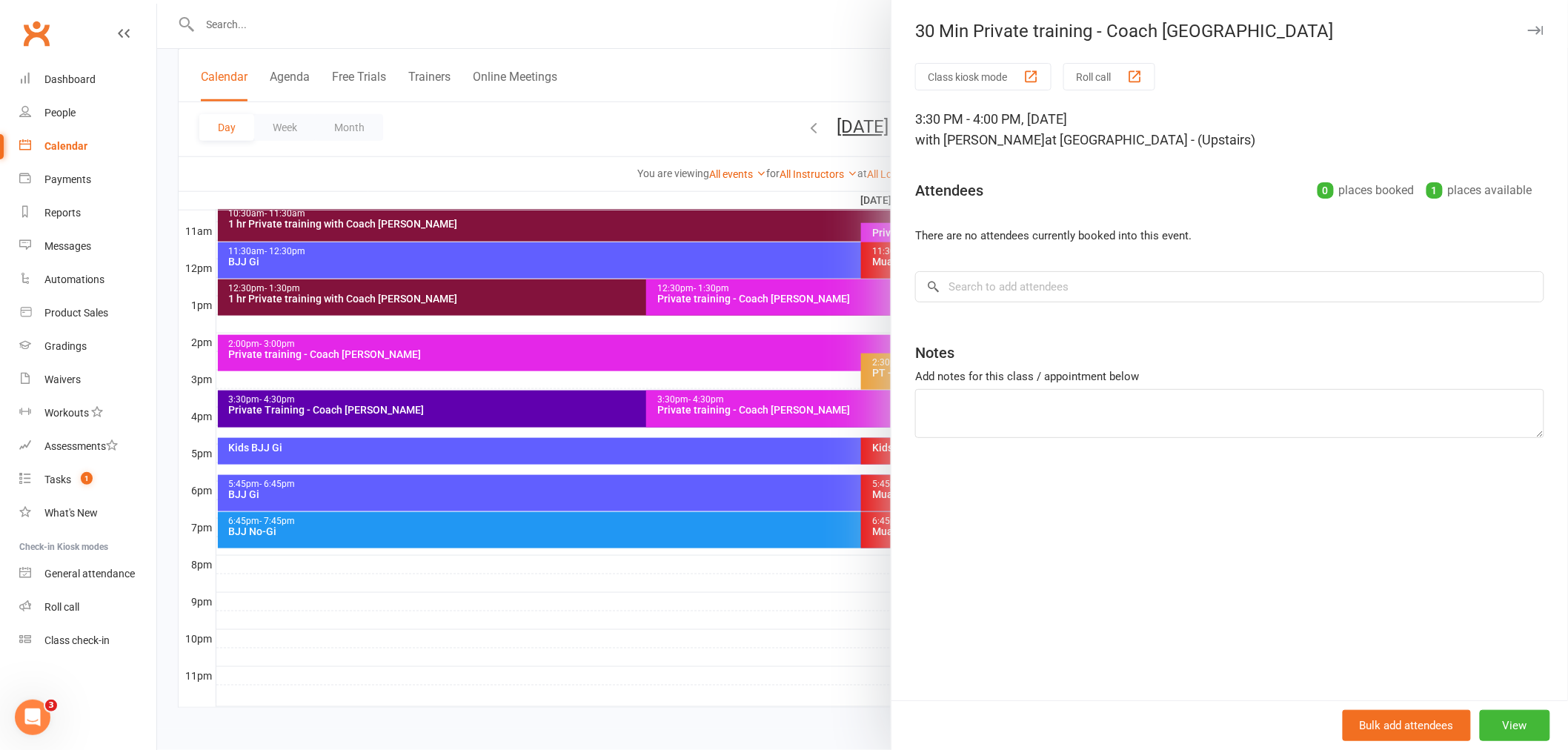
click at [837, 569] on div at bounding box center [862, 375] width 1411 height 750
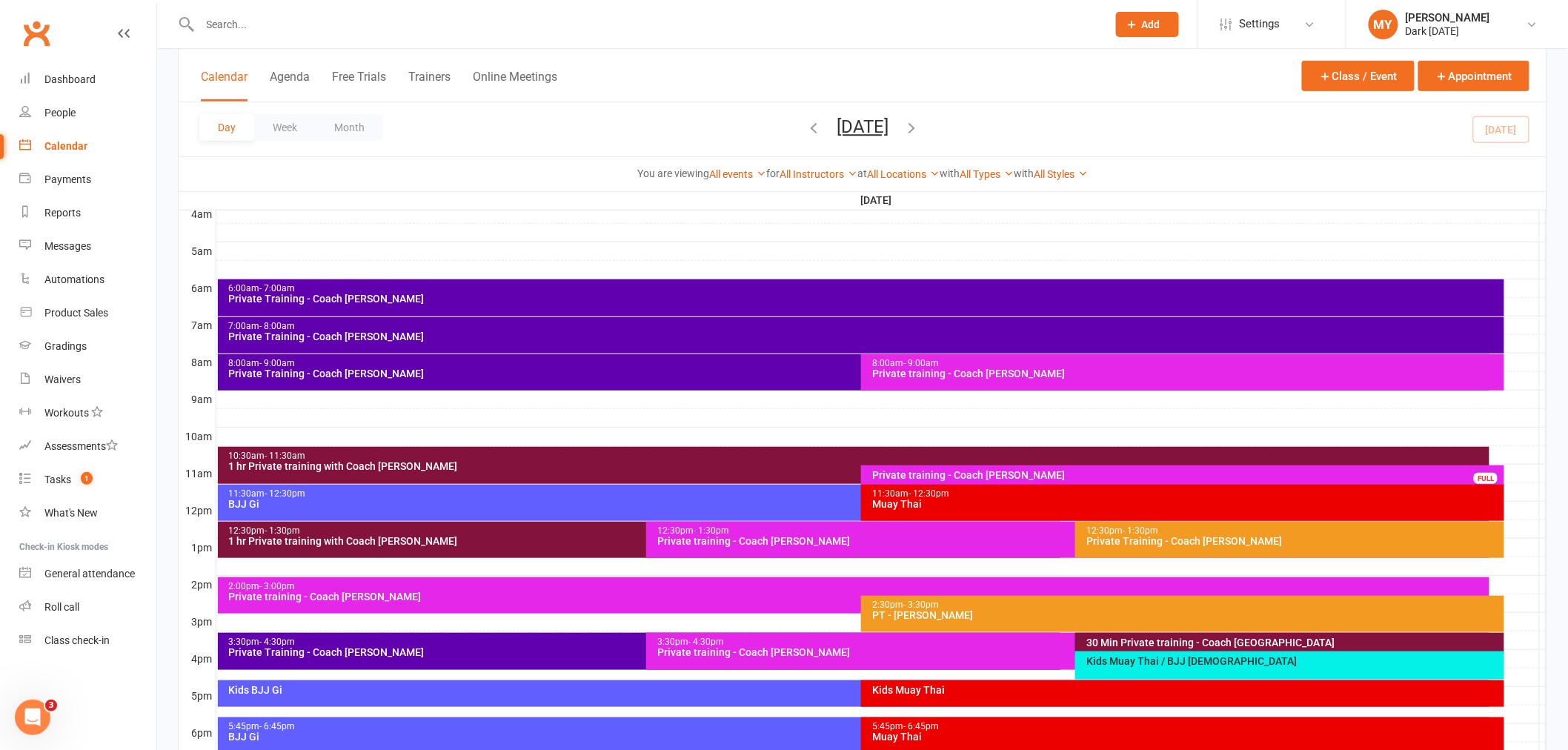
scroll to position [241, 0]
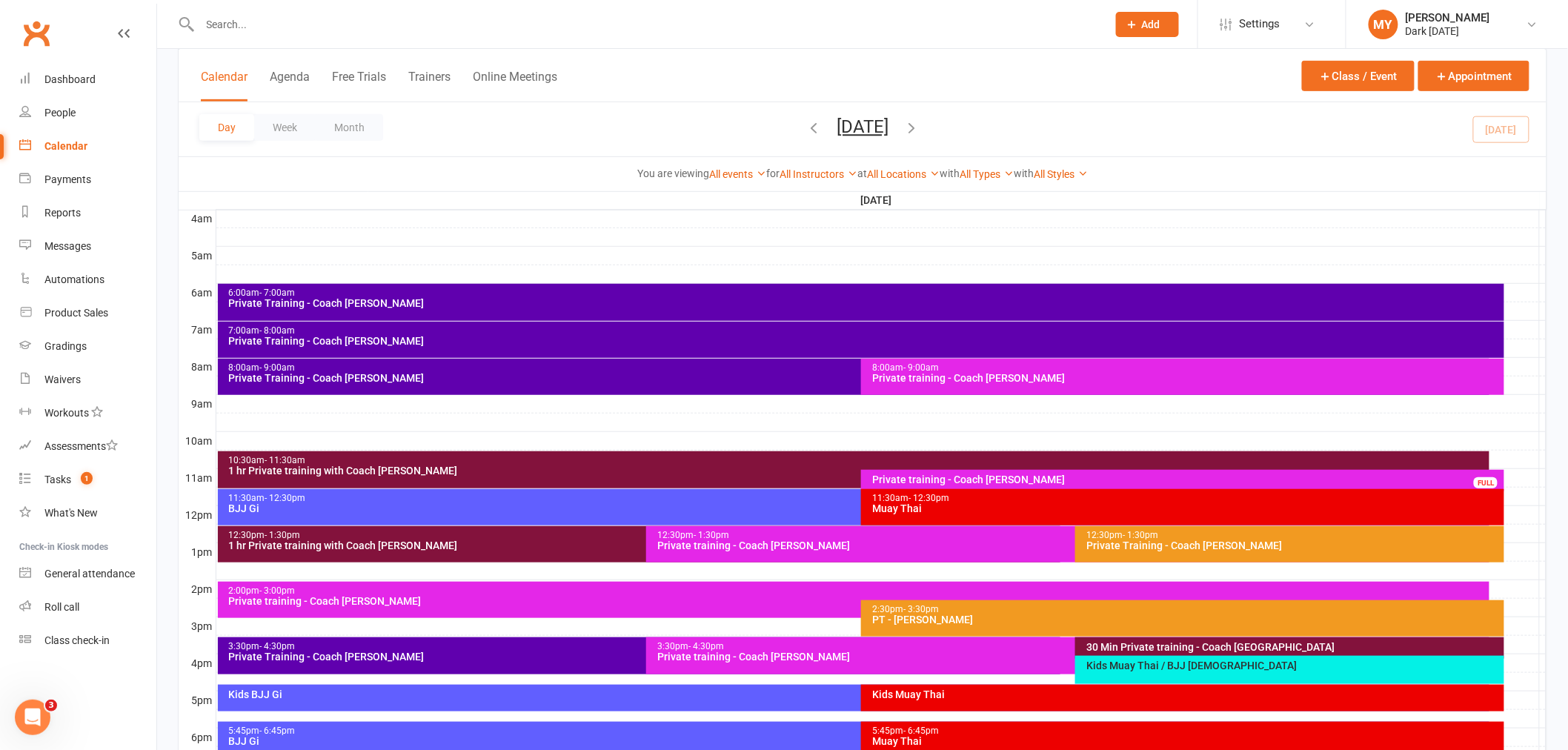
click at [888, 126] on button "[DATE]" at bounding box center [862, 127] width 52 height 21
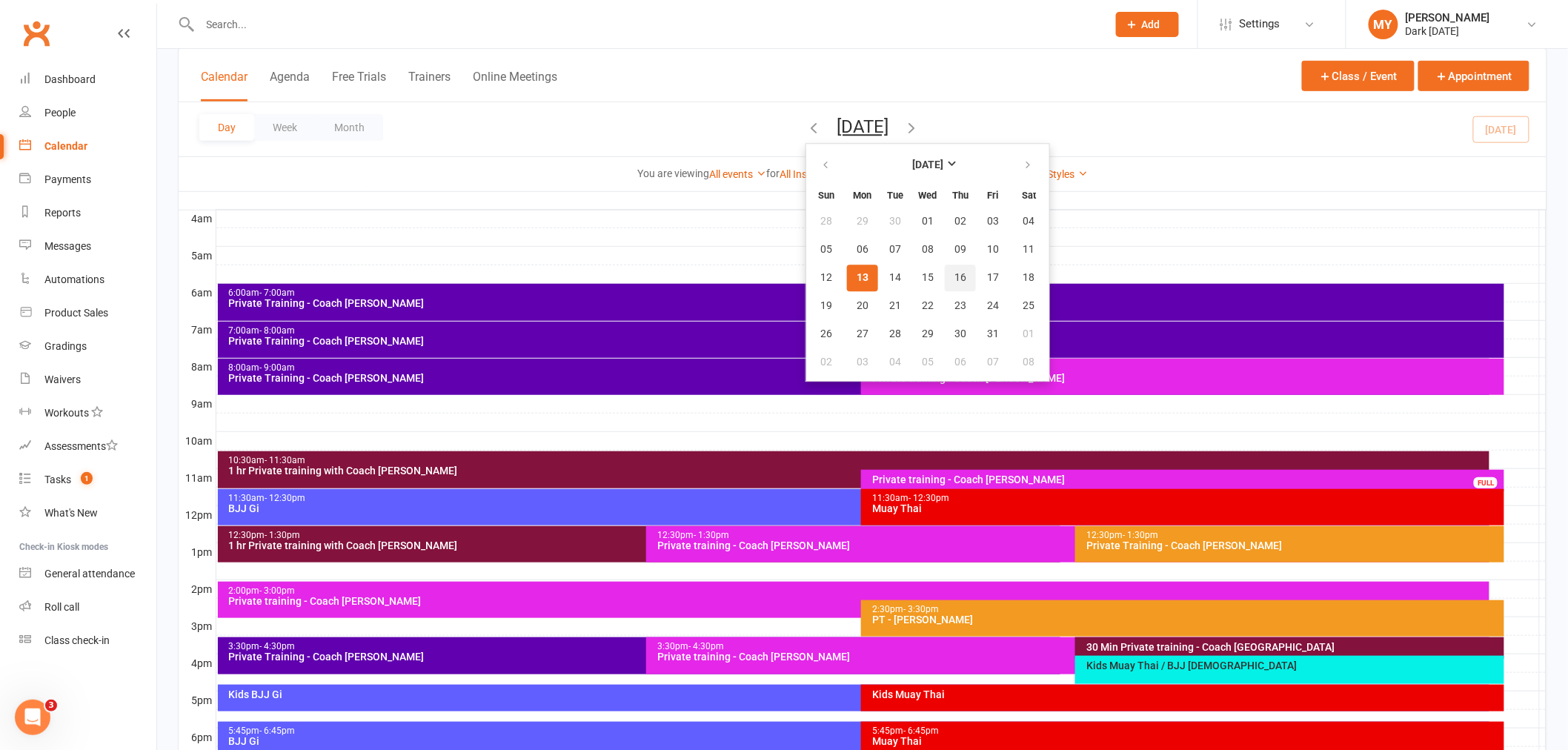
click at [954, 275] on span "16" at bounding box center [960, 278] width 12 height 12
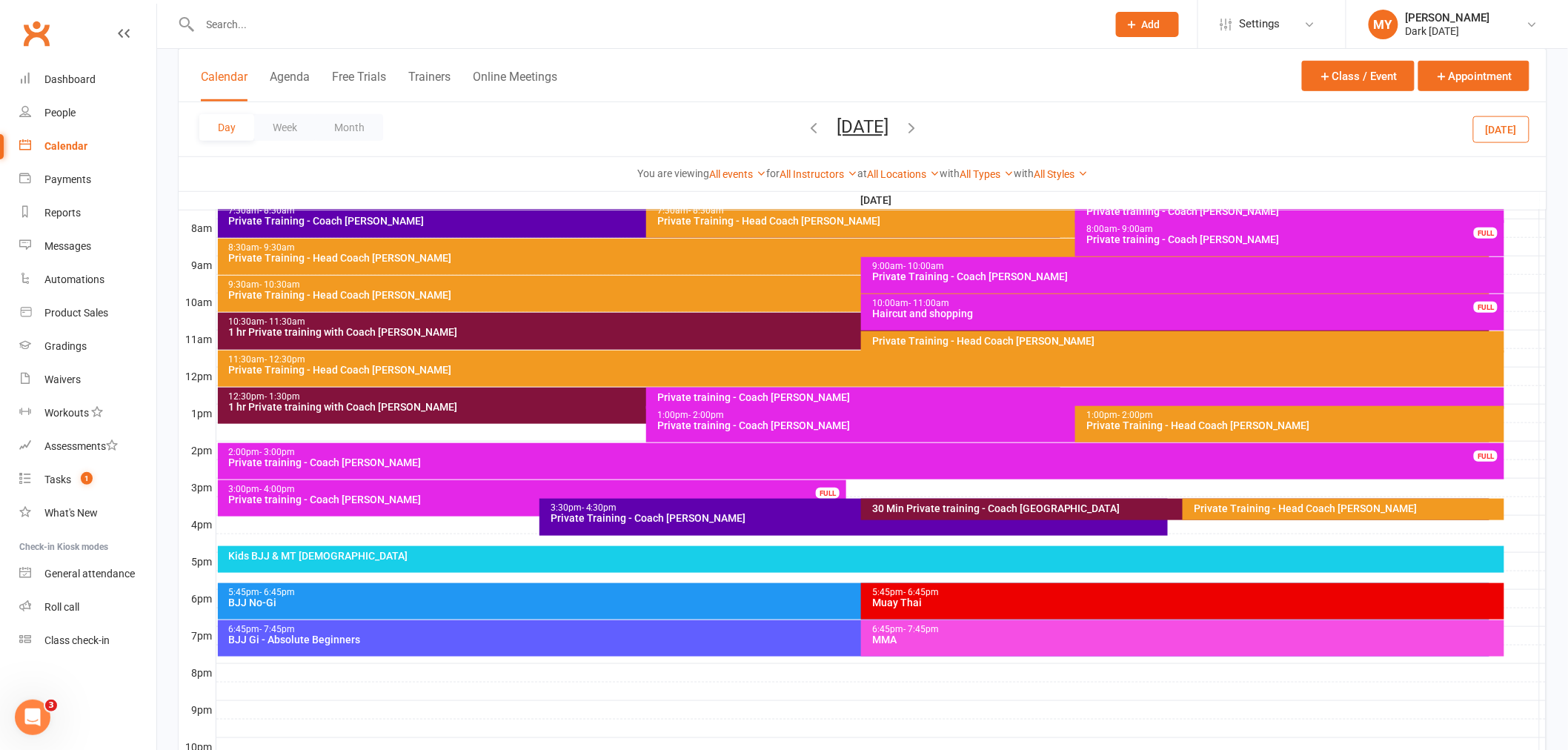
scroll to position [405, 0]
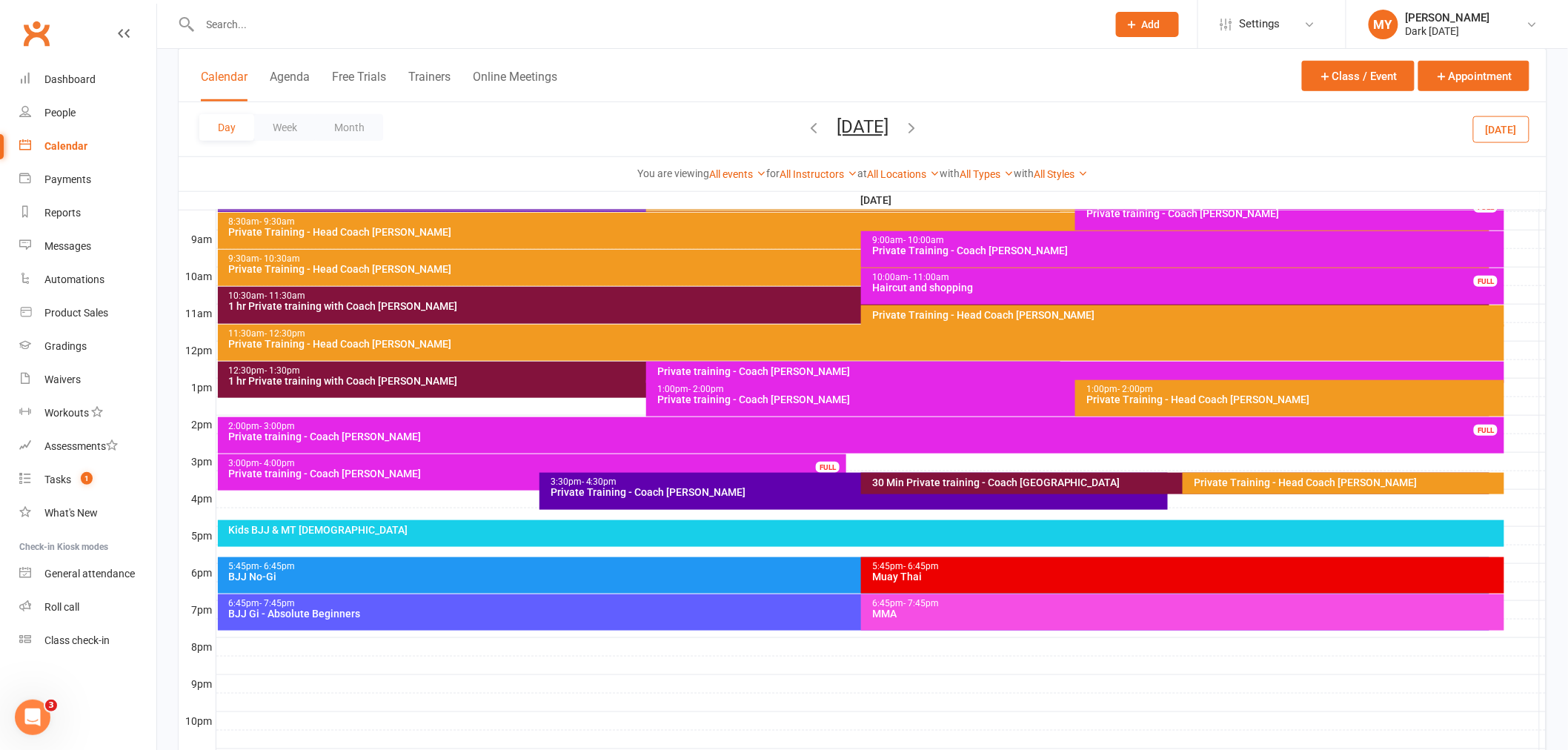
click at [996, 484] on div "30 Min Private training - Coach [GEOGRAPHIC_DATA]" at bounding box center [1179, 482] width 615 height 11
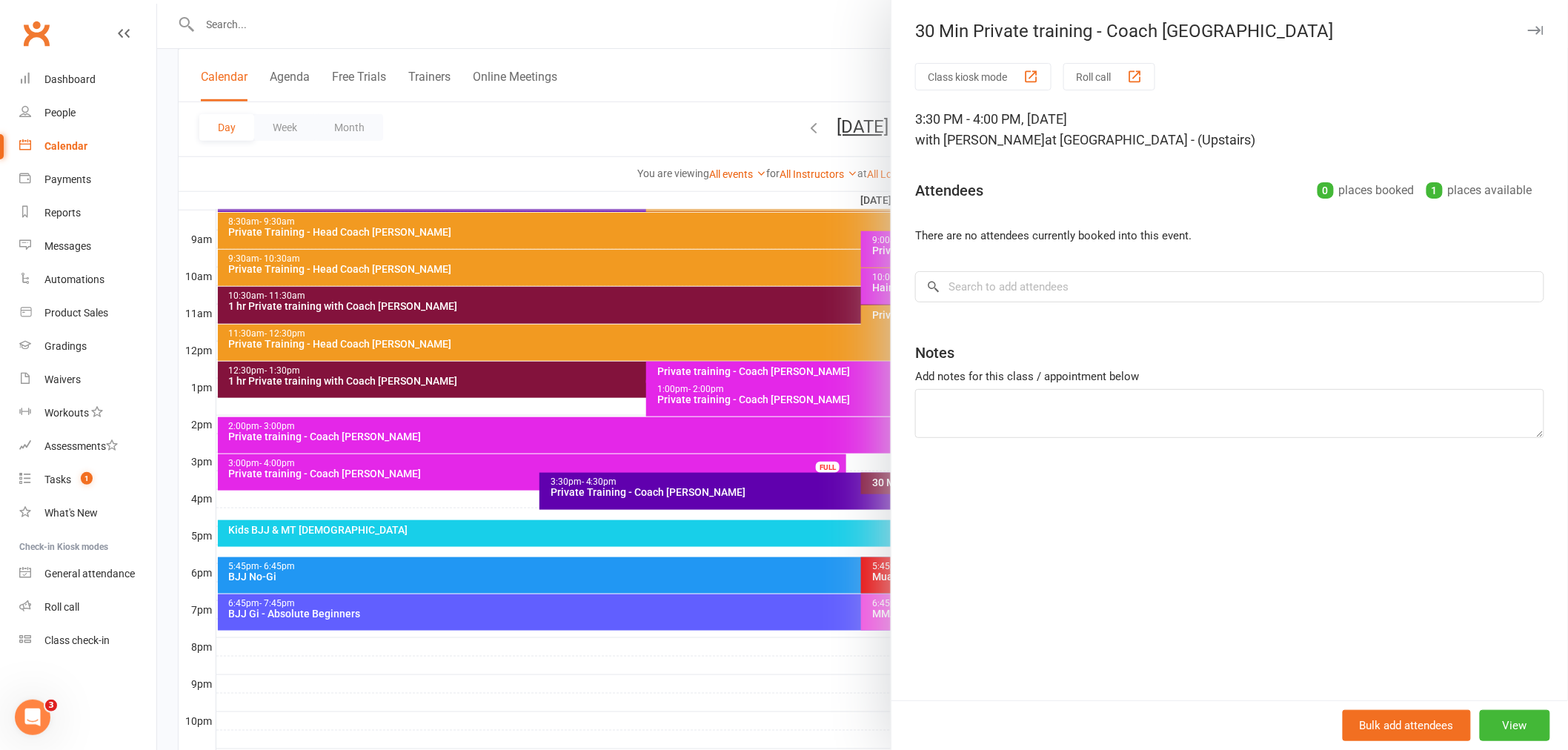
click at [712, 50] on div at bounding box center [862, 375] width 1411 height 750
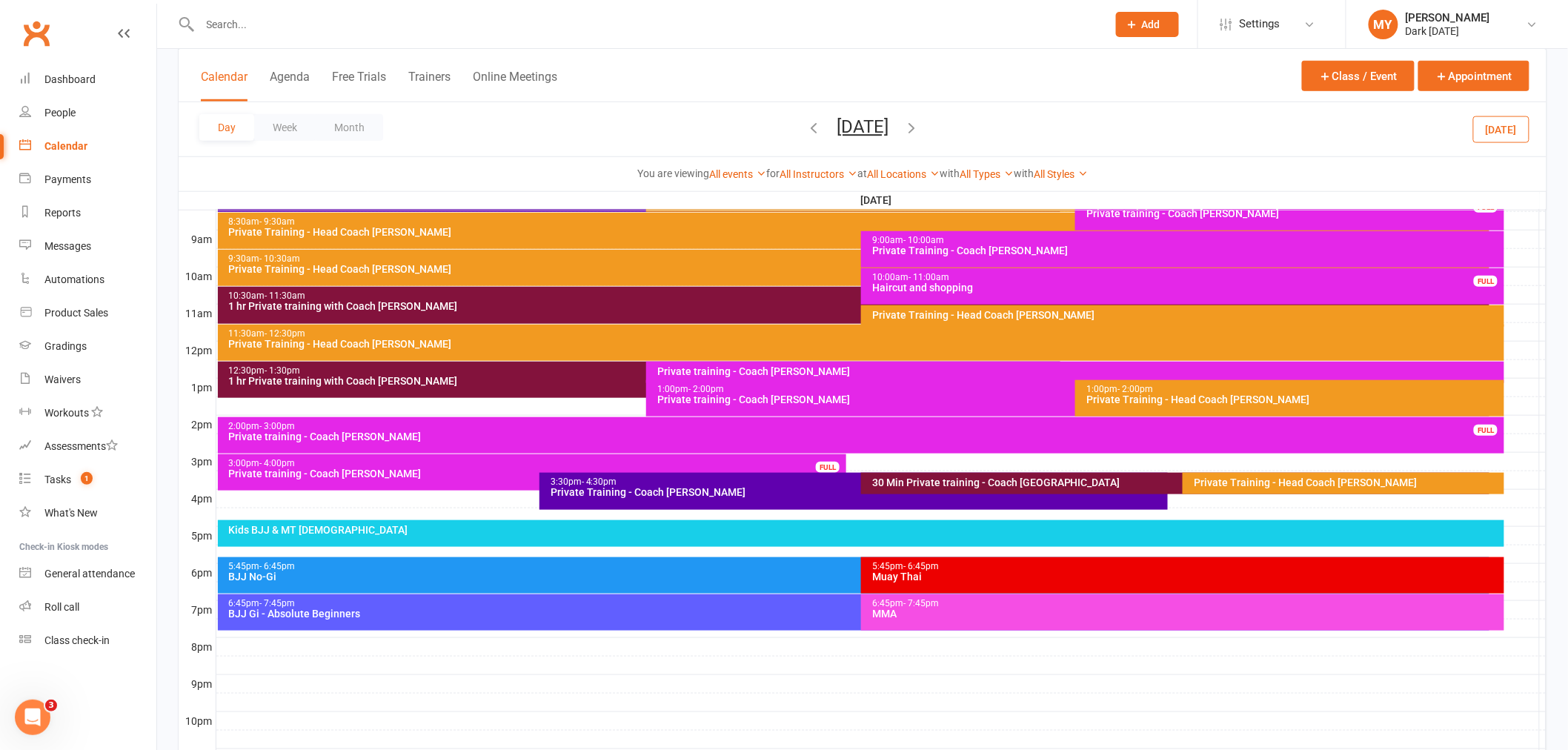
click at [596, 367] on div "12:30pm - 1:30pm" at bounding box center [643, 371] width 830 height 10
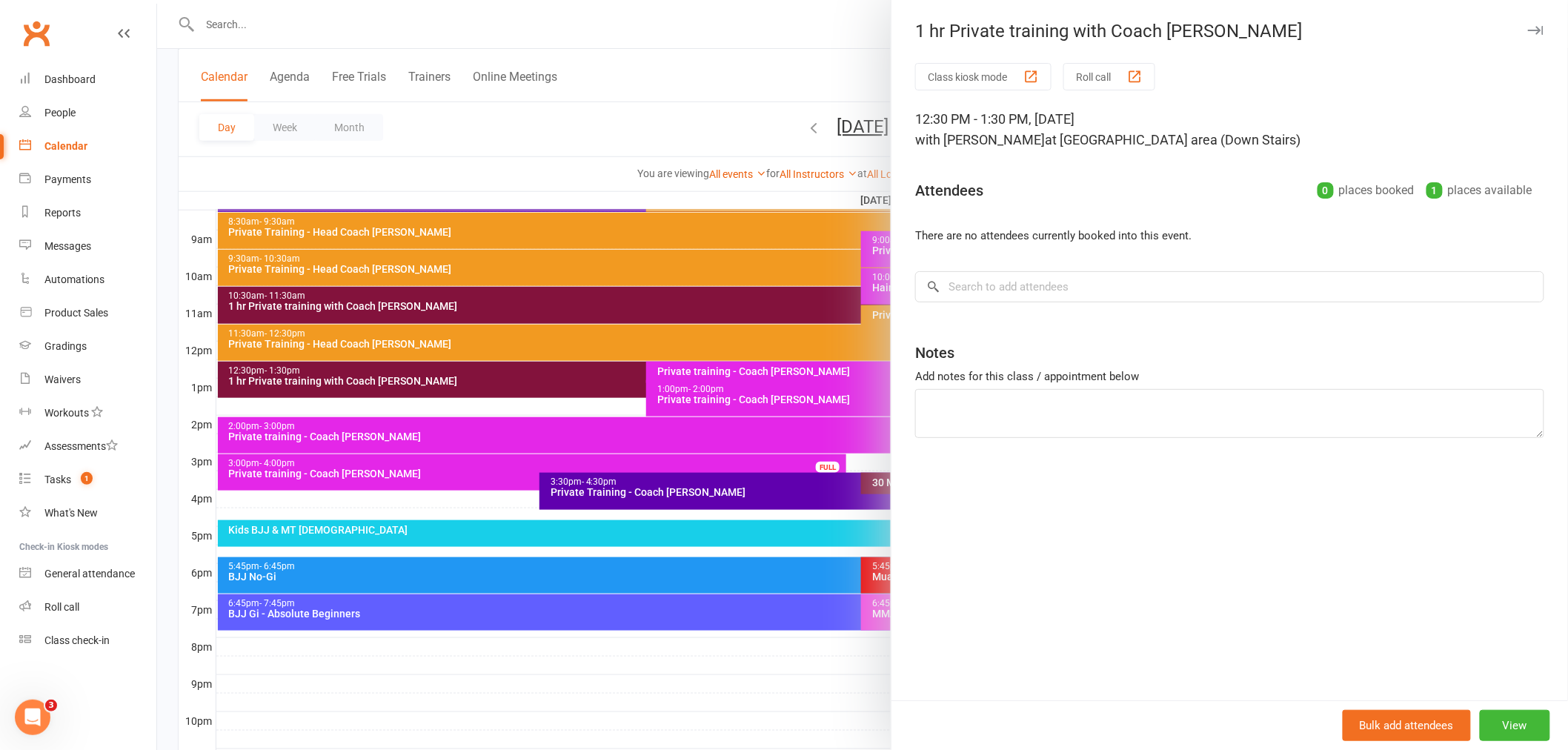
click at [693, 48] on div at bounding box center [862, 375] width 1411 height 750
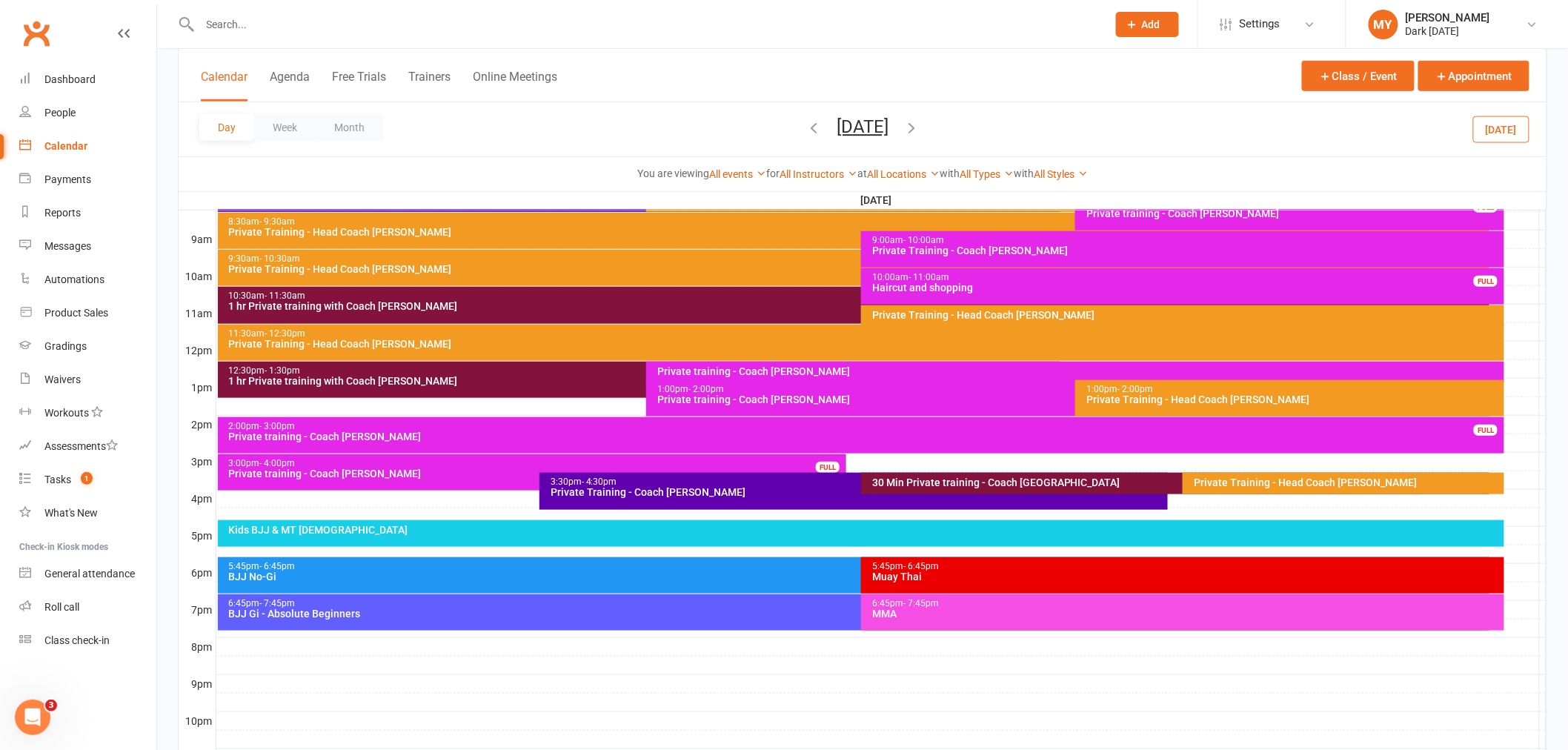
click at [249, 20] on input "text" at bounding box center [646, 24] width 901 height 21
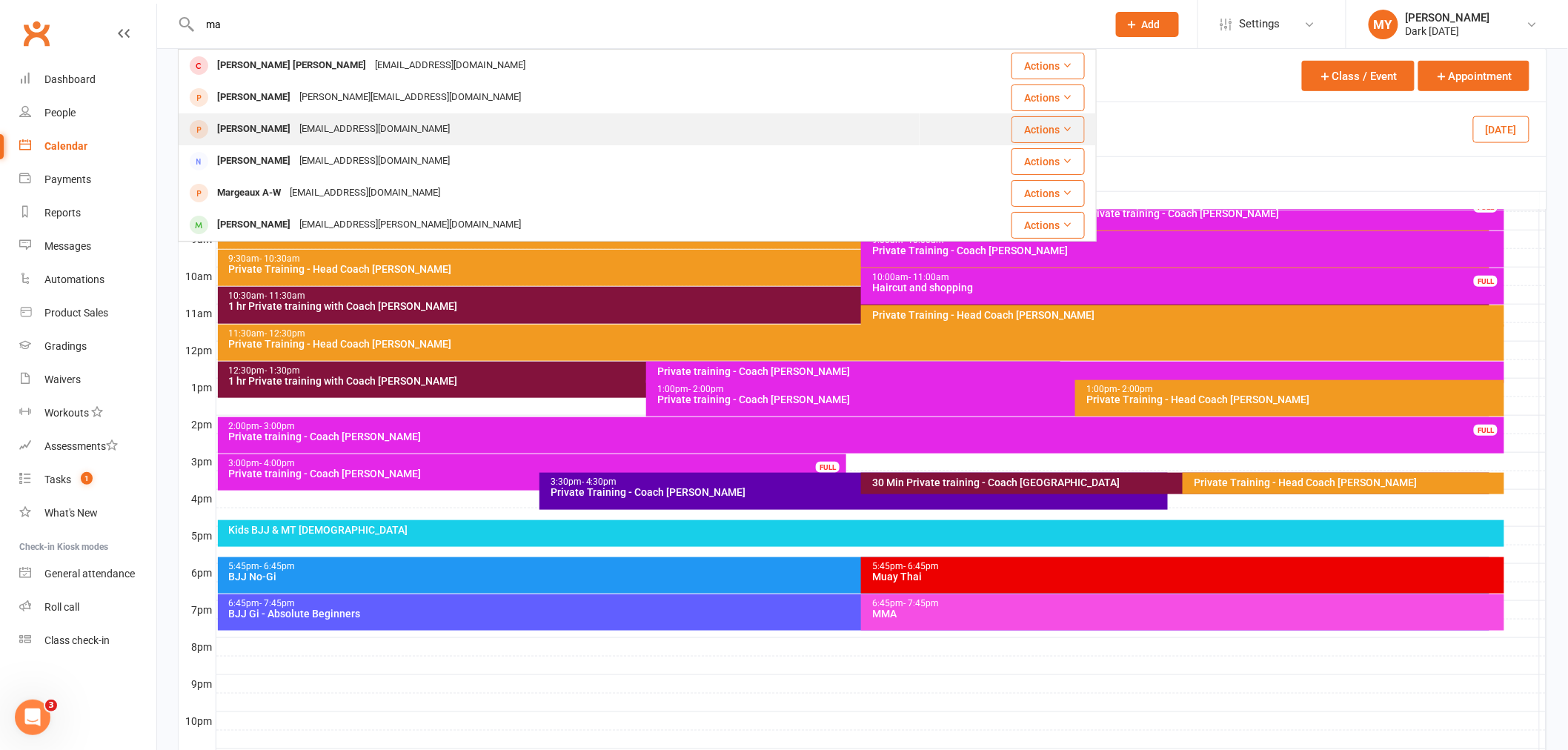
type input "m"
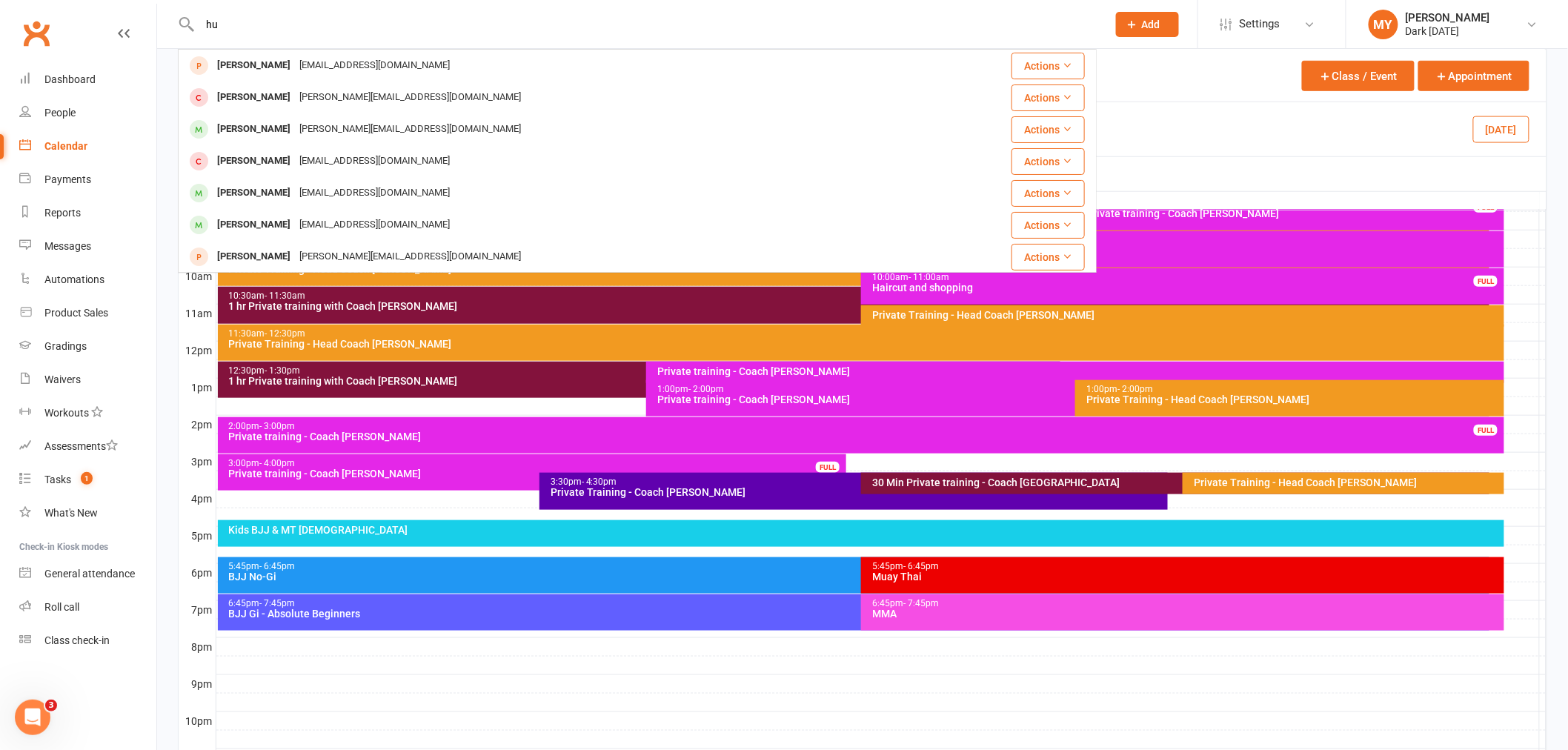
type input "h"
type input "s"
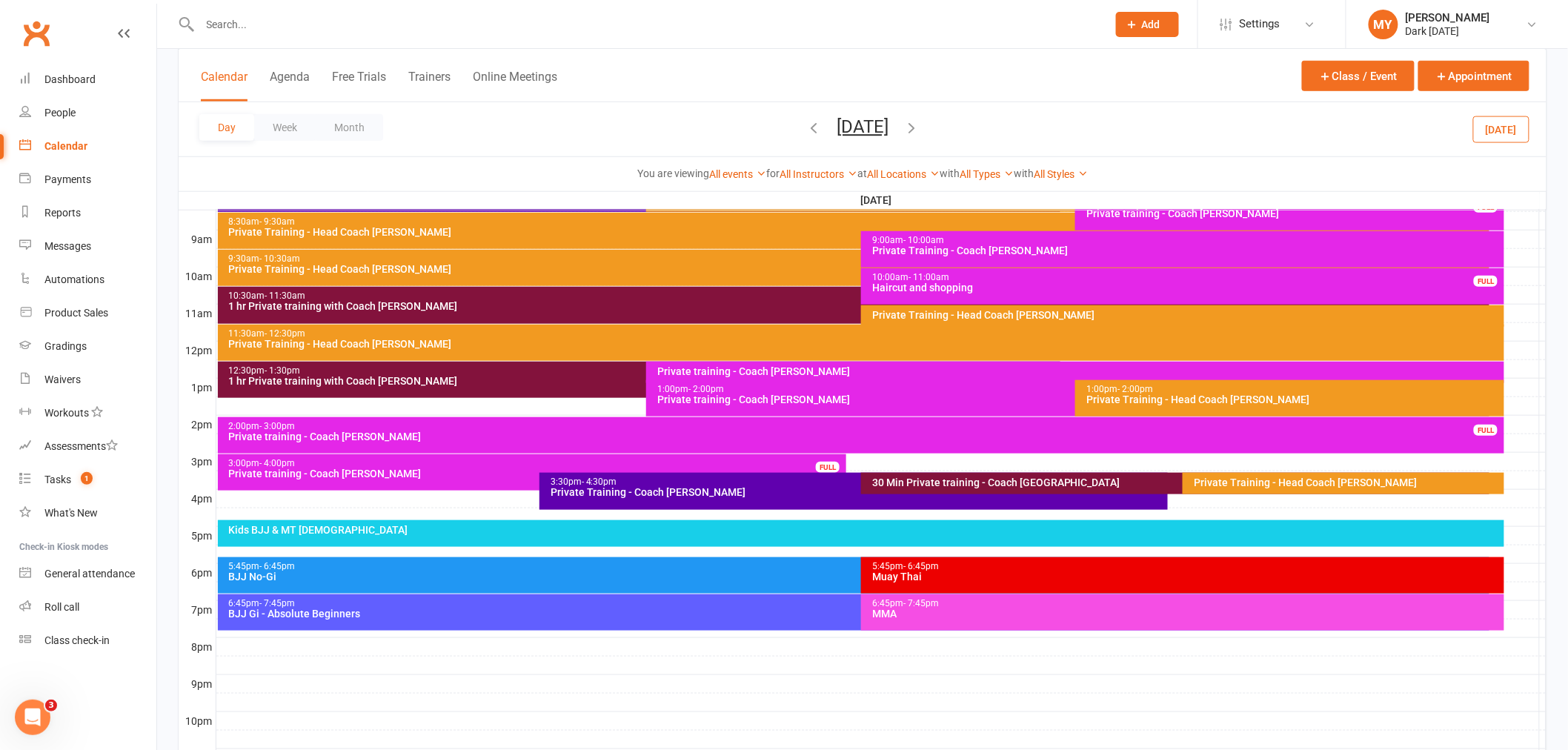
paste input "[EMAIL_ADDRESS][PERSON_NAME][DOMAIN_NAME]"
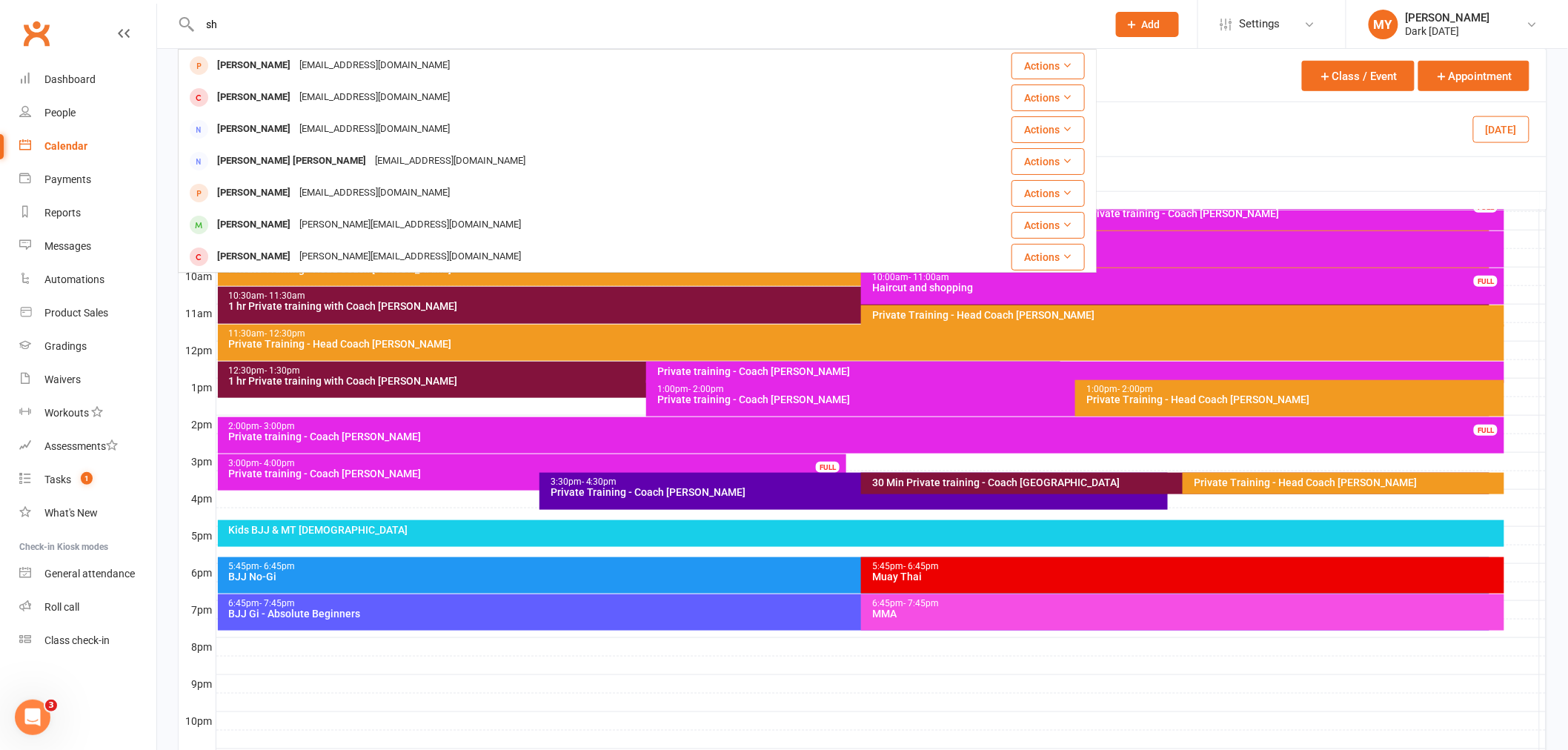
type input "s"
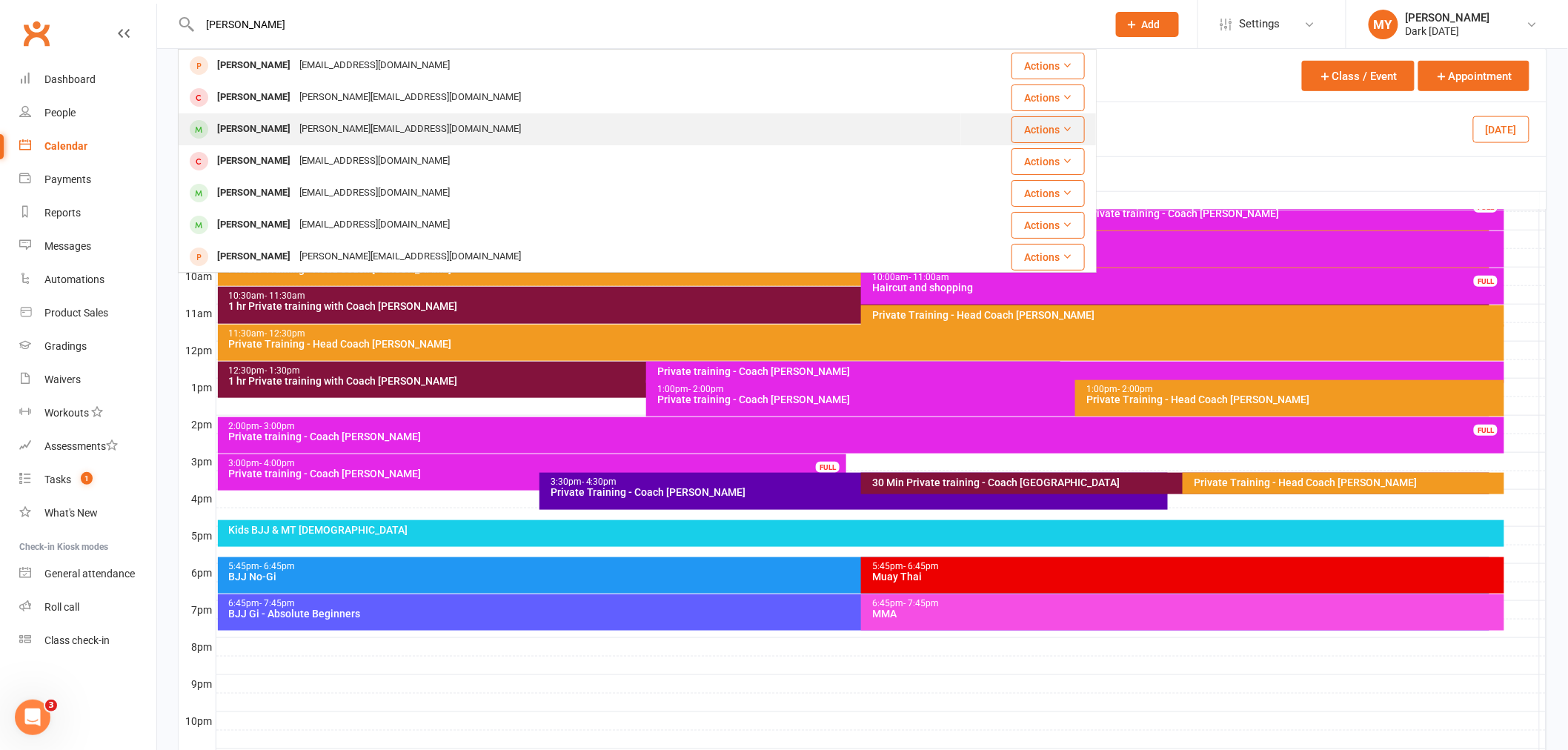
type input "[PERSON_NAME]"
click at [343, 126] on div "[PERSON_NAME][EMAIL_ADDRESS][DOMAIN_NAME]" at bounding box center [410, 129] width 231 height 22
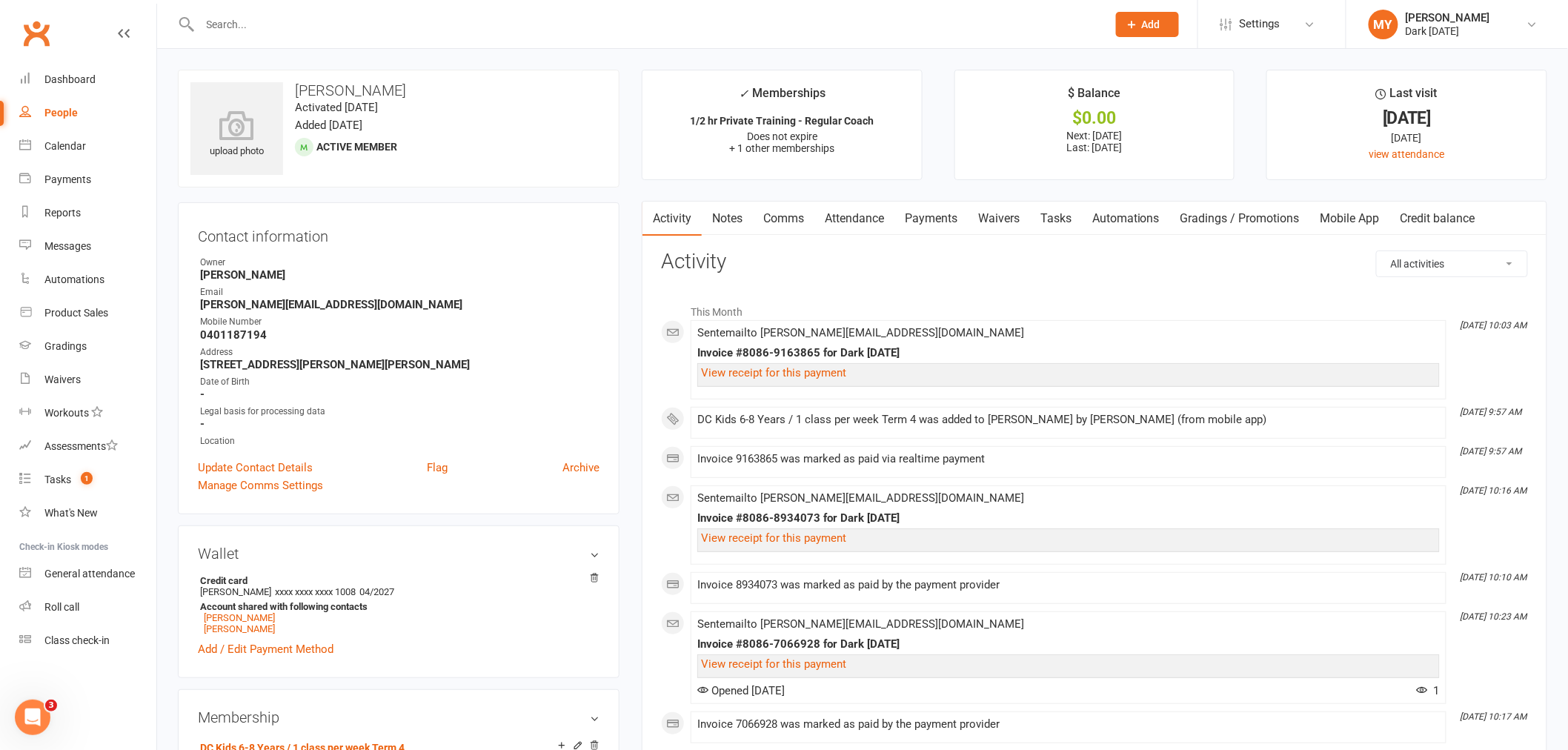
click at [941, 219] on link "Payments" at bounding box center [931, 219] width 74 height 34
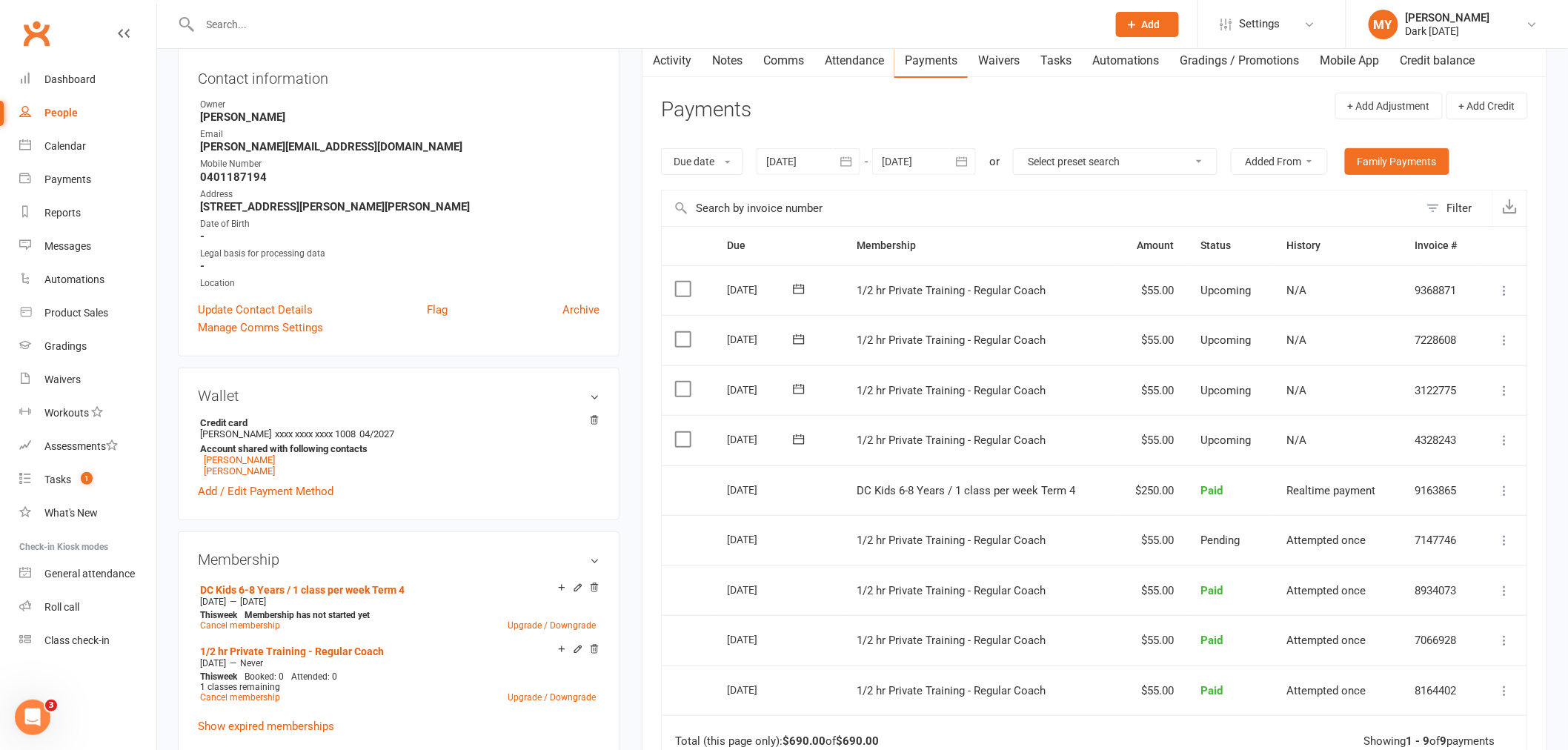
scroll to position [164, 0]
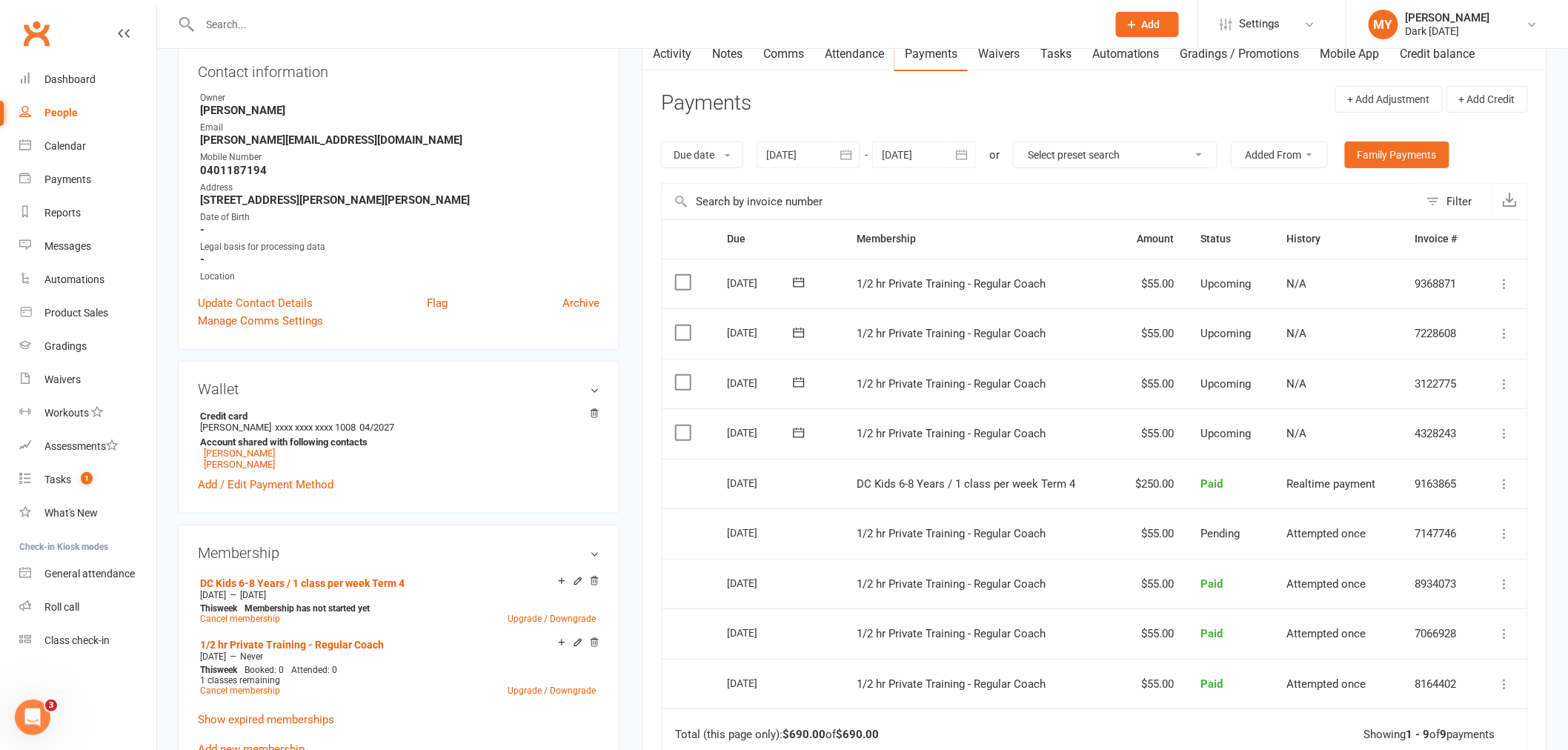
click at [1510, 427] on icon at bounding box center [1505, 433] width 15 height 15
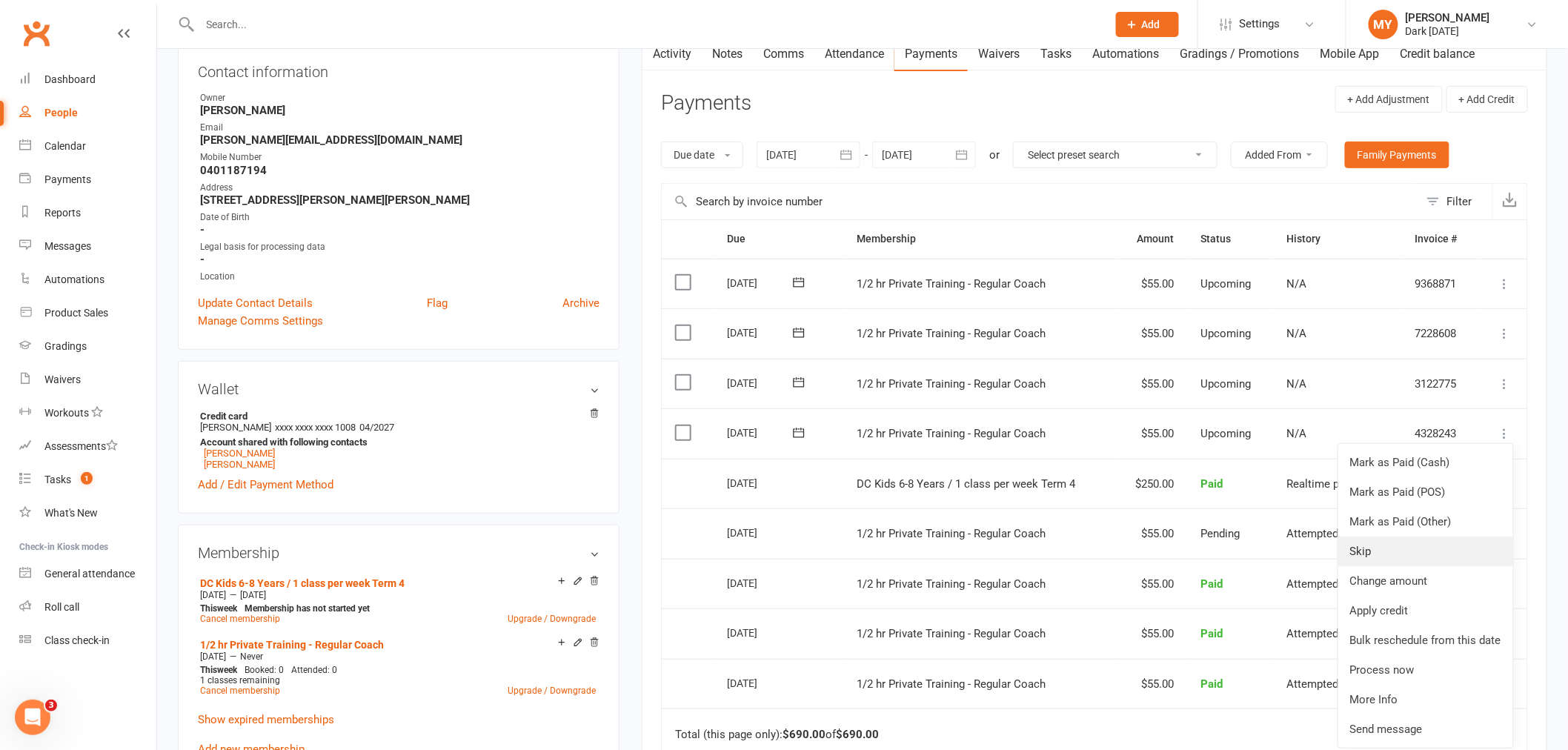
click at [1403, 558] on link "Skip" at bounding box center [1426, 552] width 175 height 30
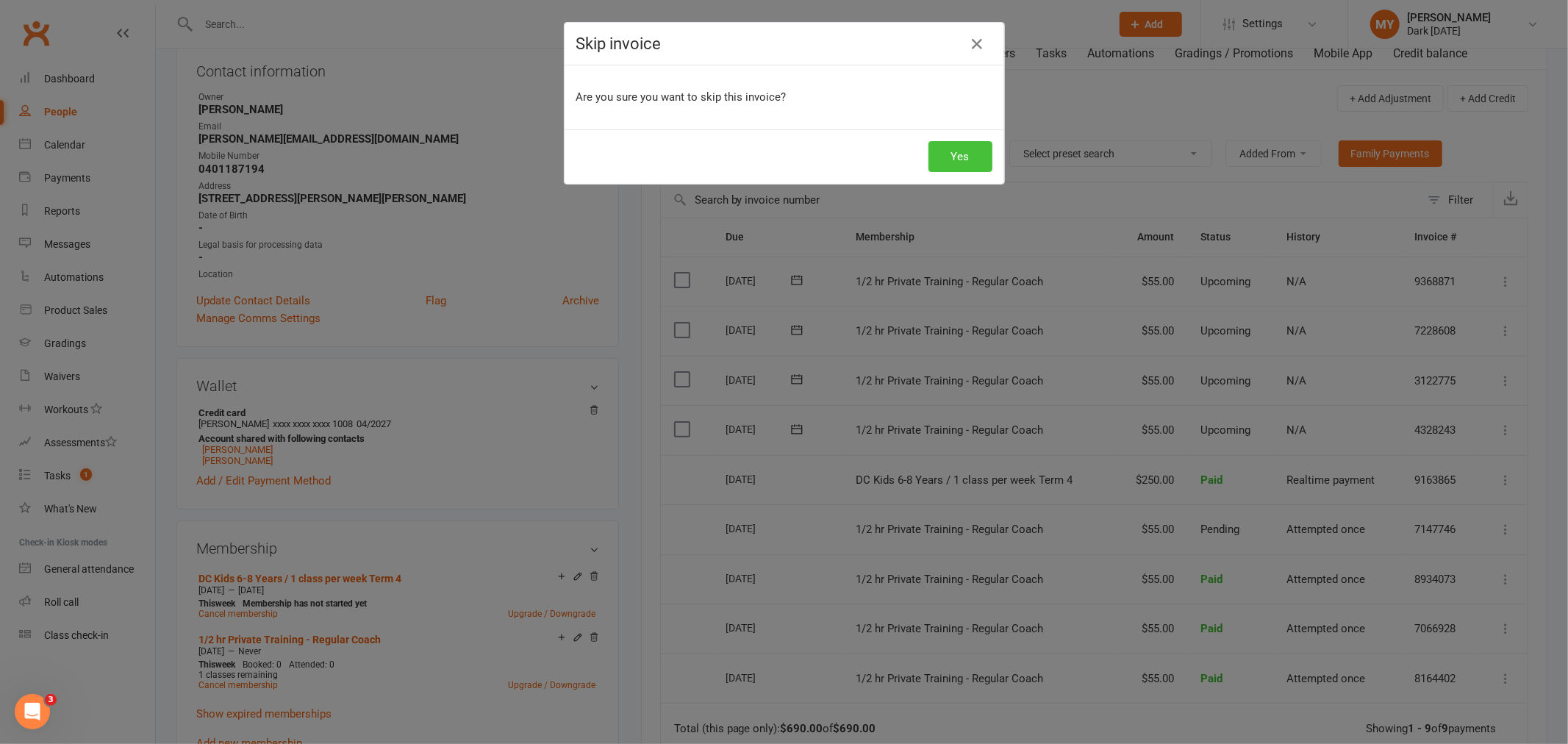
click at [953, 157] on button "Yes" at bounding box center [961, 157] width 64 height 31
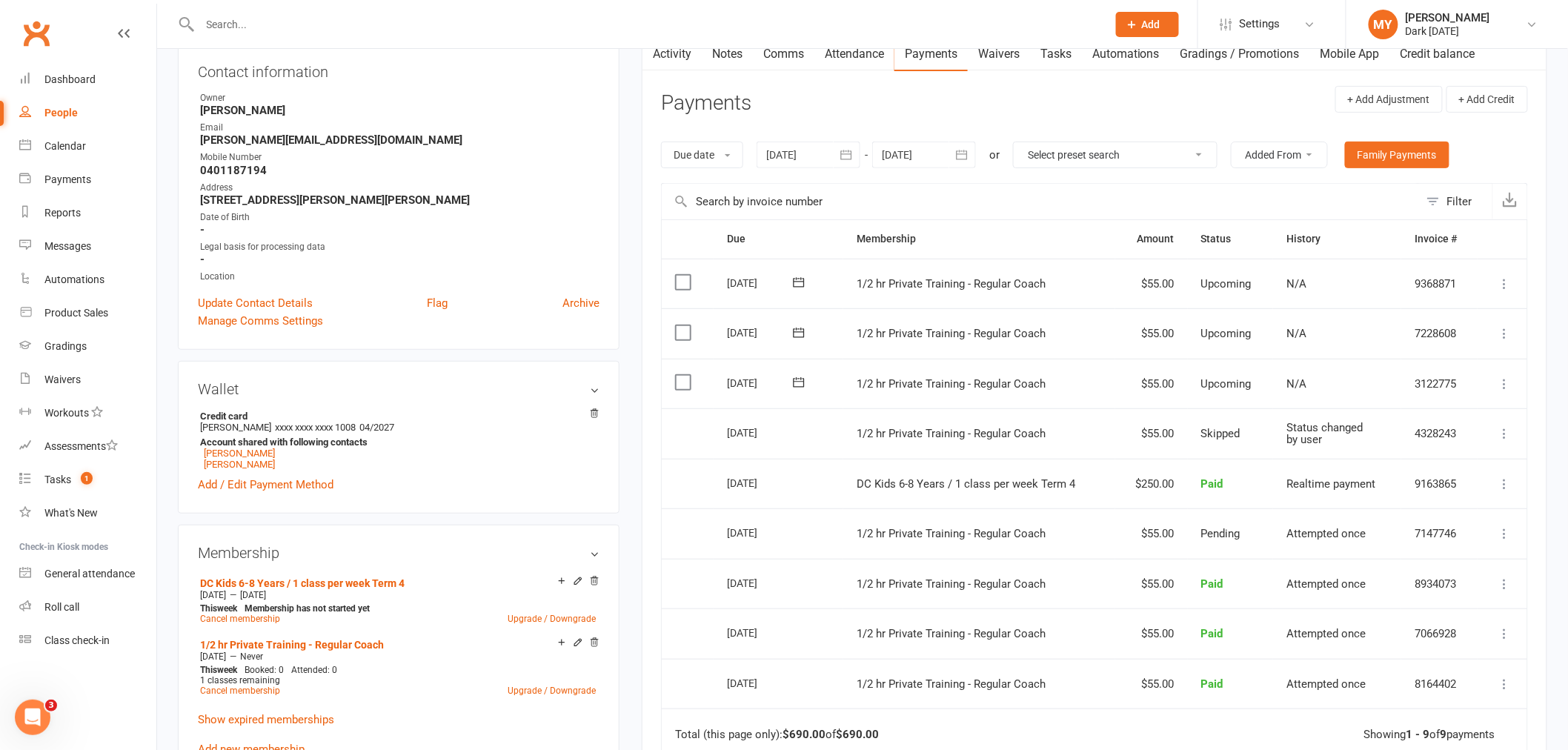
click at [1497, 382] on button at bounding box center [1505, 384] width 18 height 18
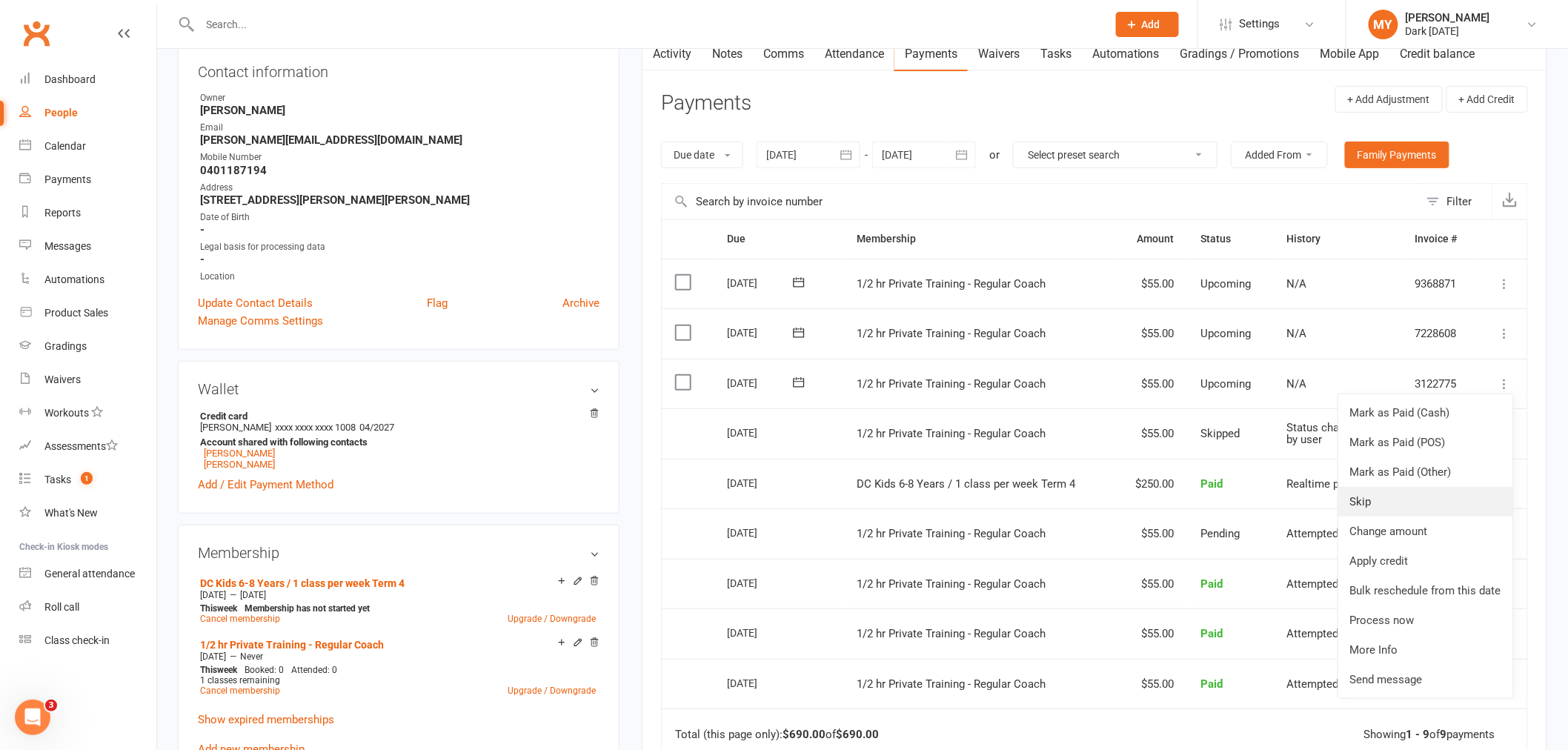
click at [1376, 493] on link "Skip" at bounding box center [1426, 501] width 175 height 30
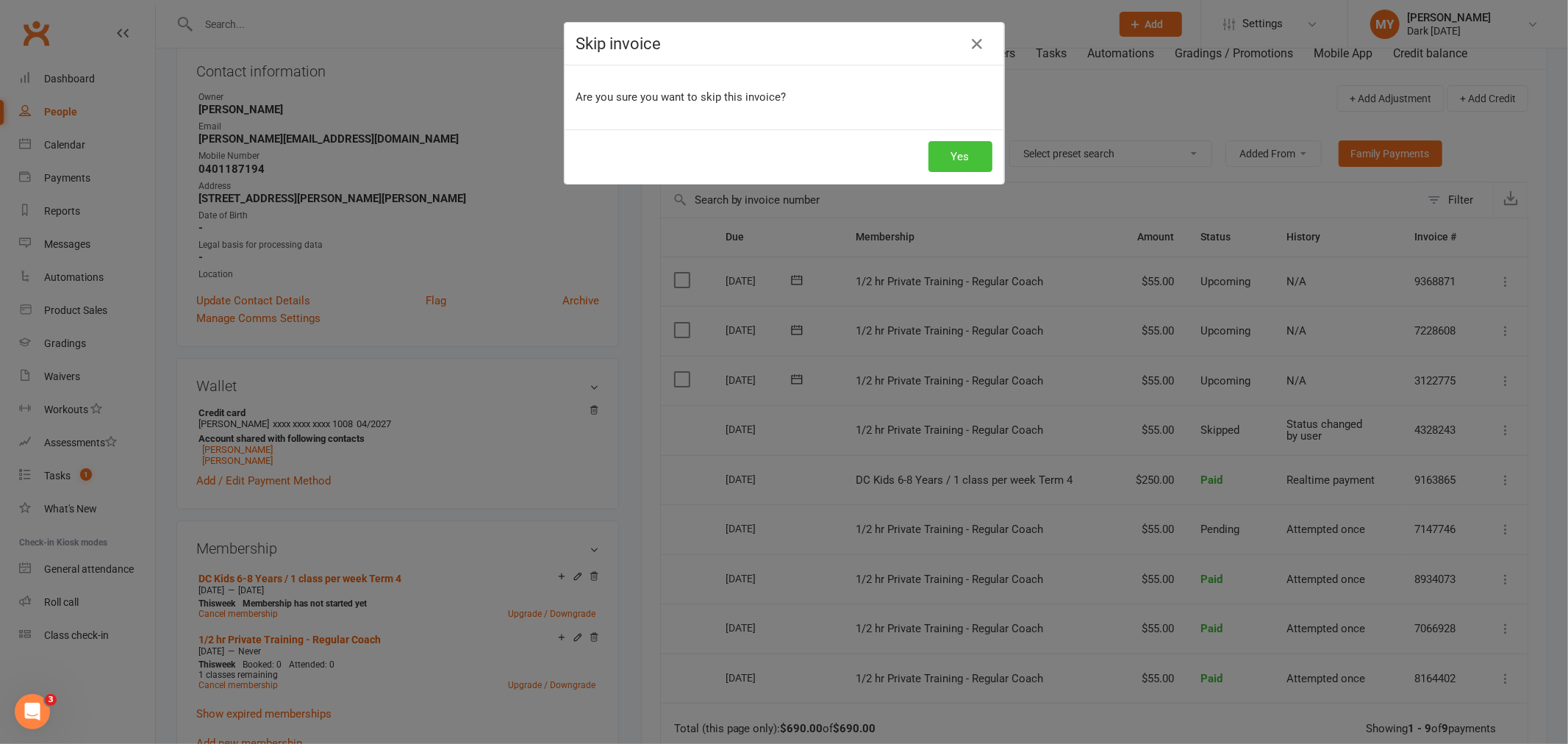
click at [956, 144] on button "Yes" at bounding box center [961, 157] width 64 height 31
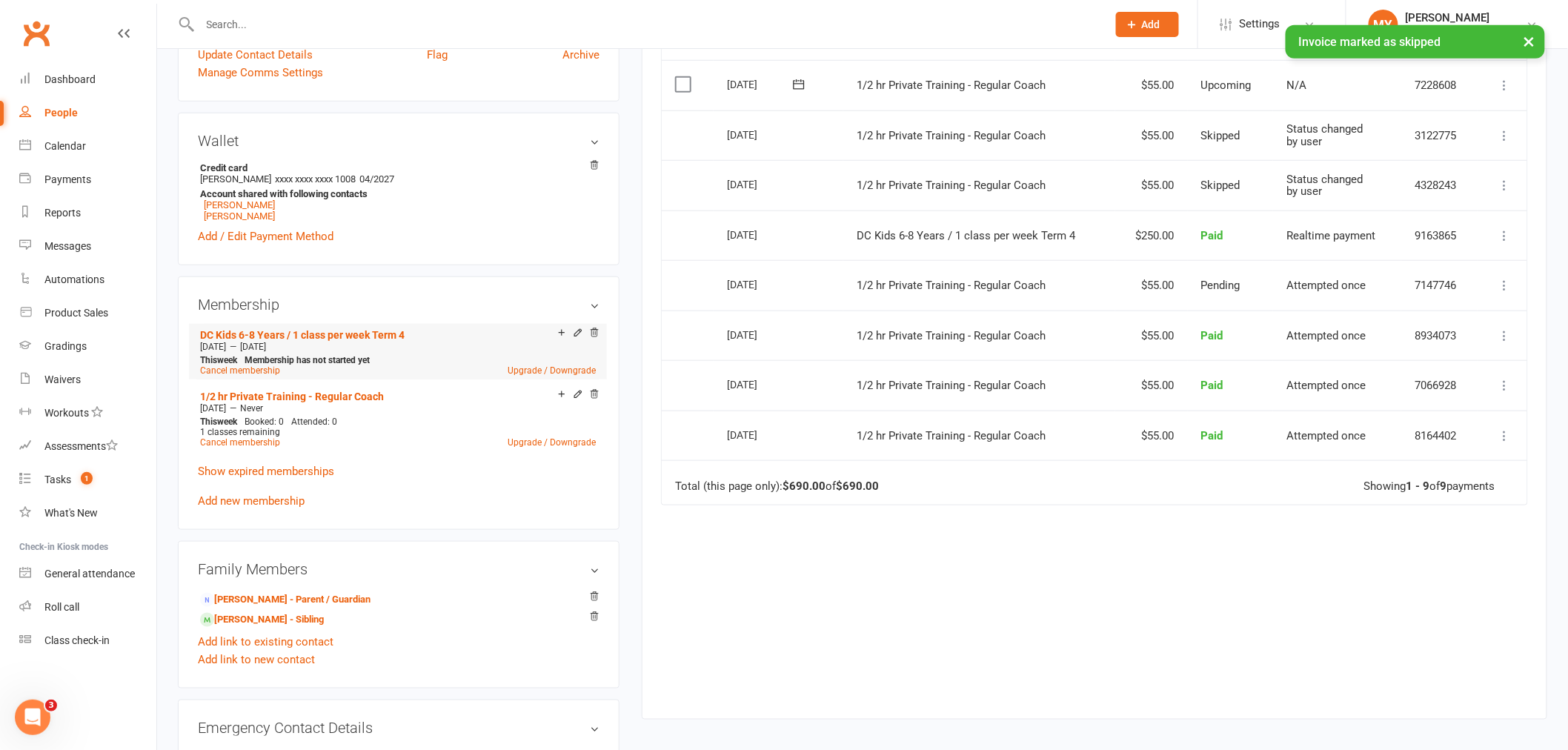
scroll to position [494, 0]
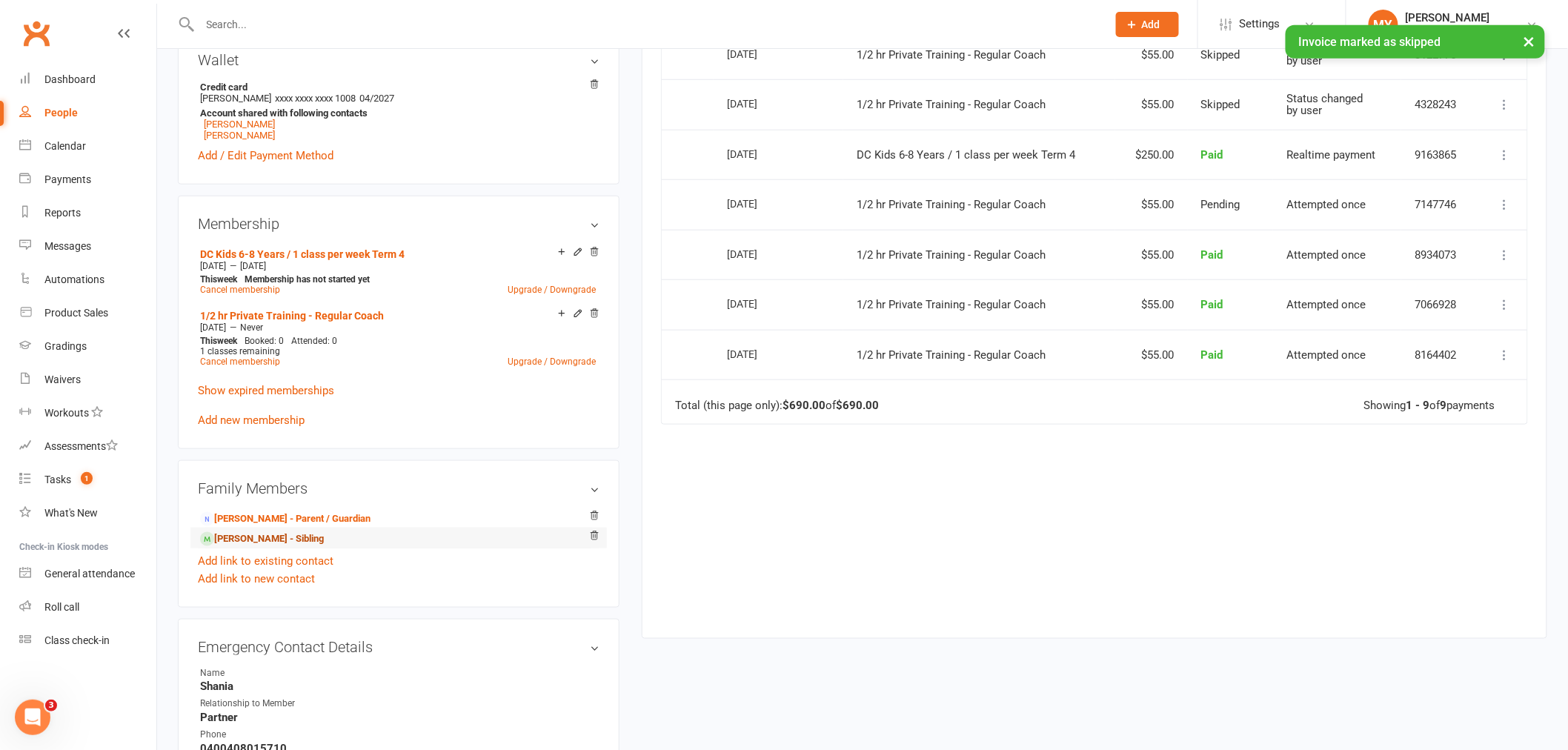
click at [301, 539] on link "[PERSON_NAME] - Sibling" at bounding box center [261, 539] width 124 height 15
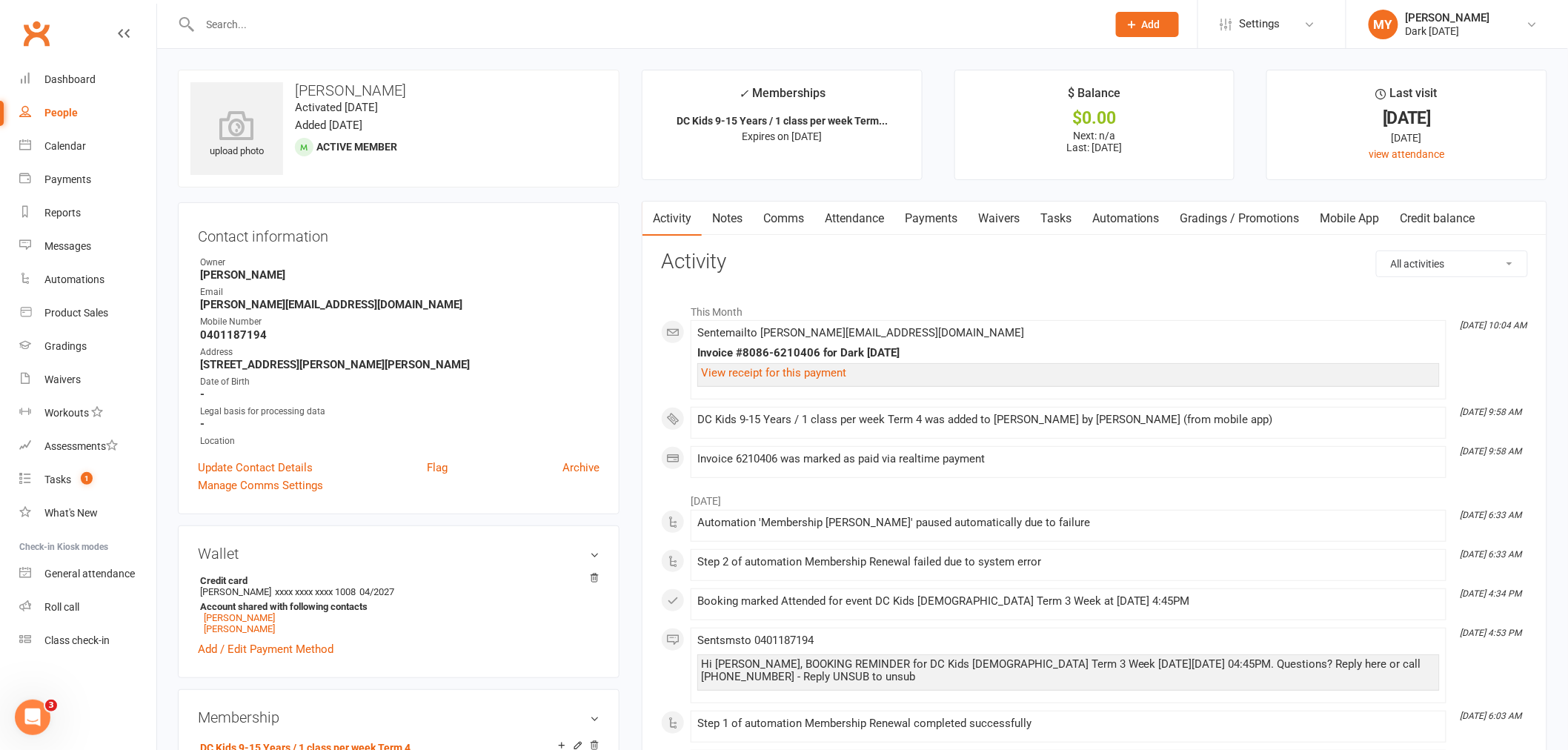
click at [940, 212] on link "Payments" at bounding box center [931, 219] width 74 height 34
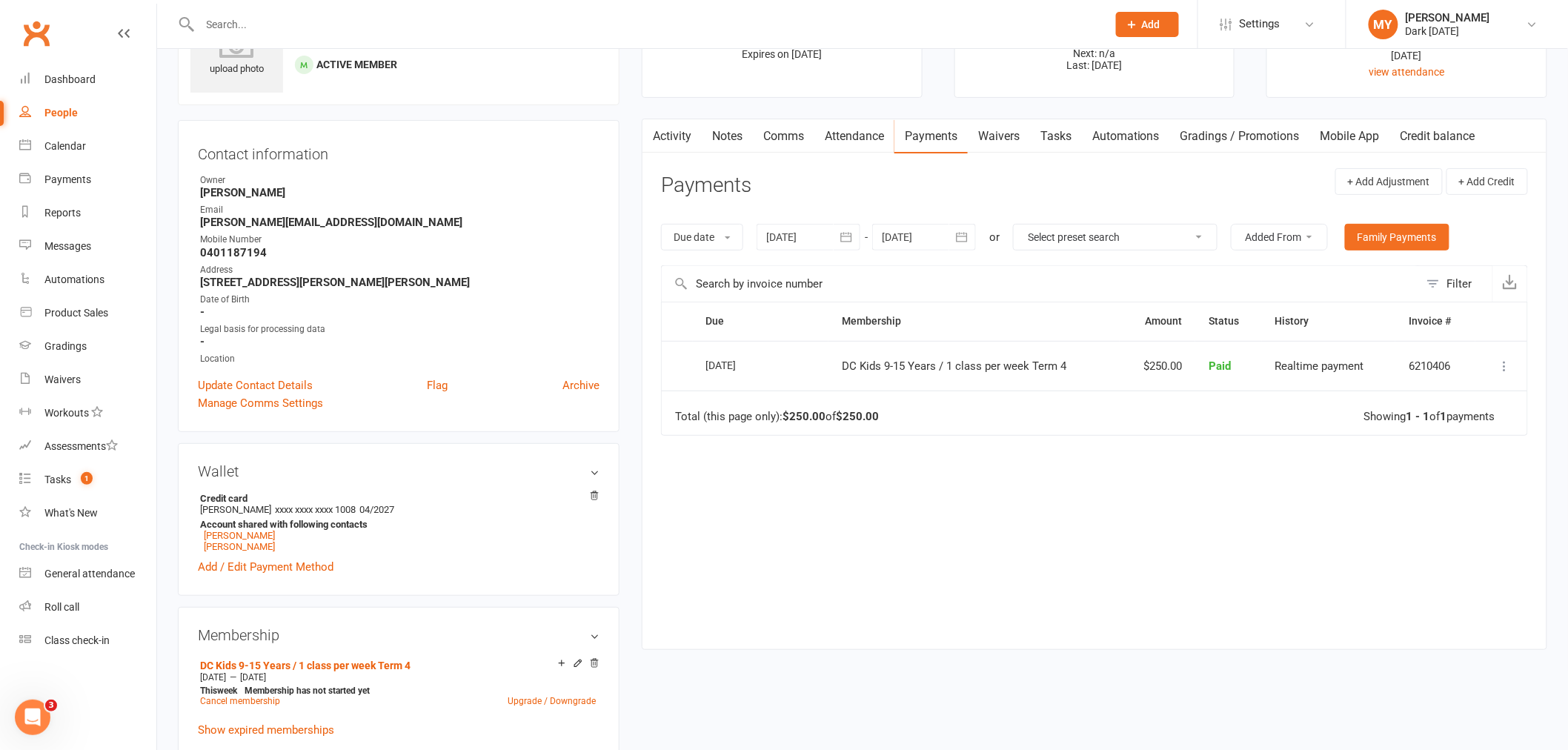
scroll to position [164, 0]
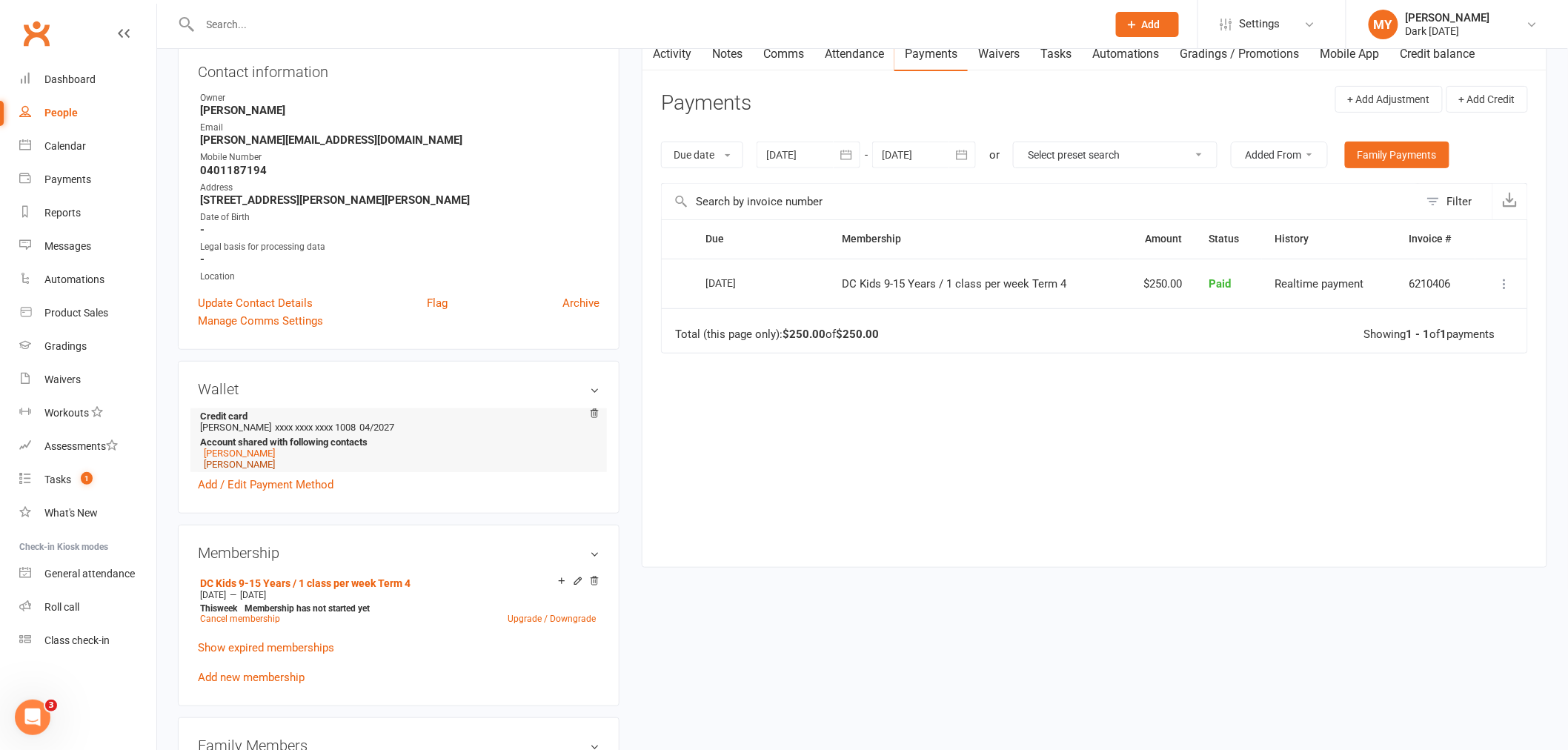
click at [231, 462] on link "[PERSON_NAME]" at bounding box center [240, 465] width 71 height 11
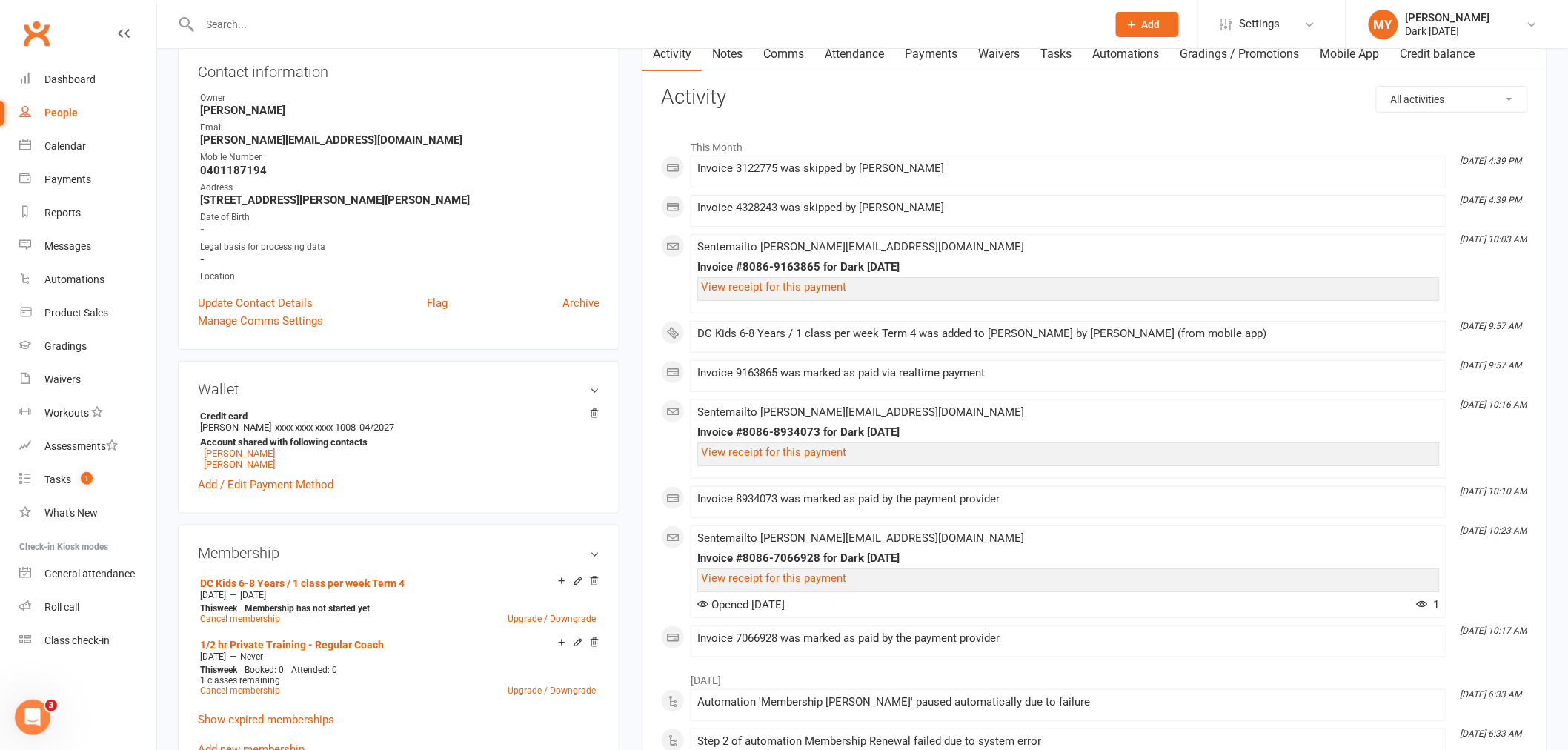
scroll to position [247, 0]
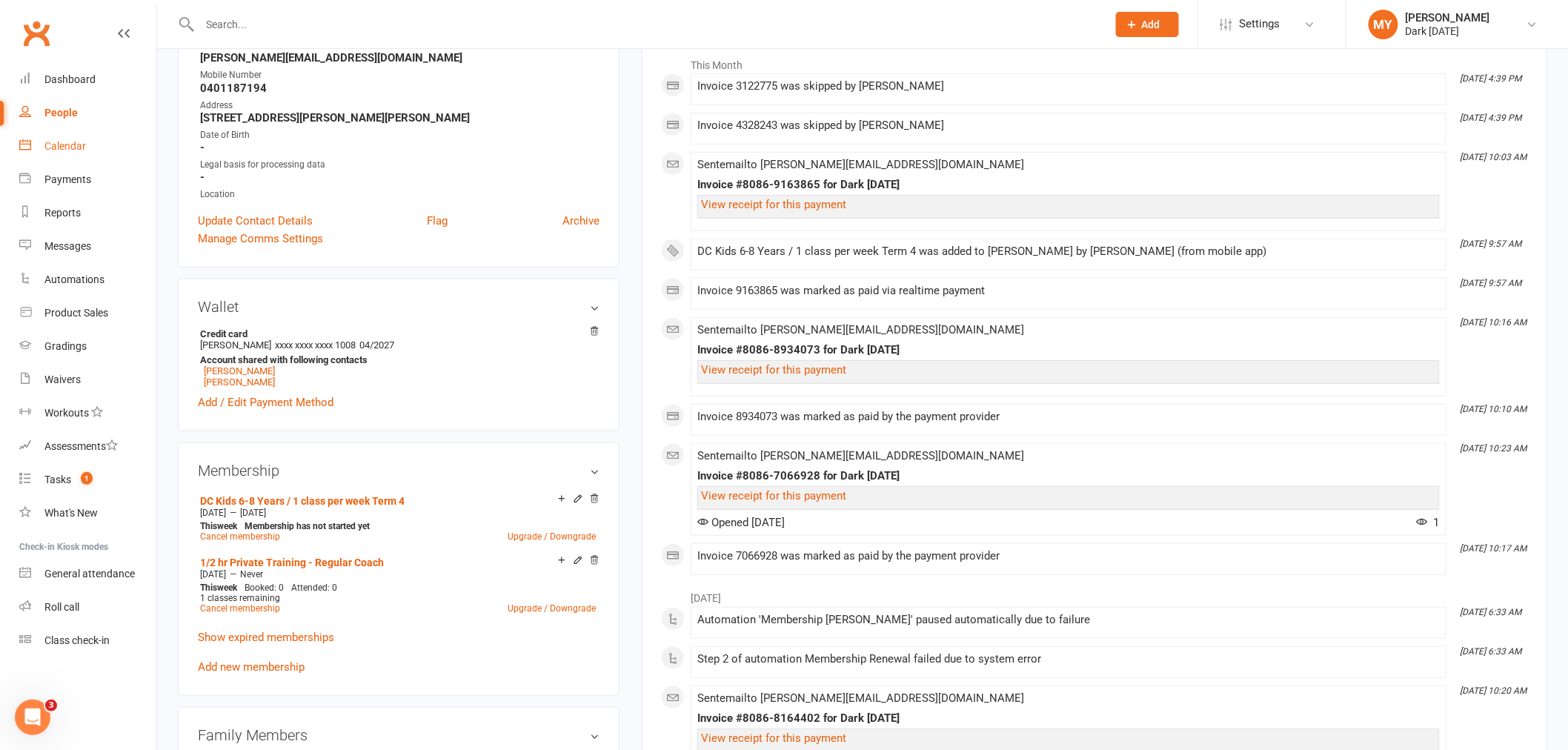
click at [85, 148] on link "Calendar" at bounding box center [87, 146] width 137 height 33
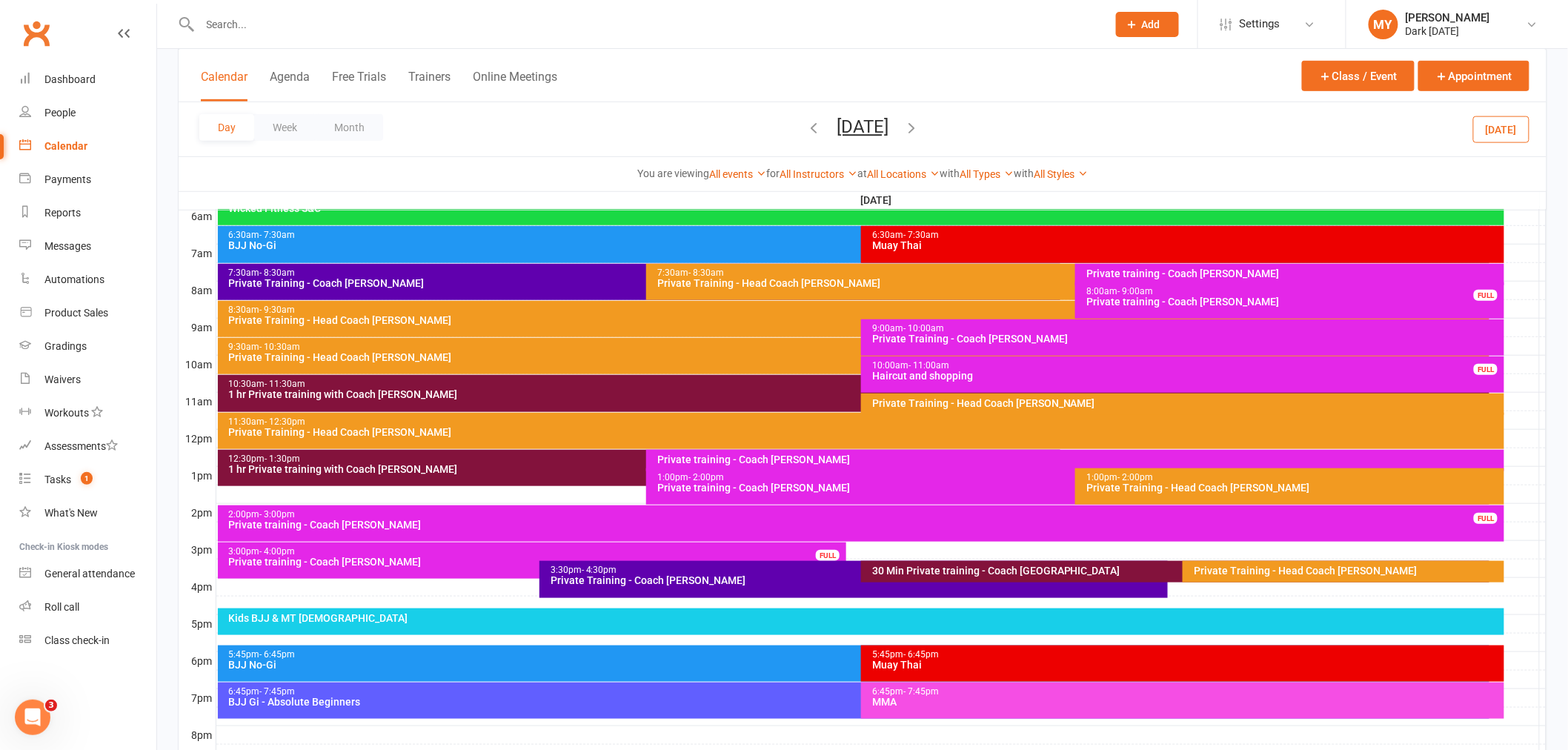
scroll to position [329, 0]
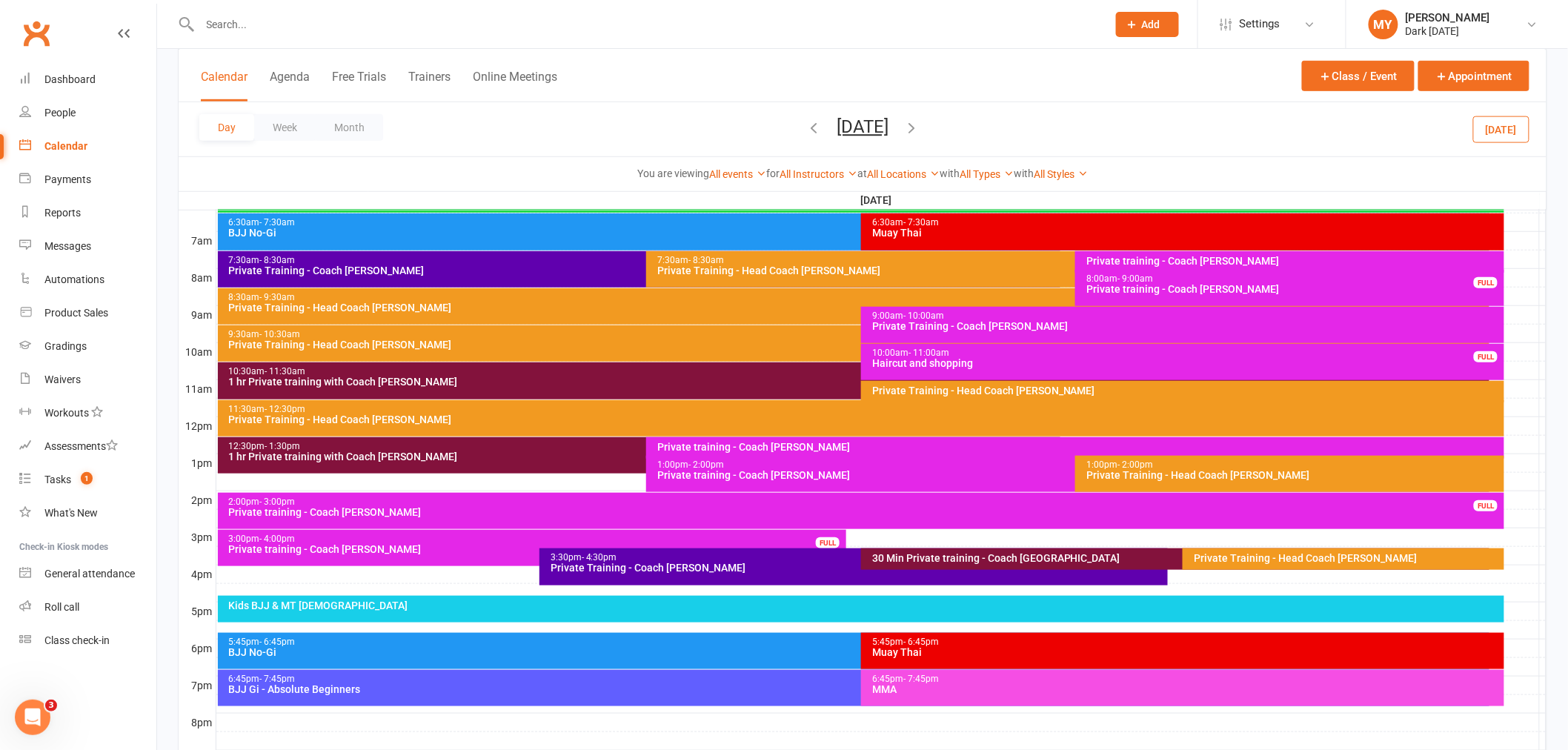
click at [345, 607] on div "Kids BJJ & MT [DEMOGRAPHIC_DATA]" at bounding box center [865, 605] width 1273 height 11
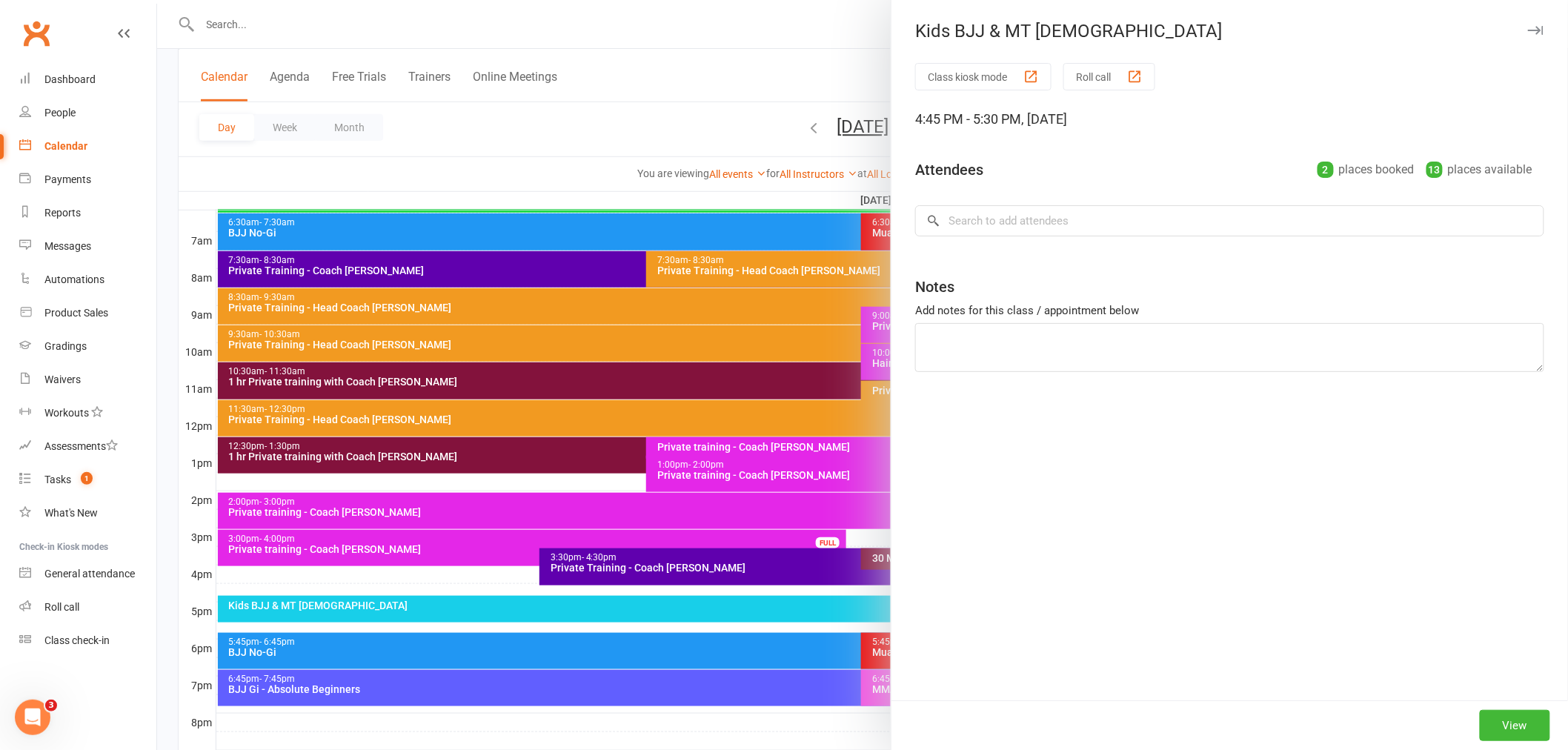
click at [354, 572] on div at bounding box center [862, 375] width 1411 height 750
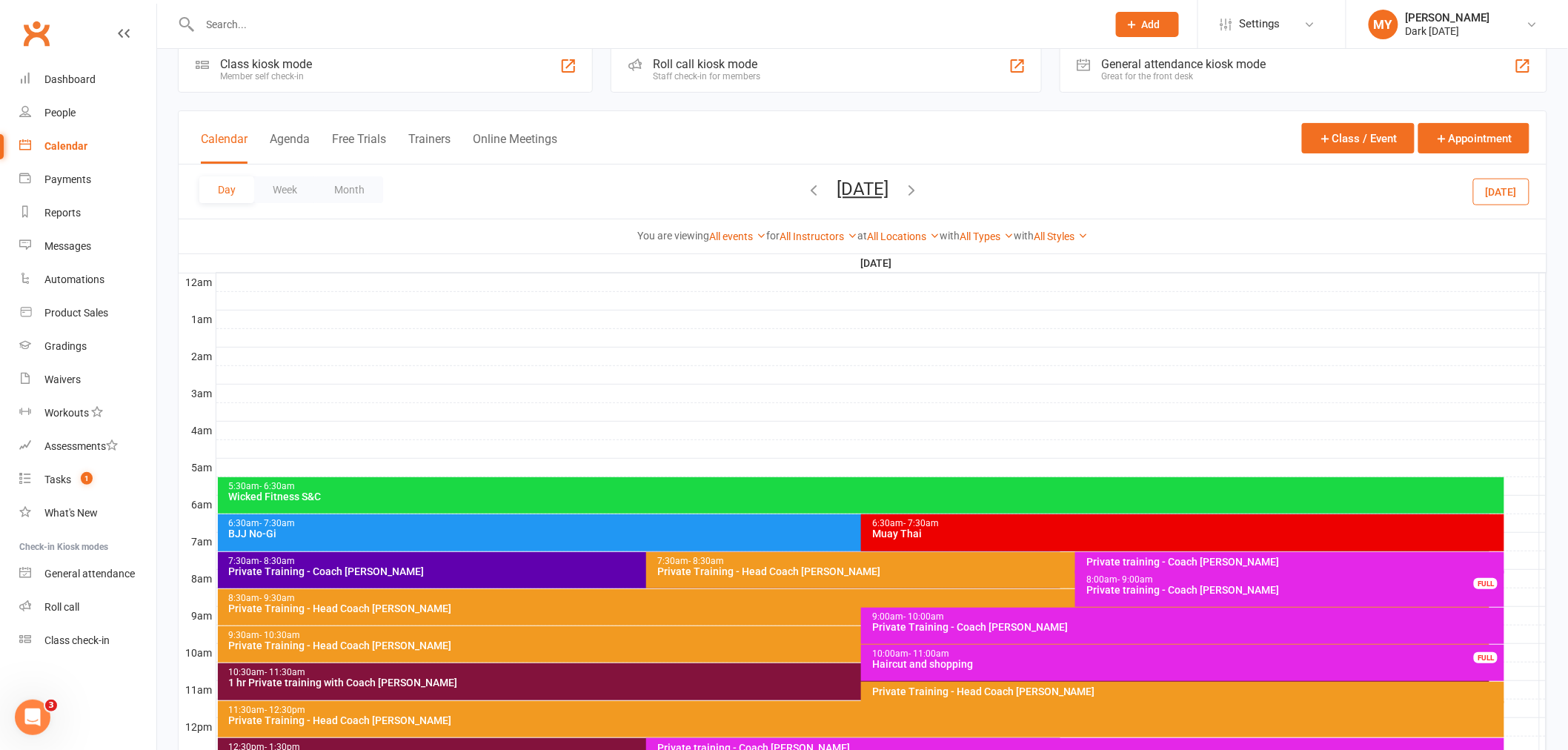
scroll to position [0, 0]
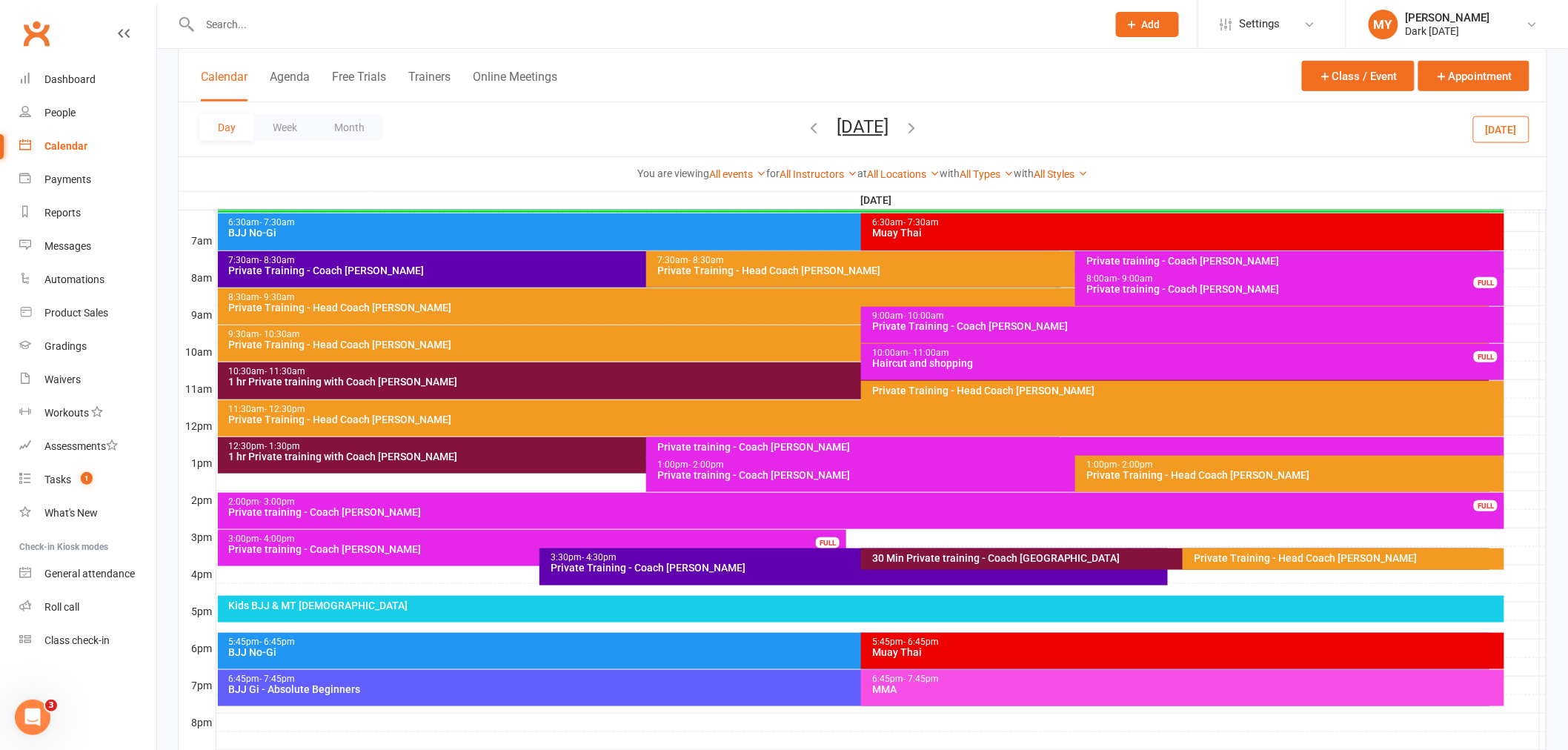
click at [805, 127] on icon "button" at bounding box center [814, 127] width 16 height 16
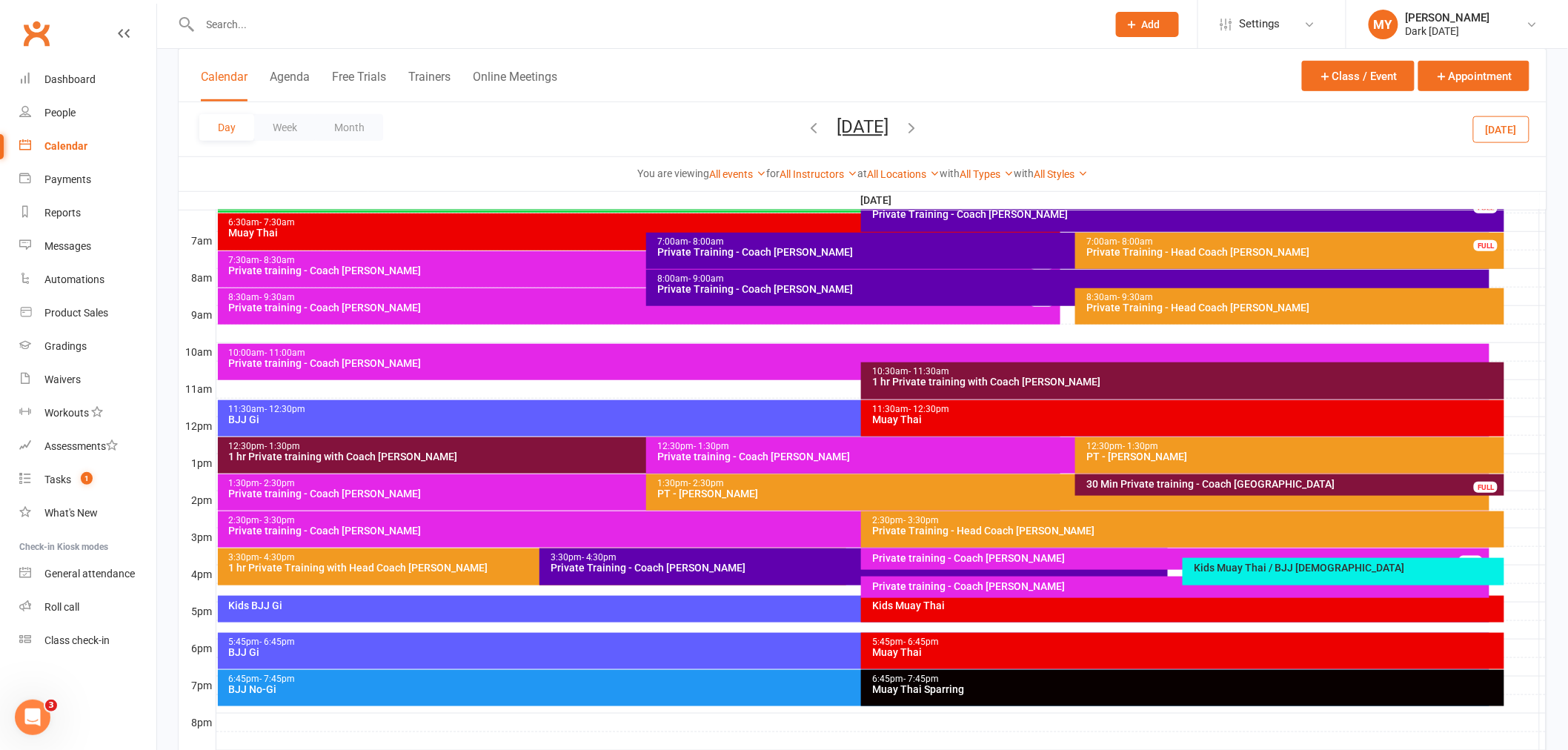
click at [1284, 563] on div "Kids Muay Thai / BJJ [DEMOGRAPHIC_DATA]" at bounding box center [1347, 568] width 308 height 11
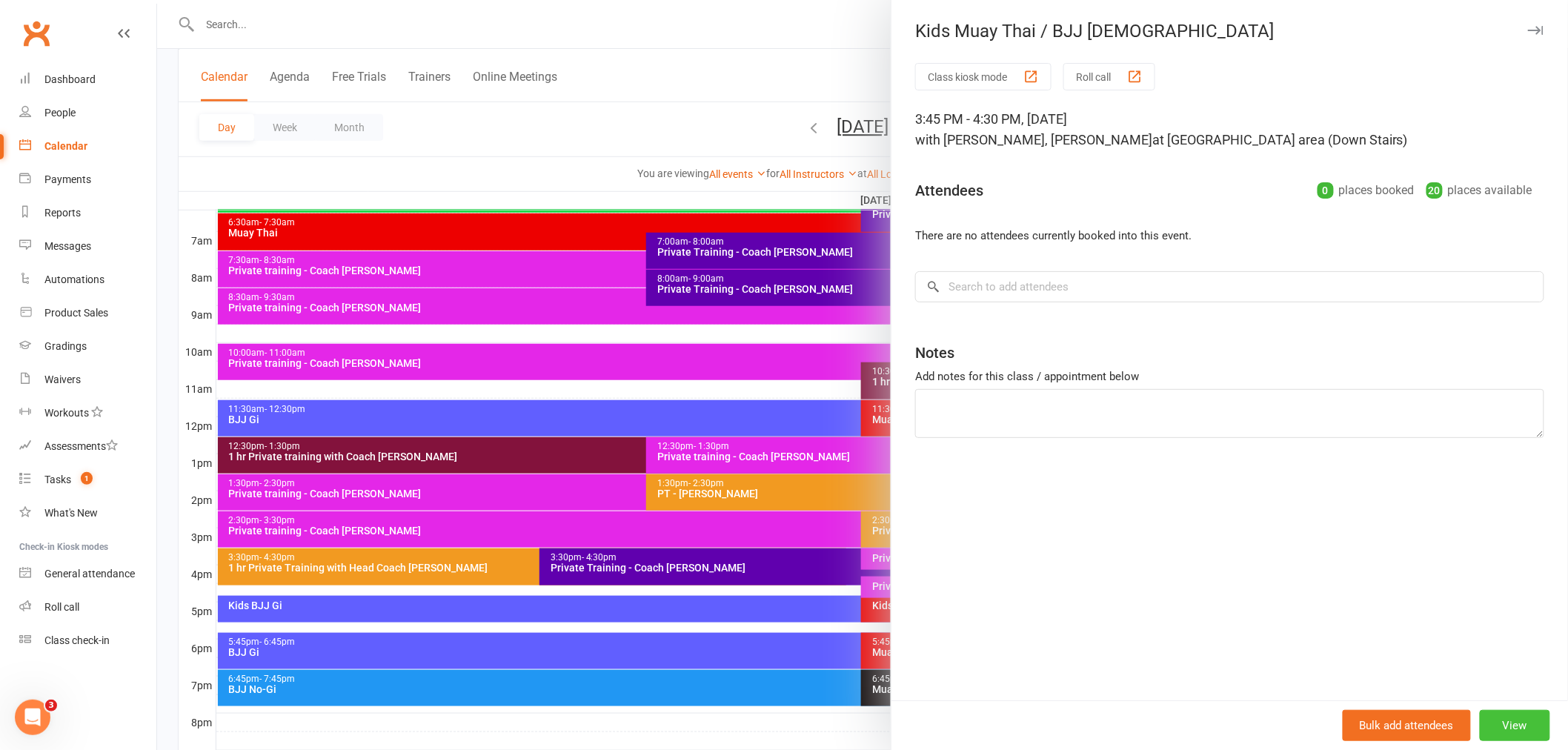
click at [1500, 731] on button "View" at bounding box center [1515, 726] width 70 height 31
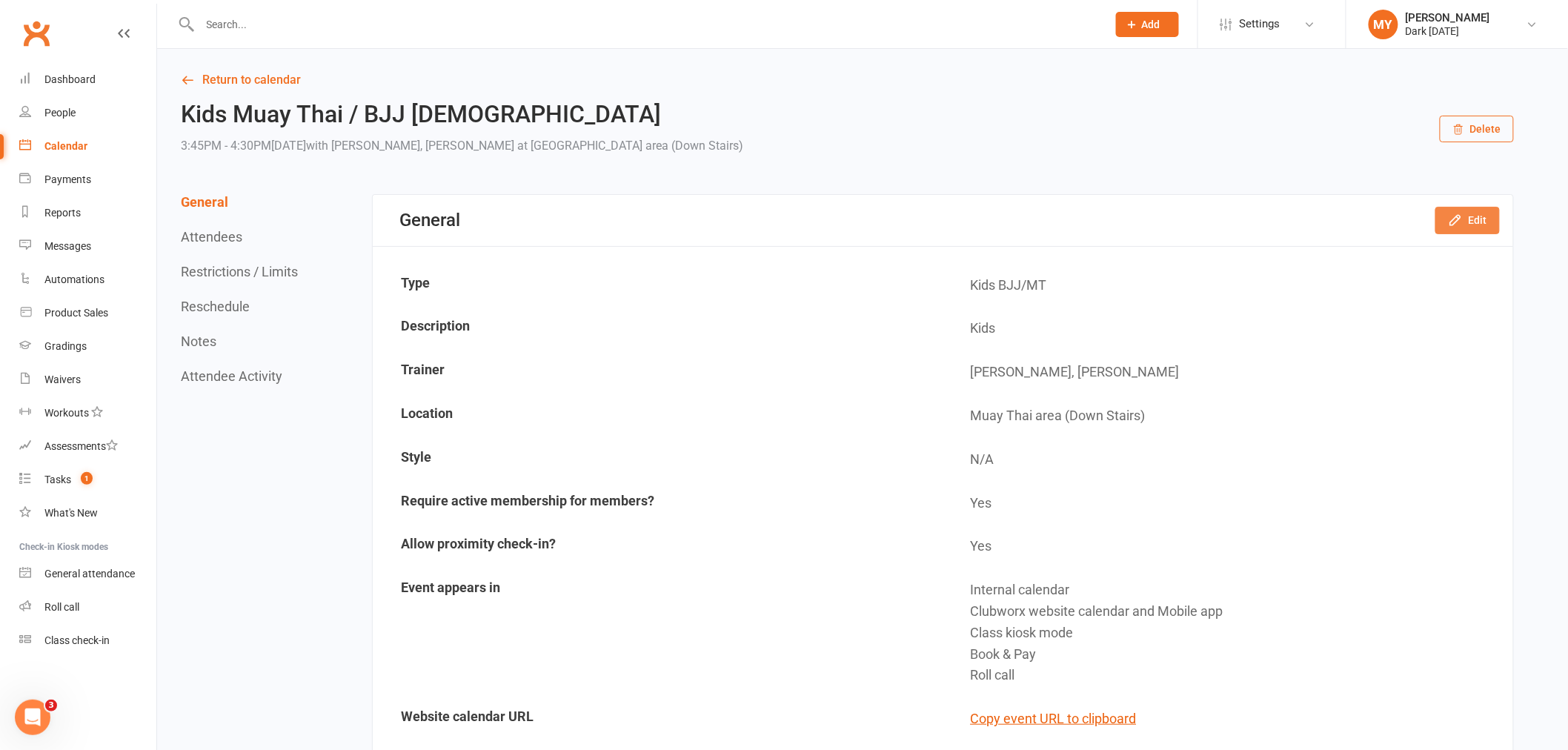
click at [1464, 232] on button "Edit" at bounding box center [1468, 219] width 65 height 27
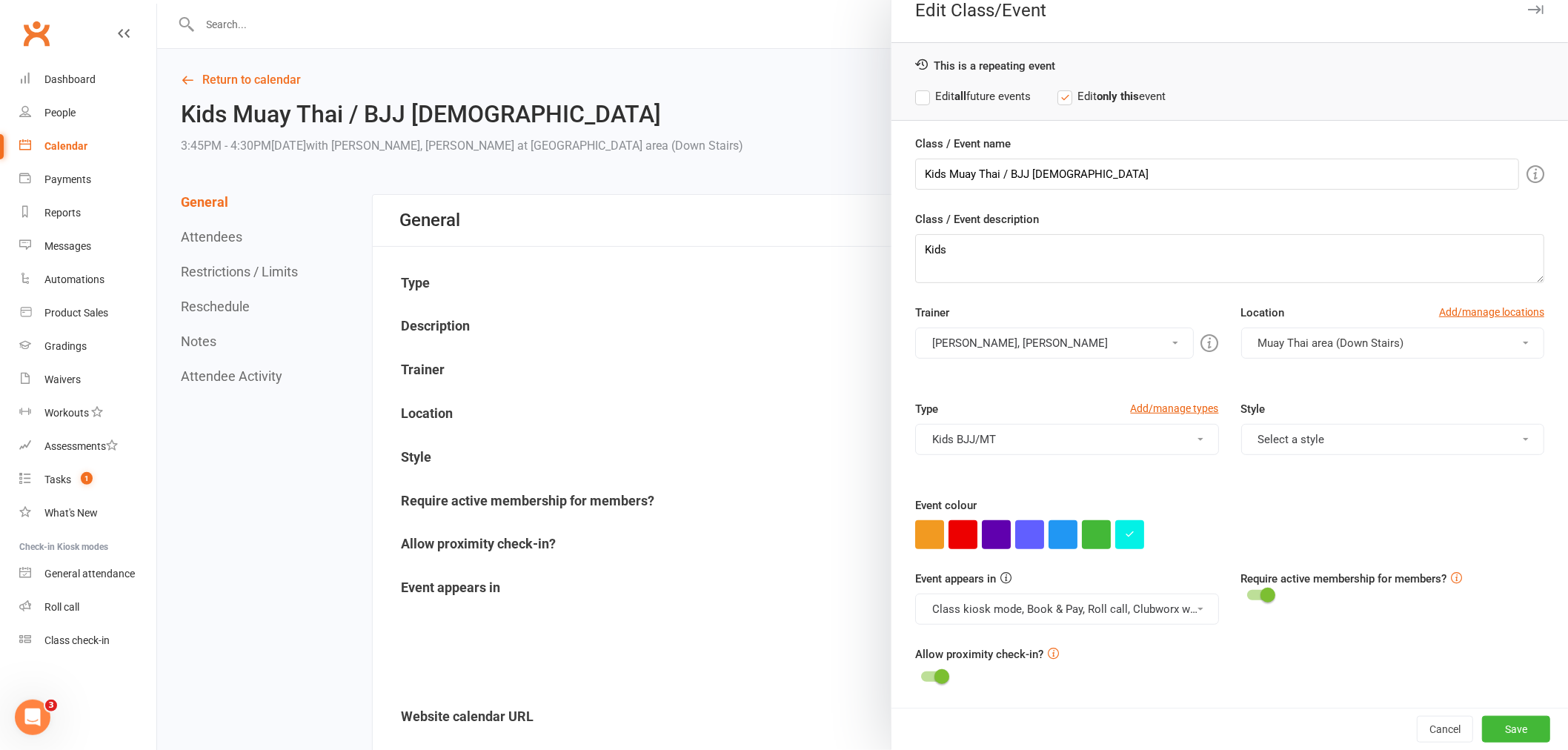
click at [865, 299] on div at bounding box center [862, 375] width 1411 height 750
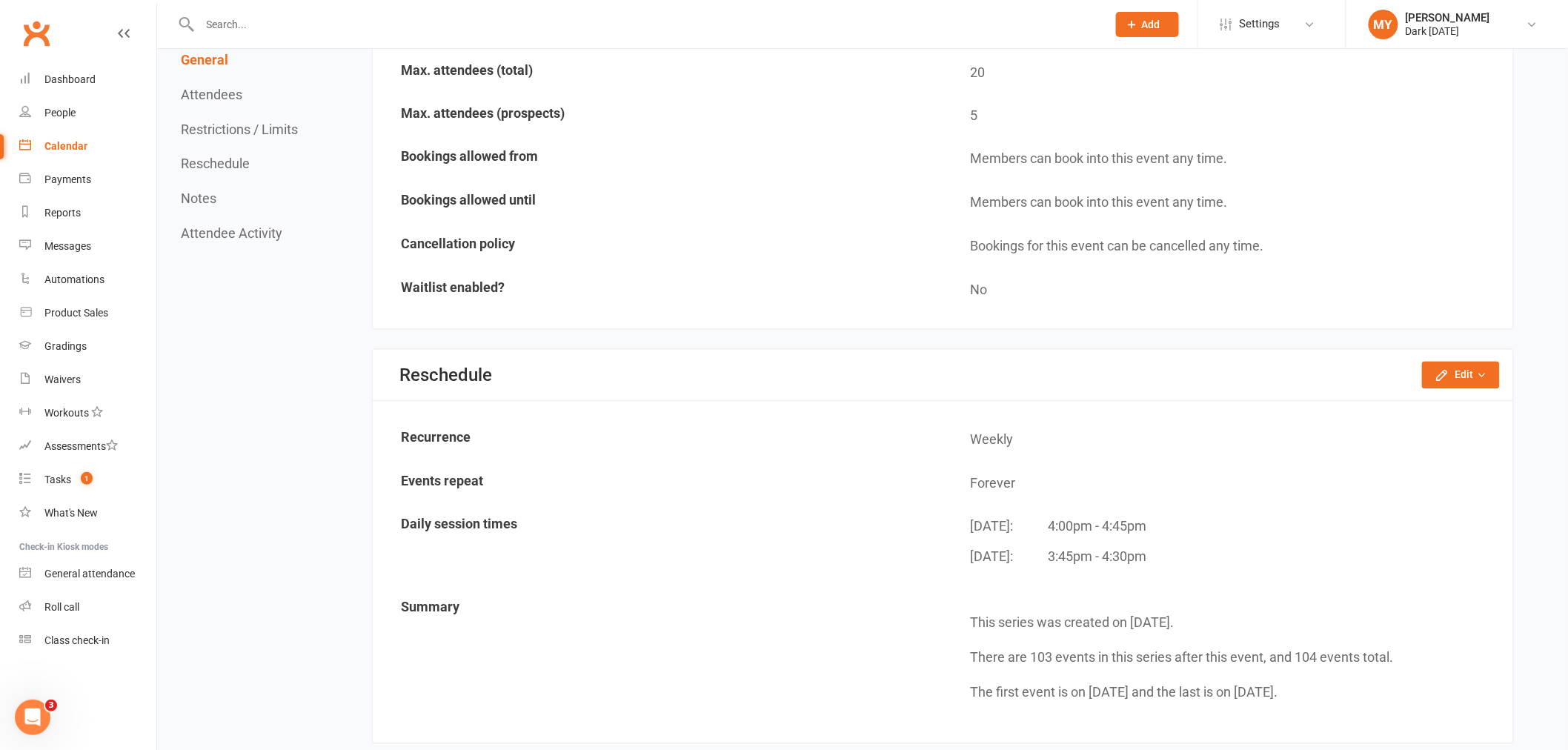
scroll to position [1071, 0]
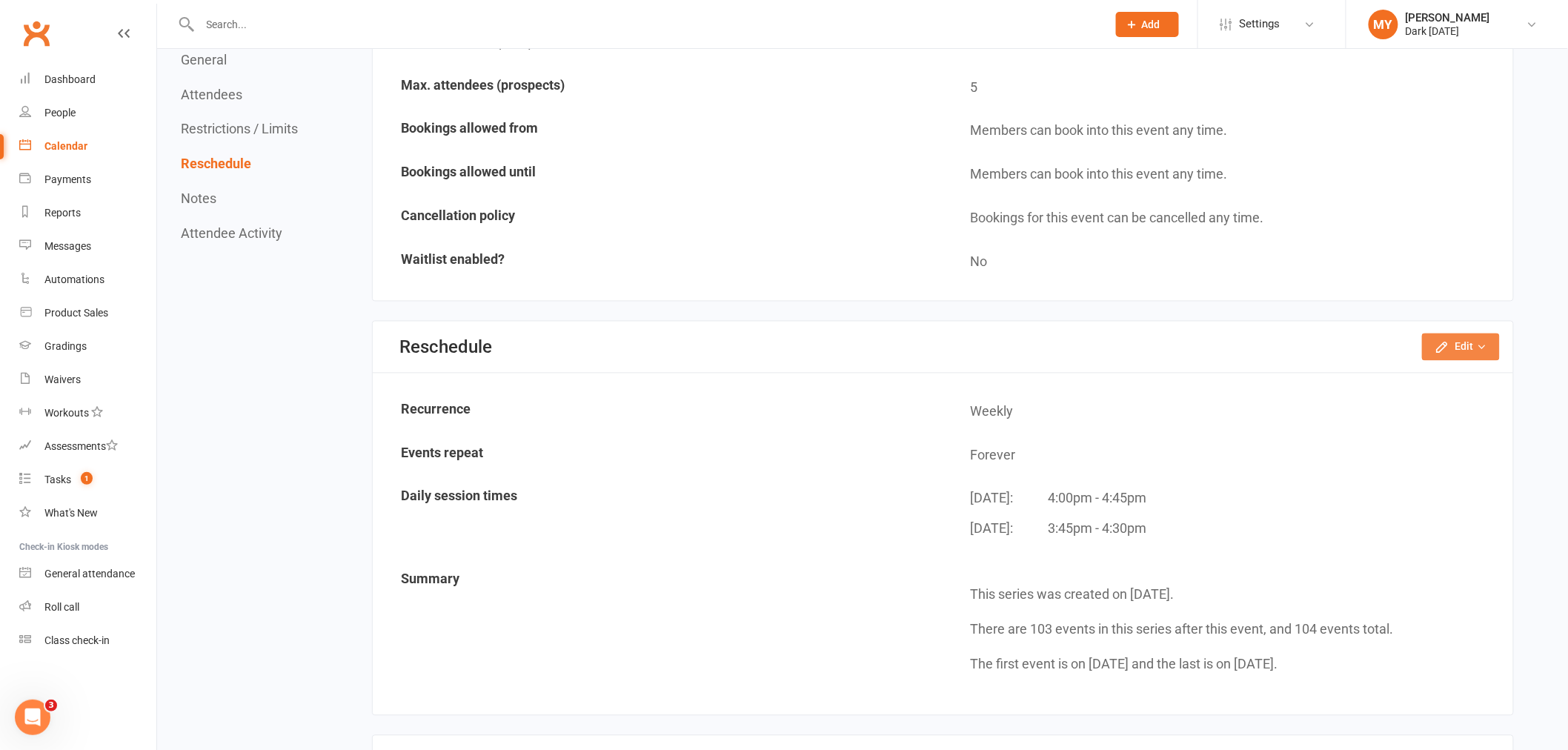
click at [1447, 343] on icon "button" at bounding box center [1442, 347] width 10 height 10
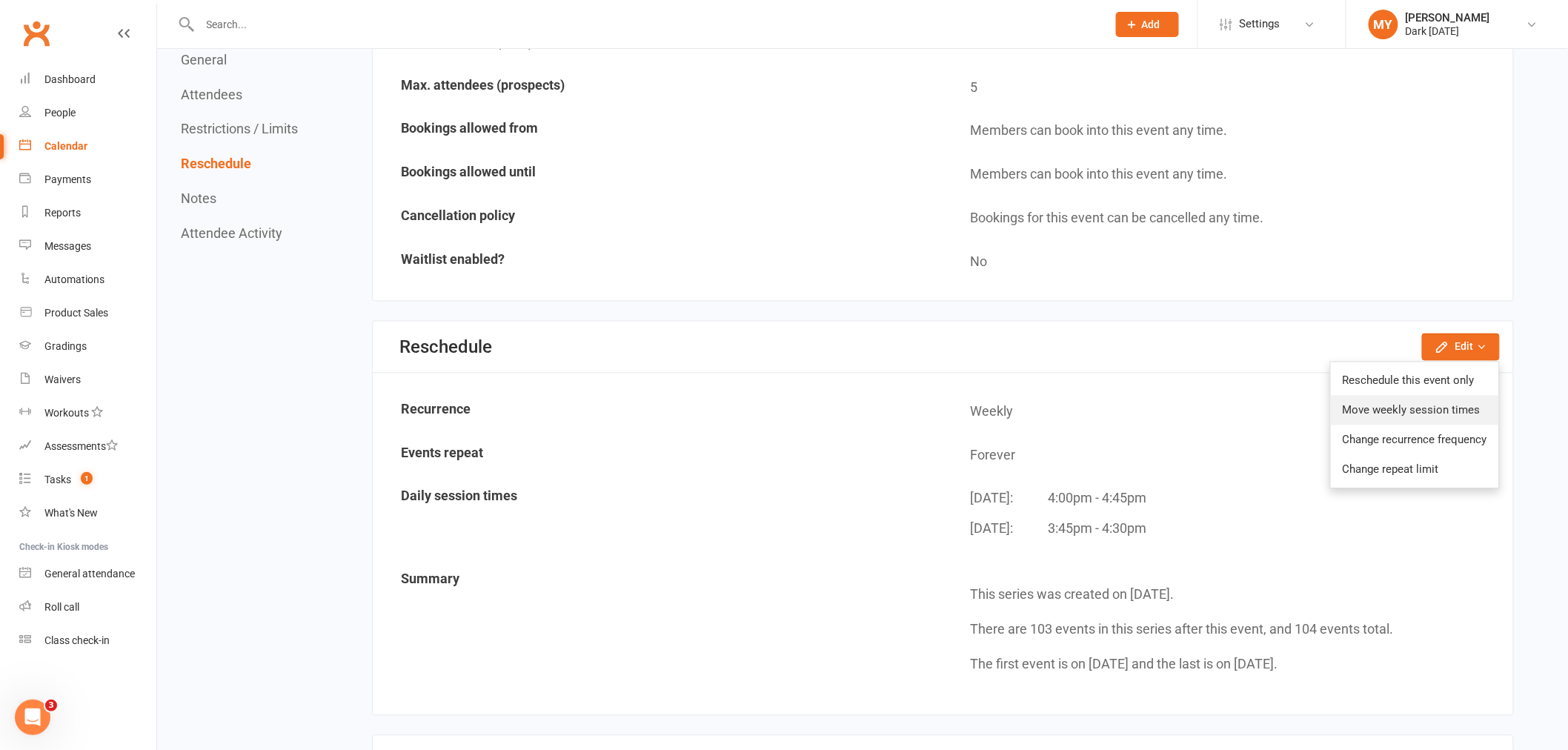
click at [1417, 396] on link "Move weekly session times" at bounding box center [1415, 411] width 168 height 30
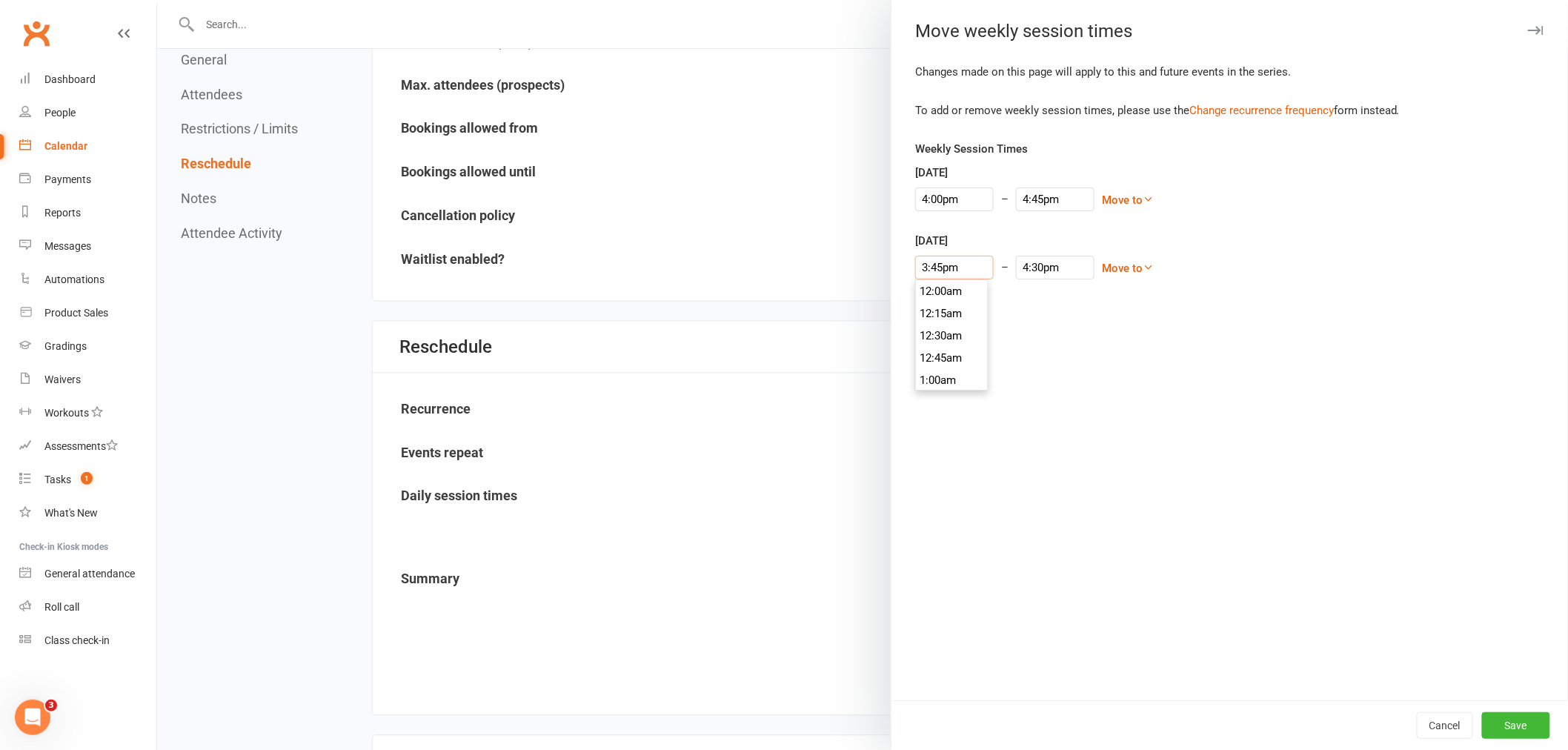
click at [928, 264] on input "3:45pm" at bounding box center [954, 267] width 79 height 23
type input "4:15pm"
type input "5:00pm"
click at [928, 349] on li "4:15pm" at bounding box center [951, 360] width 71 height 22
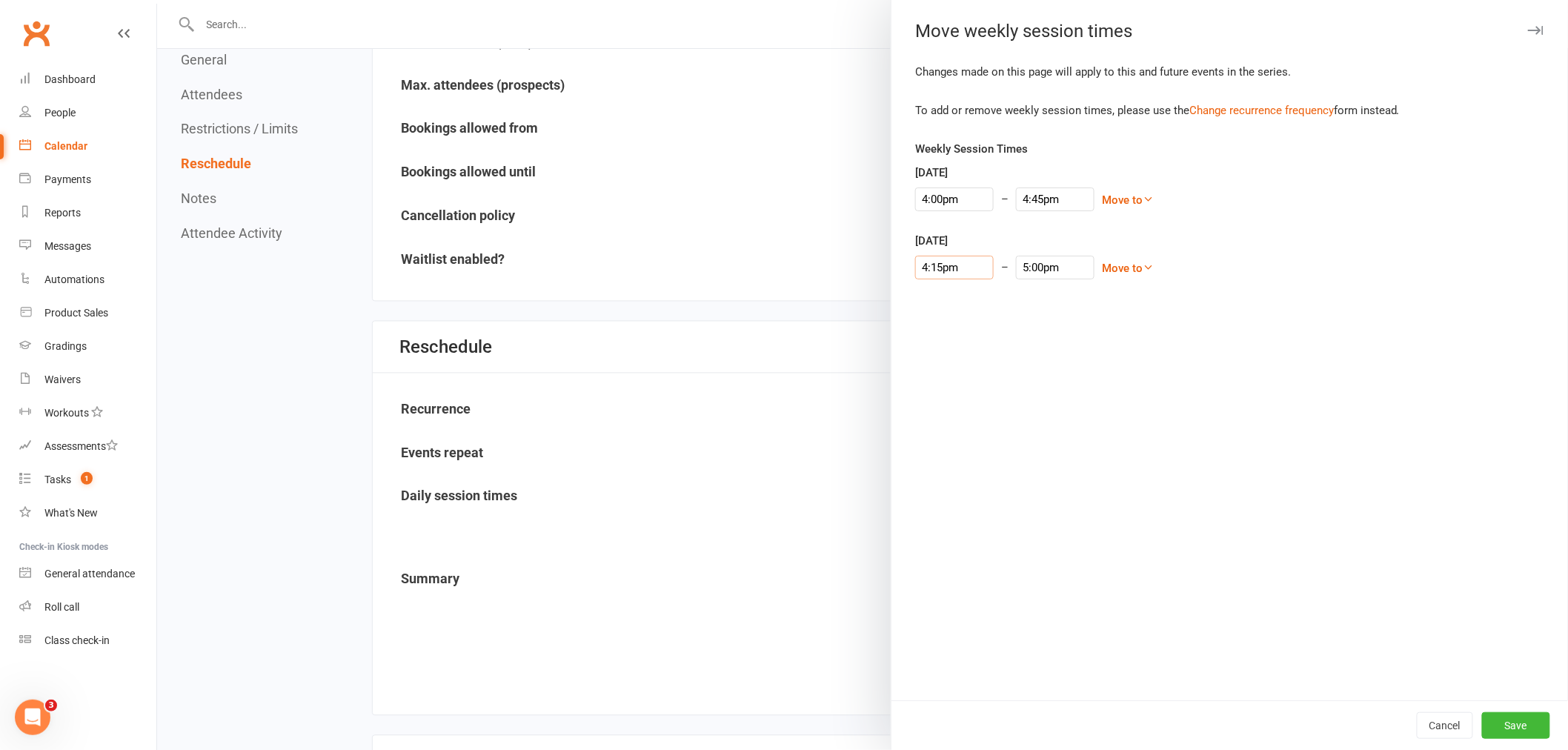
click at [956, 261] on input "4:15pm" at bounding box center [954, 267] width 79 height 23
type input "4:00pm"
type input "4:45pm"
click at [942, 293] on li "4:00pm" at bounding box center [951, 293] width 71 height 22
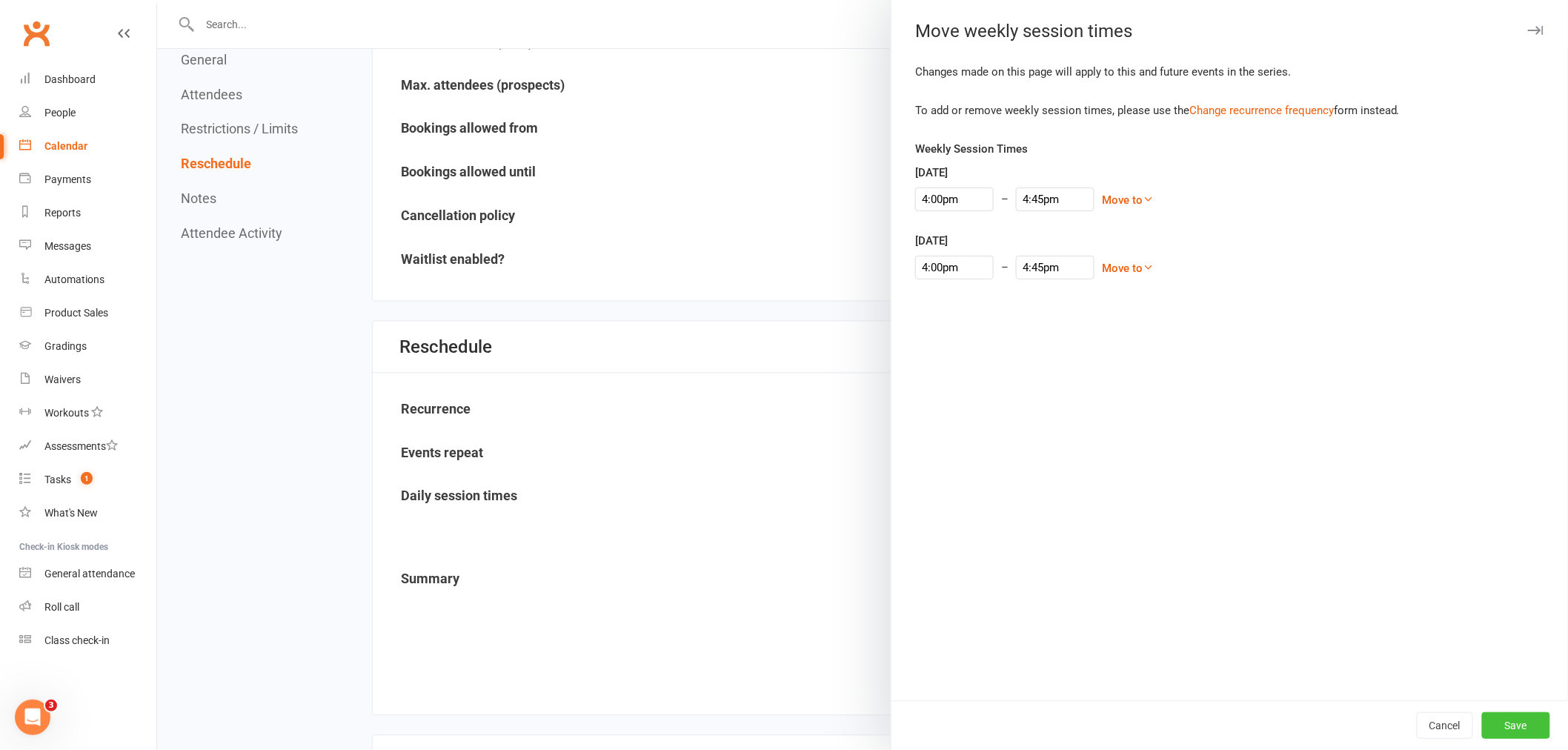
click at [1509, 731] on button "Save" at bounding box center [1516, 726] width 68 height 27
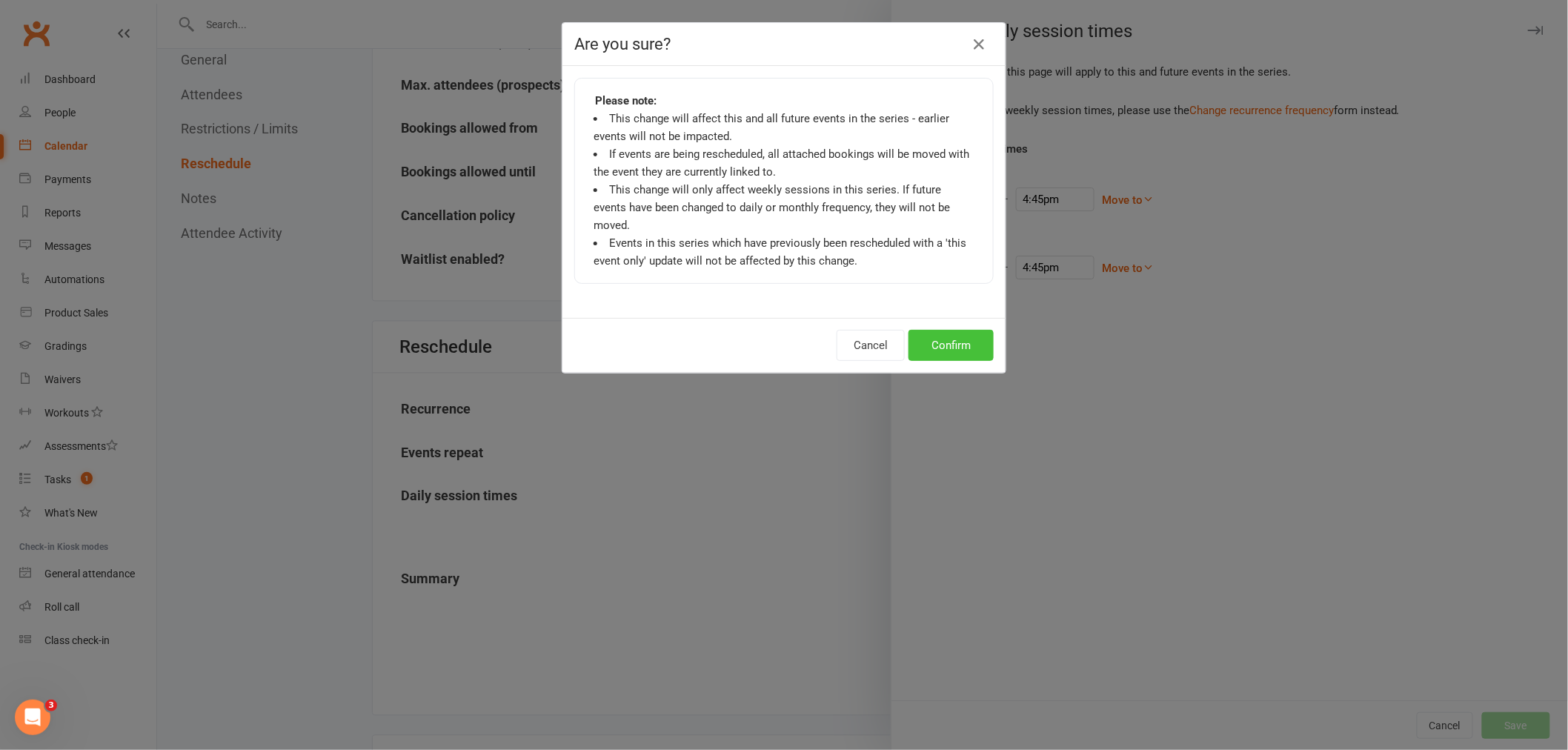
click at [957, 330] on button "Confirm" at bounding box center [950, 345] width 85 height 31
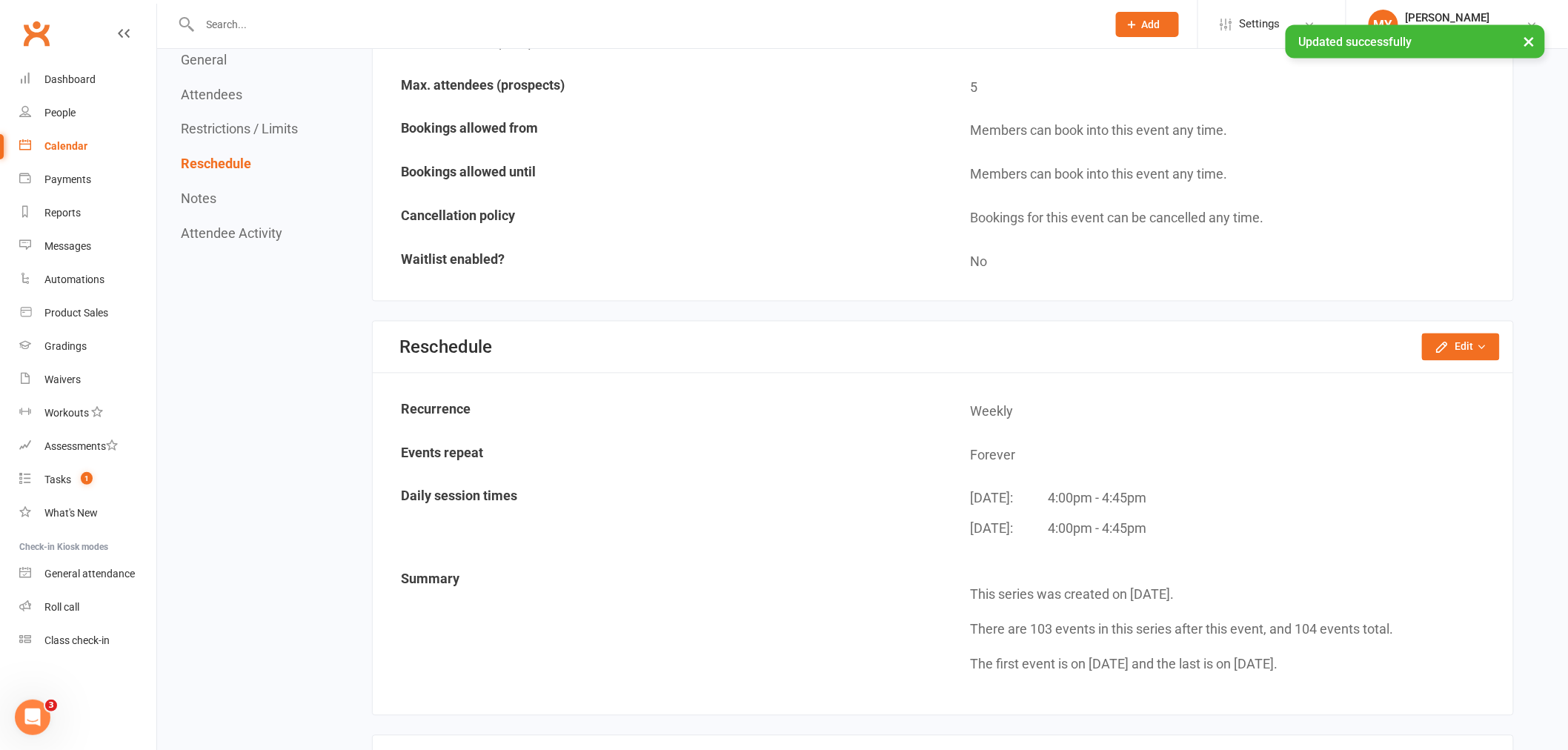
click at [553, 25] on div "× Updated successfully" at bounding box center [774, 25] width 1549 height 0
click at [552, 25] on div "× Updated successfully" at bounding box center [774, 25] width 1549 height 0
click at [509, 16] on input "text" at bounding box center [646, 24] width 901 height 21
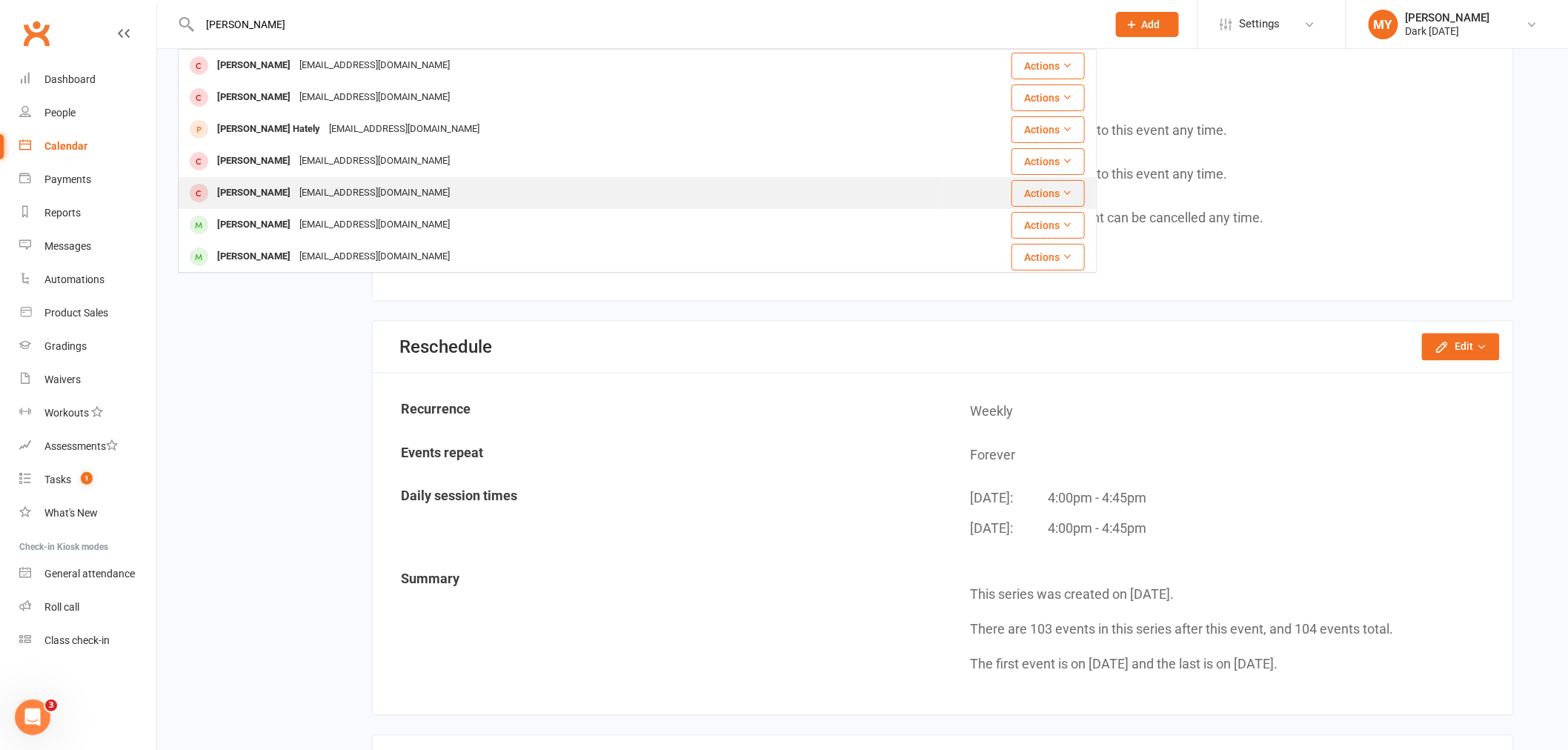
type input "hayden"
click at [322, 190] on div "matyt.benedetti85@gmail.com" at bounding box center [374, 193] width 159 height 22
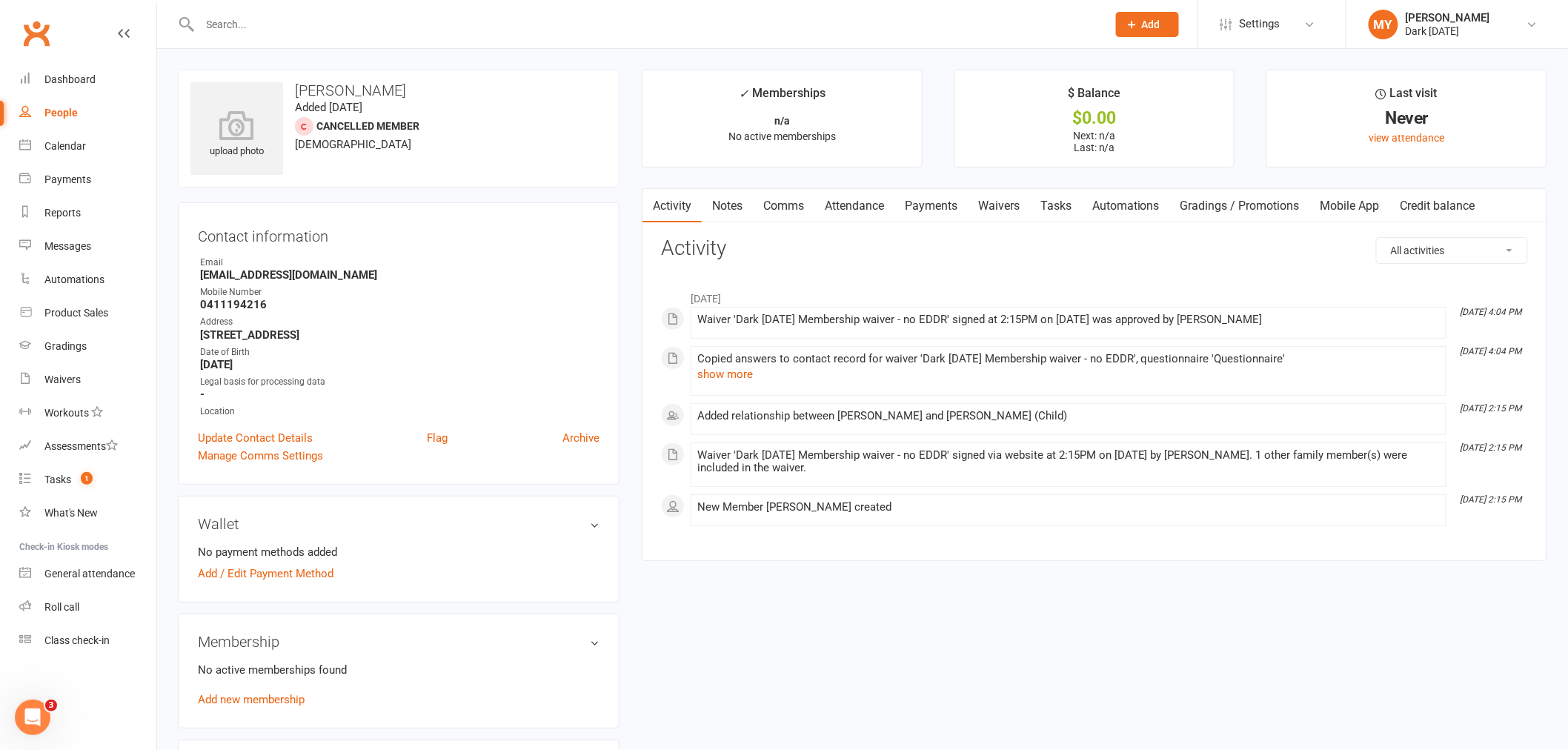
click at [927, 203] on link "Payments" at bounding box center [931, 206] width 74 height 34
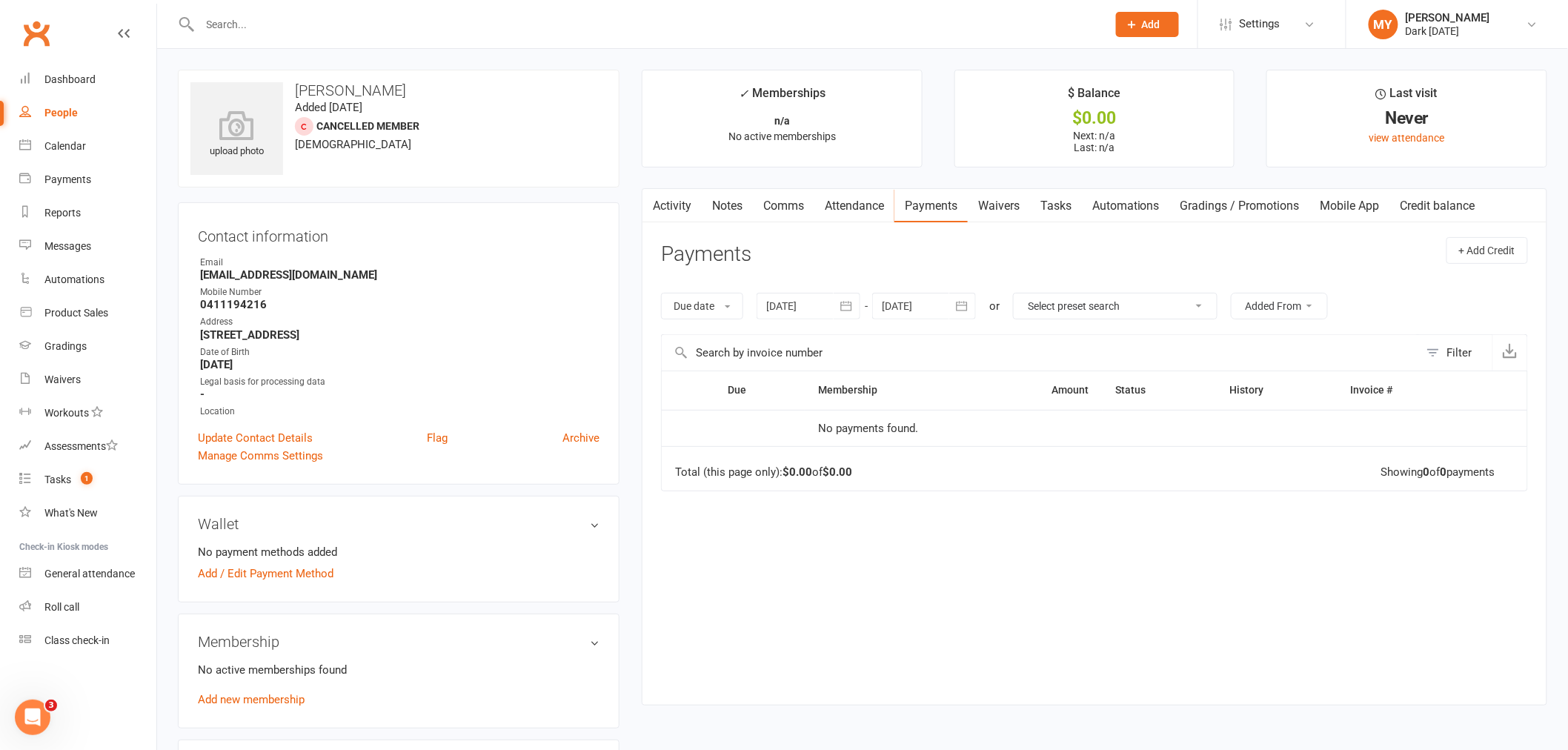
click at [835, 197] on link "Attendance" at bounding box center [854, 206] width 80 height 34
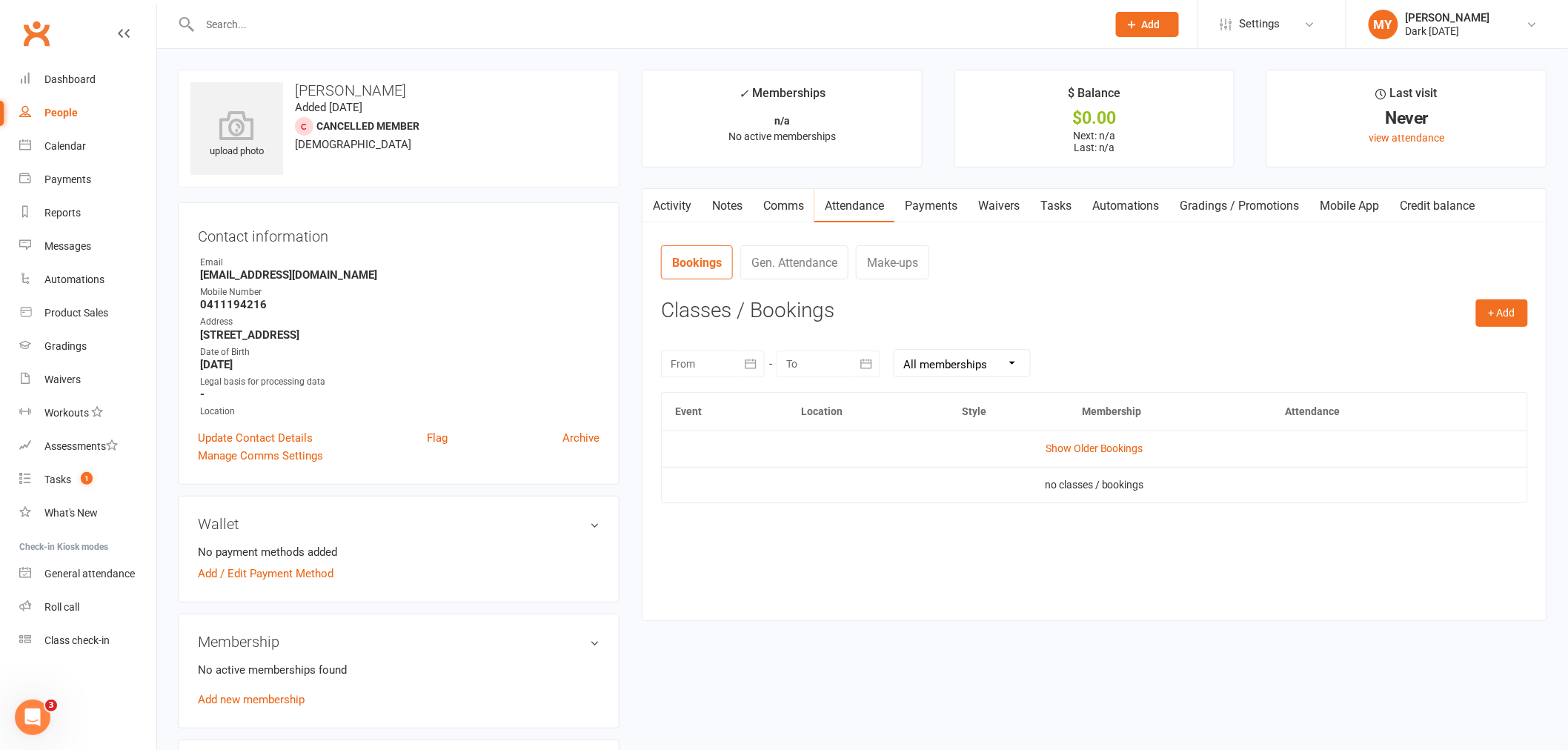
click at [780, 198] on link "Comms" at bounding box center [784, 206] width 62 height 34
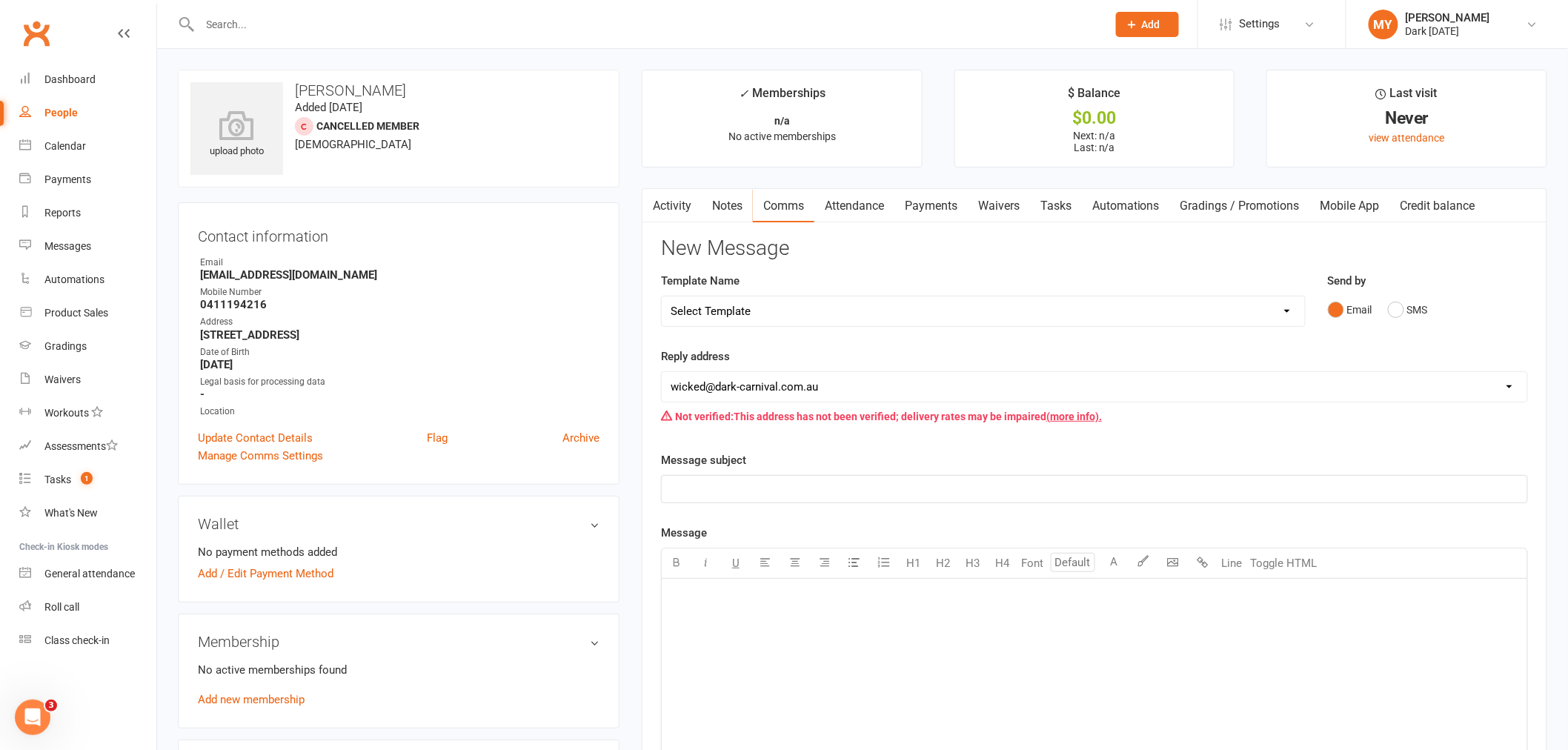
click at [850, 207] on link "Attendance" at bounding box center [854, 206] width 80 height 34
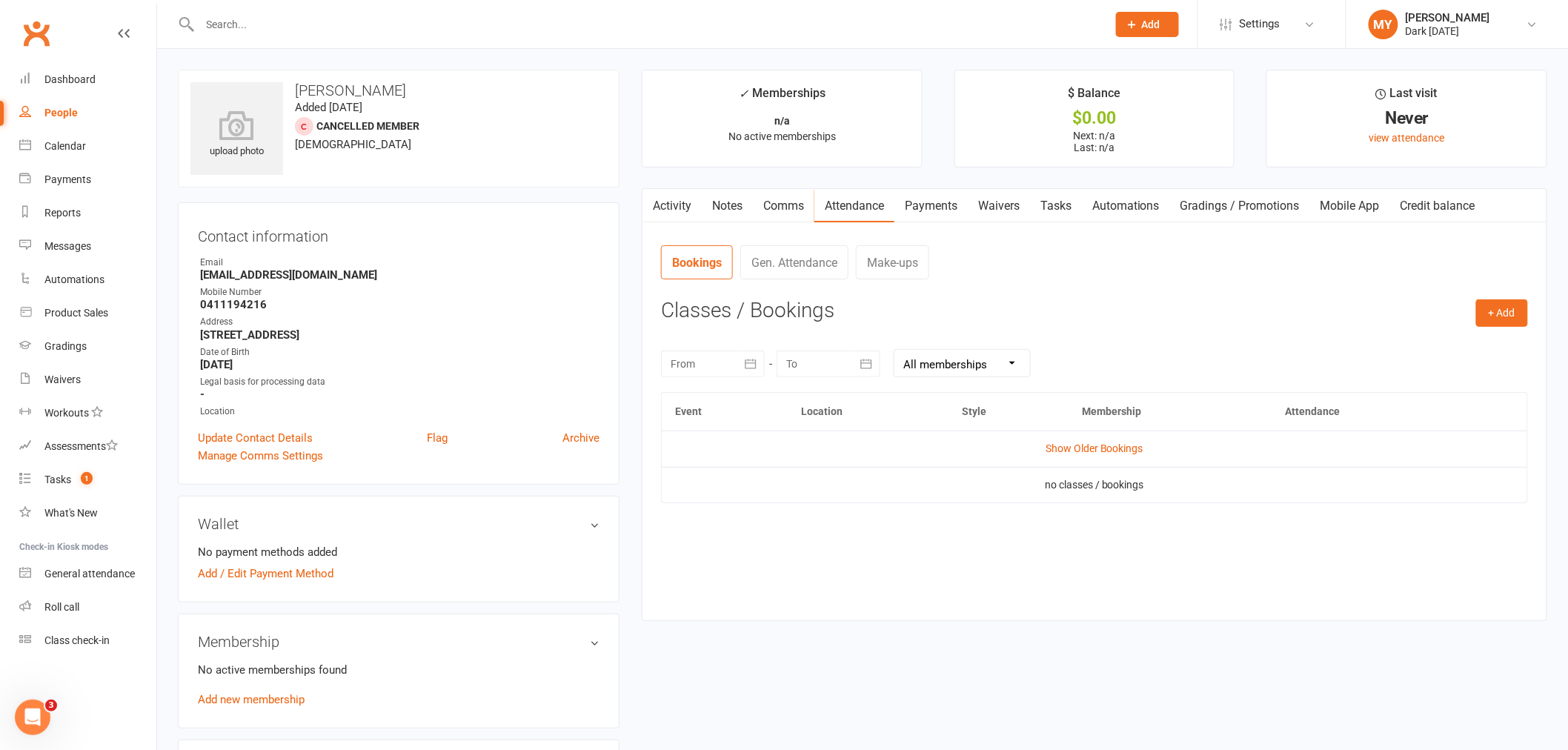
click at [1009, 201] on link "Waivers" at bounding box center [998, 206] width 62 height 34
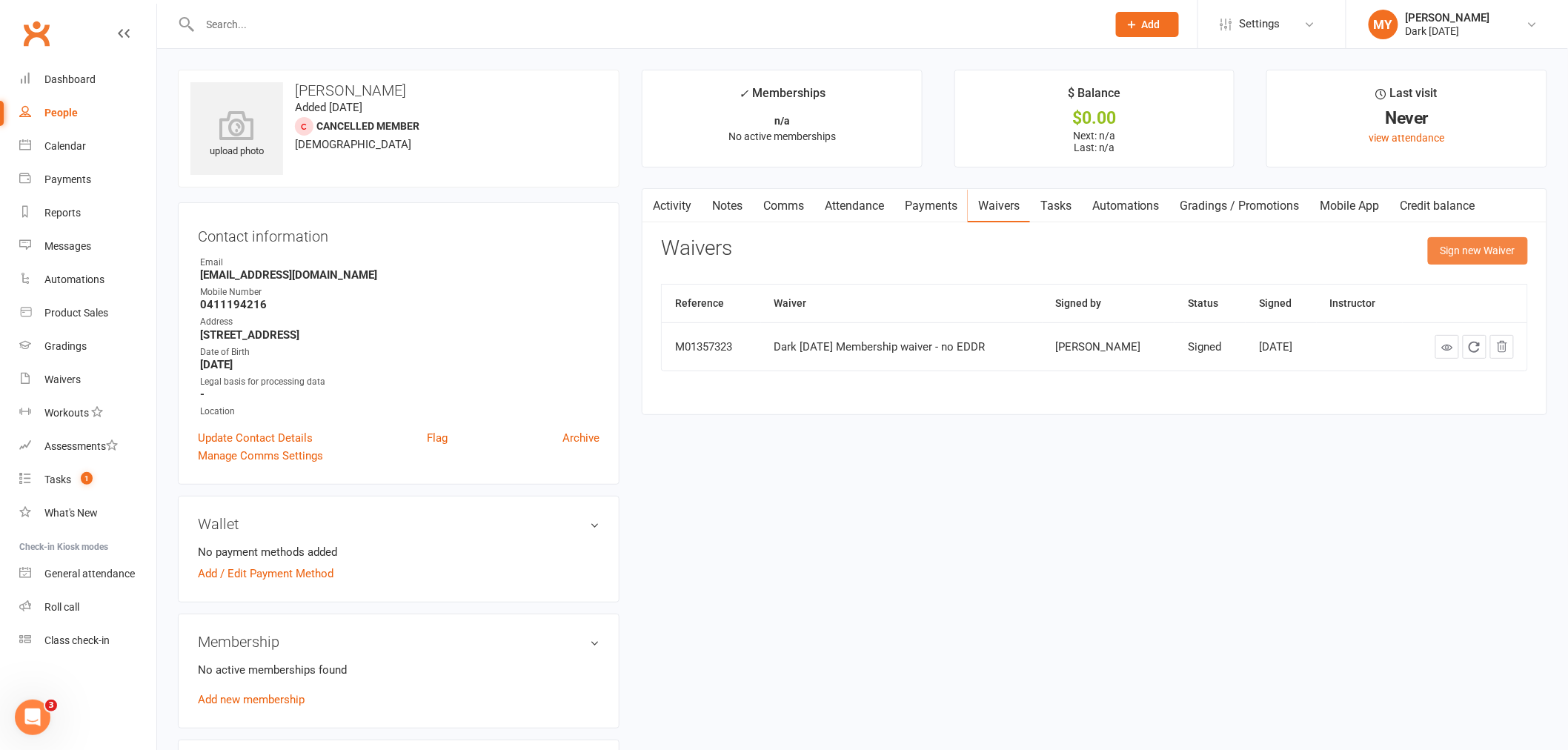
click at [1446, 250] on button "Sign new Waiver" at bounding box center [1478, 250] width 100 height 27
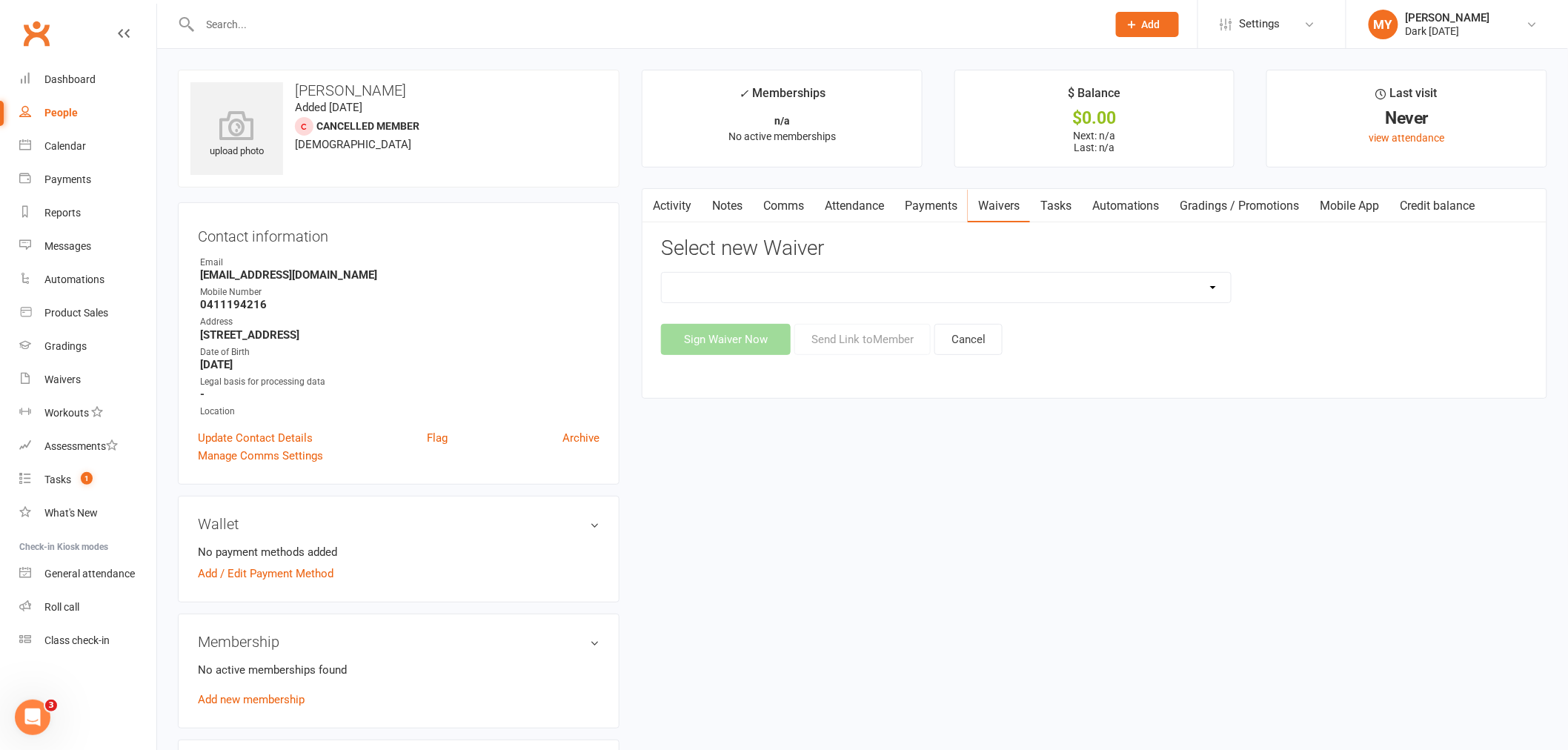
click at [801, 286] on select "Dark Carnival Membership Dark Carnival Membership waiver - no EDDR Dark Carniva…" at bounding box center [945, 288] width 569 height 30
select select "9790"
click at [661, 273] on select "Dark Carnival Membership Dark Carnival Membership waiver - no EDDR Dark Carniva…" at bounding box center [945, 288] width 569 height 30
click at [869, 343] on button "Send Link to Member" at bounding box center [862, 339] width 136 height 31
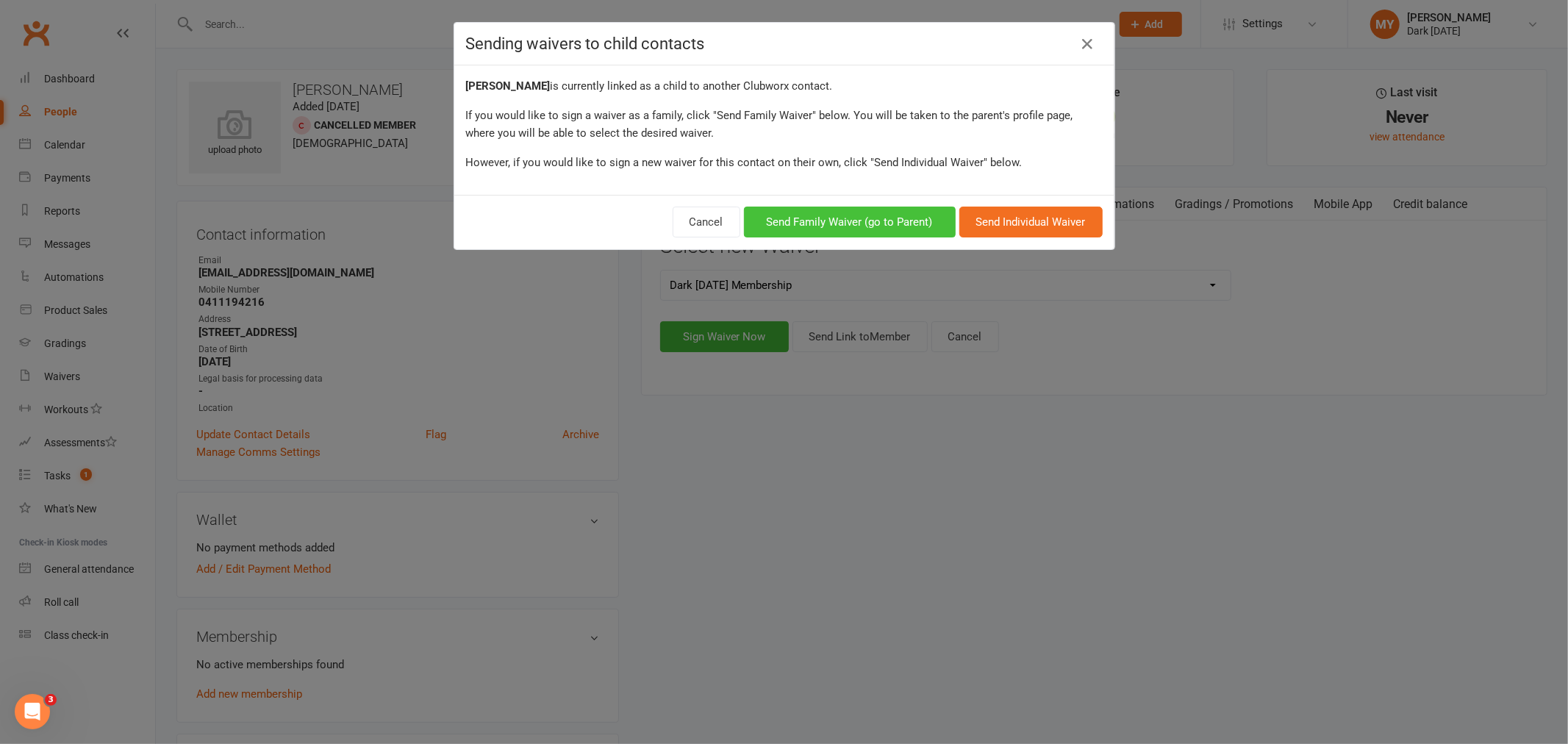
click at [844, 210] on button "Send Family Waiver (go to Parent)" at bounding box center [850, 222] width 212 height 31
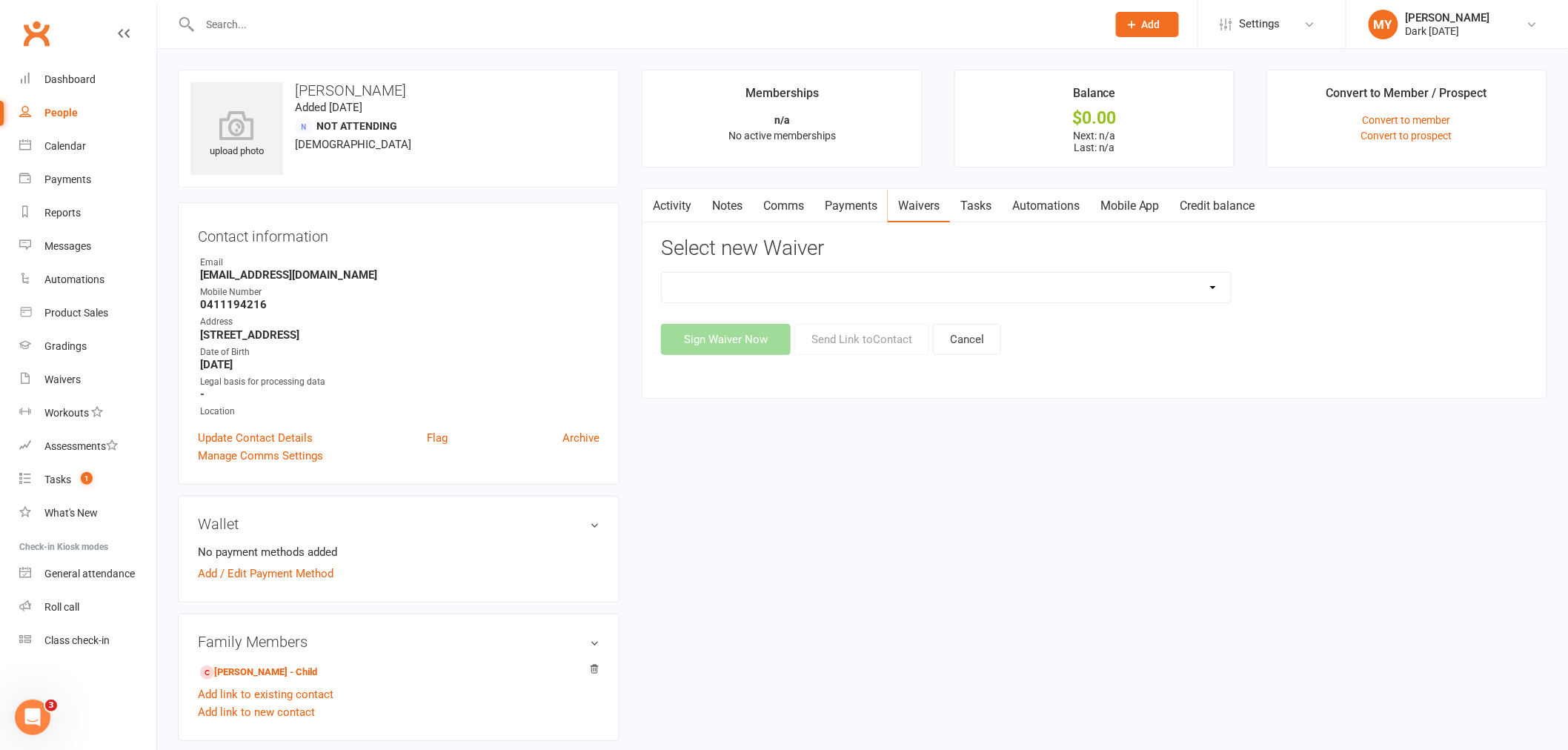
click at [848, 271] on div "Select new Waiver Dark Carnival Membership Dark Carnival Membership waiver - no…" at bounding box center [1094, 296] width 867 height 118
click at [840, 287] on select "Dark Carnival Membership Dark Carnival Membership waiver - no EDDR NR4TW 24/7 A…" at bounding box center [945, 288] width 569 height 30
select select "9790"
click at [661, 273] on select "Dark Carnival Membership Dark Carnival Membership waiver - no EDDR NR4TW 24/7 A…" at bounding box center [945, 288] width 569 height 30
click at [759, 338] on button "Sign Waiver Now" at bounding box center [725, 339] width 130 height 31
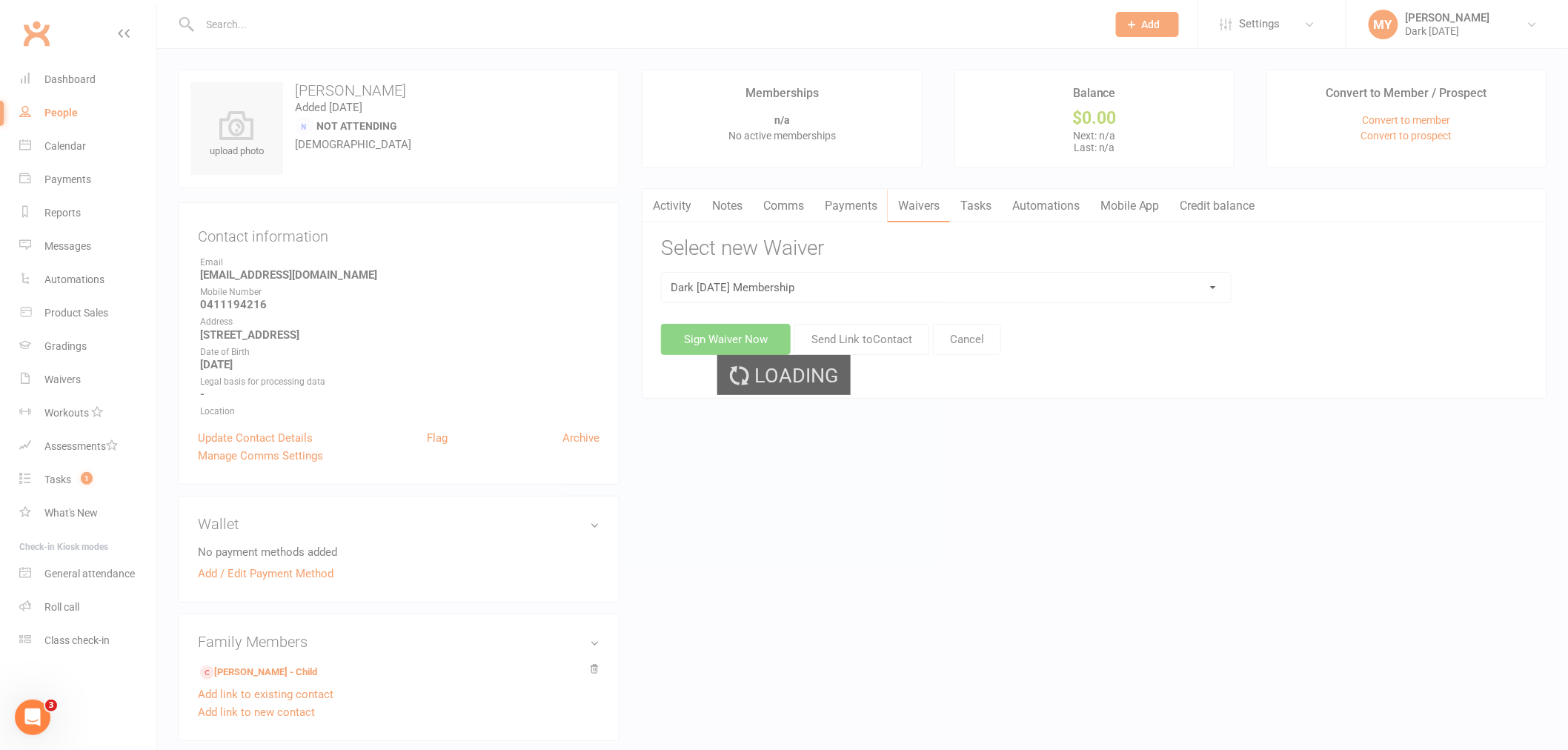
select select "bank_account"
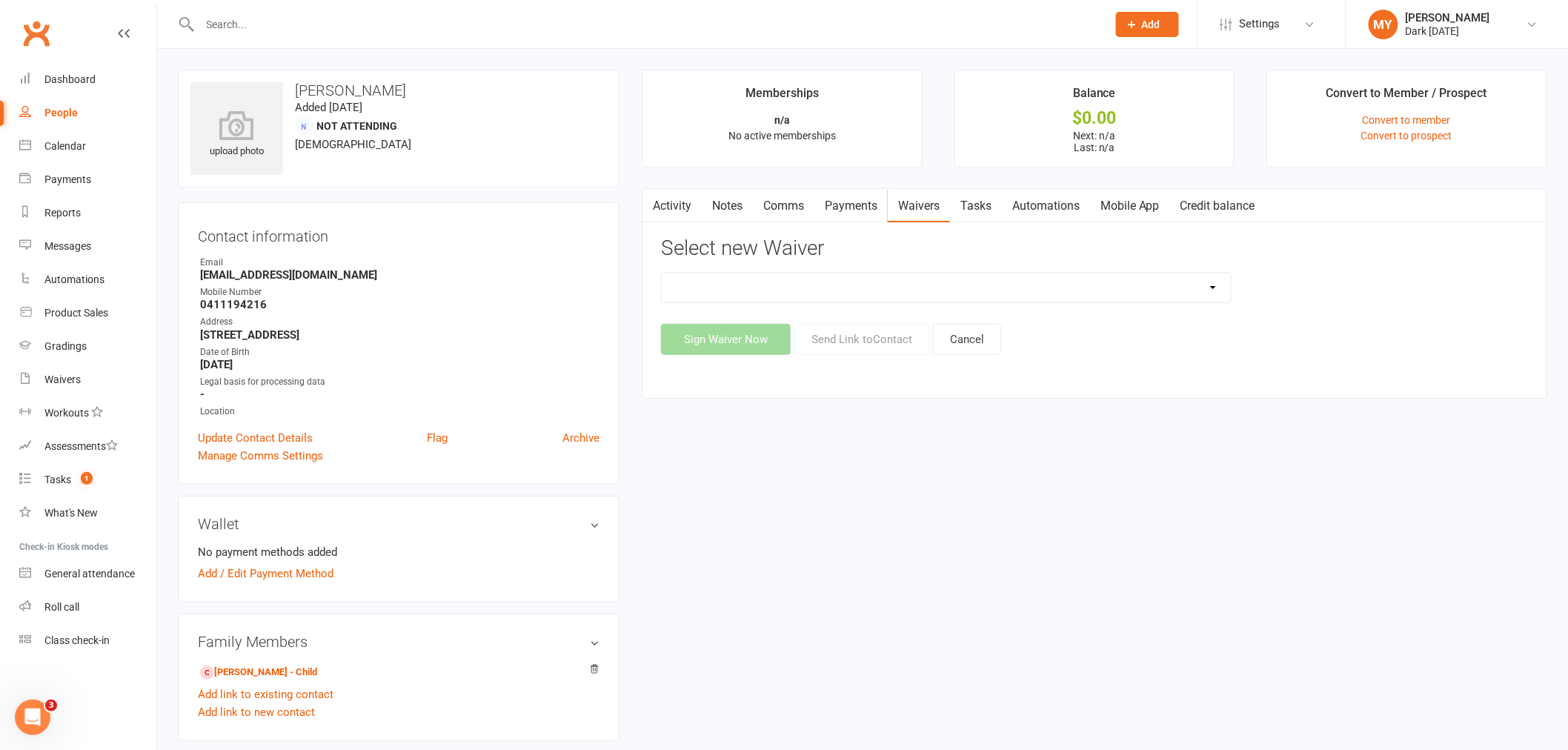
click at [931, 276] on select "Dark Carnival Membership Dark Carnival Membership waiver - no EDDR NR4TW 24/7 A…" at bounding box center [945, 288] width 569 height 30
select select "9790"
click at [661, 273] on select "Dark Carnival Membership Dark Carnival Membership waiver - no EDDR NR4TW 24/7 A…" at bounding box center [945, 288] width 569 height 30
click at [832, 334] on button "Send Link to Contact" at bounding box center [861, 339] width 135 height 31
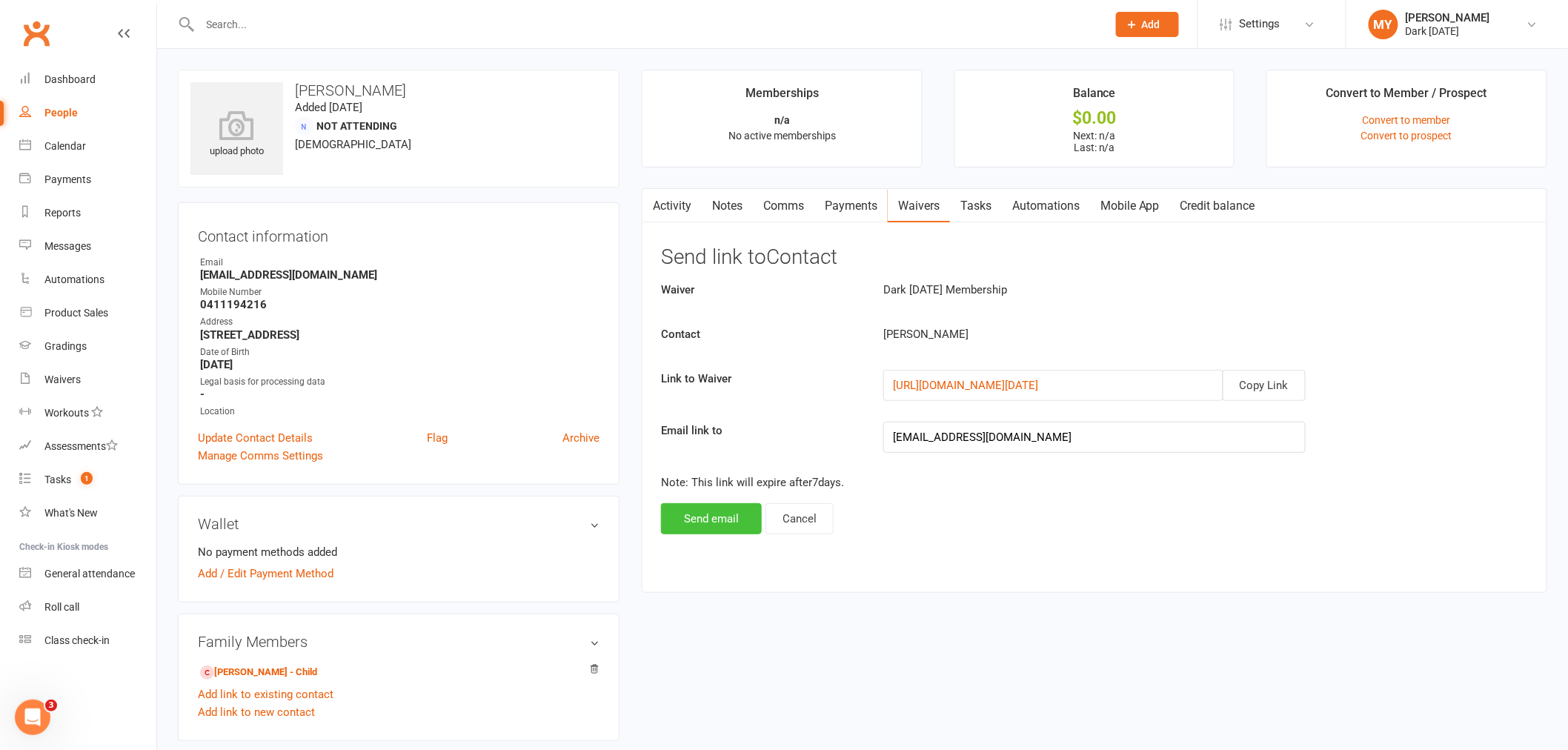
click at [744, 521] on button "Send email" at bounding box center [711, 519] width 100 height 31
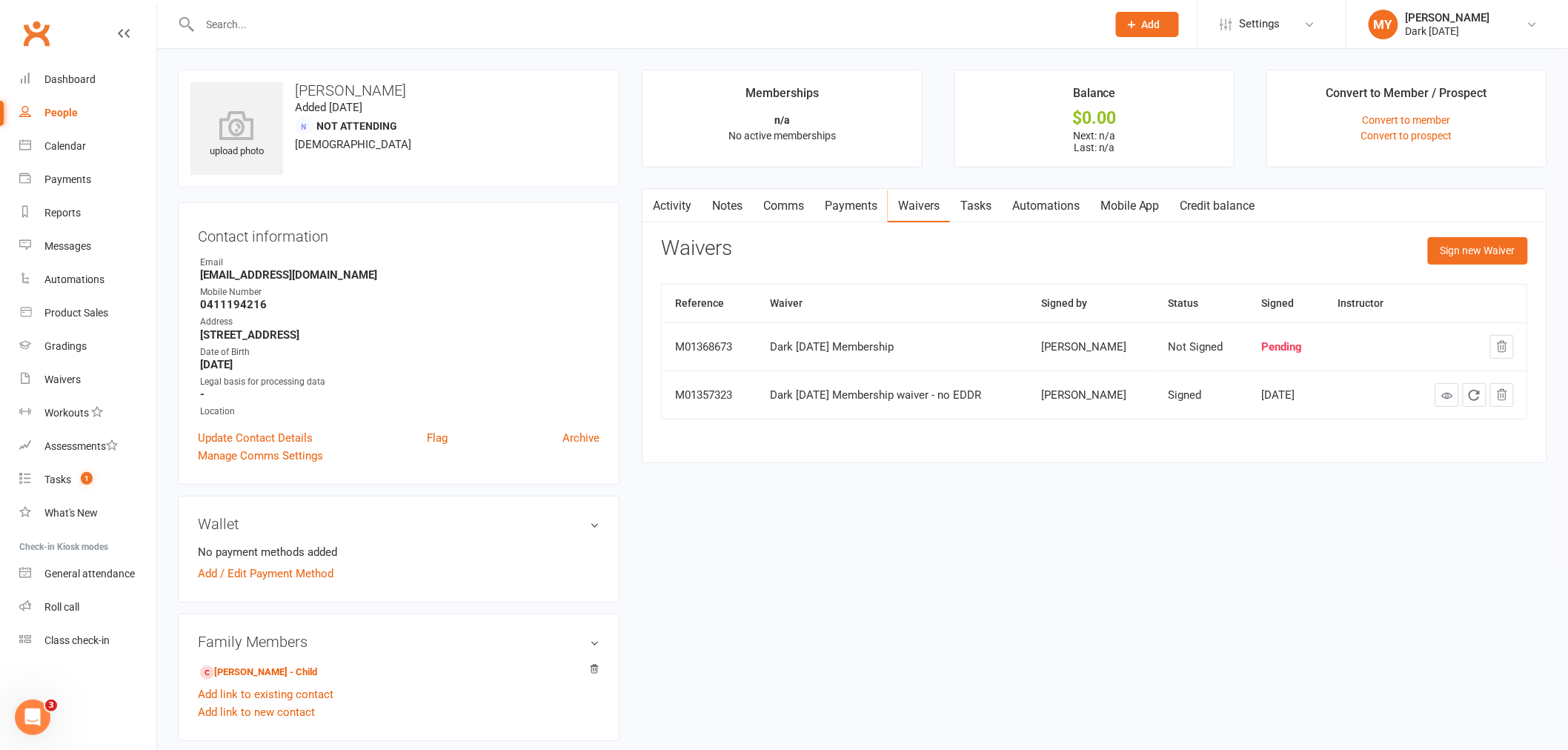
scroll to position [164, 0]
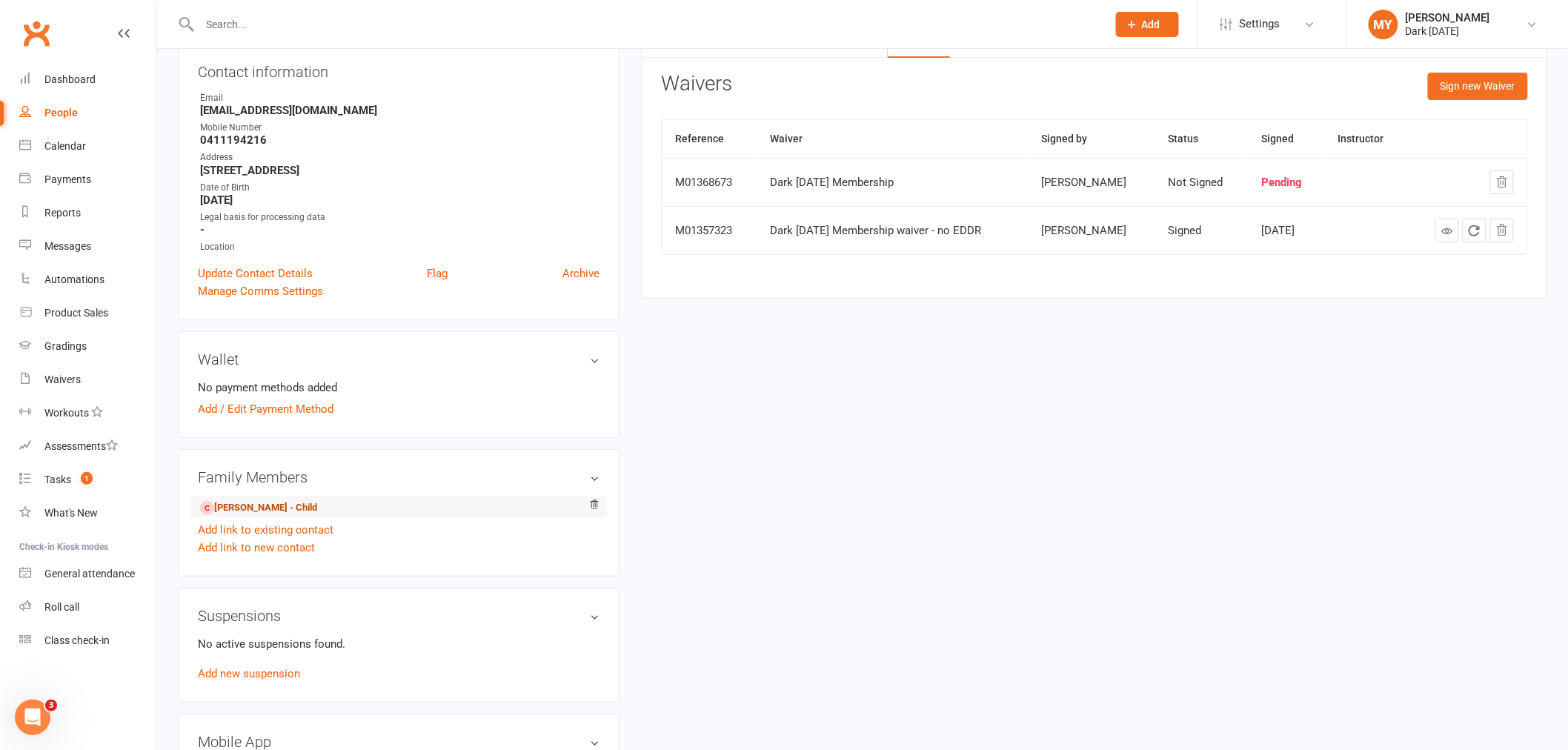
click at [311, 513] on link "Hayden Benedetti - Child" at bounding box center [258, 508] width 117 height 15
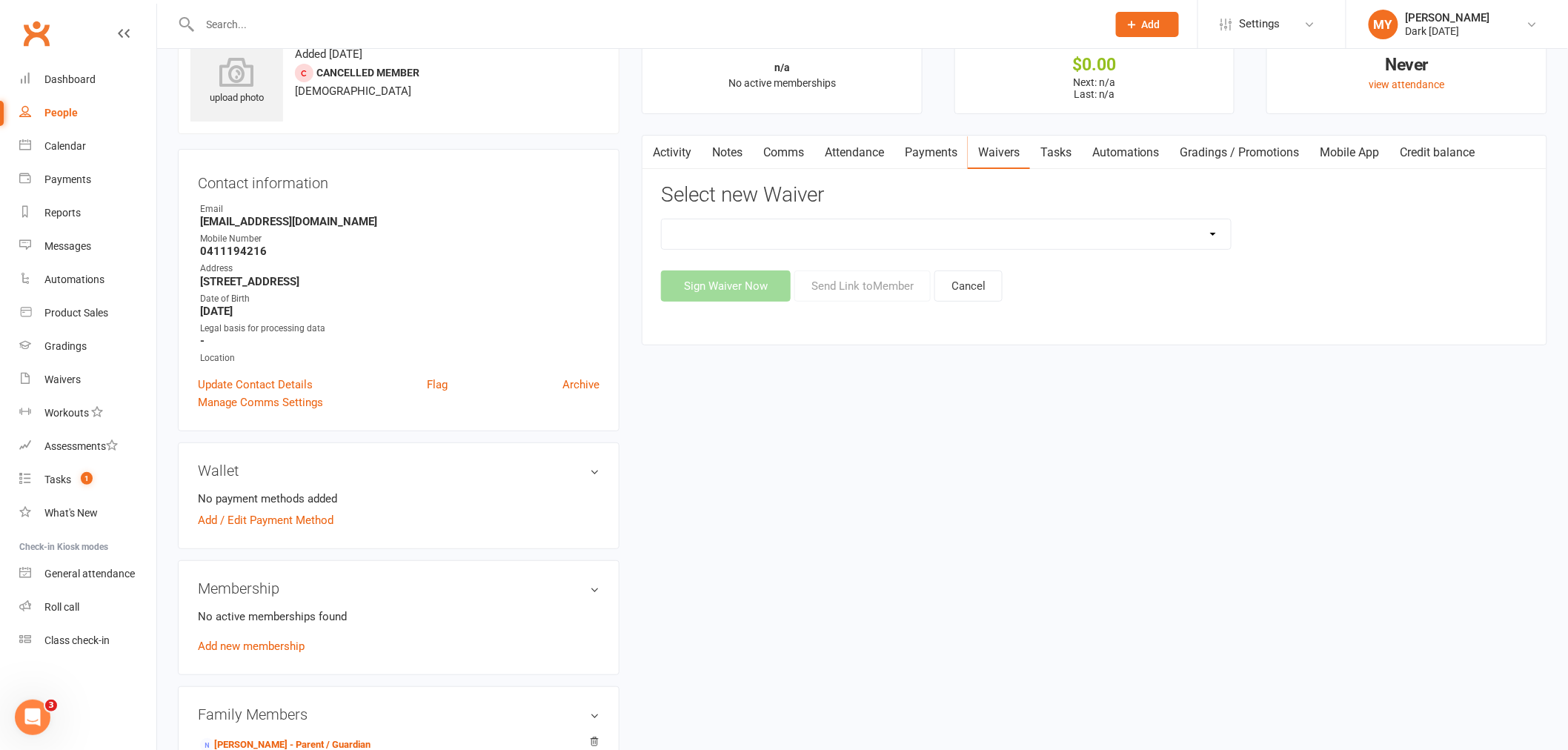
scroll to position [83, 0]
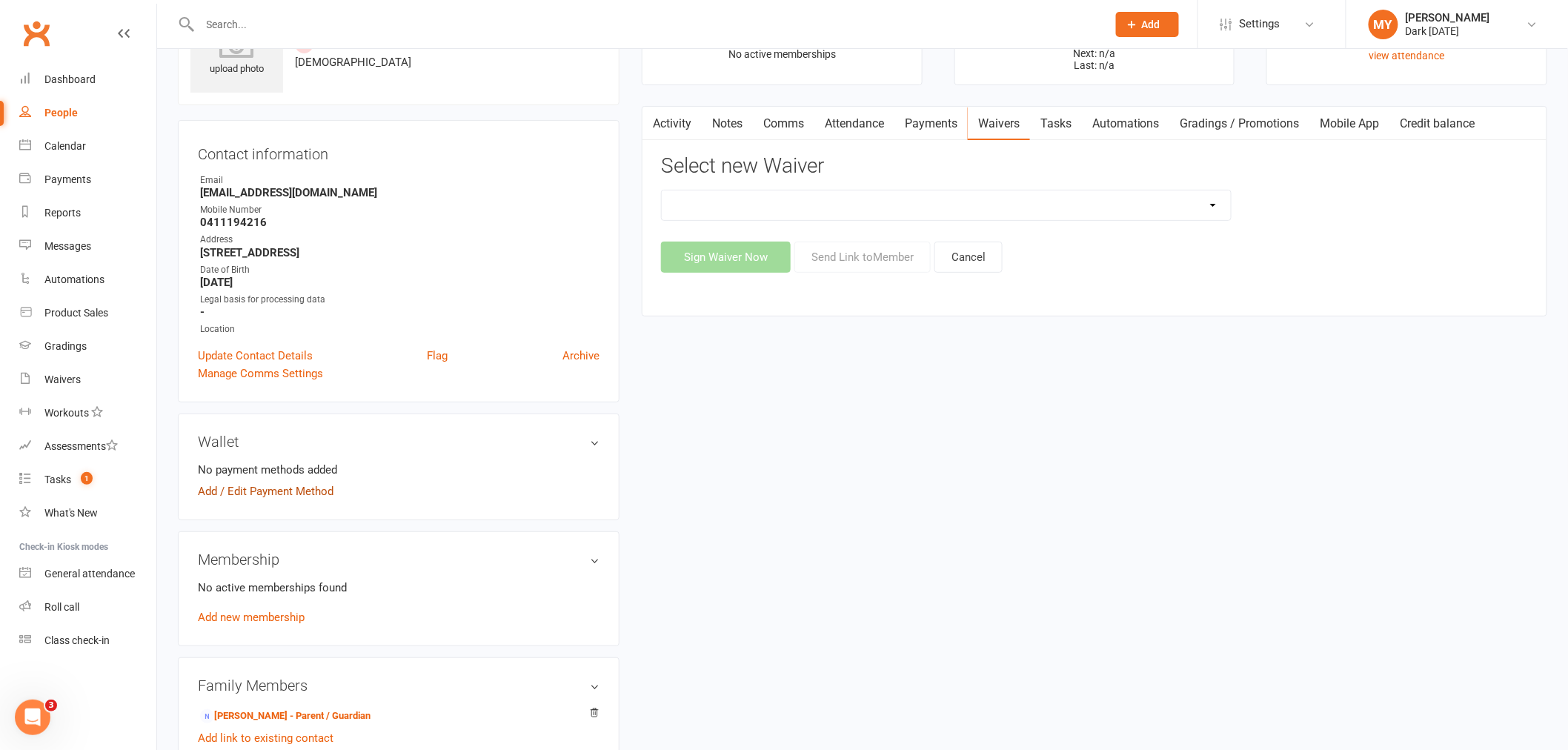
click at [262, 493] on link "Add / Edit Payment Method" at bounding box center [266, 492] width 136 height 18
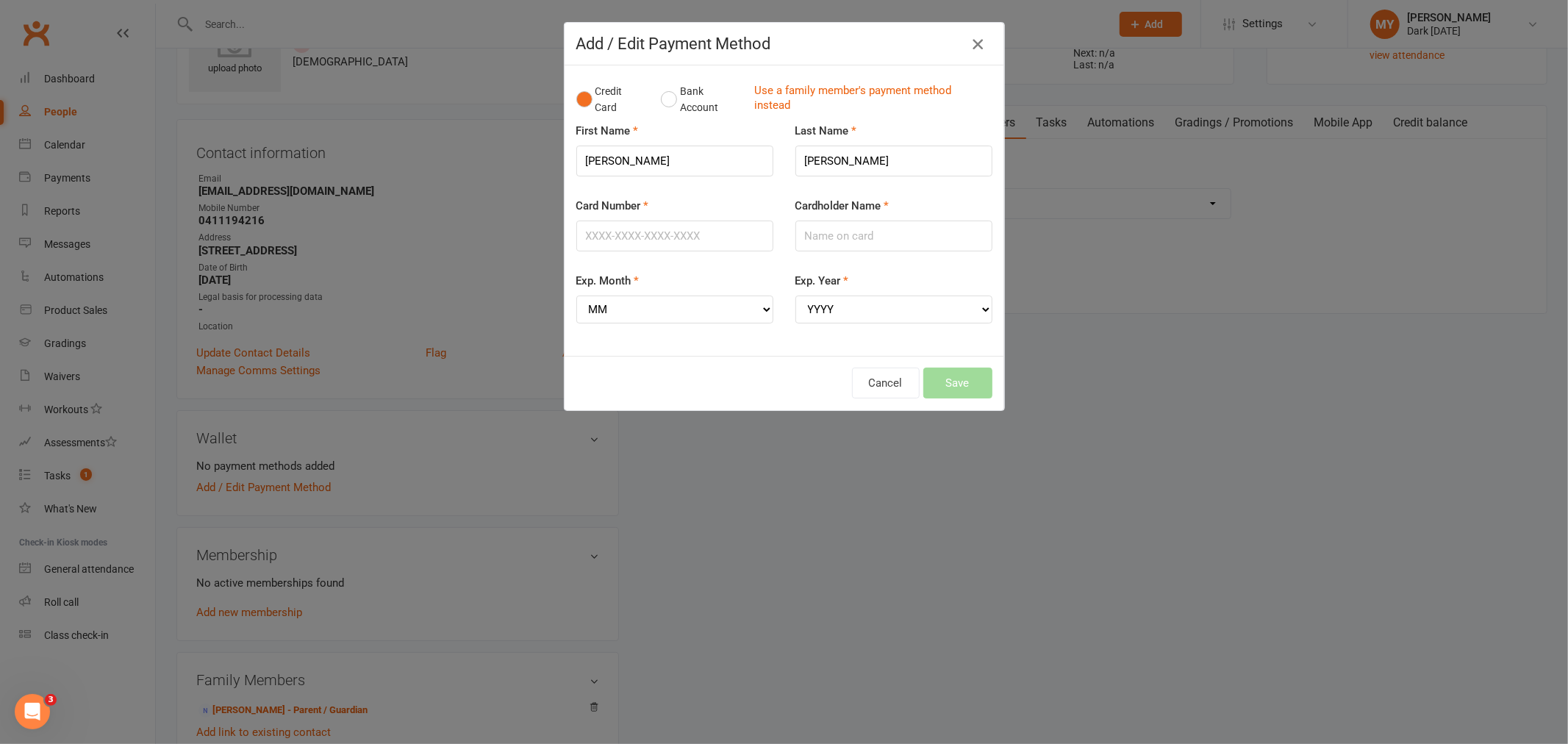
click at [969, 39] on icon "button" at bounding box center [978, 44] width 18 height 18
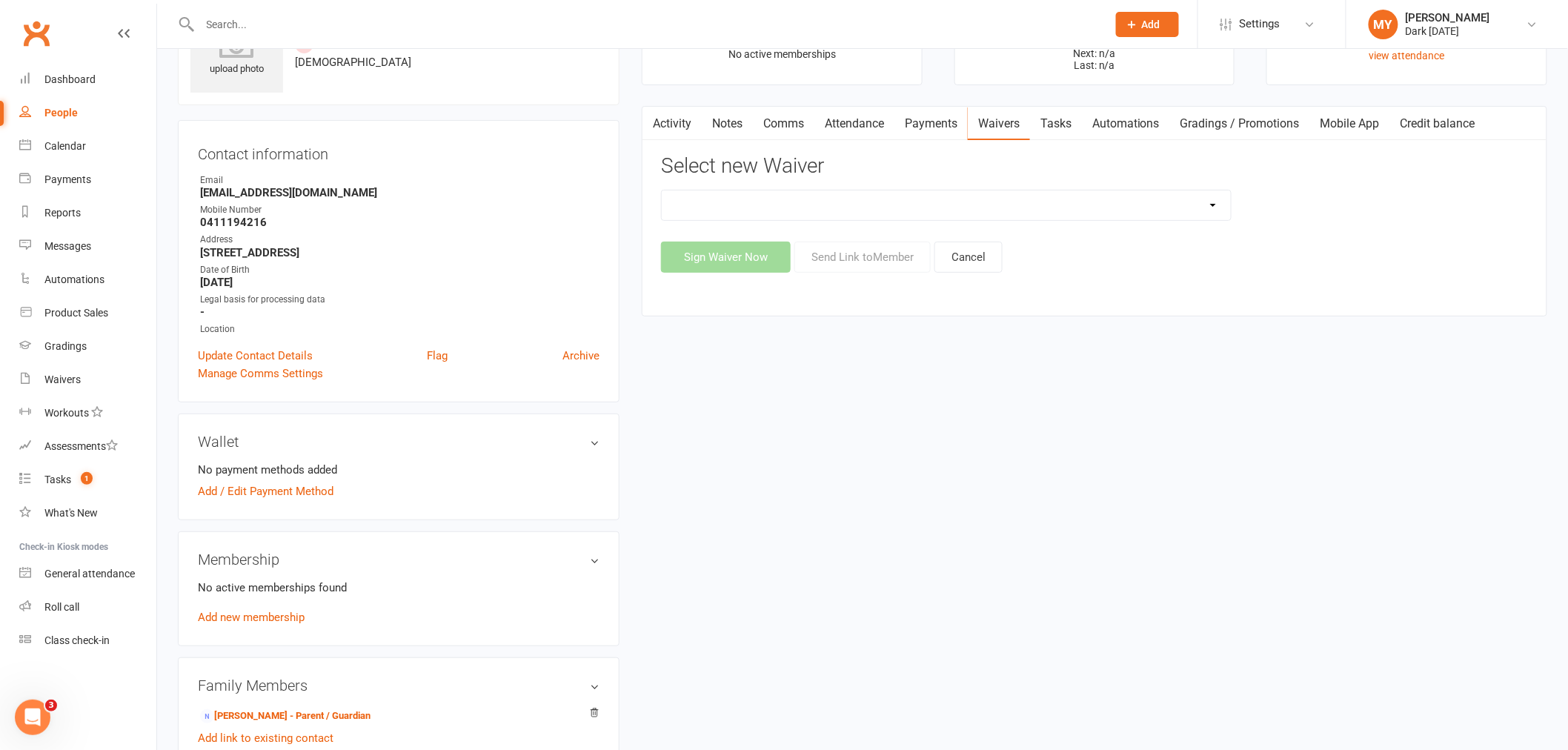
scroll to position [164, 0]
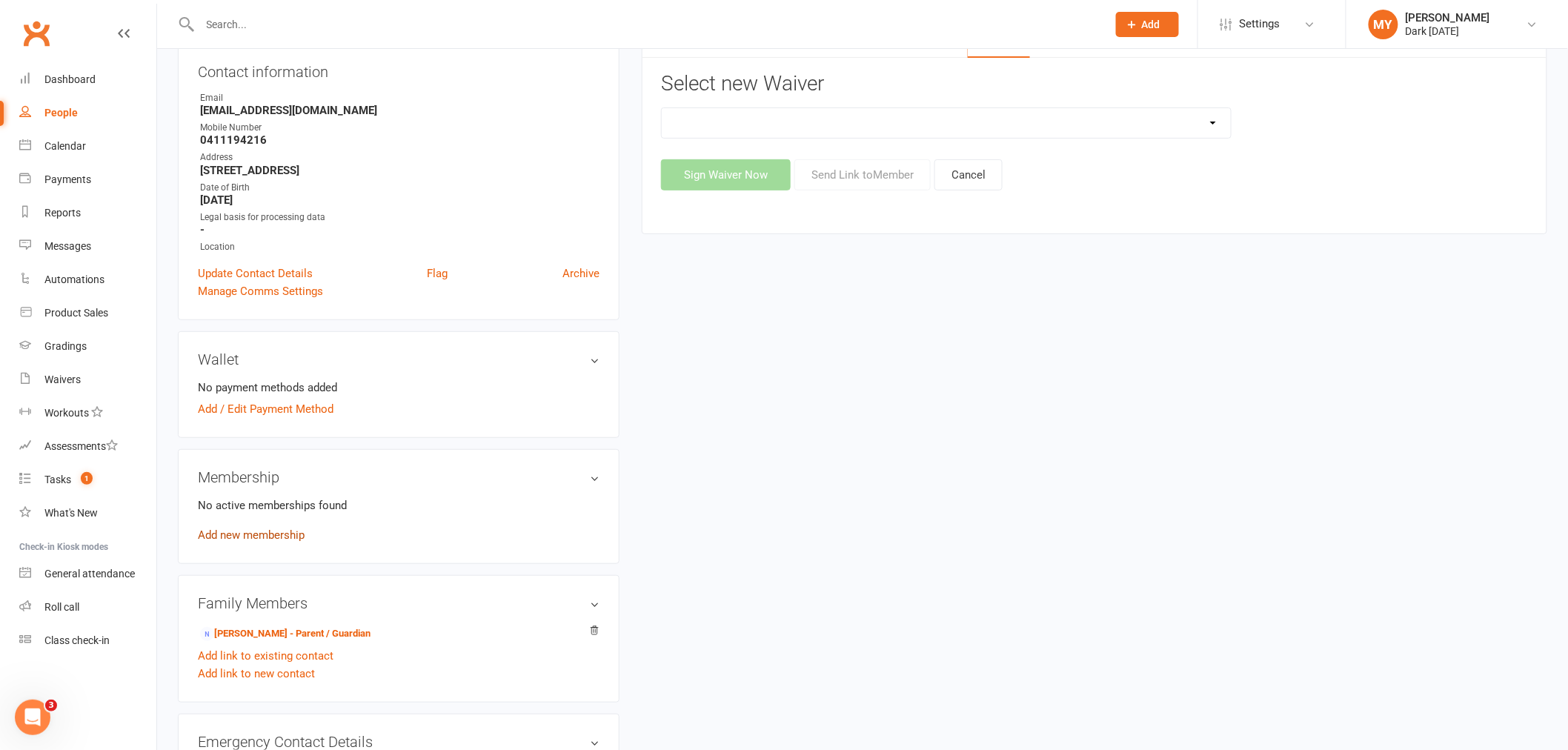
click at [283, 529] on link "Add new membership" at bounding box center [251, 535] width 107 height 13
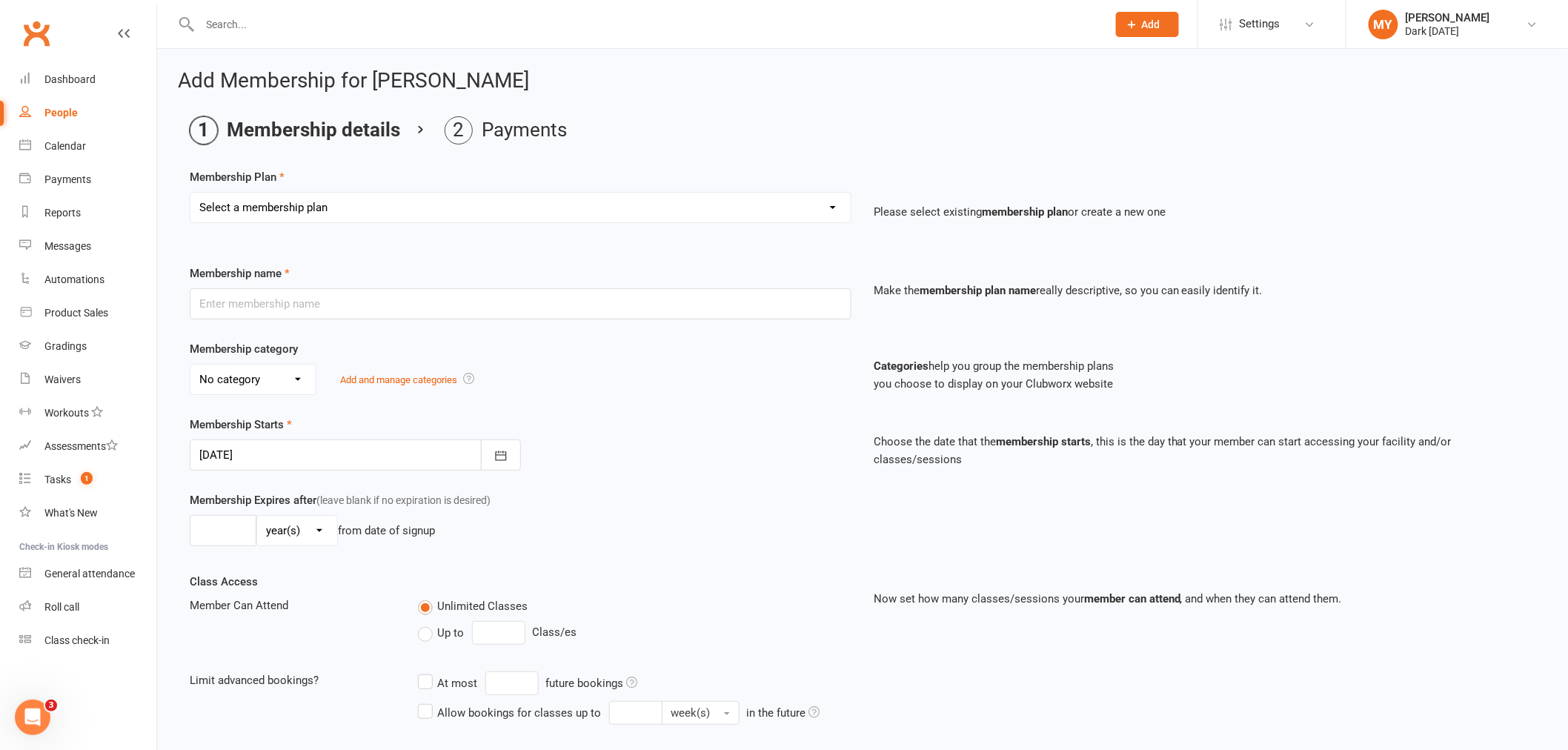
scroll to position [83, 0]
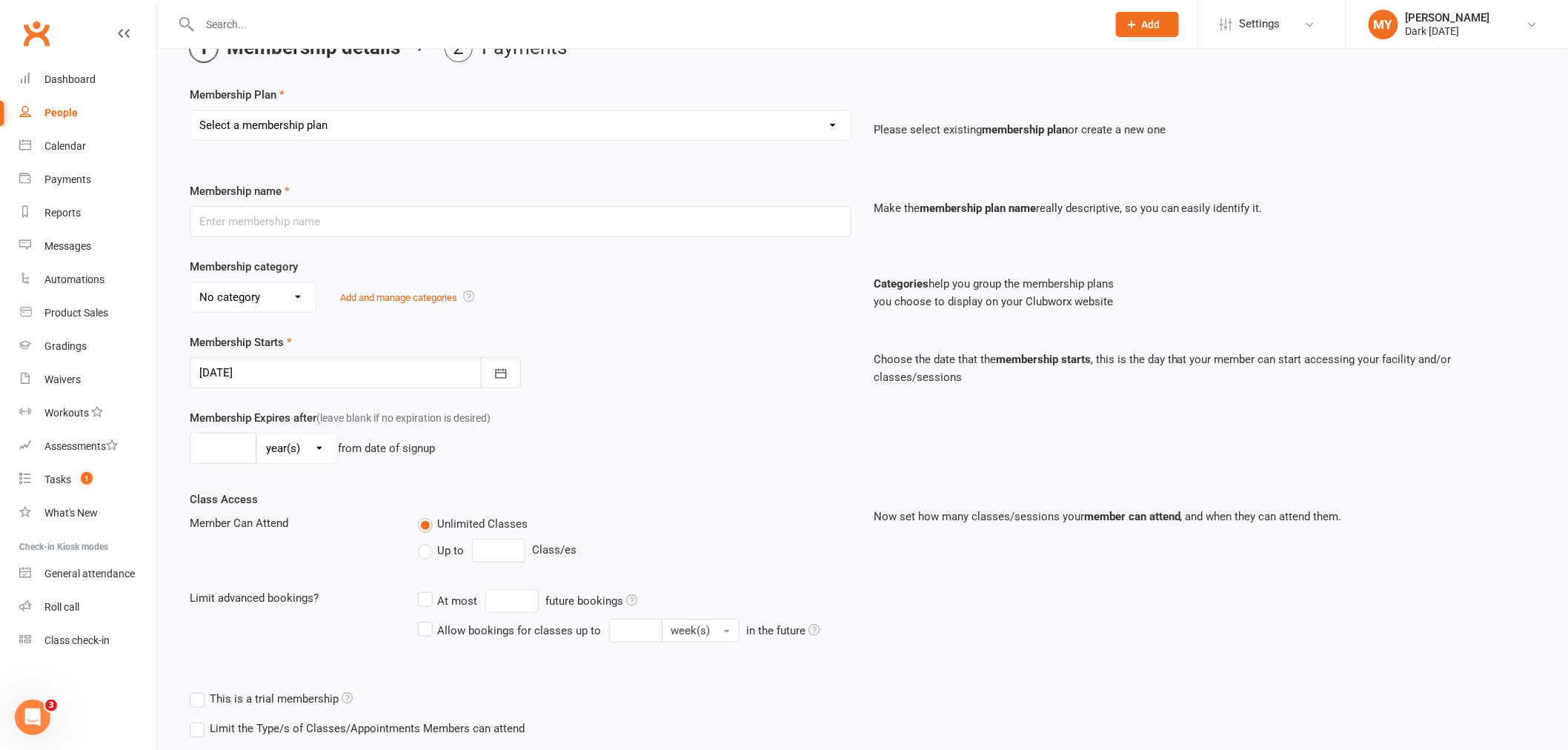
click at [316, 134] on select "Select a membership plan Create new Membership Plan Redzone Knife Defence Works…" at bounding box center [521, 125] width 661 height 30
click at [266, 122] on select "Select a membership plan Create new Membership Plan Redzone Knife Defence Works…" at bounding box center [521, 125] width 661 height 30
select select "69"
click at [190, 110] on select "Select a membership plan Create new Membership Plan Redzone Knife Defence Works…" at bounding box center [521, 125] width 661 height 30
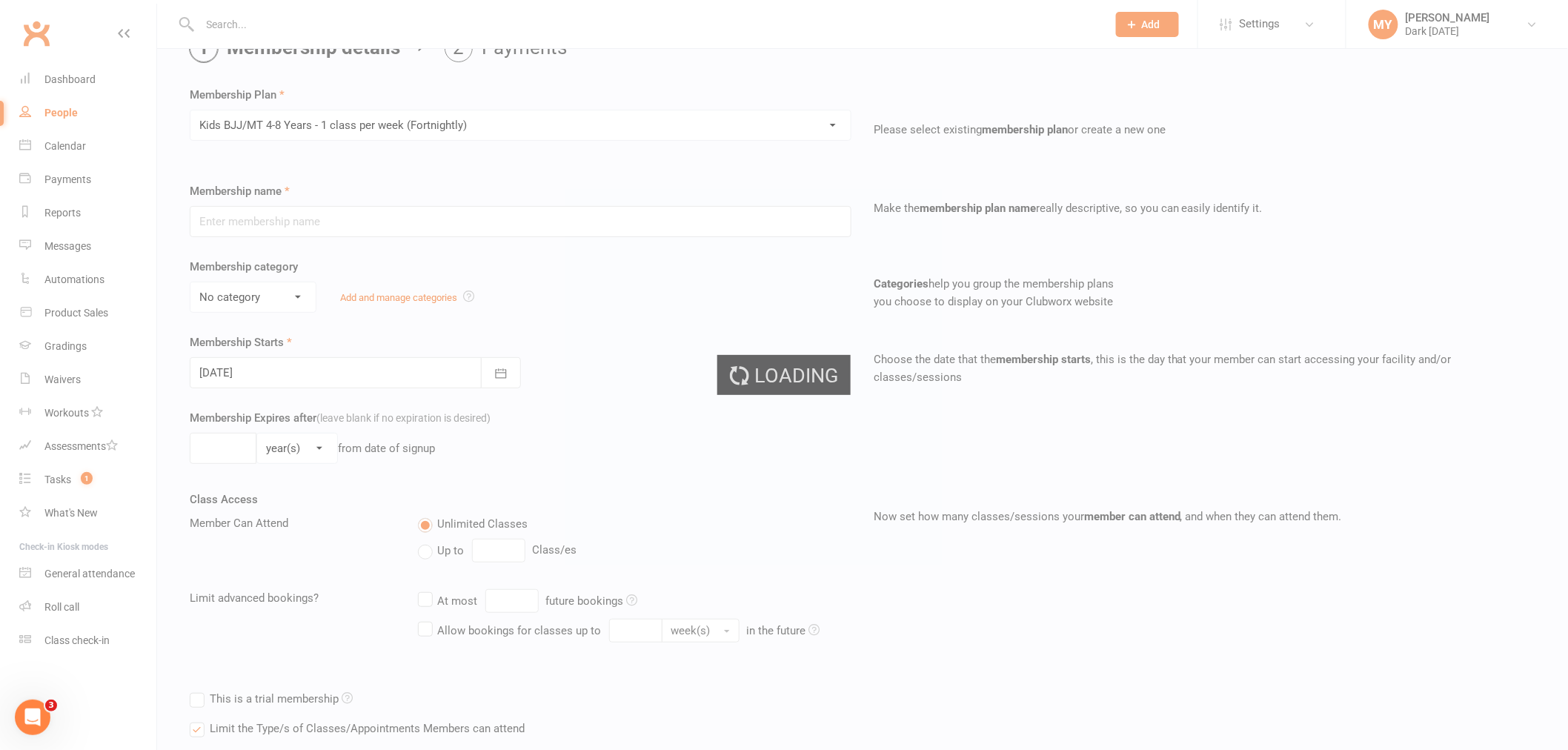
type input "Kids BJJ/MT 4-8 Years - 1 class per week (Fortnightly)"
select select "4"
type input "0"
type input "1"
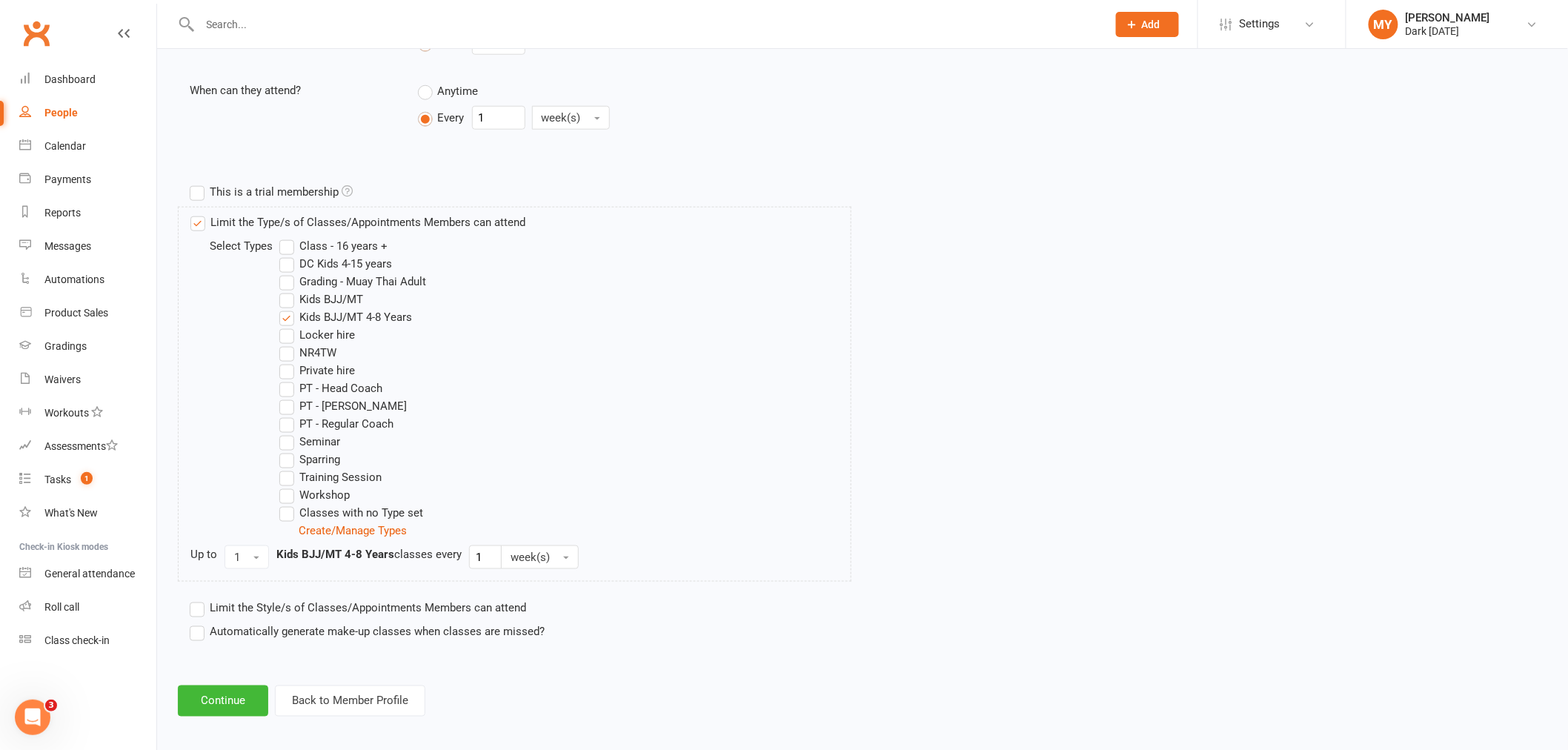
scroll to position [599, 0]
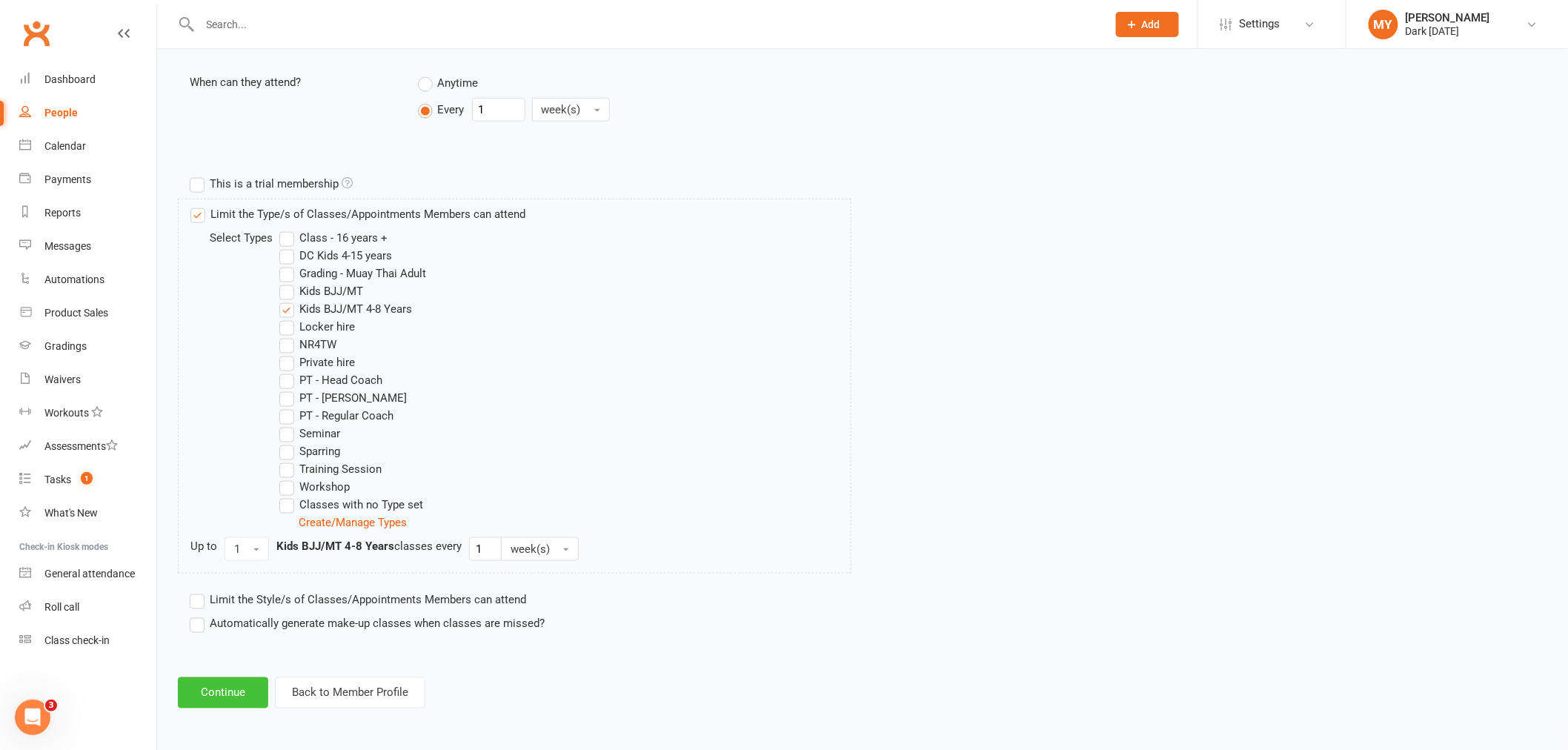
click at [198, 686] on button "Continue" at bounding box center [223, 693] width 91 height 31
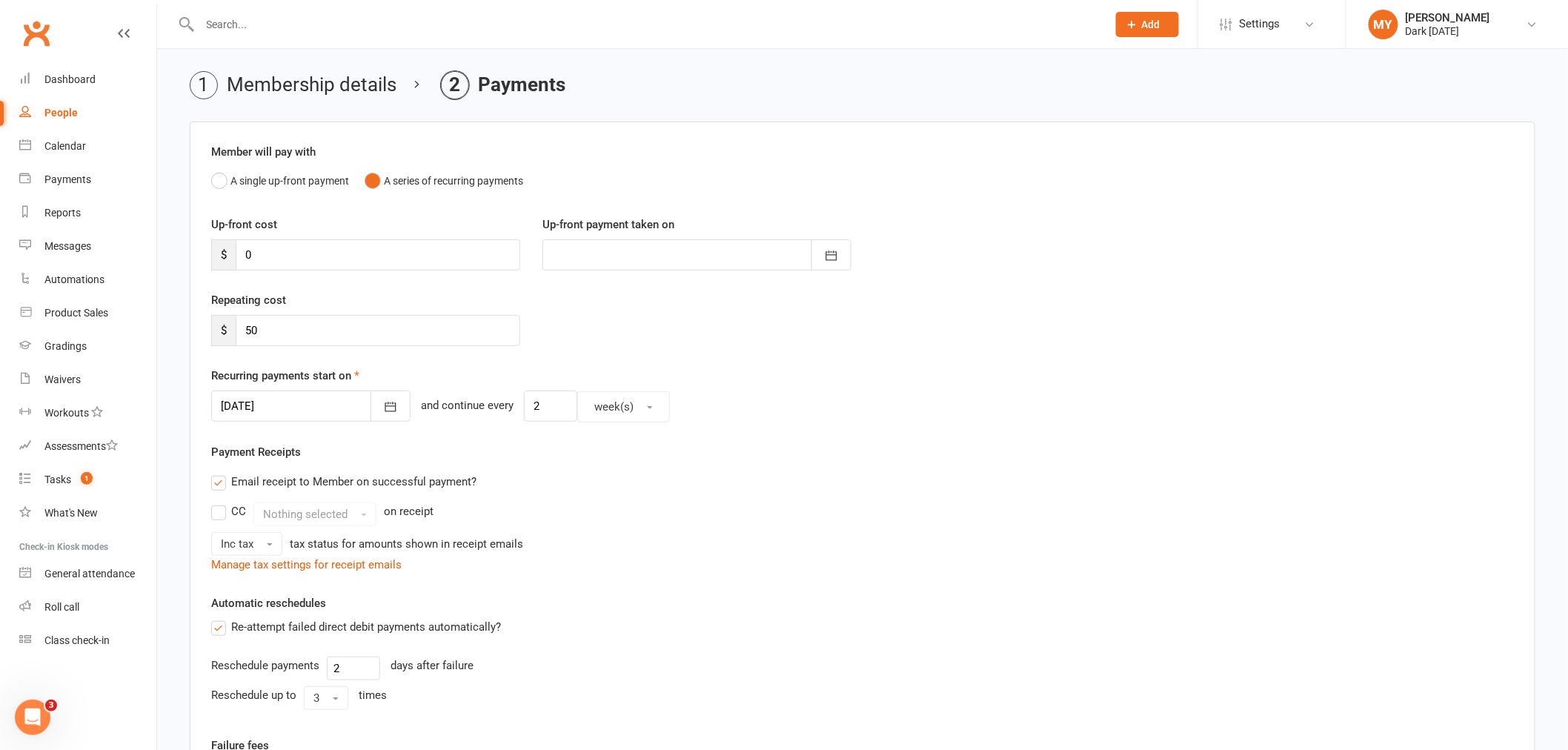
scroll to position [83, 0]
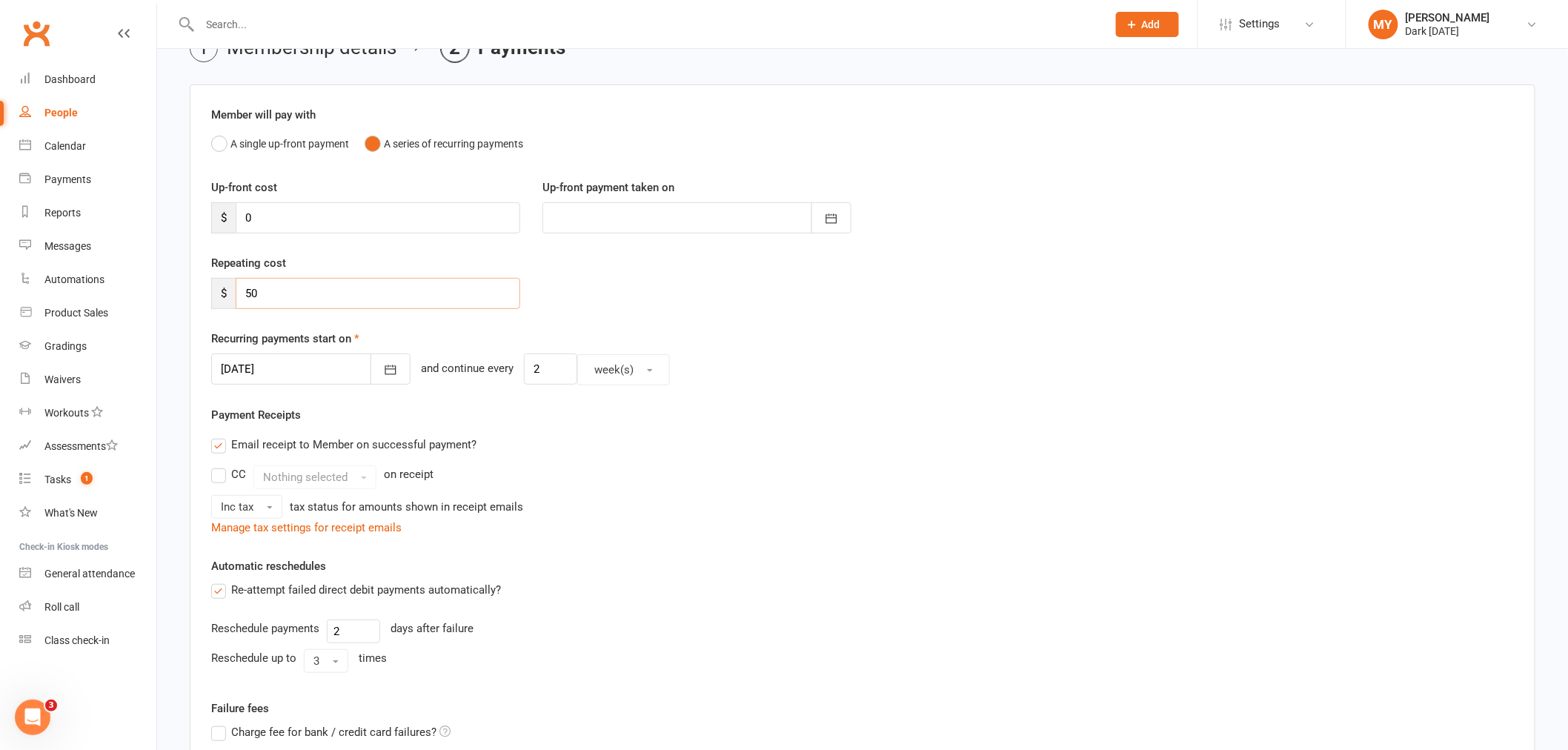
click at [304, 291] on input "50" at bounding box center [377, 293] width 284 height 31
type input "5"
type input "44"
click at [870, 412] on div "Payment Receipts Email receipt to Member on successful payment? CC Nothing sele…" at bounding box center [862, 471] width 1302 height 130
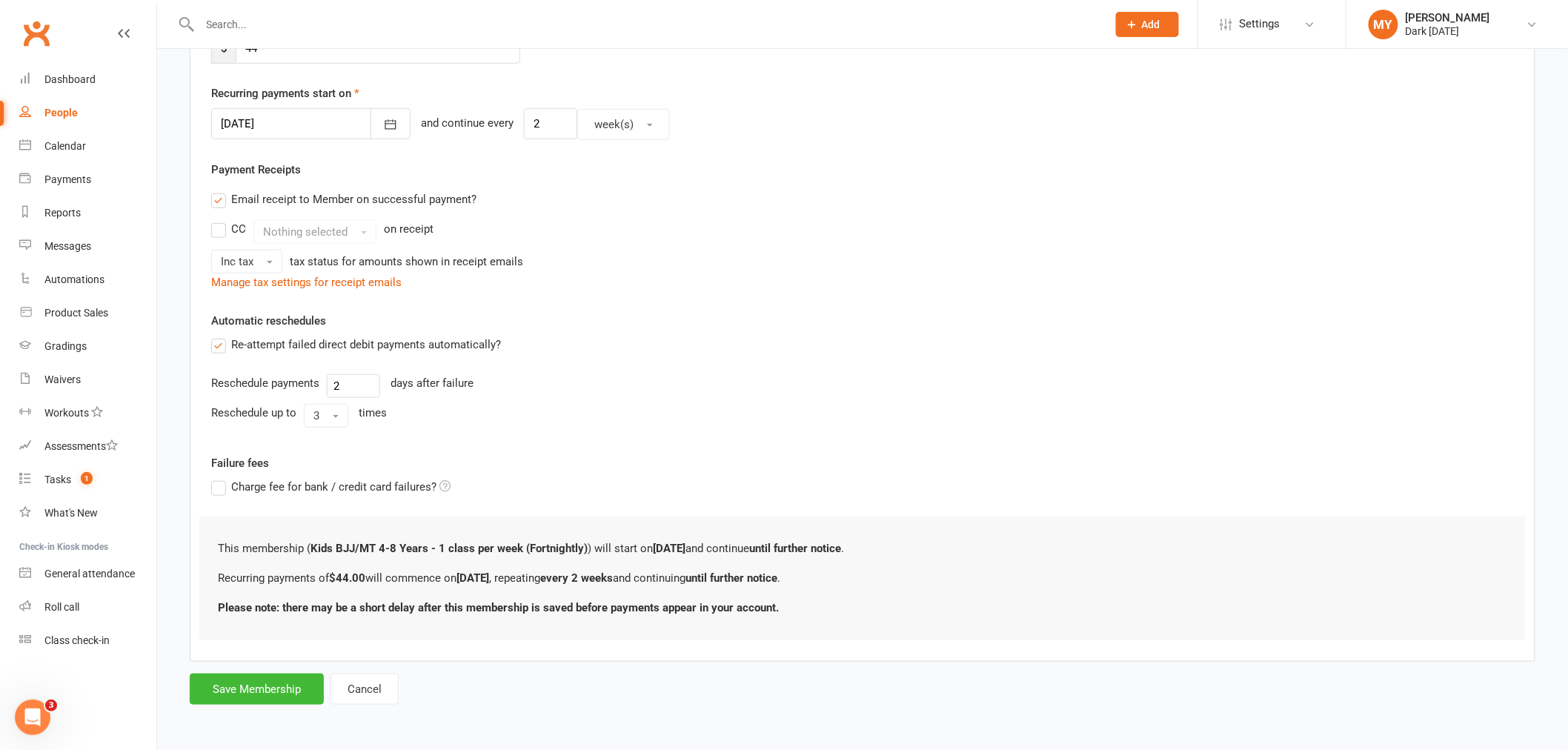
scroll to position [82, 0]
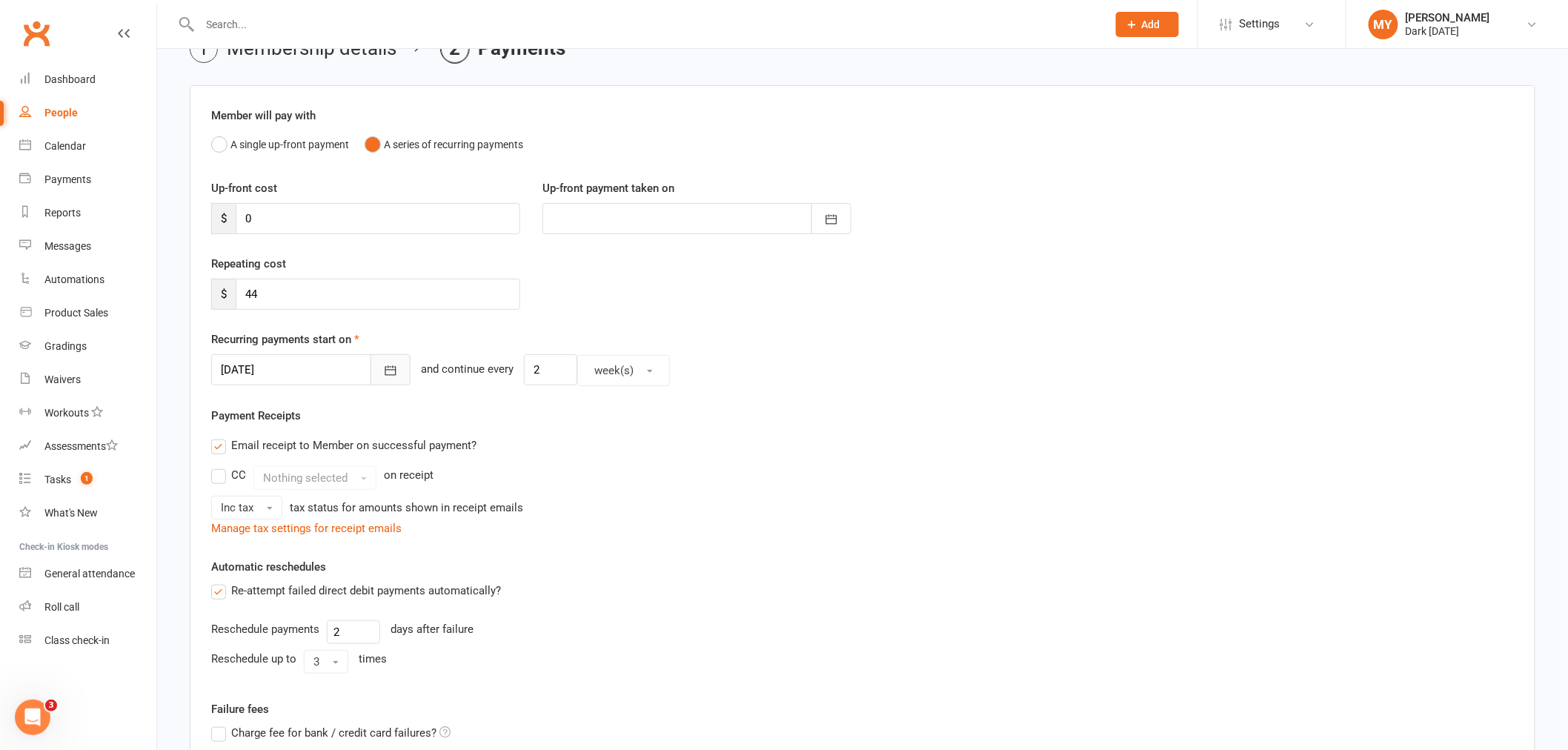
click at [385, 375] on icon "button" at bounding box center [391, 371] width 11 height 10
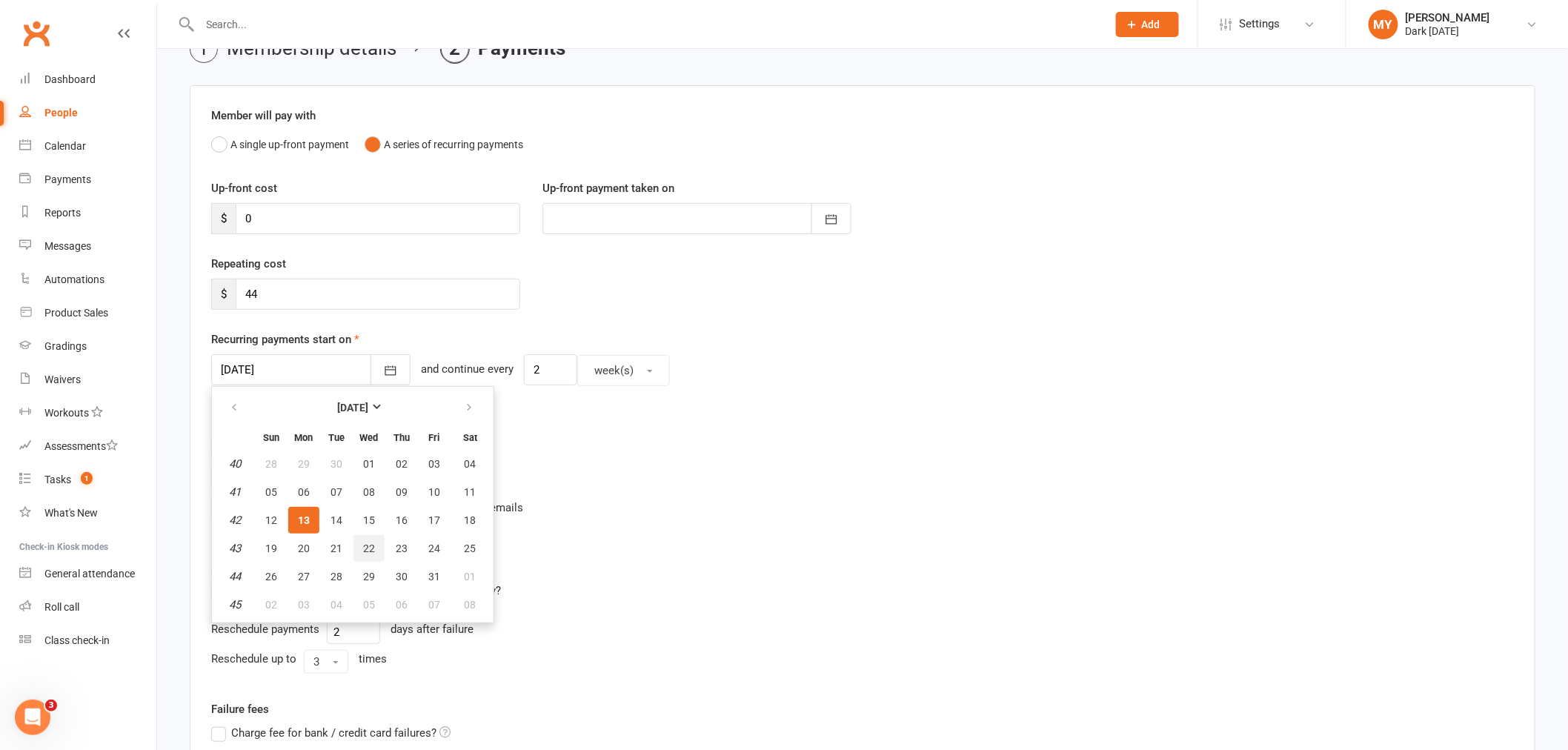
click at [368, 546] on span "22" at bounding box center [369, 548] width 12 height 12
type input "22 Oct 2025"
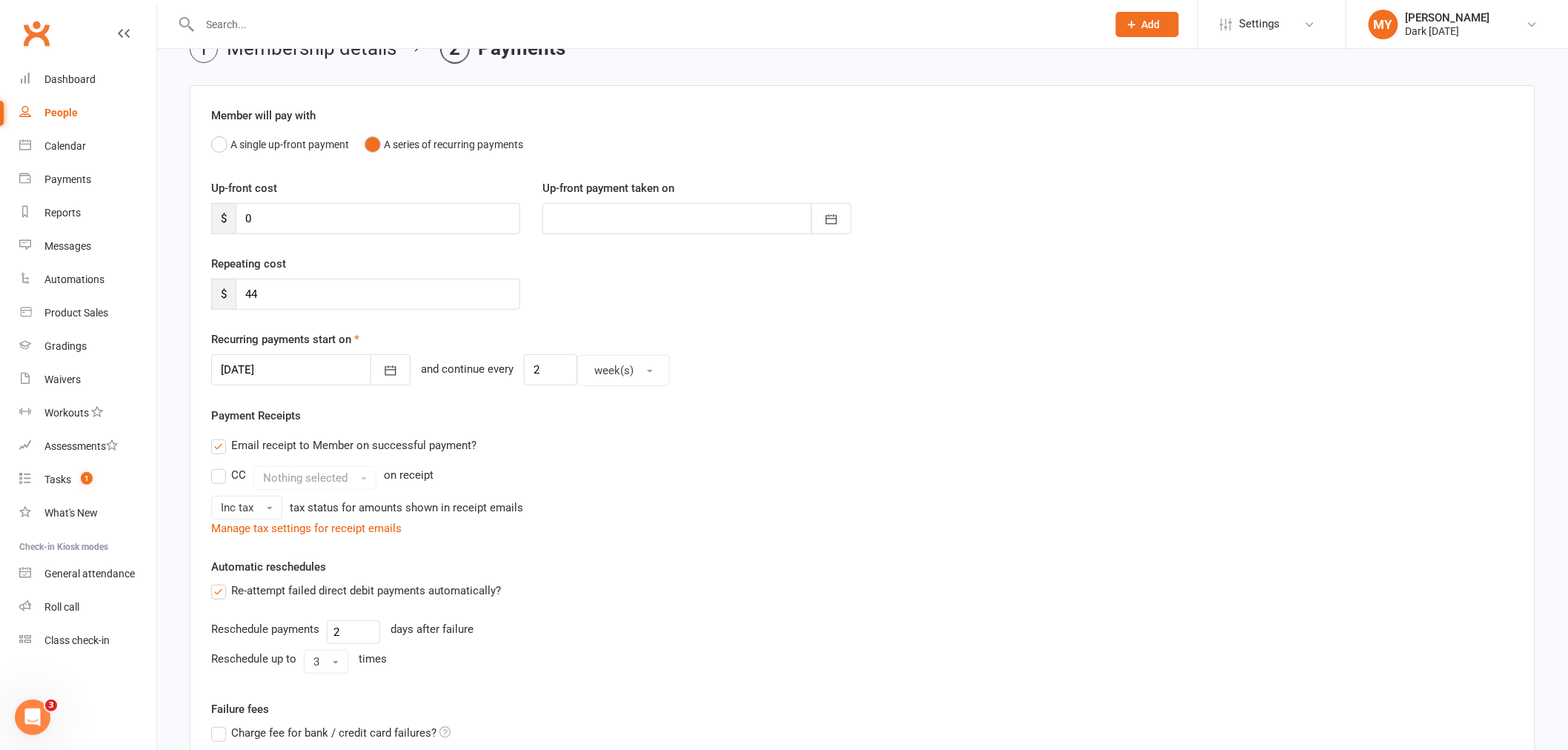
scroll to position [328, 0]
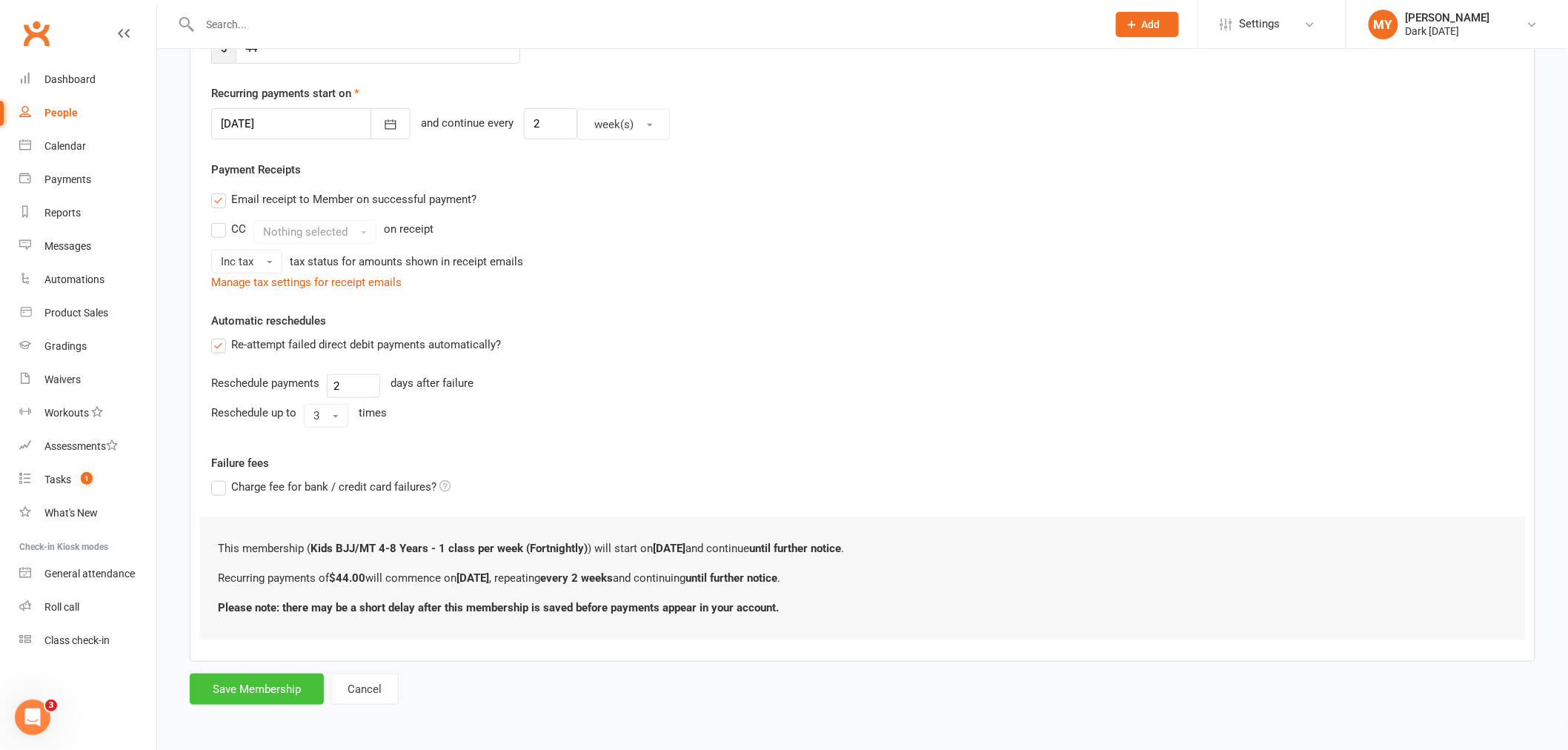
click at [246, 685] on button "Save Membership" at bounding box center [257, 689] width 134 height 31
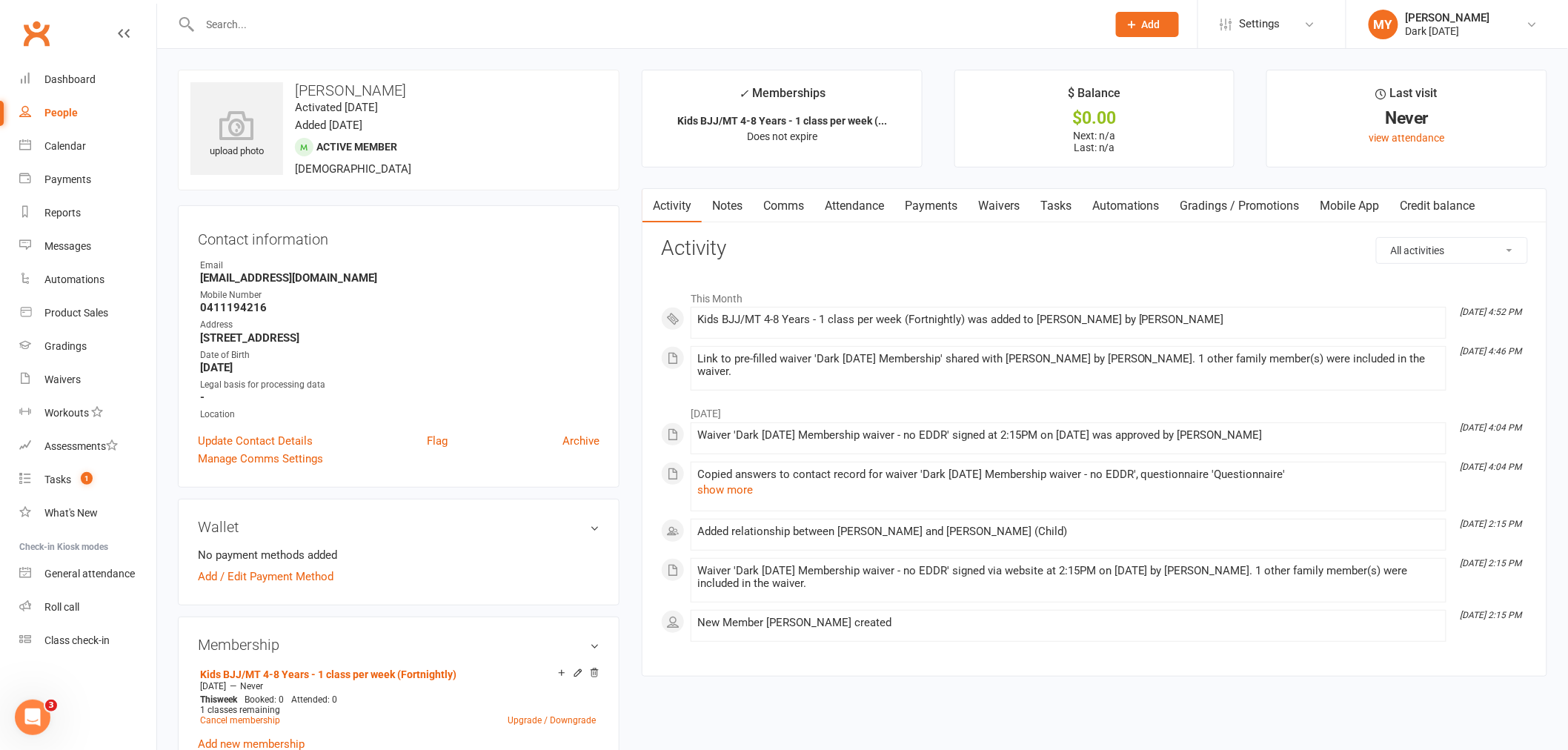
click at [331, 14] on input "text" at bounding box center [646, 24] width 901 height 21
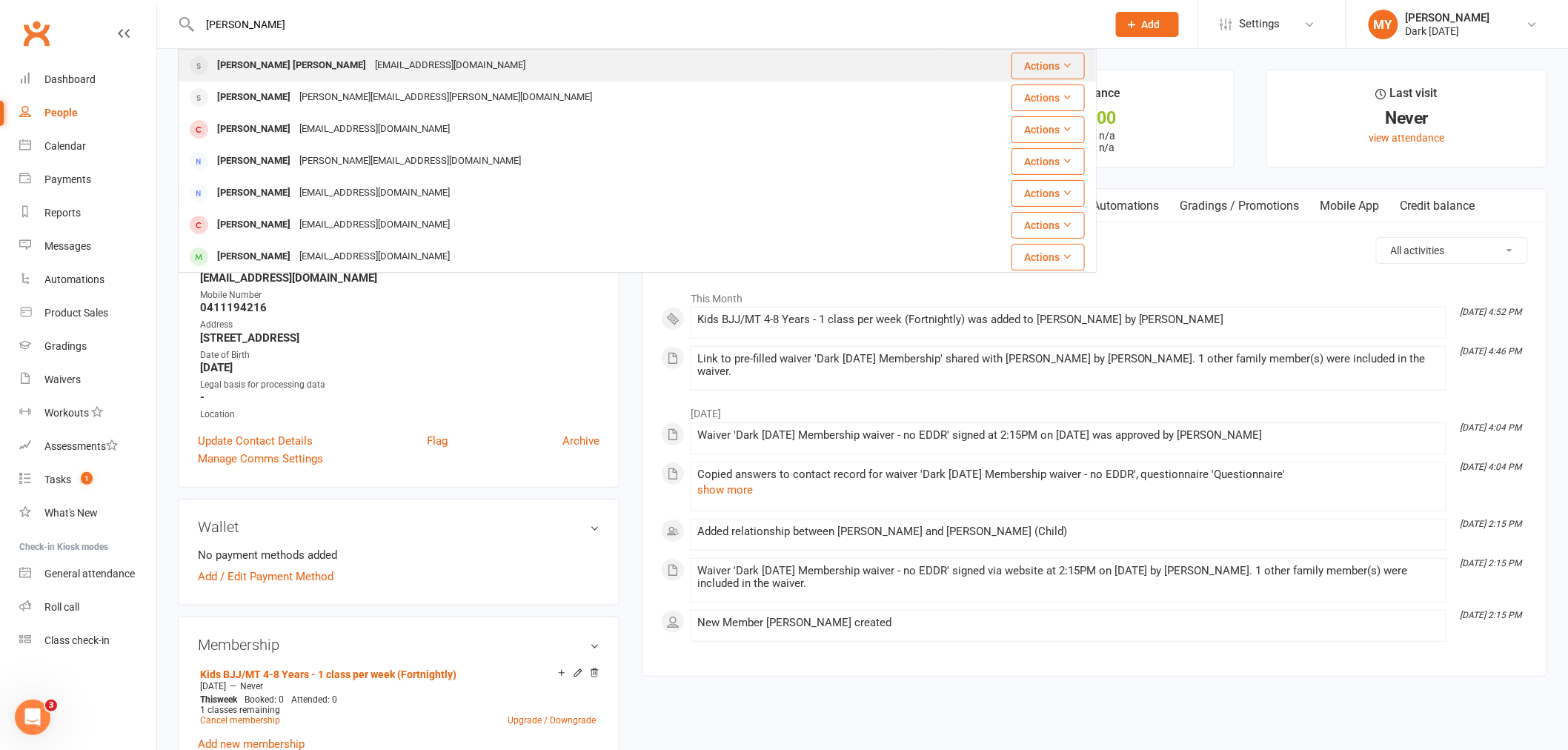
type input "johnny t"
click at [448, 53] on div "Johnny Thomas Tran yea_boy@hotmail.com" at bounding box center [561, 66] width 763 height 31
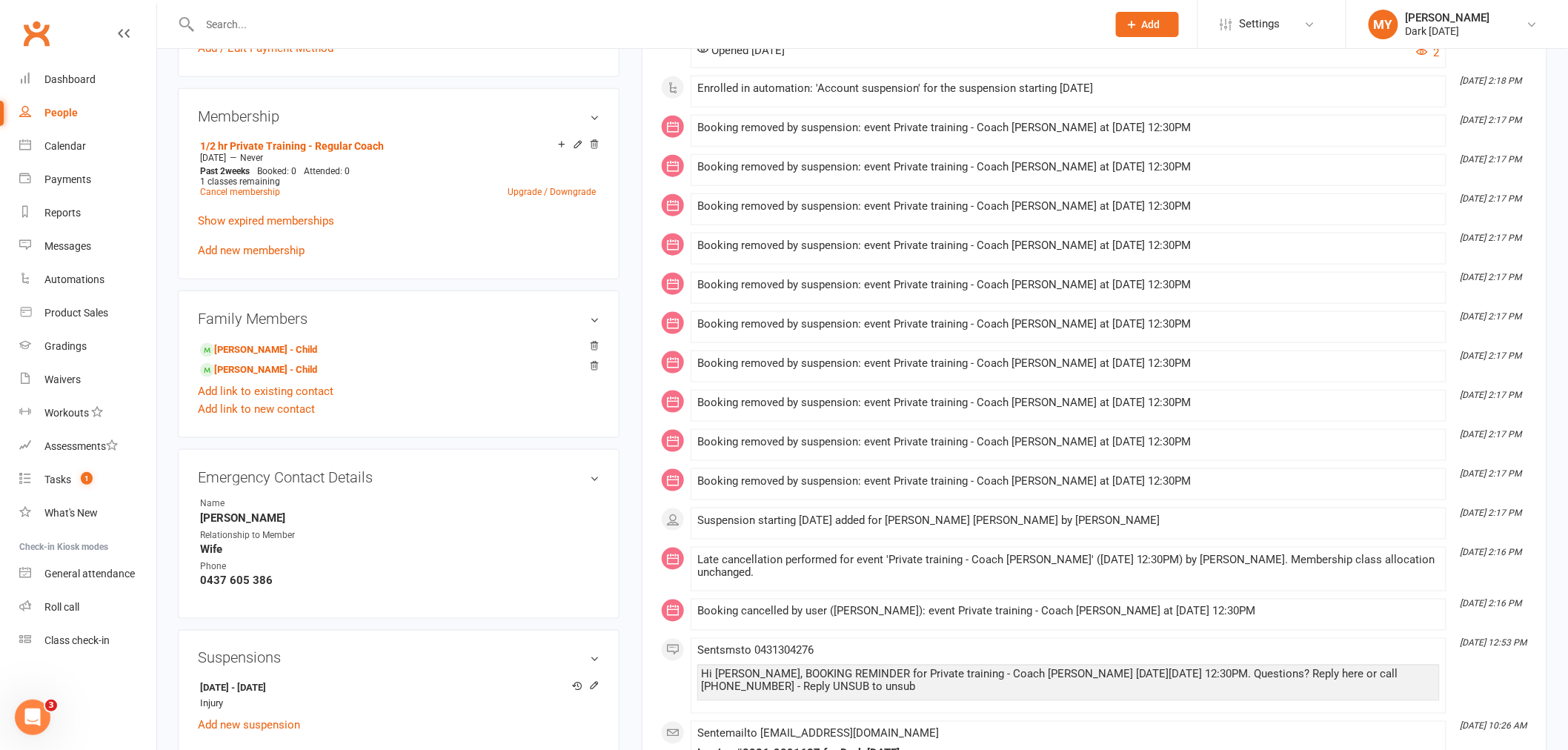
scroll to position [576, 0]
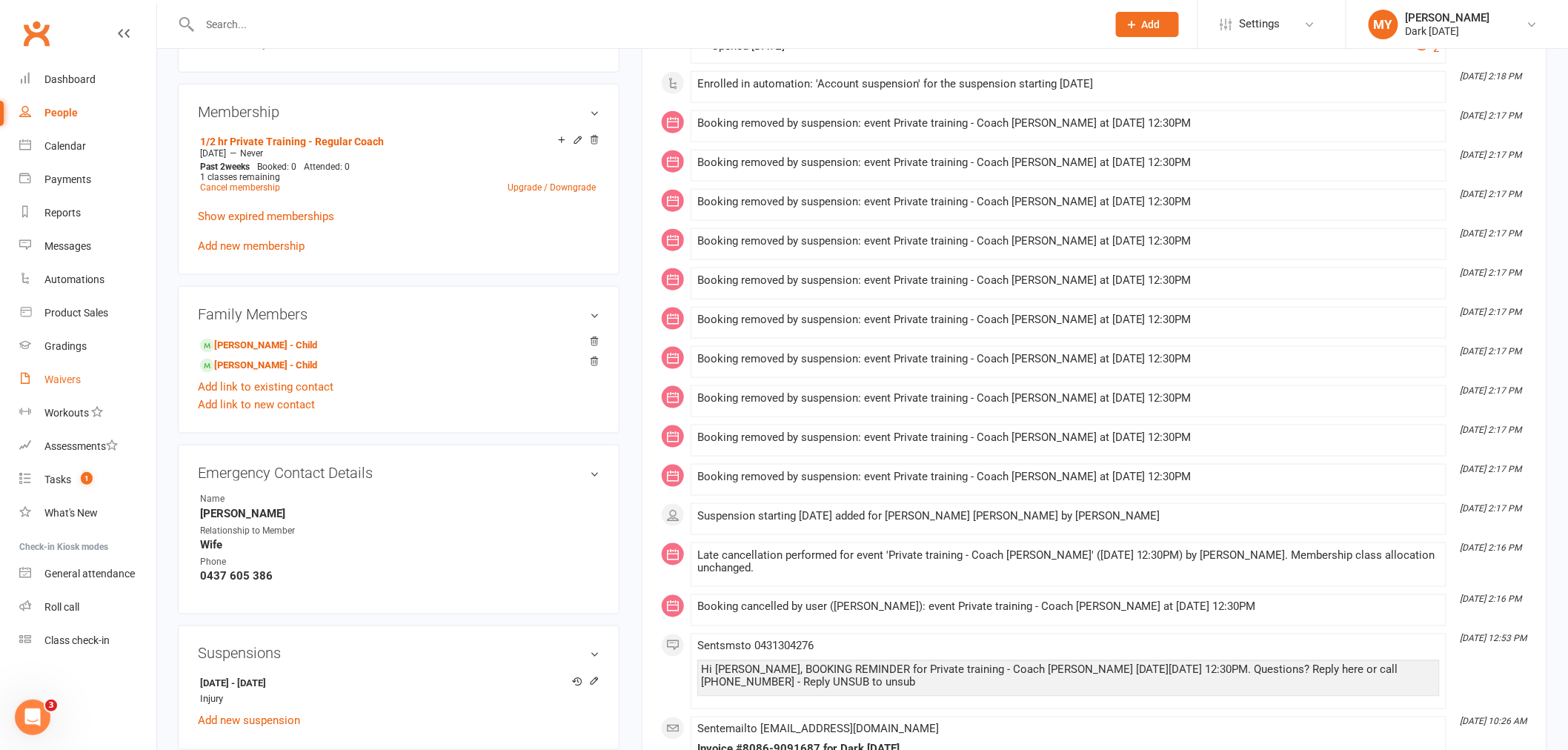
click at [80, 373] on link "Waivers" at bounding box center [87, 380] width 137 height 33
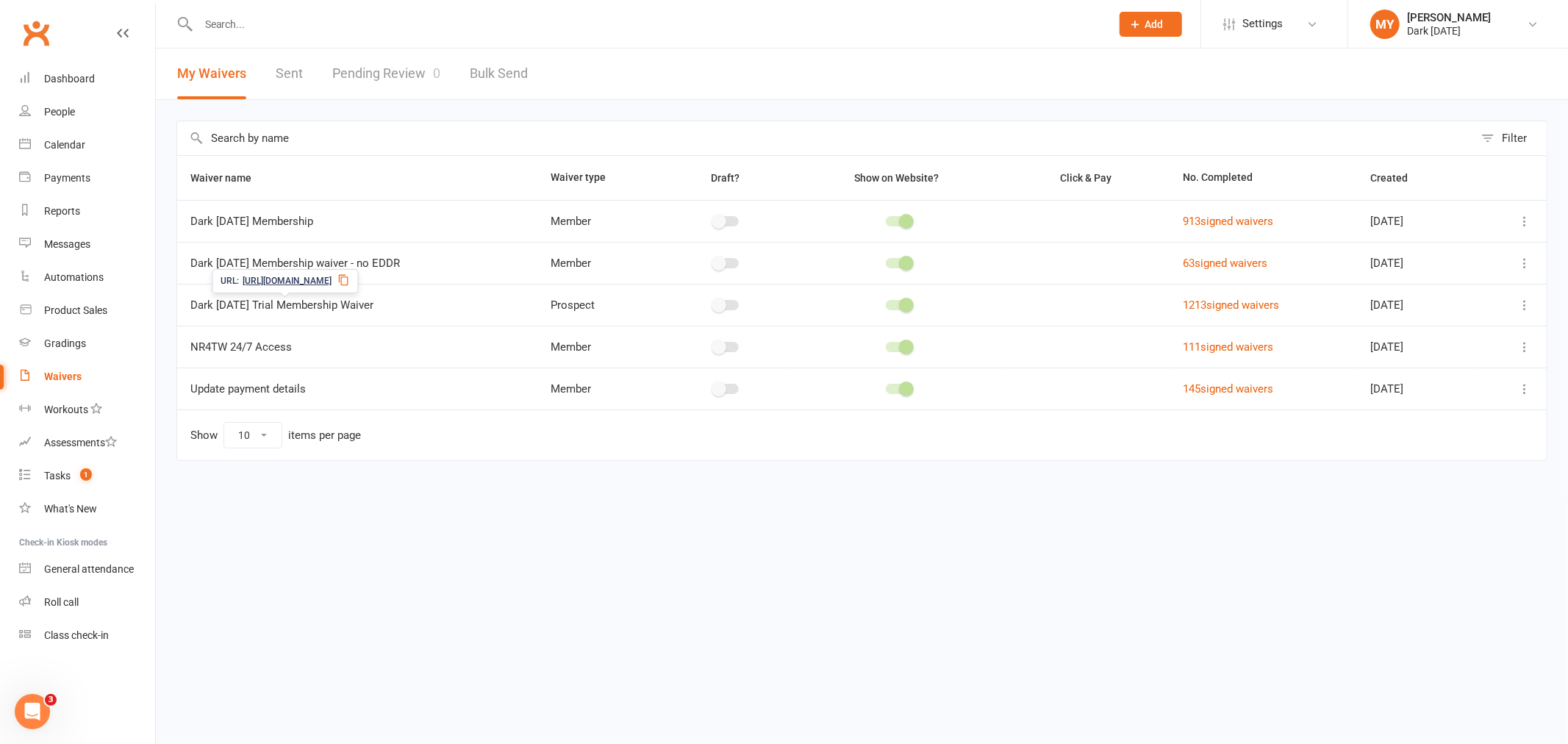
click at [348, 284] on icon at bounding box center [343, 280] width 10 height 11
click at [349, 282] on icon at bounding box center [343, 280] width 12 height 12
click at [108, 374] on link "Waivers" at bounding box center [87, 377] width 136 height 33
click at [398, 71] on link "Pending Review 0" at bounding box center [386, 73] width 108 height 51
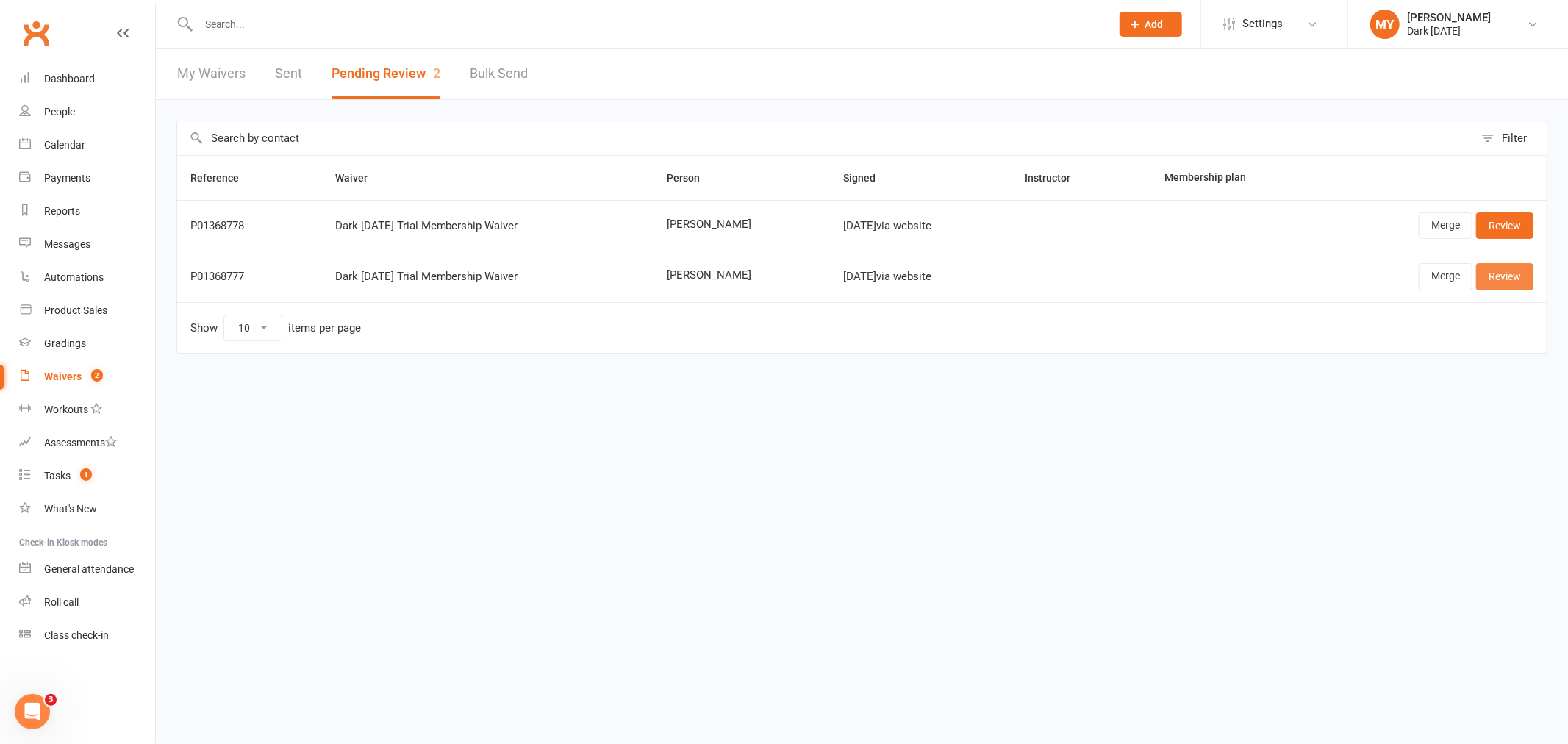
click at [1500, 288] on link "Review" at bounding box center [1505, 276] width 57 height 27
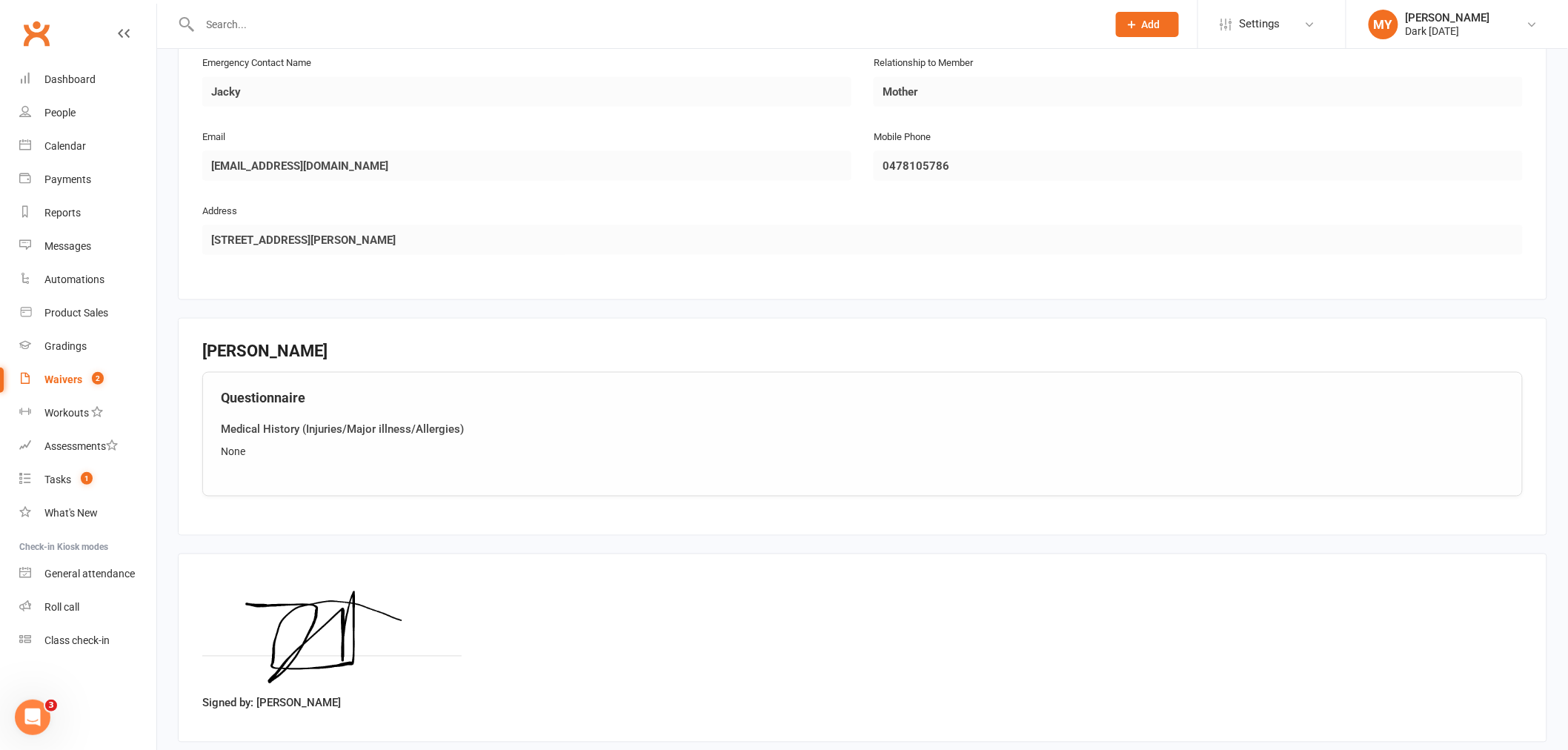
scroll to position [821, 0]
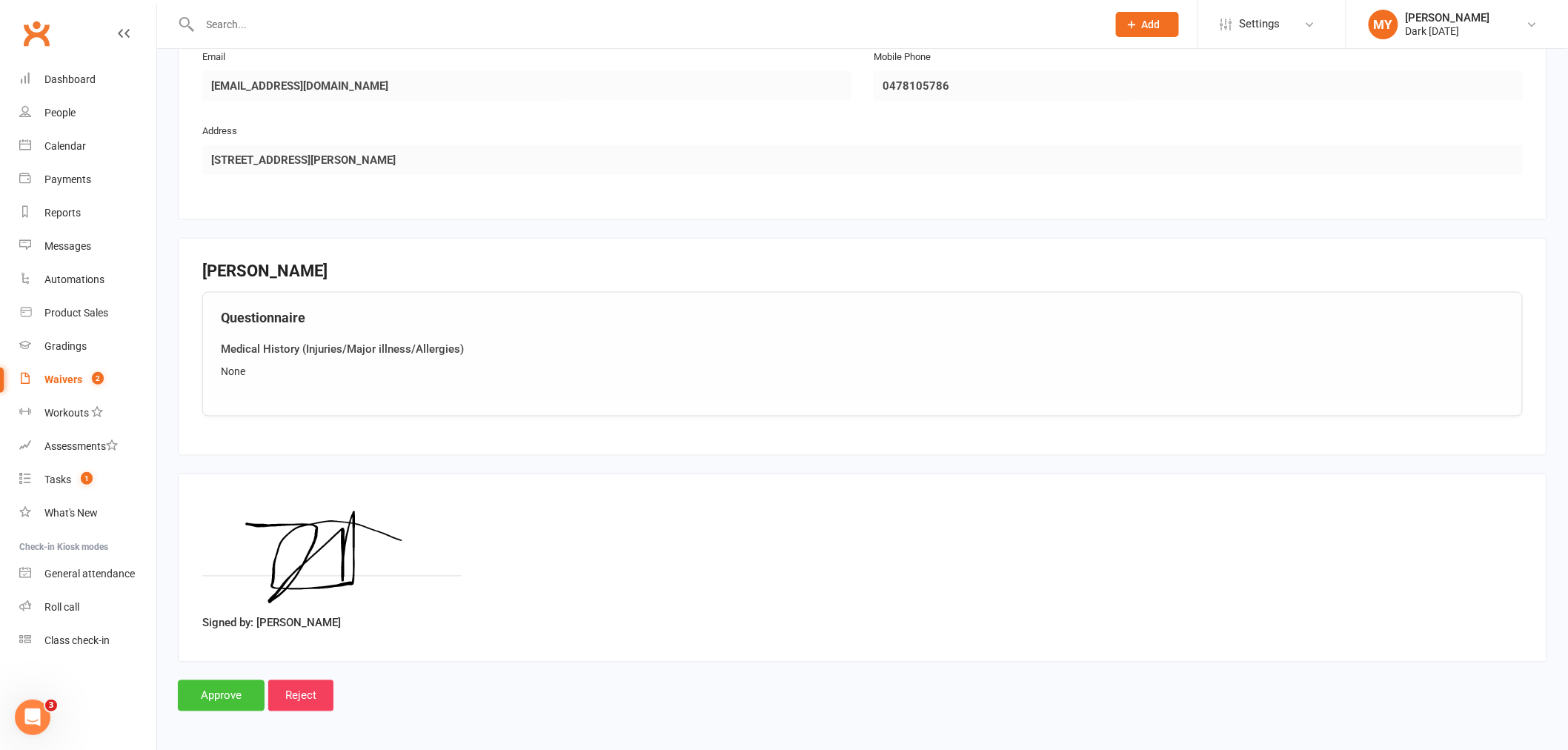
click at [214, 706] on input "Approve" at bounding box center [221, 696] width 87 height 31
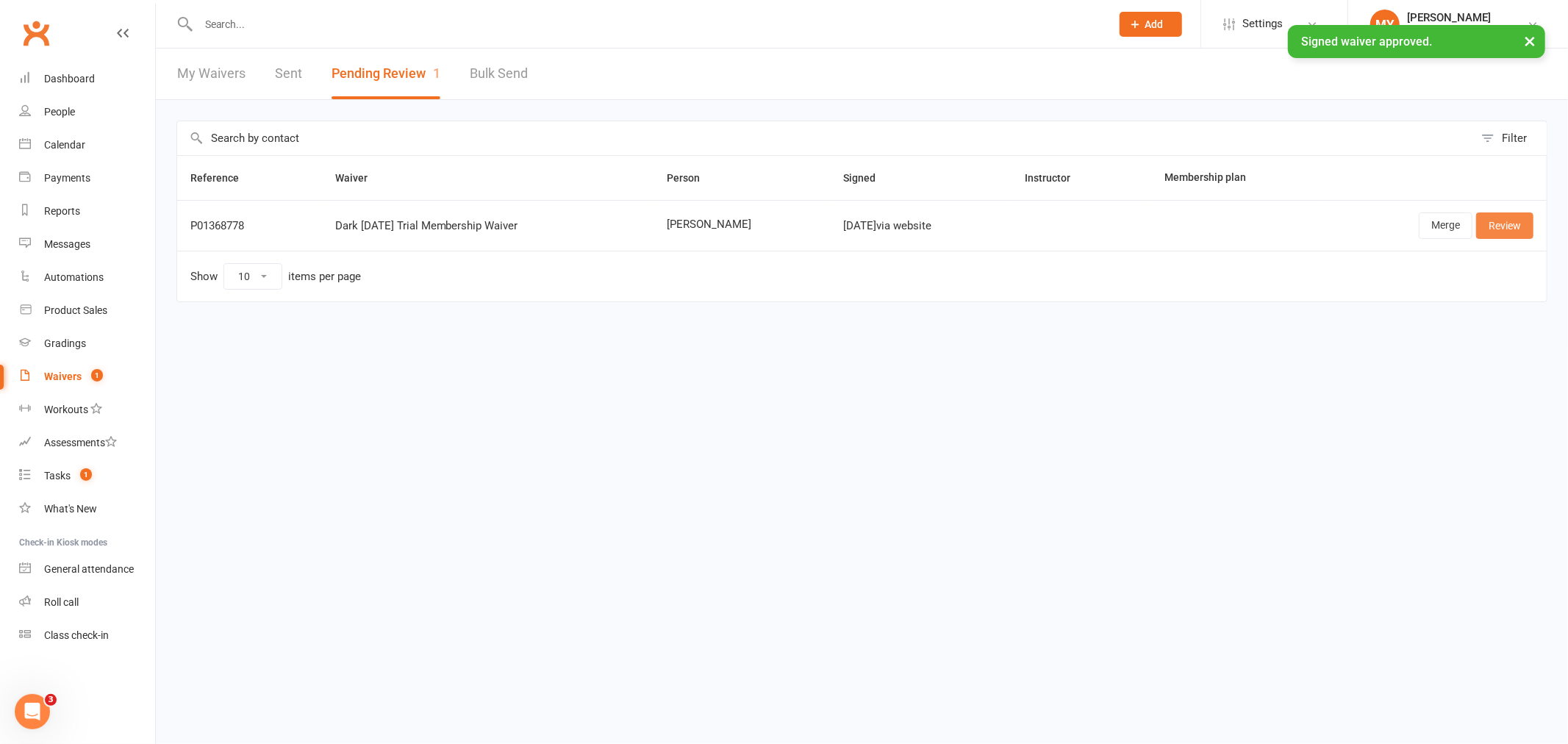
click at [1489, 223] on link "Review" at bounding box center [1505, 226] width 57 height 27
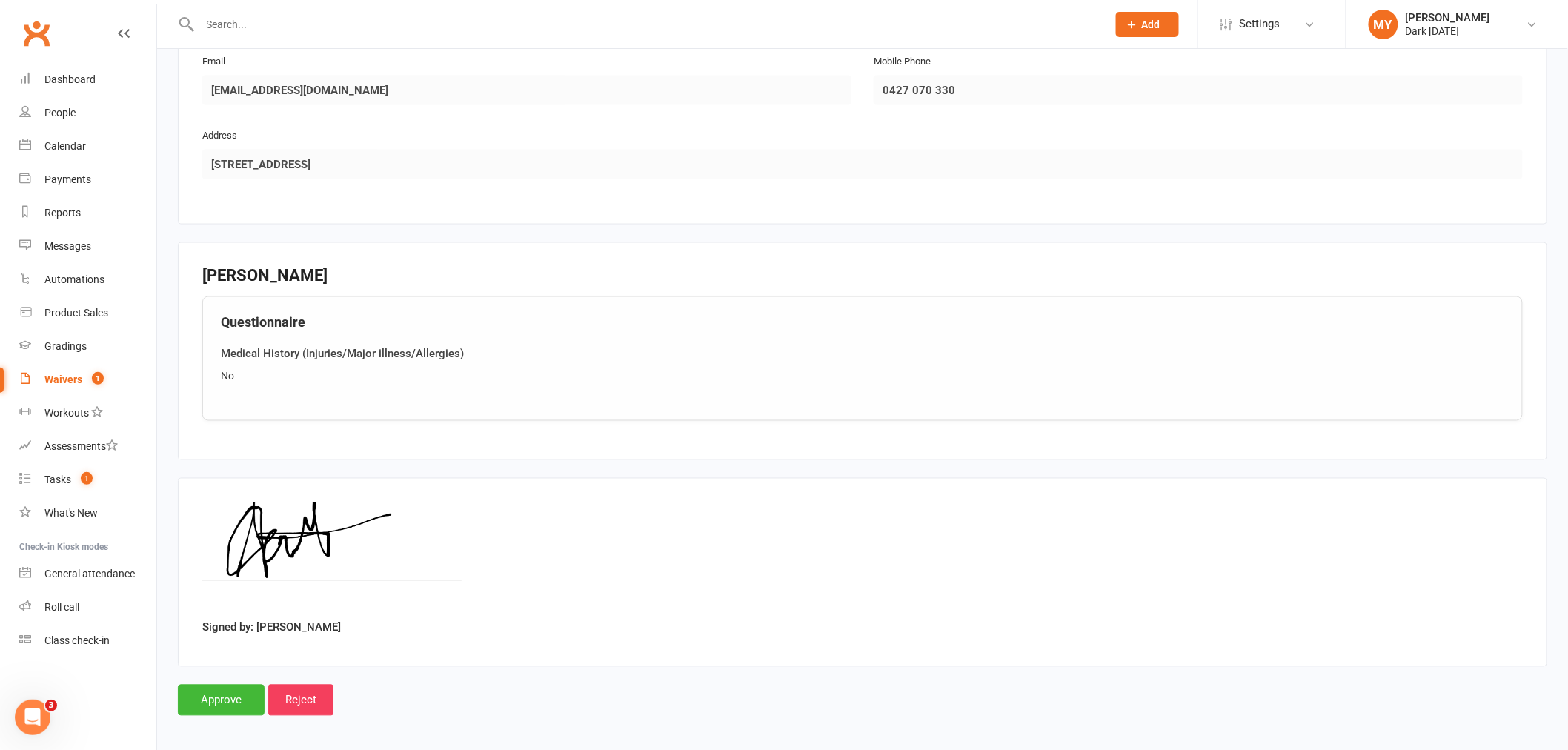
scroll to position [821, 0]
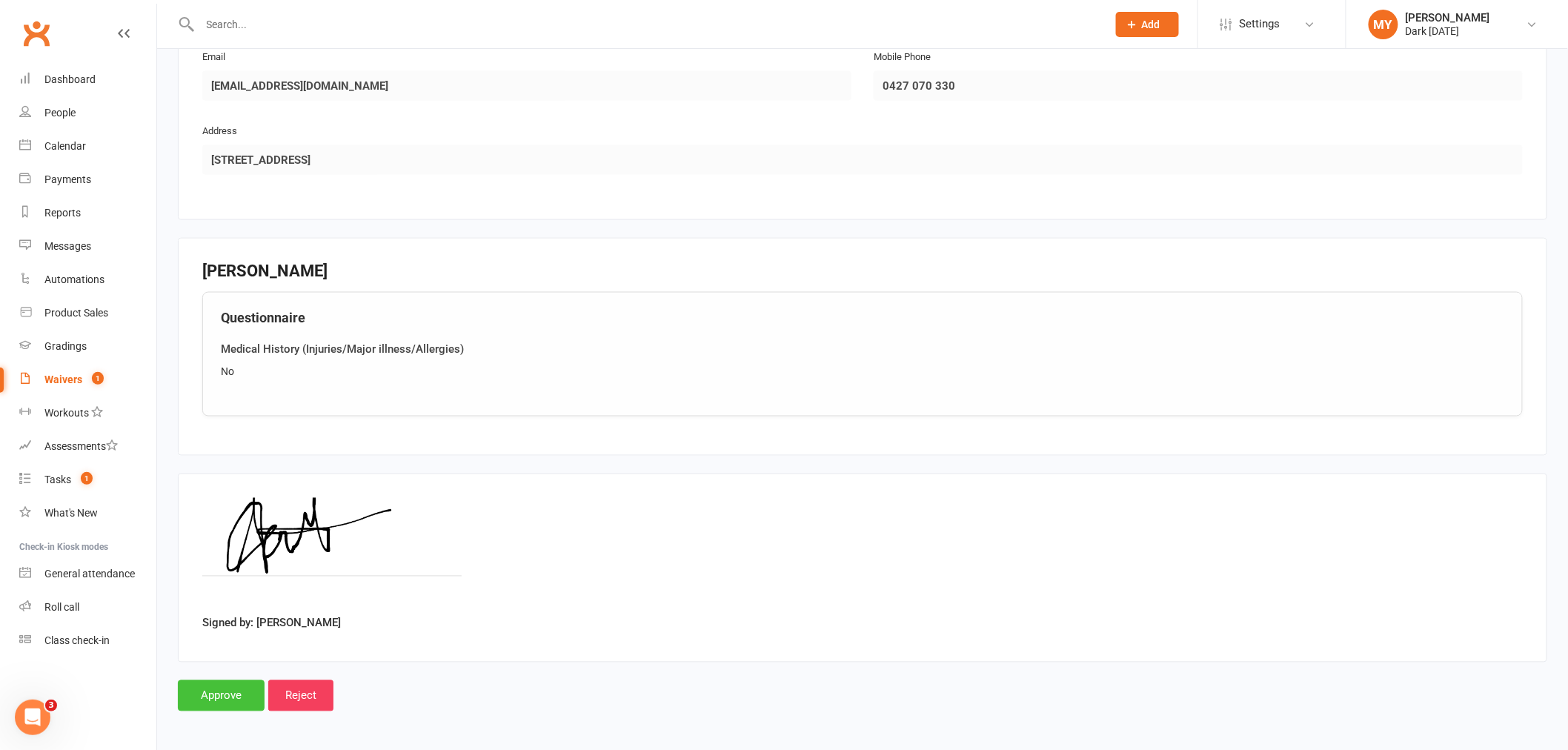
click at [235, 683] on input "Approve" at bounding box center [221, 696] width 87 height 31
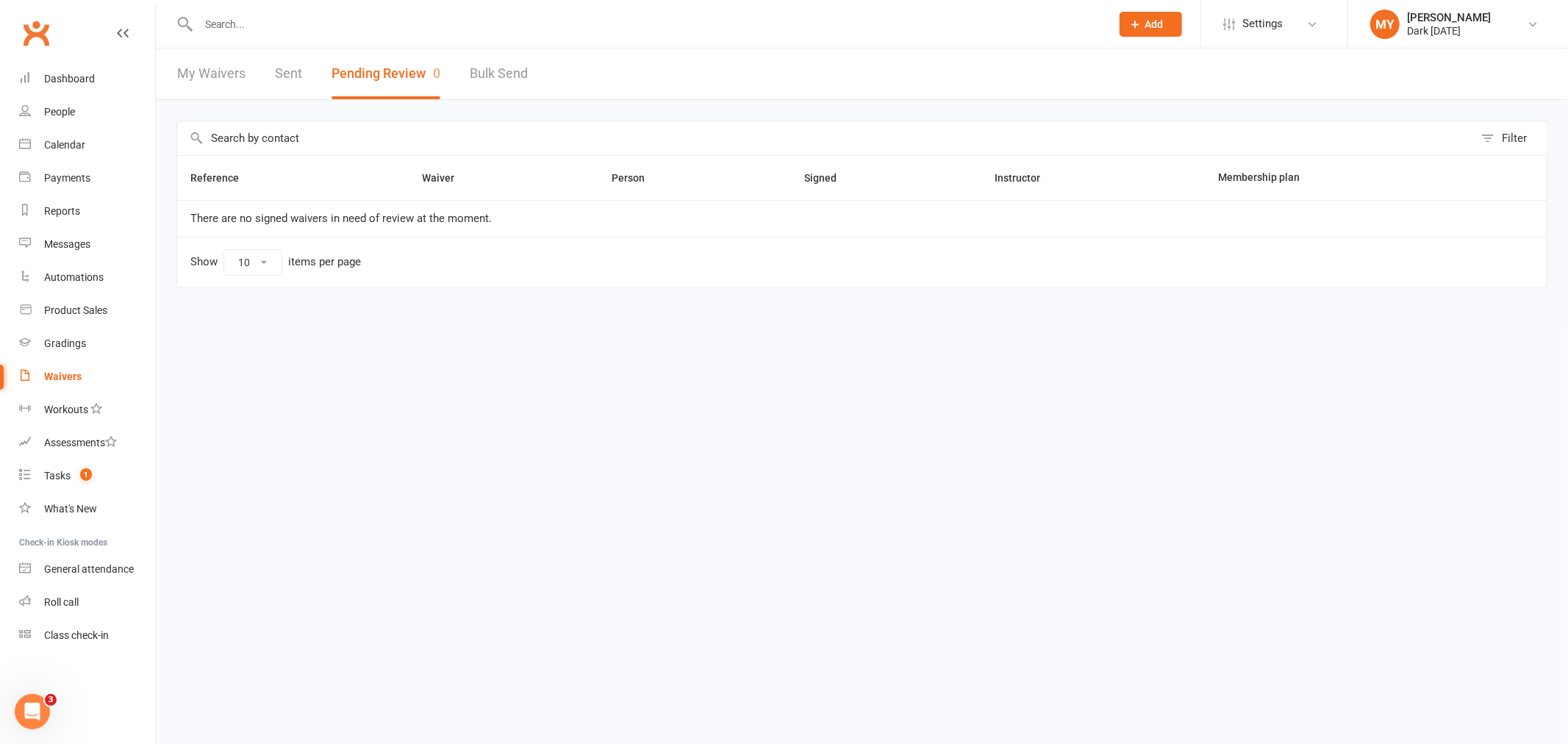
click at [382, 22] on input "text" at bounding box center [647, 24] width 907 height 21
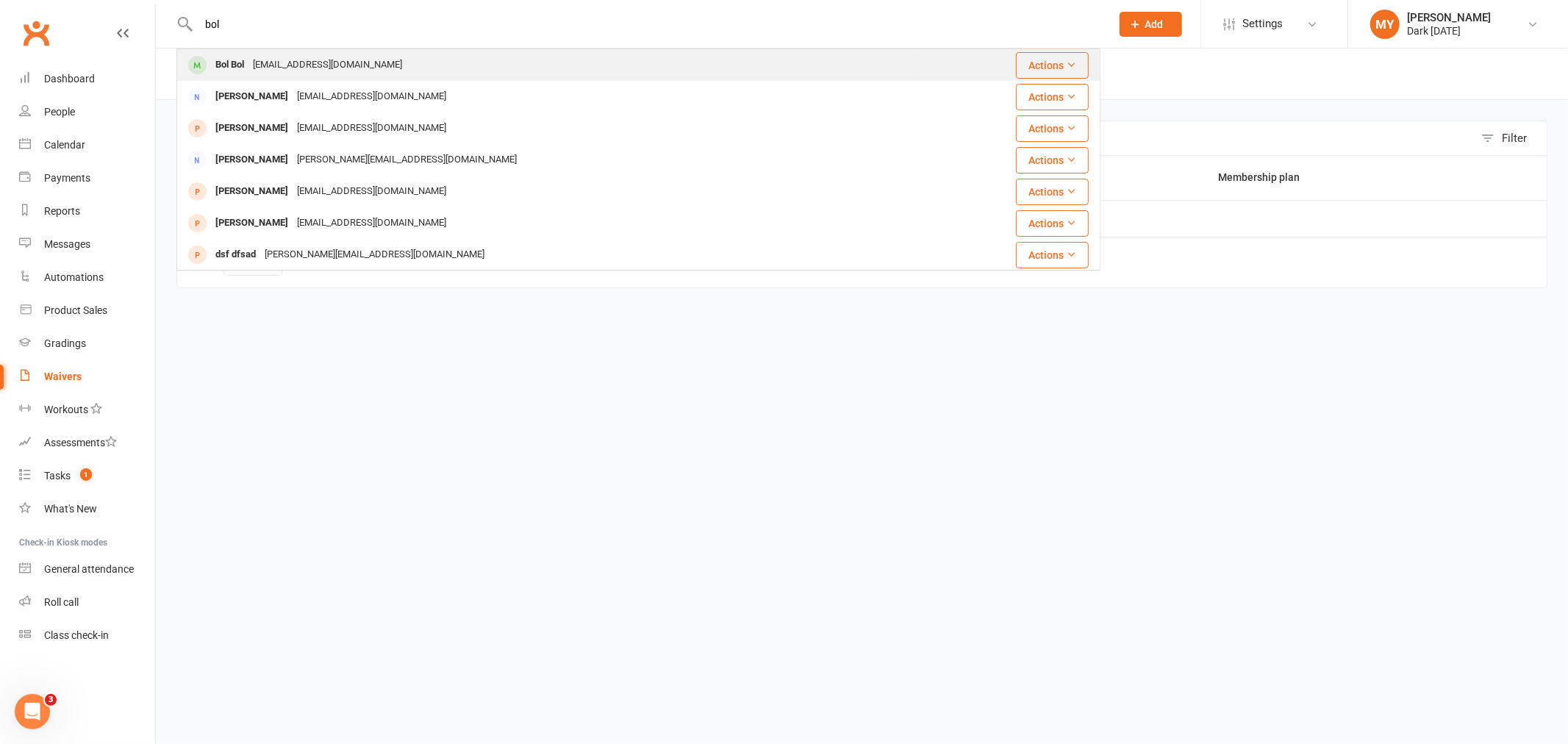
type input "bol"
click at [273, 72] on div "bolmayombol@gmail.com" at bounding box center [327, 65] width 158 height 22
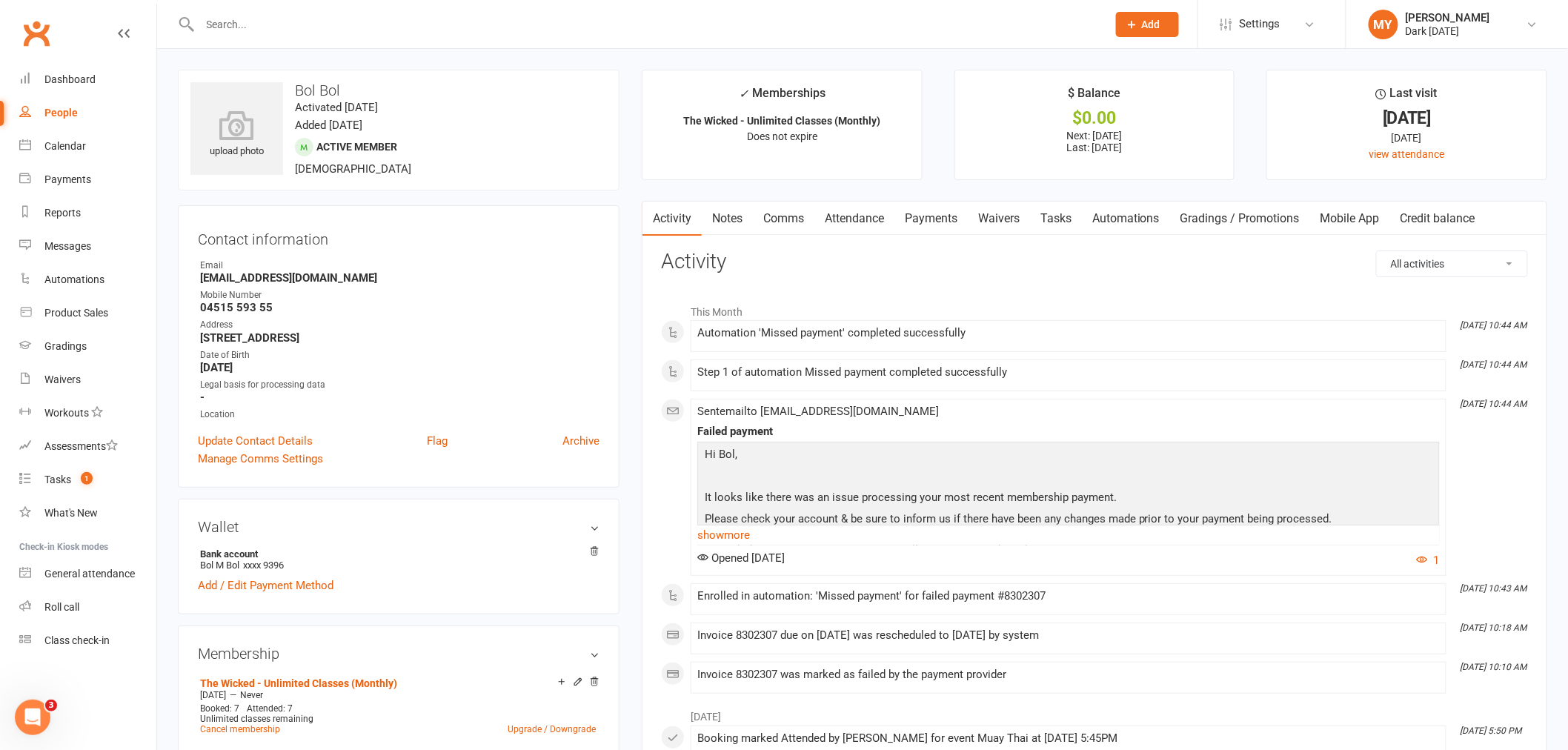
click at [944, 217] on link "Payments" at bounding box center [931, 219] width 74 height 34
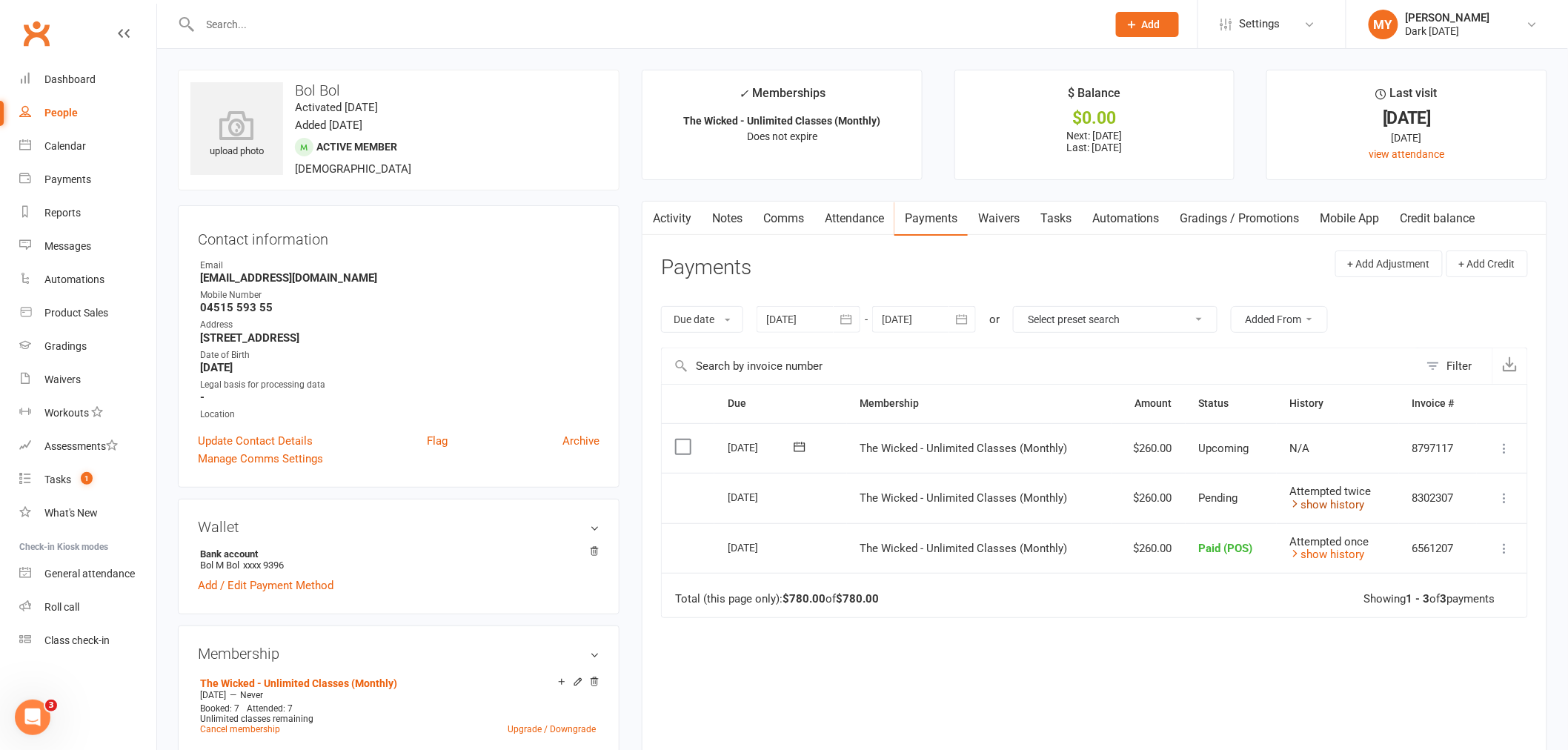
click at [1352, 508] on link "show history" at bounding box center [1328, 505] width 74 height 13
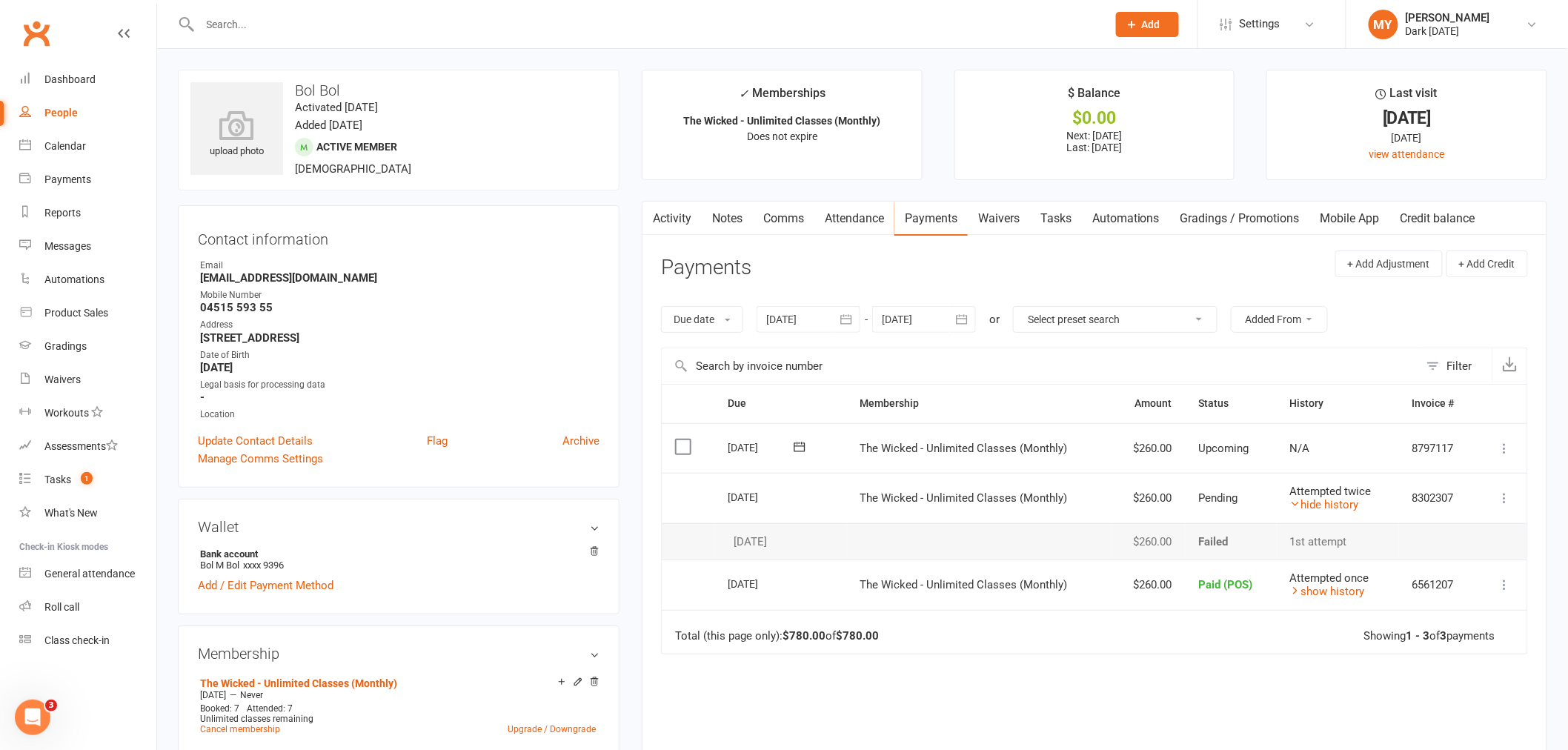
drag, startPoint x: 1421, startPoint y: 539, endPoint x: 804, endPoint y: 522, distance: 617.2
click at [805, 523] on tr "07 Oct 2025 Bol Bol $260.00 Failed 1st attempt" at bounding box center [1094, 542] width 865 height 37
click at [803, 523] on td "07 Oct 2025" at bounding box center [780, 542] width 133 height 37
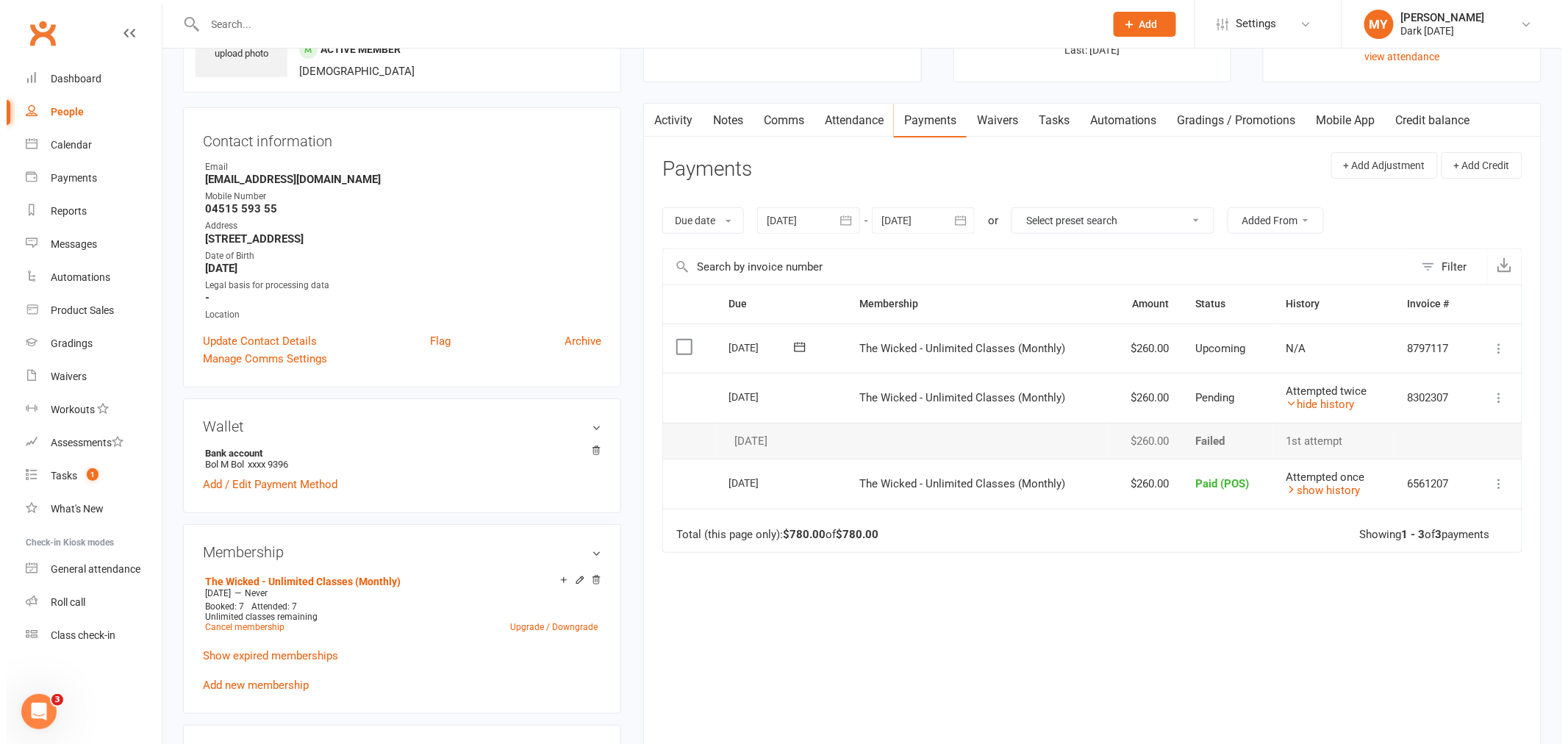
scroll to position [245, 0]
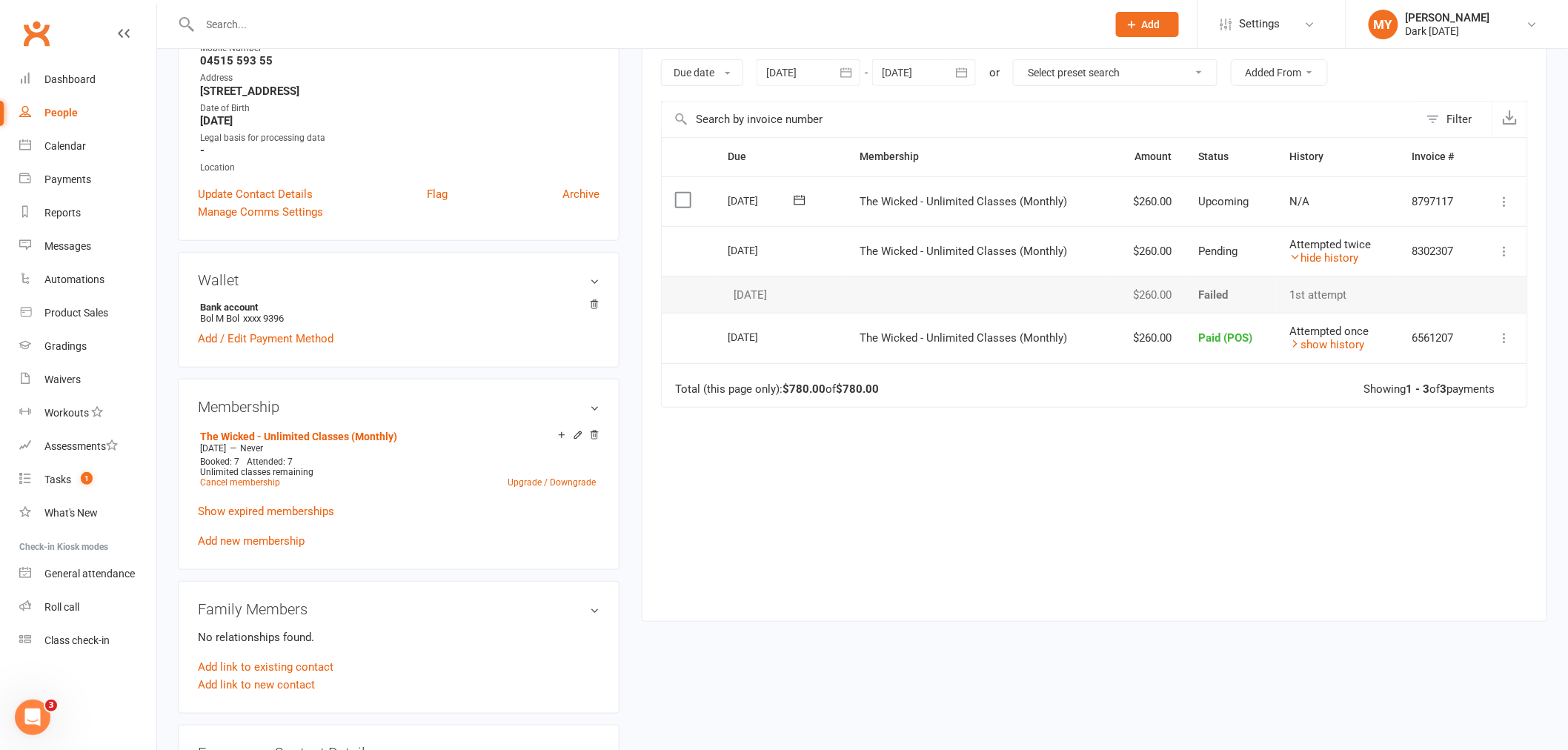
click at [1502, 245] on icon at bounding box center [1505, 251] width 15 height 15
click at [1057, 247] on span "The Wicked - Unlimited Classes (Monthly)" at bounding box center [964, 251] width 207 height 13
click at [1290, 262] on link "hide history" at bounding box center [1324, 258] width 69 height 13
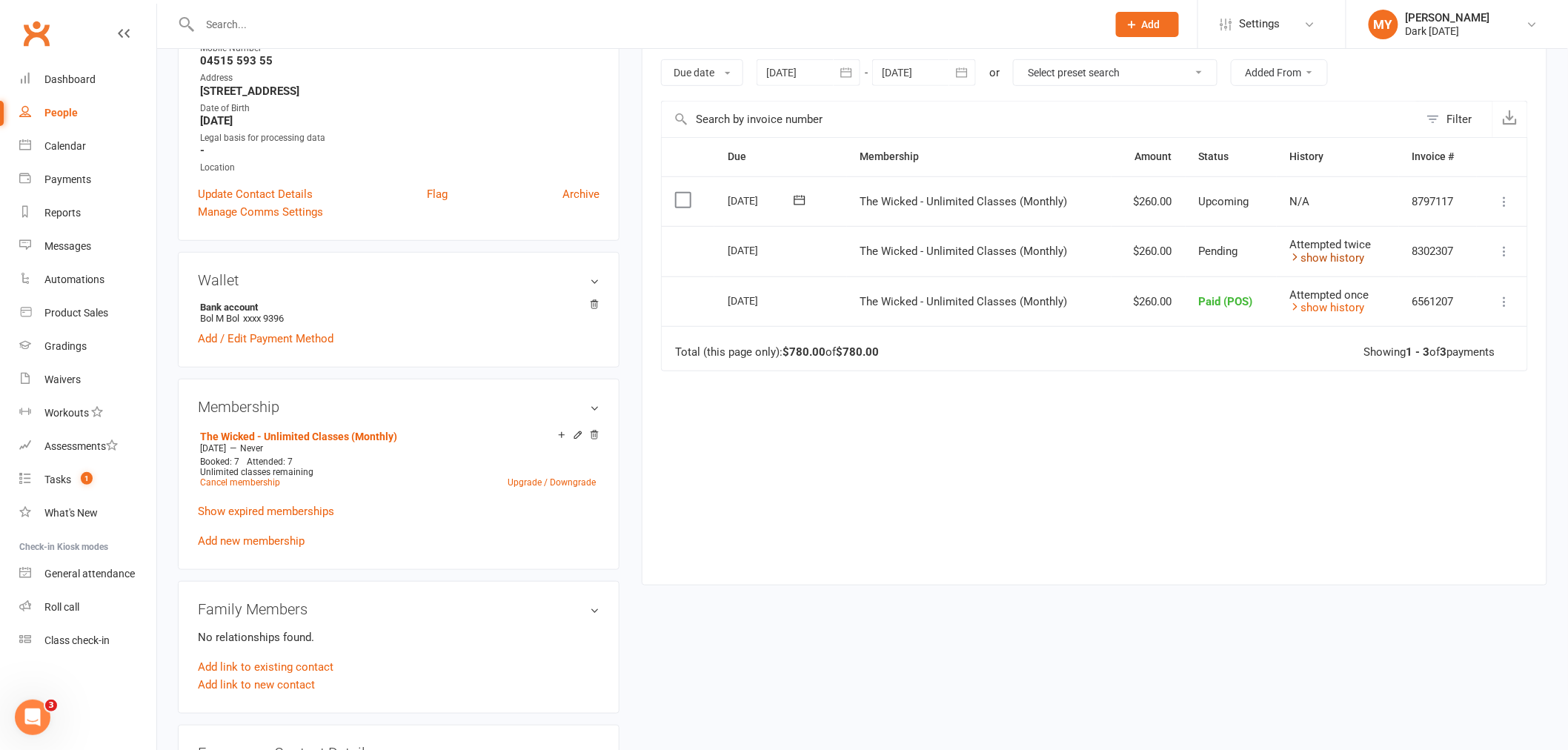
click at [1320, 262] on link "show history" at bounding box center [1328, 258] width 74 height 13
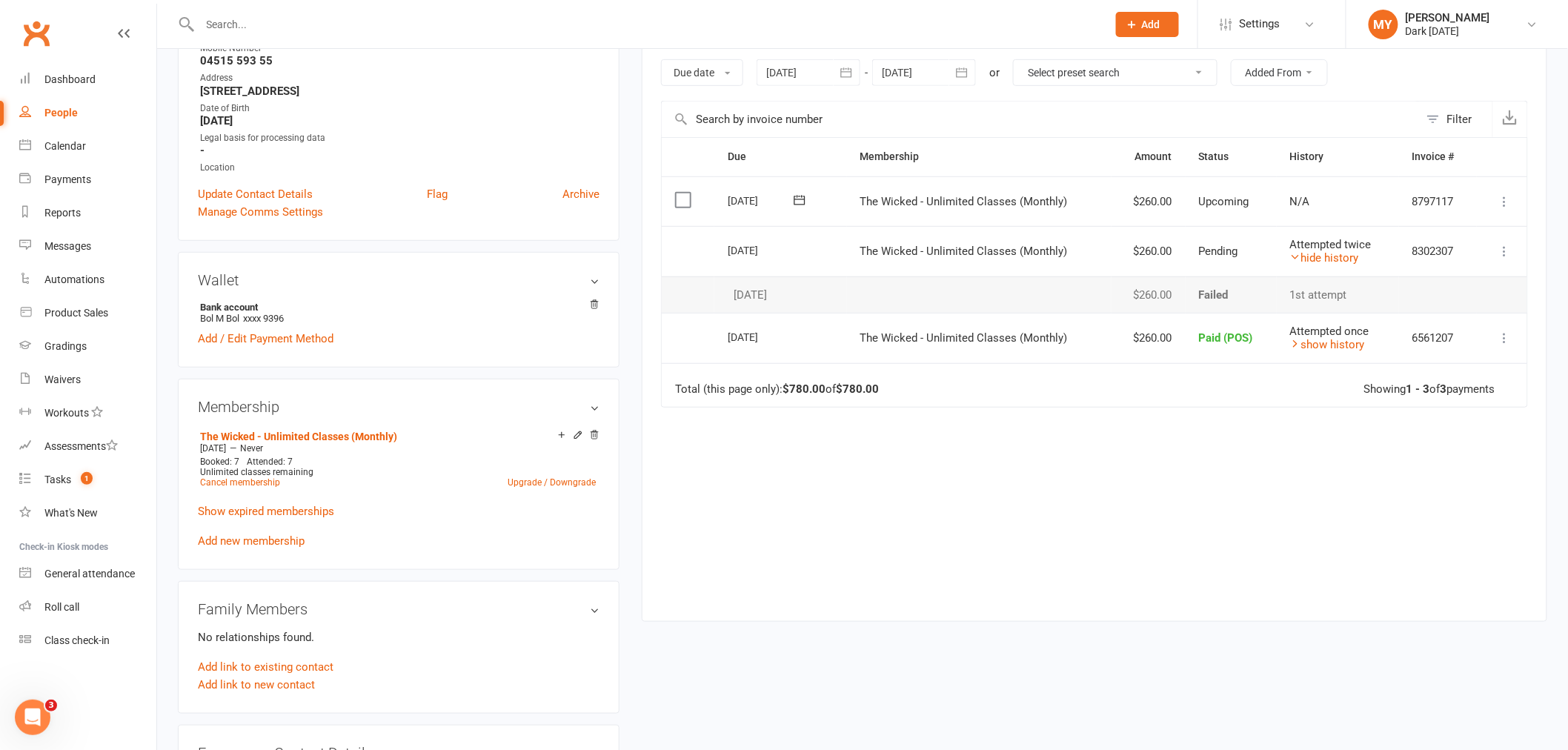
click at [1301, 289] on td "1st attempt" at bounding box center [1337, 295] width 122 height 37
click at [1512, 254] on button at bounding box center [1505, 251] width 18 height 18
click at [1449, 279] on link "More Info" at bounding box center [1439, 280] width 147 height 30
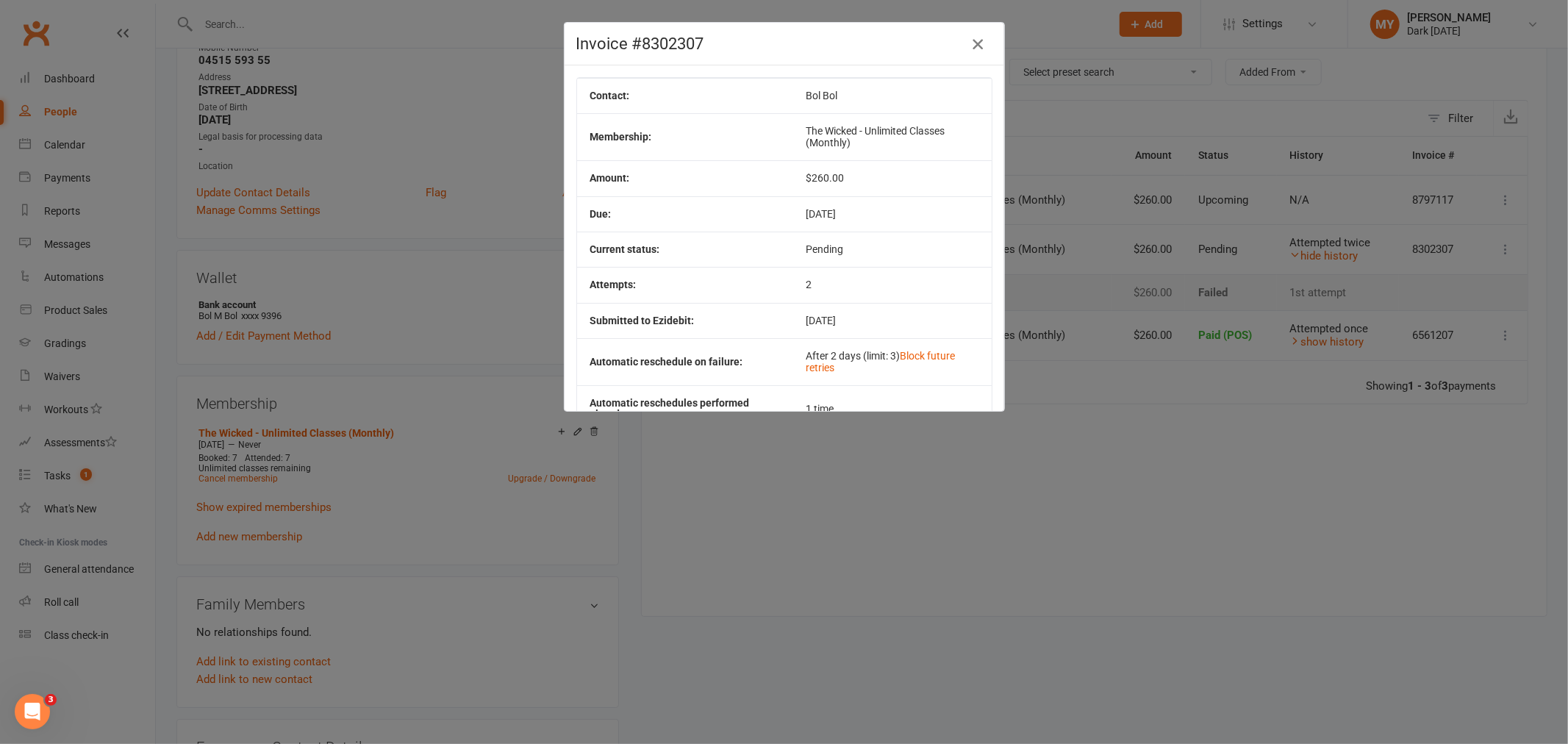
click at [974, 49] on icon "button" at bounding box center [978, 44] width 18 height 18
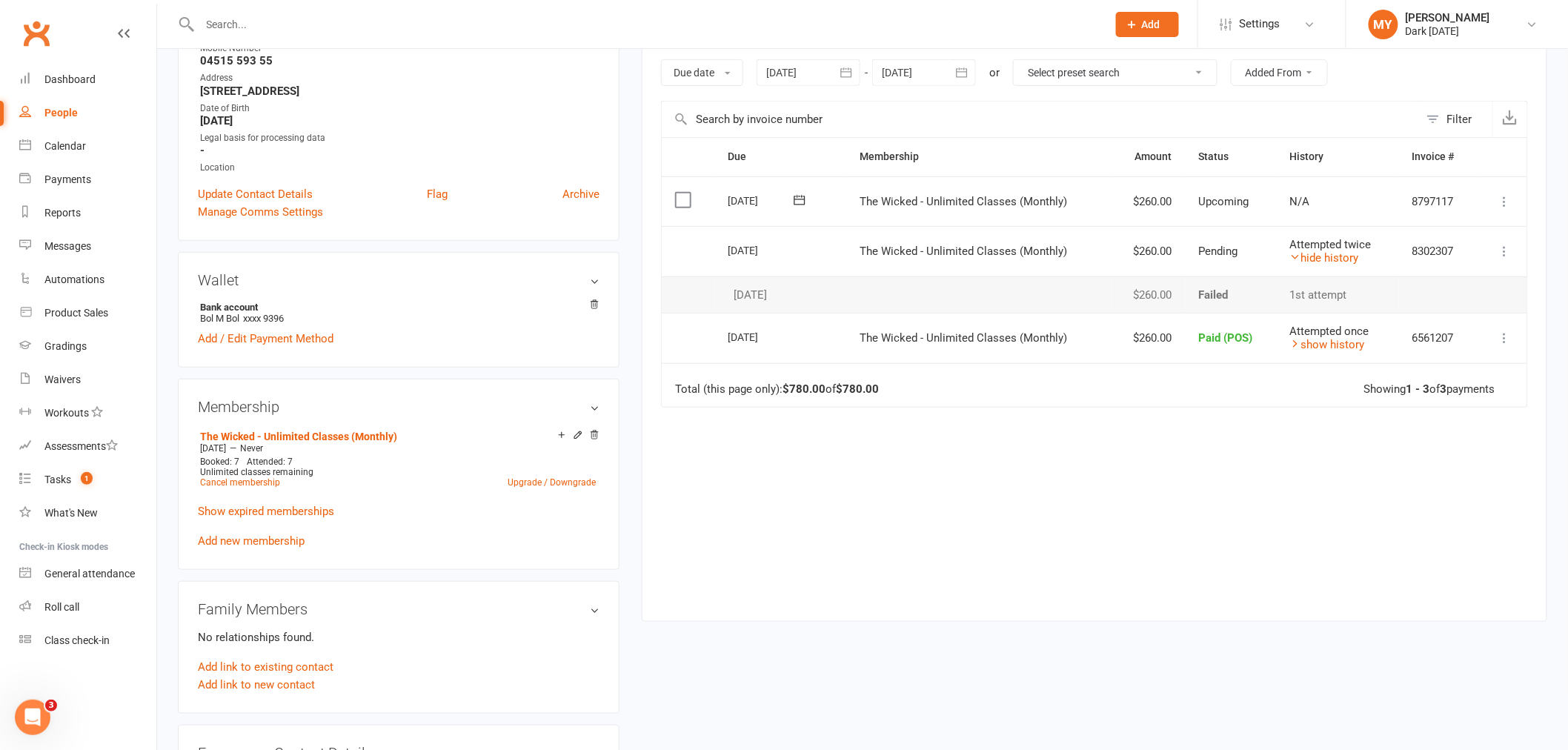
click at [771, 237] on td "11 Oct 2025" at bounding box center [780, 251] width 133 height 50
drag, startPoint x: 756, startPoint y: 241, endPoint x: 830, endPoint y: 248, distance: 74.3
click at [830, 248] on td "11 Oct 2025" at bounding box center [780, 251] width 133 height 50
drag, startPoint x: 1334, startPoint y: 283, endPoint x: 1251, endPoint y: 278, distance: 83.2
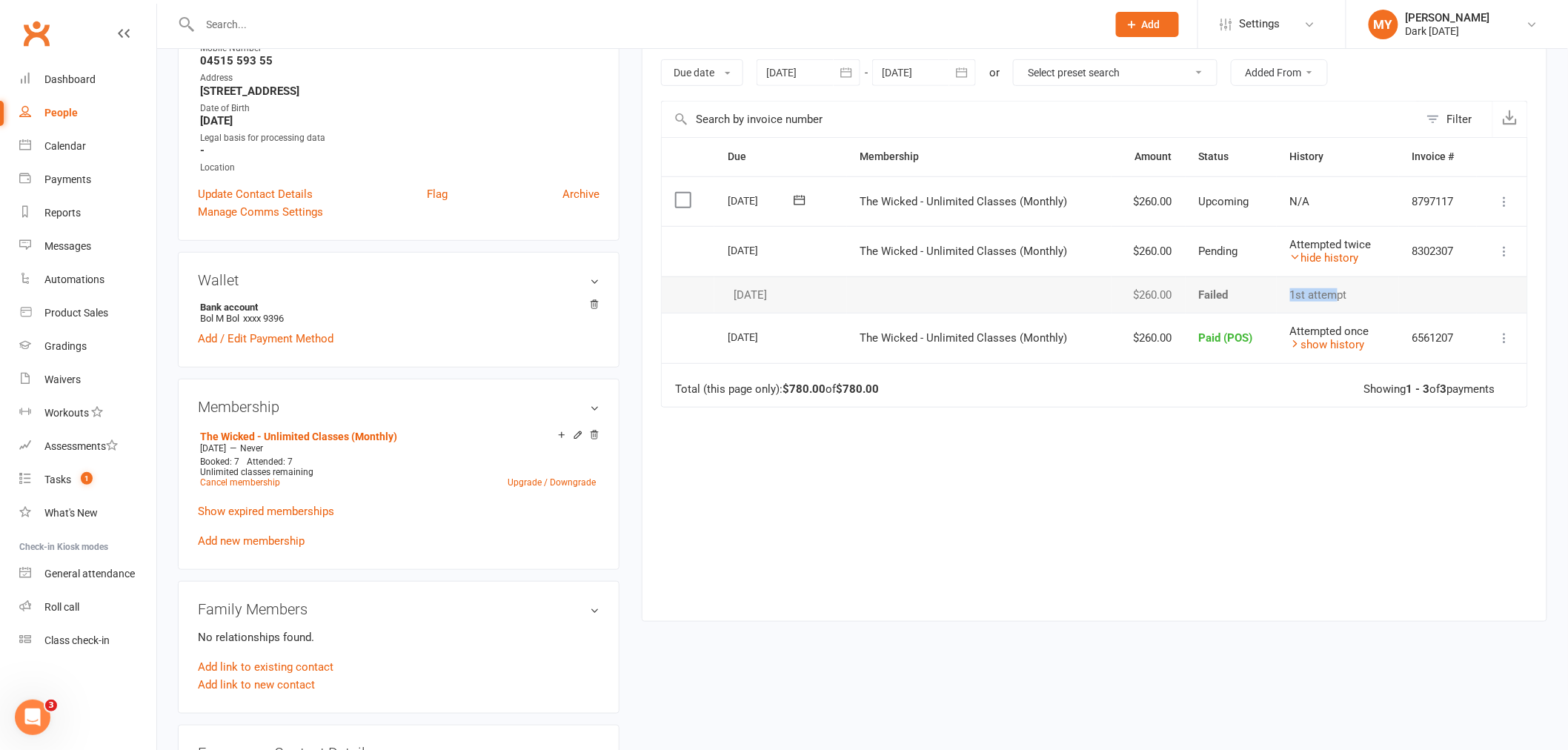
click at [1251, 279] on tr "07 Oct 2025 Bol Bol $260.00 Failed 1st attempt" at bounding box center [1094, 295] width 865 height 37
click at [1251, 278] on td "Failed" at bounding box center [1231, 295] width 91 height 37
click at [1509, 253] on icon at bounding box center [1505, 251] width 15 height 15
click at [1447, 292] on link "More Info" at bounding box center [1439, 280] width 147 height 30
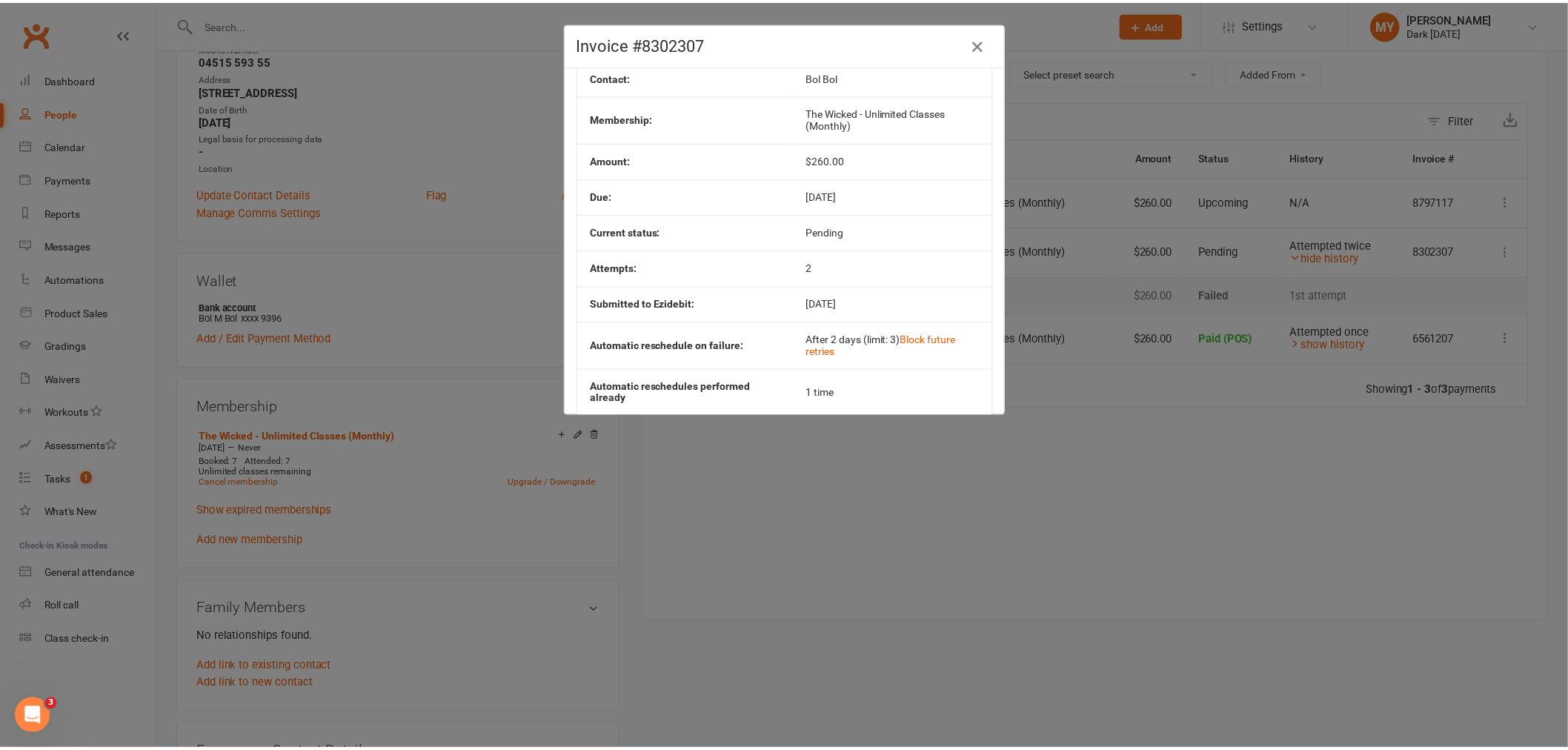
scroll to position [0, 0]
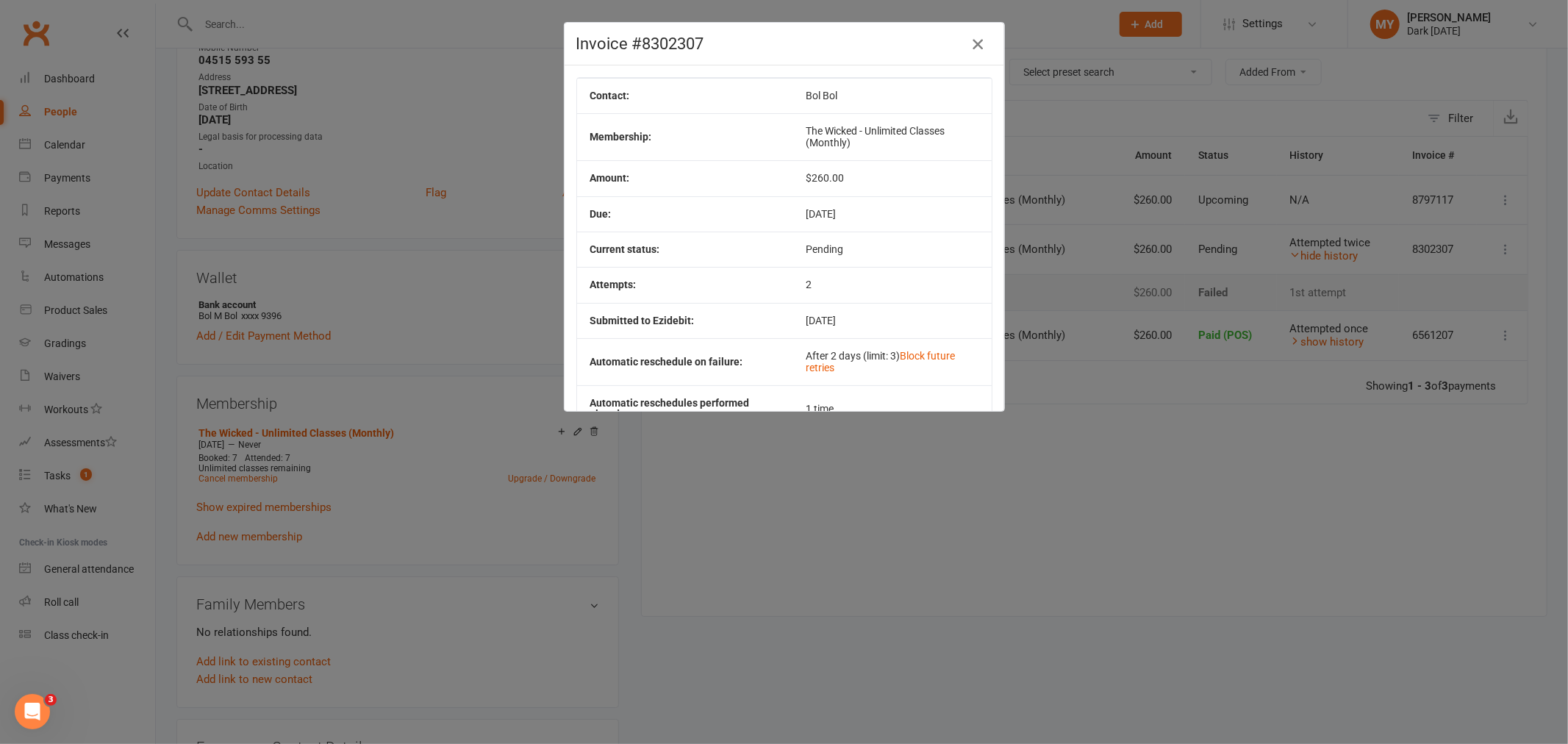
click at [966, 51] on button "button" at bounding box center [978, 43] width 23 height 23
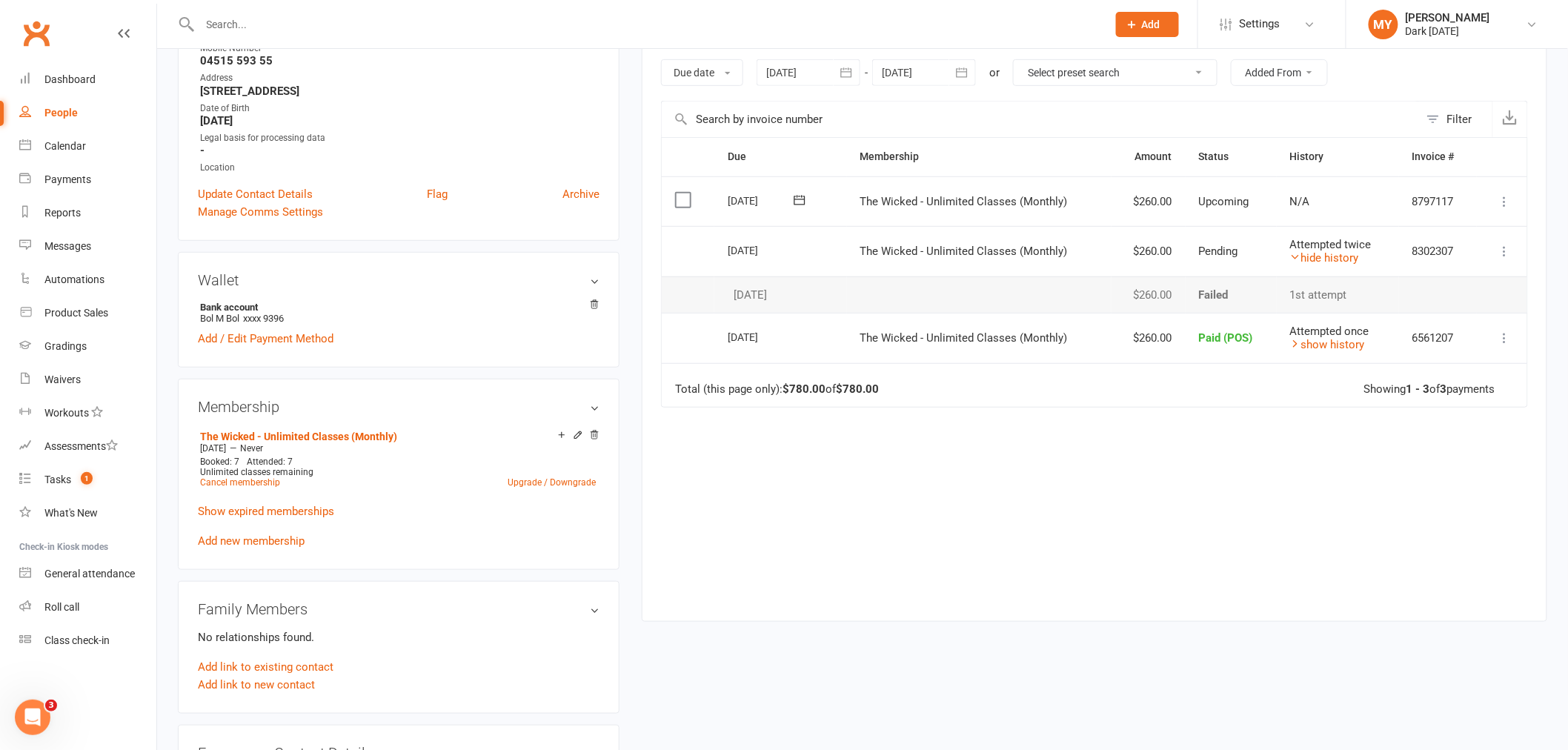
click at [1345, 352] on td "Attempted once show history" at bounding box center [1337, 338] width 122 height 50
click at [1344, 346] on link "show history" at bounding box center [1328, 344] width 74 height 13
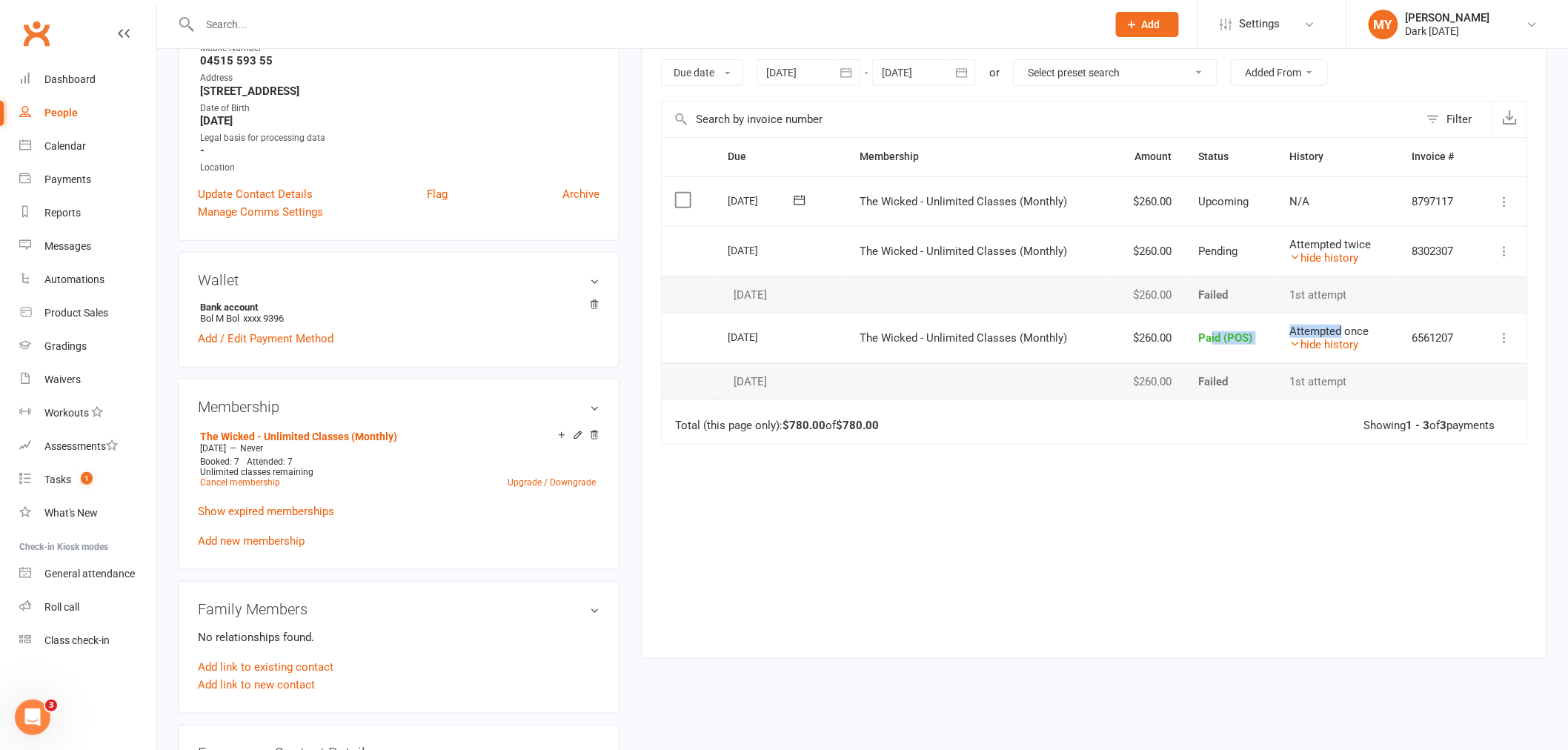
drag, startPoint x: 1340, startPoint y: 330, endPoint x: 1208, endPoint y: 328, distance: 132.0
click at [1208, 328] on tr "Select this 12 Sep 2025 Bol Bol The Wicked - Unlimited Classes (Monthly) $260.0…" at bounding box center [1094, 338] width 865 height 50
click at [1208, 327] on td "Paid (POS)" at bounding box center [1231, 338] width 91 height 50
click at [1501, 252] on icon at bounding box center [1505, 251] width 15 height 15
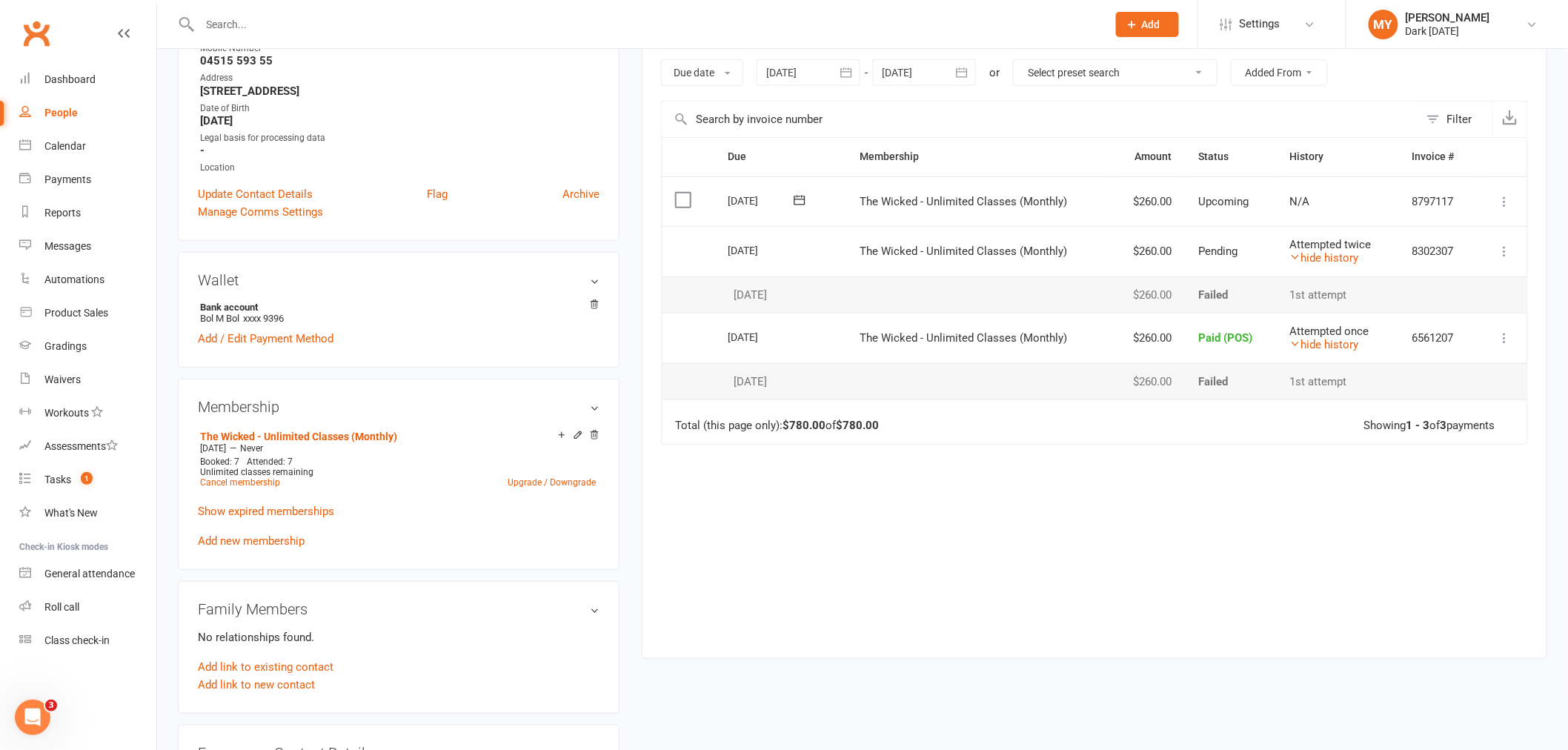
click at [1498, 228] on td "More Info Send message" at bounding box center [1502, 251] width 50 height 50
click at [1509, 202] on icon at bounding box center [1505, 202] width 15 height 15
click at [1116, 492] on div "Due Contact Membership Amount Status History Invoice # Select this 07 Nov 2025 …" at bounding box center [1094, 386] width 867 height 498
